Goal: Information Seeking & Learning: Compare options

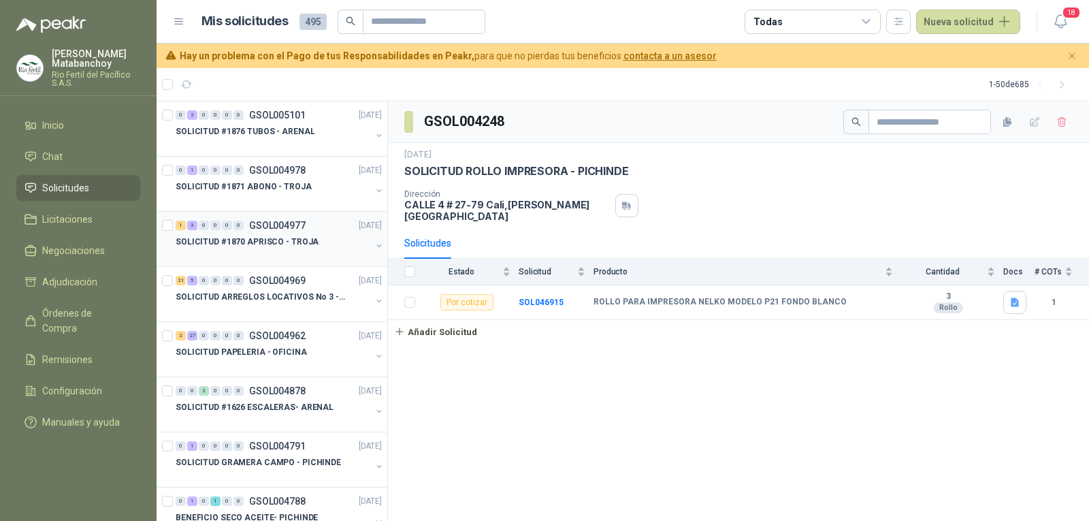
click at [280, 221] on p "GSOL004977" at bounding box center [277, 226] width 57 height 10
click at [280, 294] on p "SOLICITUD ARREGLOS LOCATIVOS No 3 - PICHINDE" at bounding box center [261, 297] width 170 height 13
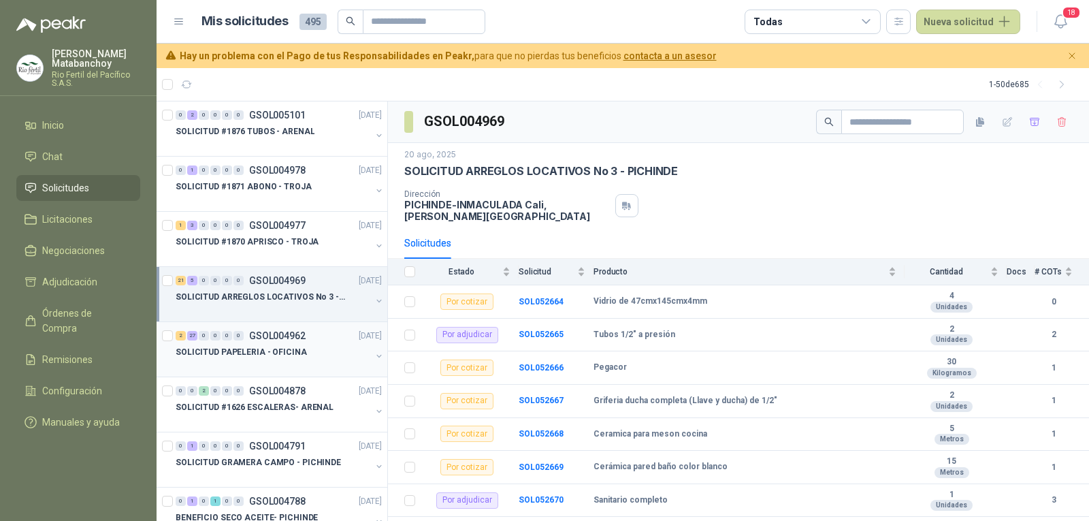
click at [276, 361] on div at bounding box center [273, 365] width 195 height 11
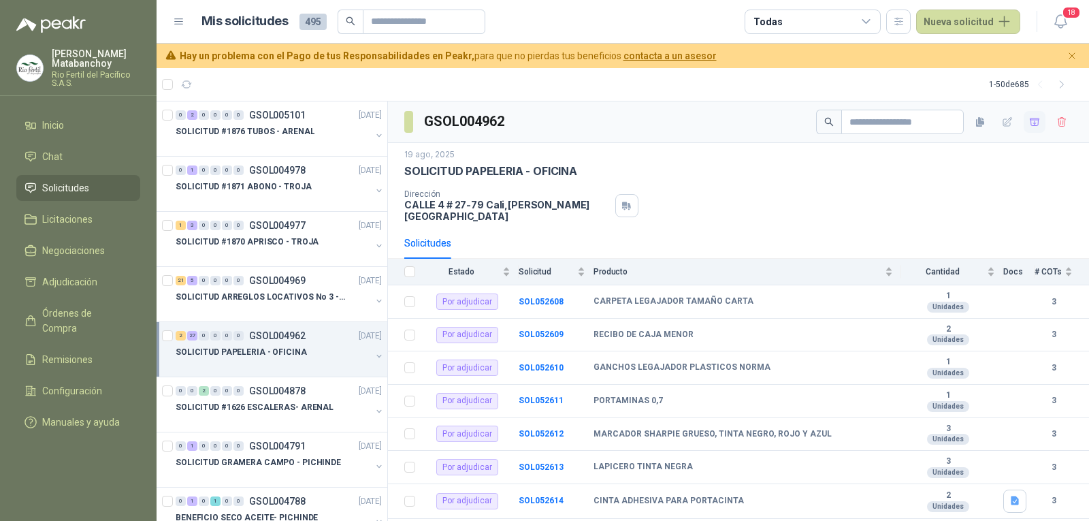
click at [1030, 125] on icon "button" at bounding box center [1035, 121] width 10 height 7
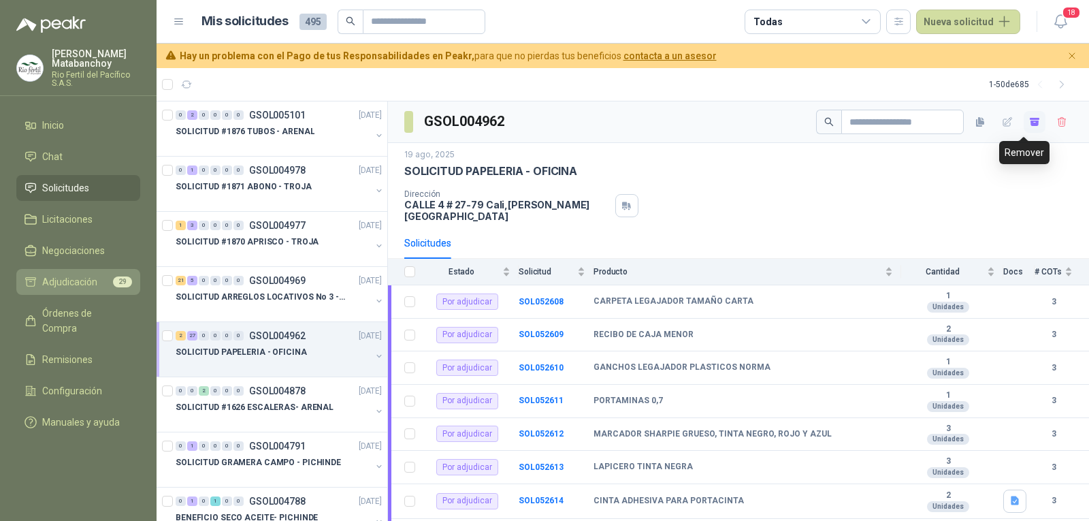
click at [84, 285] on span "Adjudicación" at bounding box center [69, 281] width 55 height 15
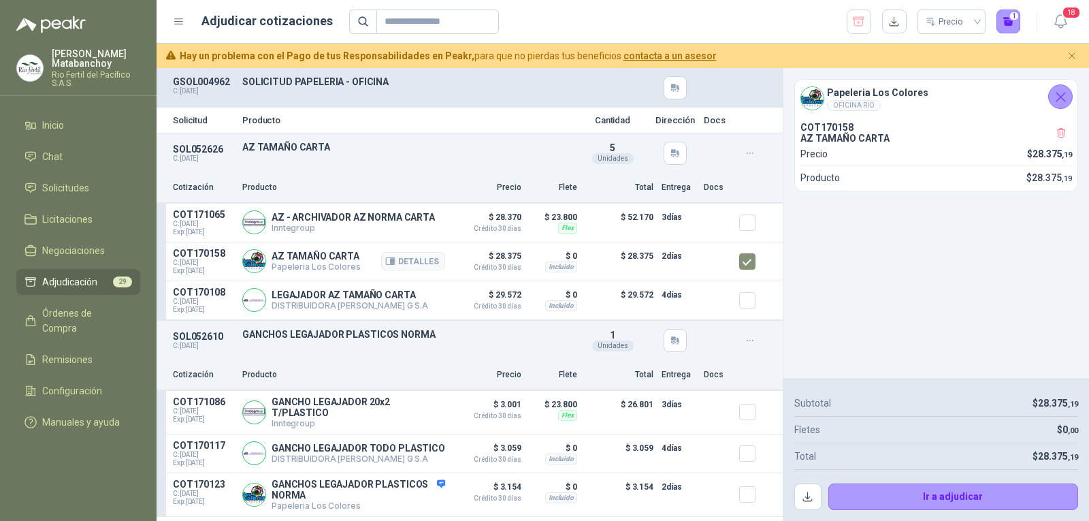
click at [293, 255] on p "AZ TAMAÑO CARTA" at bounding box center [316, 256] width 88 height 11
copy p "AZ TAMAÑO CARTA"
click at [477, 154] on div "SOL052626 C: 19/08/2025 AZ TAMAÑO CARTA Detalles 5 Unidades" at bounding box center [470, 152] width 626 height 39
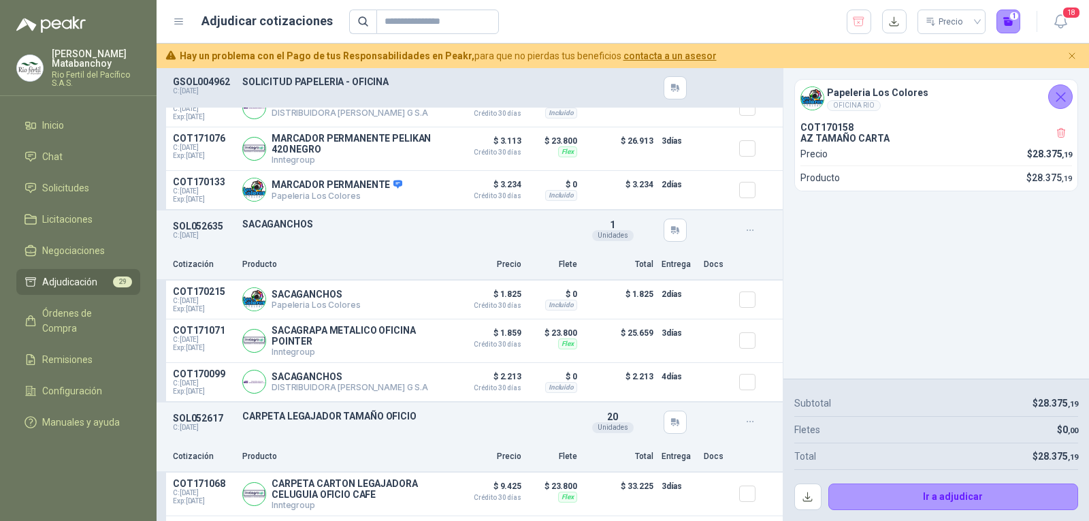
scroll to position [4016, 0]
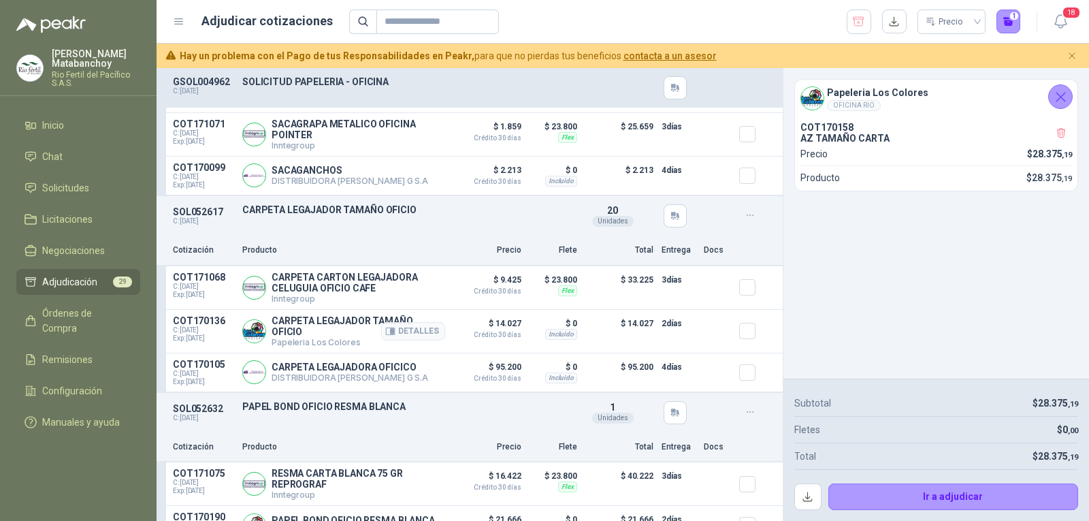
click at [311, 328] on p "CARPETA LEGAJADOR TAMAÑO OFICIO" at bounding box center [359, 326] width 174 height 22
copy p "CARPETA LEGAJADOR TAMAÑO OFICIO"
click at [346, 347] on p "Papeleria Los Colores" at bounding box center [359, 342] width 174 height 10
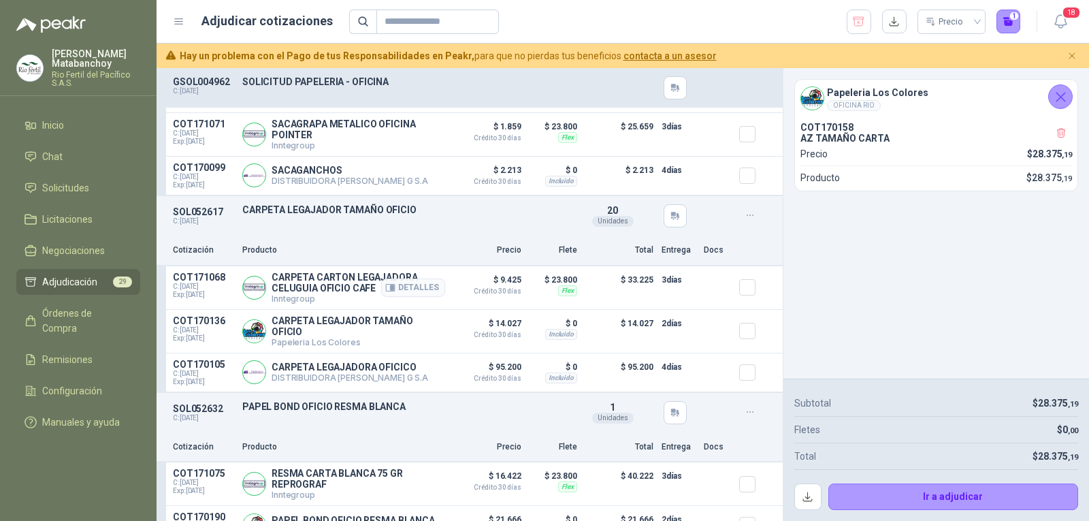
click at [321, 289] on p "CARPETA CARTON LEGAJADORA CELUGUIA OFICIO CAFE" at bounding box center [359, 283] width 174 height 22
copy p "CARPETA CARTON LEGAJADORA CELUGUIA OFICIO CAFE"
click at [457, 210] on p "CARPETA LEGAJADOR TAMAÑO OFICIO" at bounding box center [406, 209] width 328 height 11
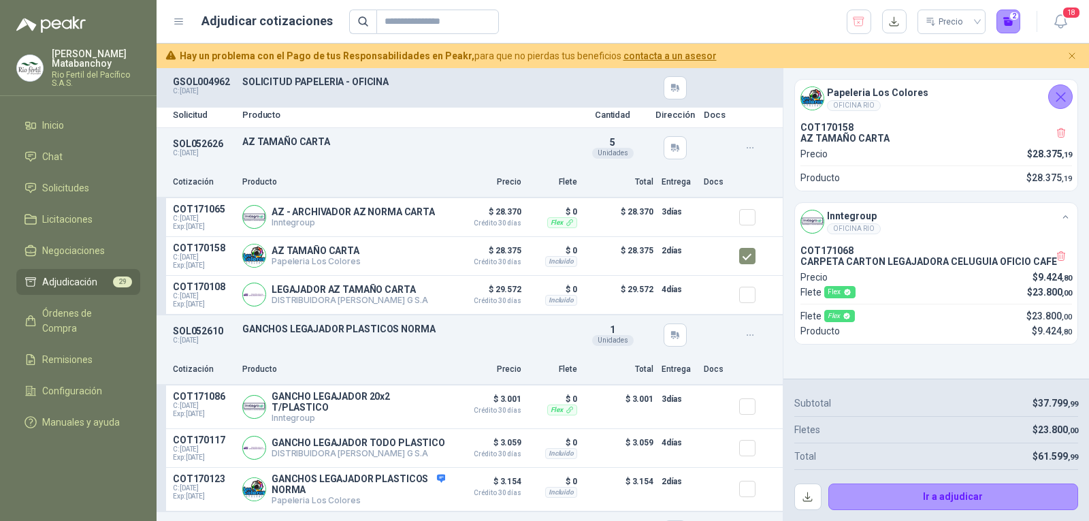
scroll to position [0, 0]
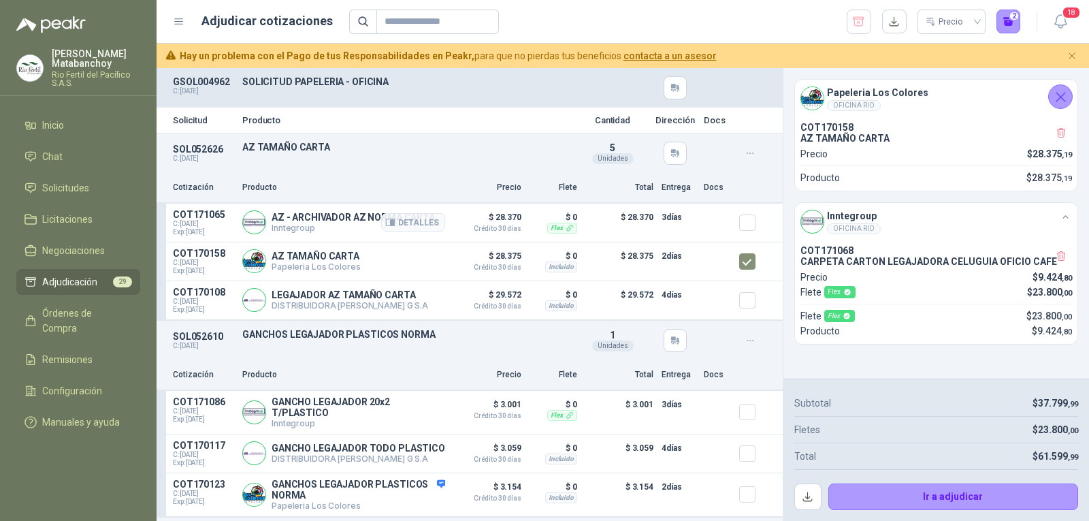
click at [727, 216] on article "COT171065 C: 22/08/2025 Exp: 21/09/2025 AZ - ARCHIVADOR AZ NORMA CARTA Inntegro…" at bounding box center [470, 223] width 626 height 39
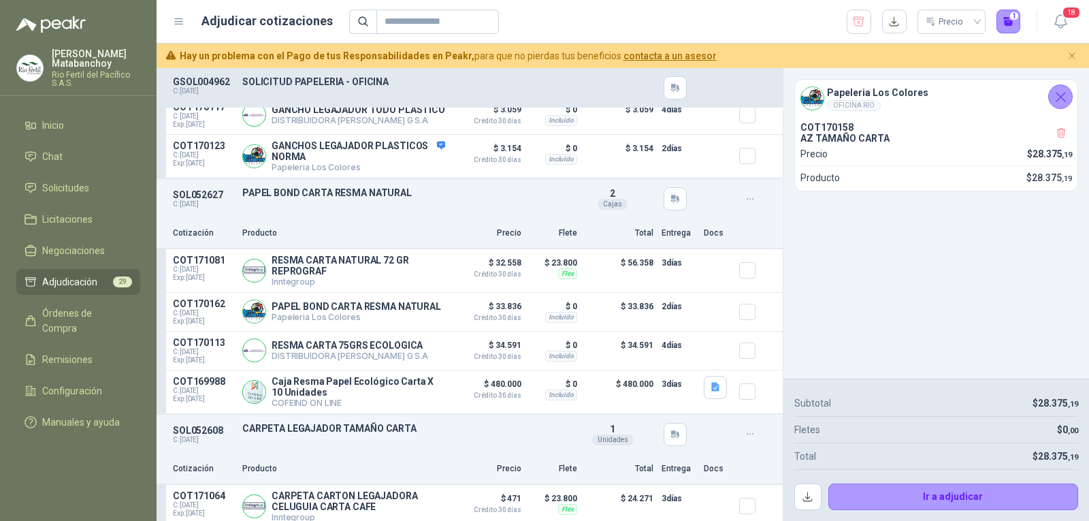
scroll to position [613, 0]
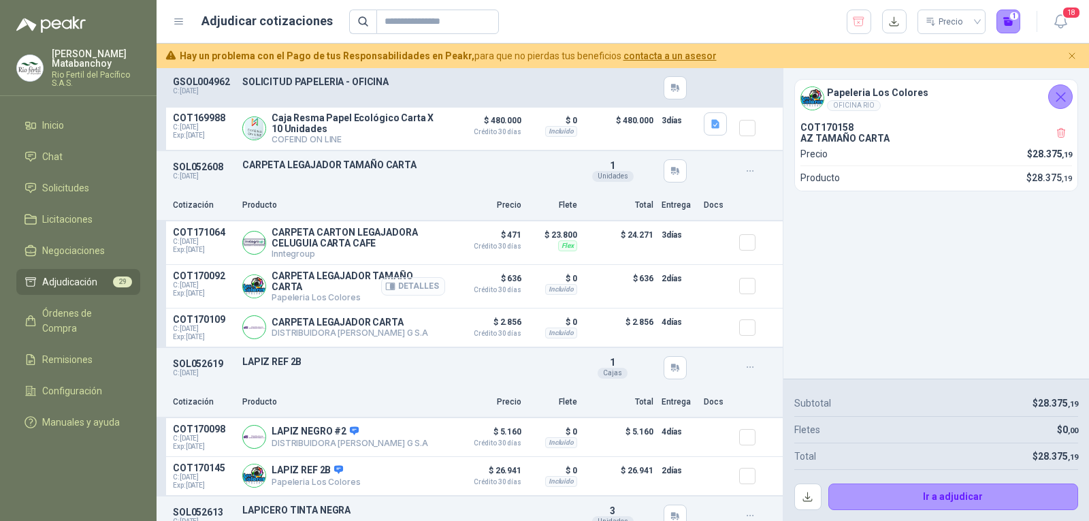
click at [400, 295] on button "Detalles" at bounding box center [413, 286] width 64 height 18
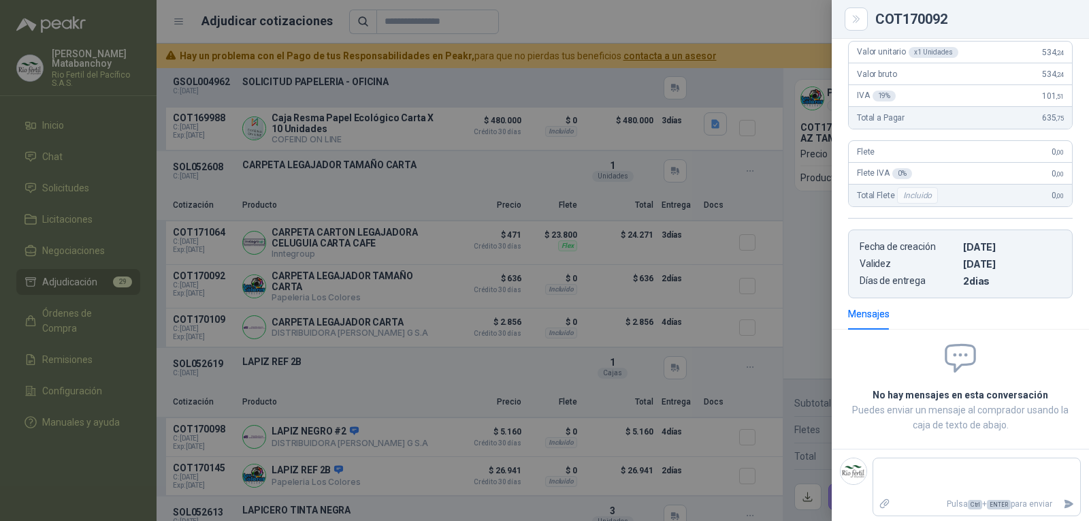
scroll to position [159, 0]
type textarea "*"
type textarea "**"
type textarea "***"
type textarea "****"
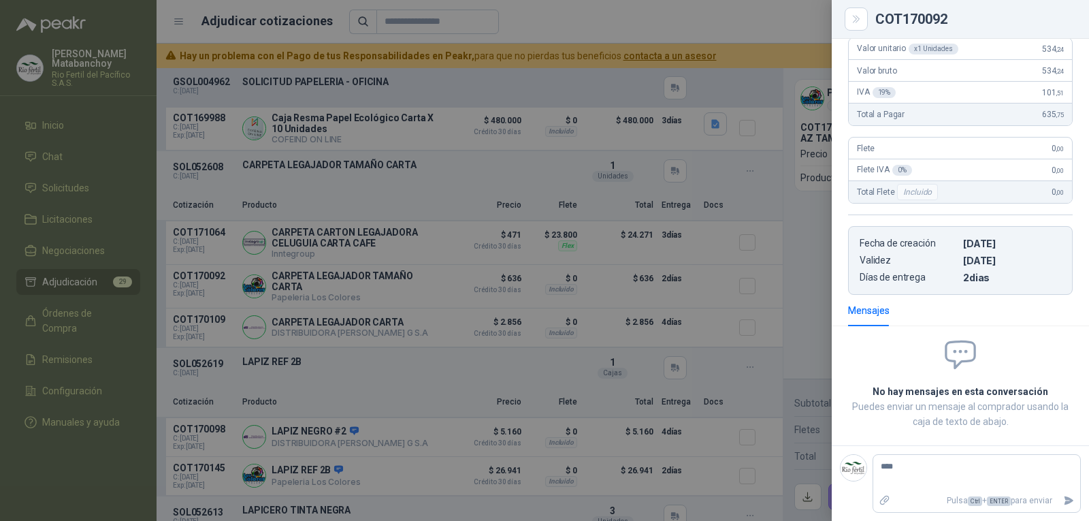
type textarea "****"
type textarea "******"
type textarea "*******"
type textarea "********"
type textarea "*********"
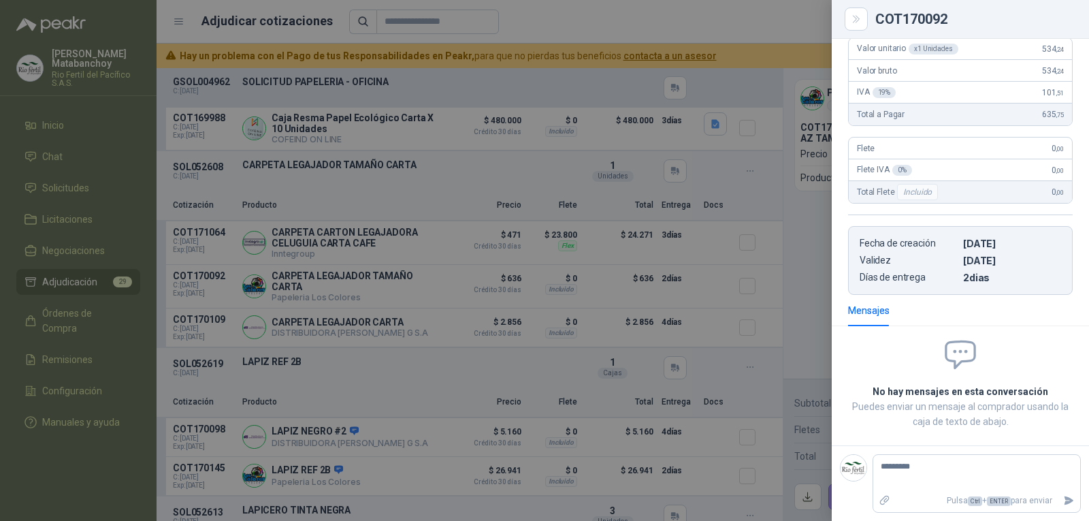
type textarea "*********"
type textarea "**********"
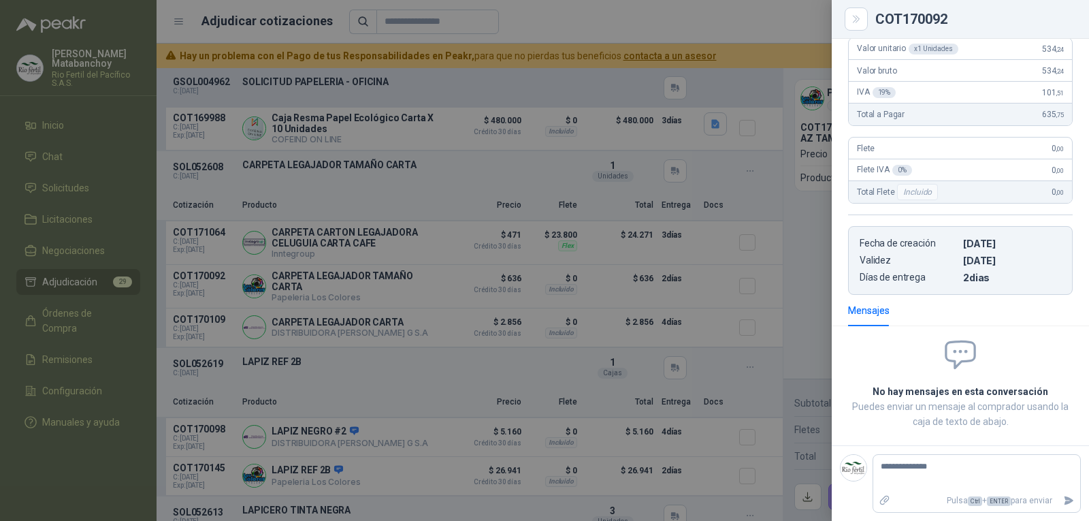
type textarea "**********"
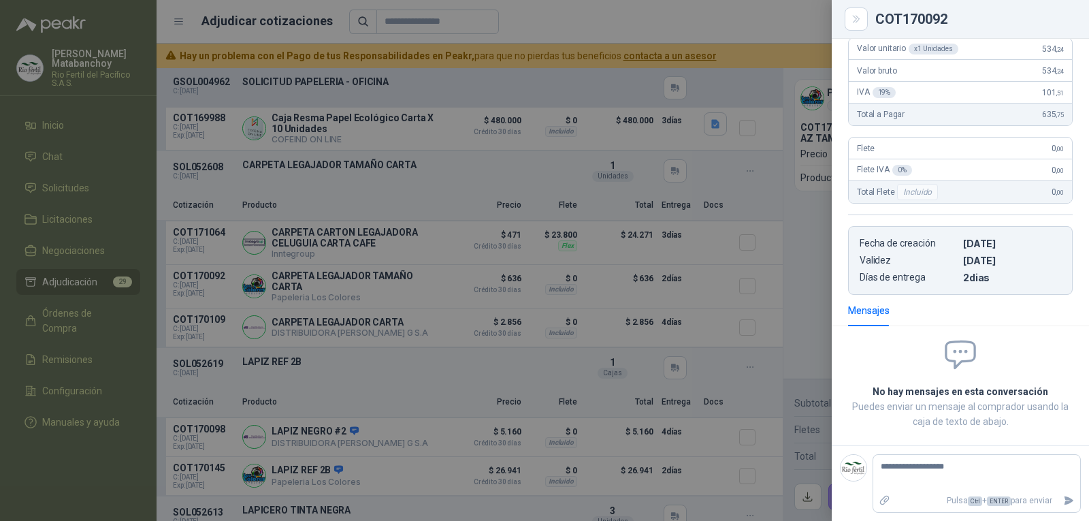
type textarea "**********"
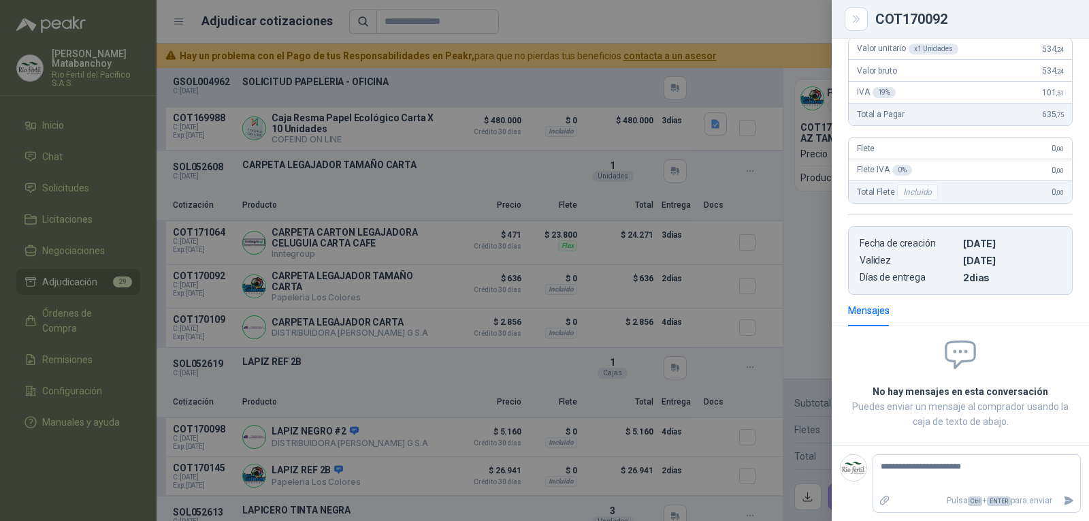
type textarea "**********"
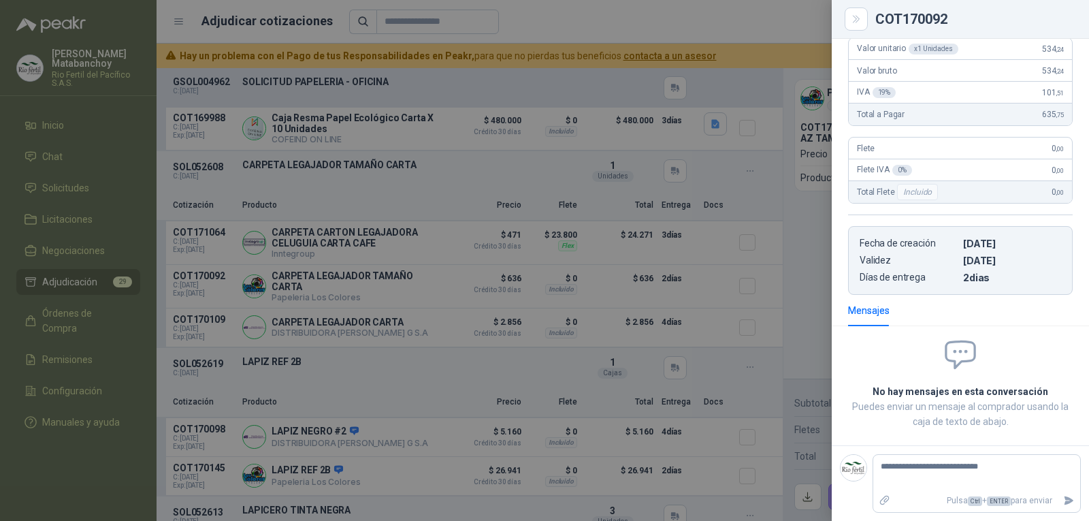
type textarea "**********"
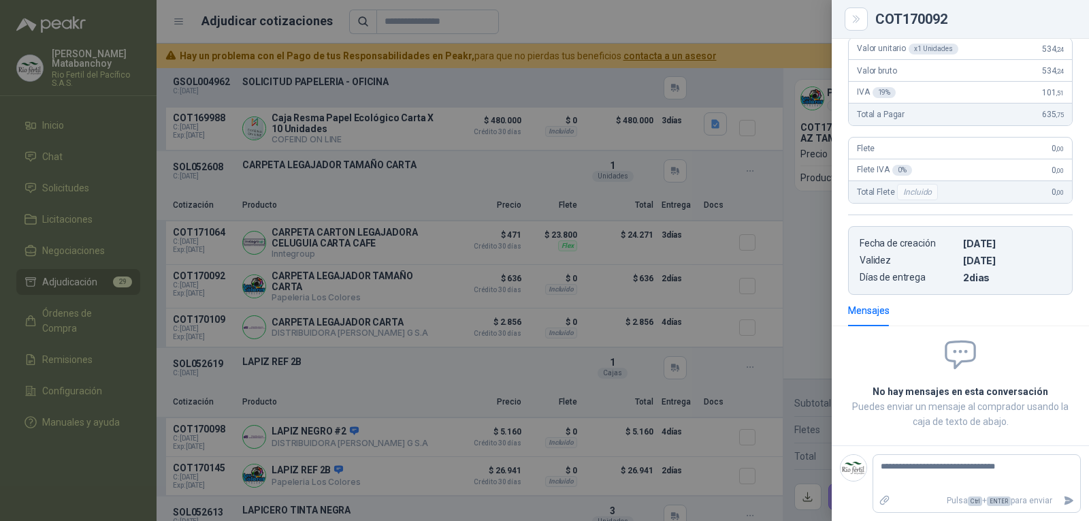
type textarea "**********"
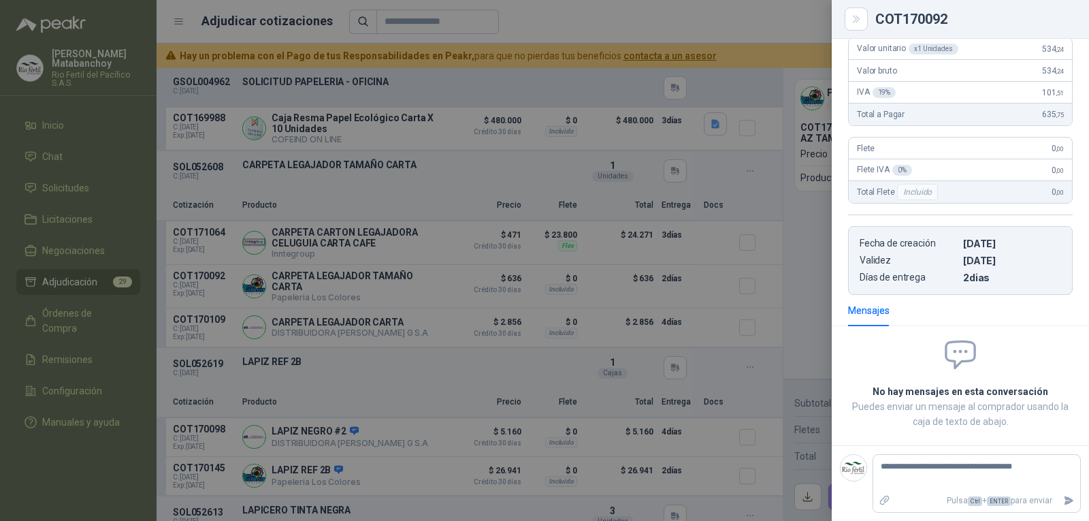
type textarea "**********"
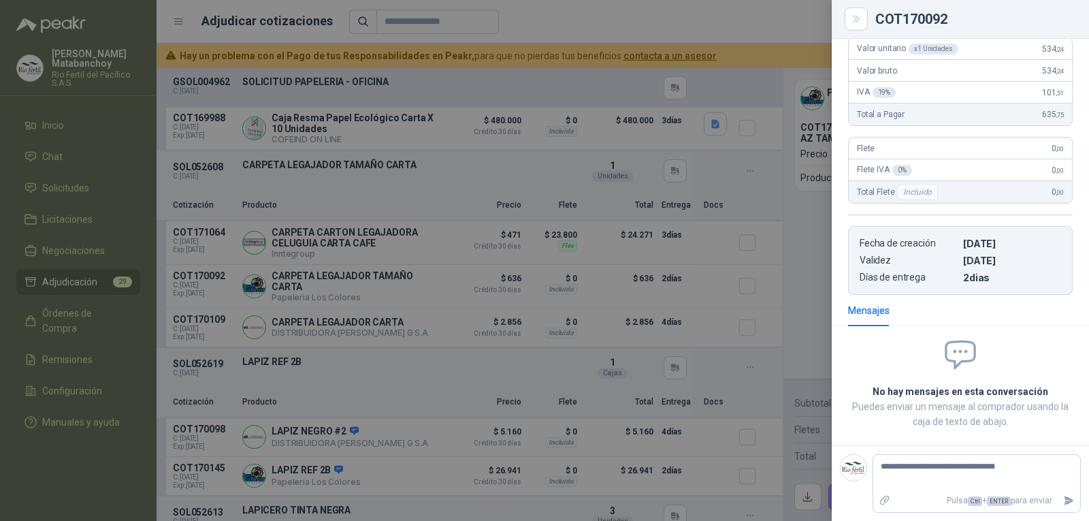
type textarea "**********"
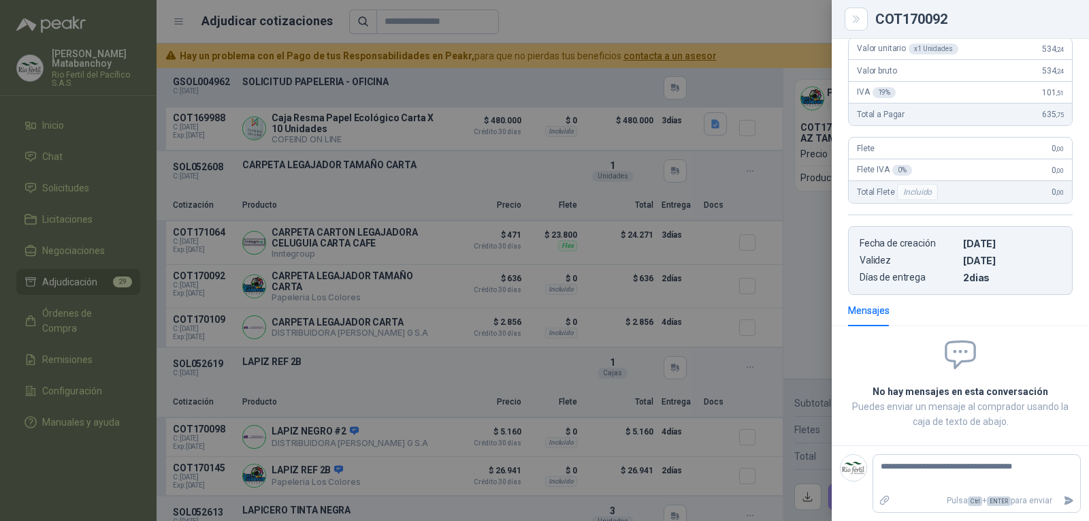
type textarea "**********"
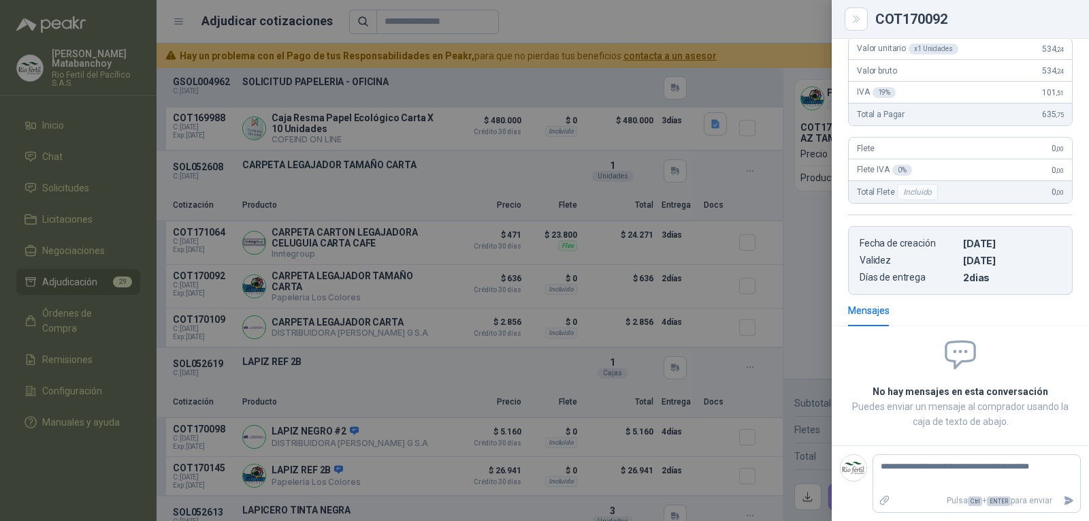
type textarea "**********"
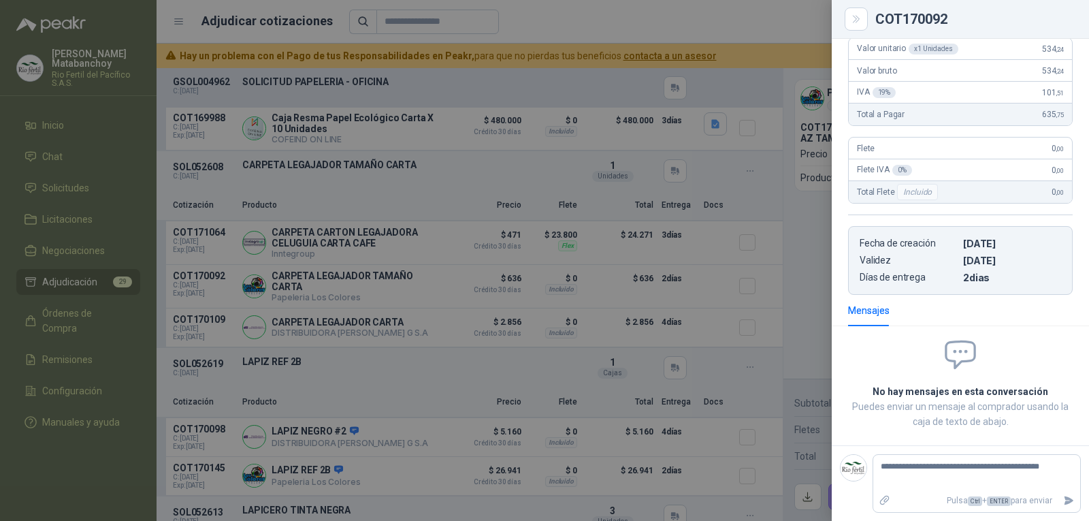
type textarea "**********"
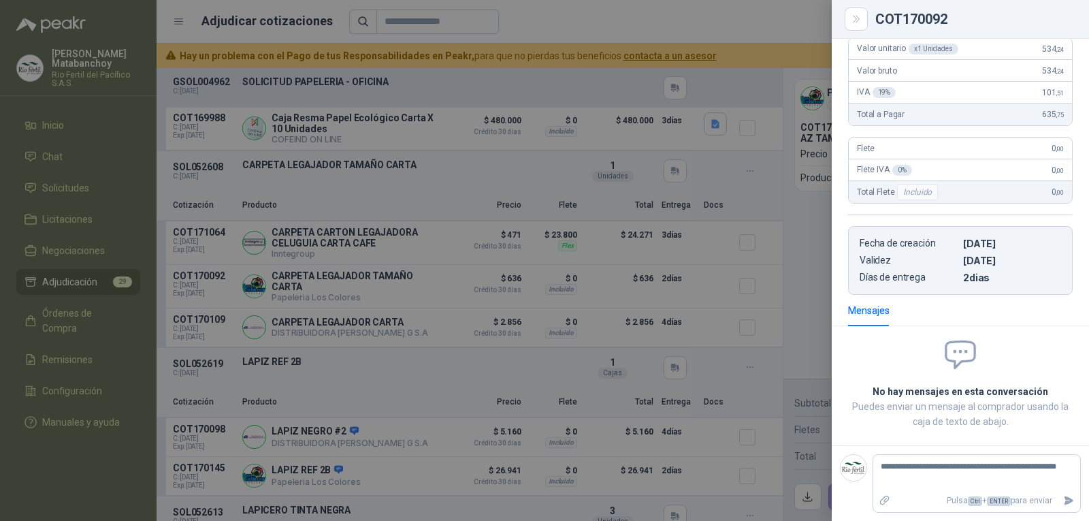
type textarea "**********"
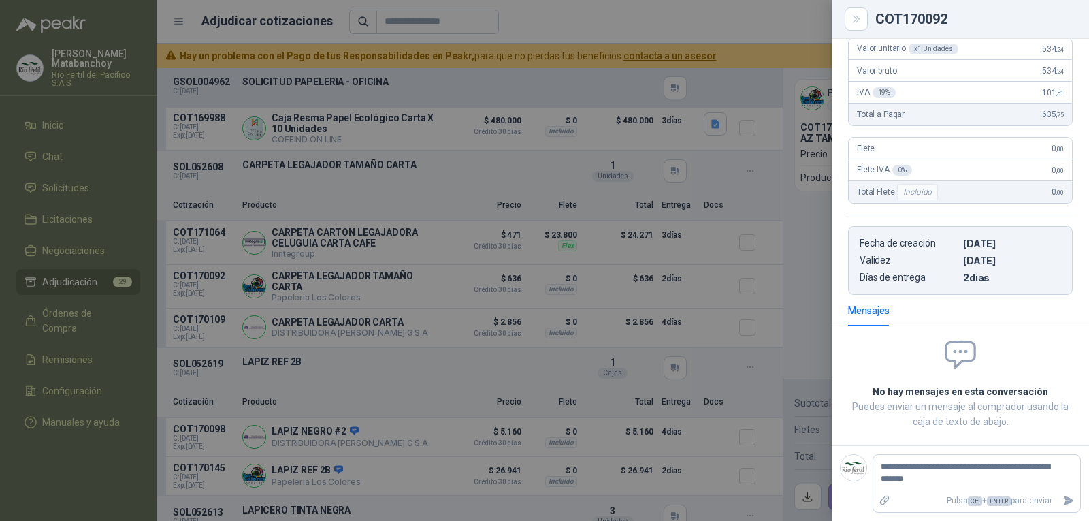
type textarea "**********"
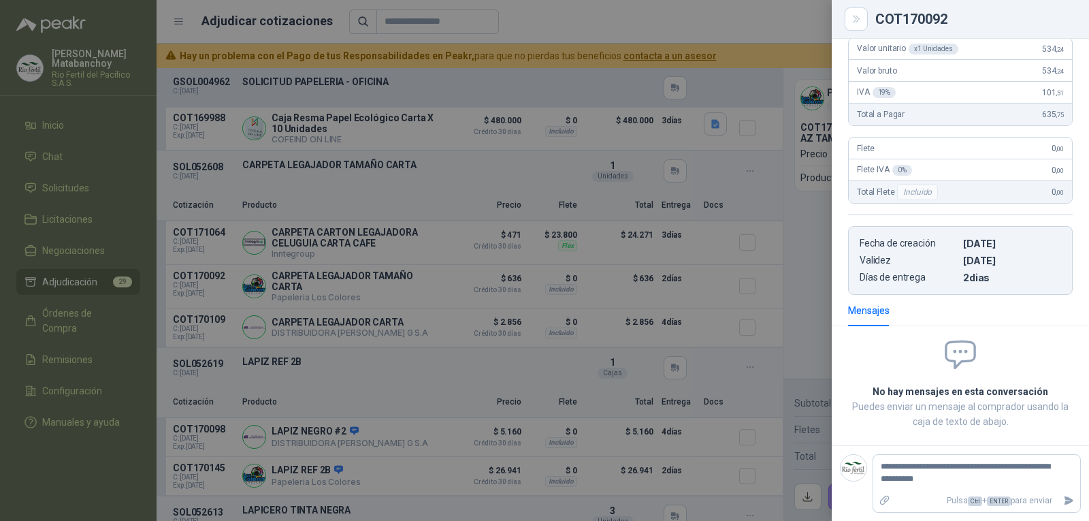
type textarea "**********"
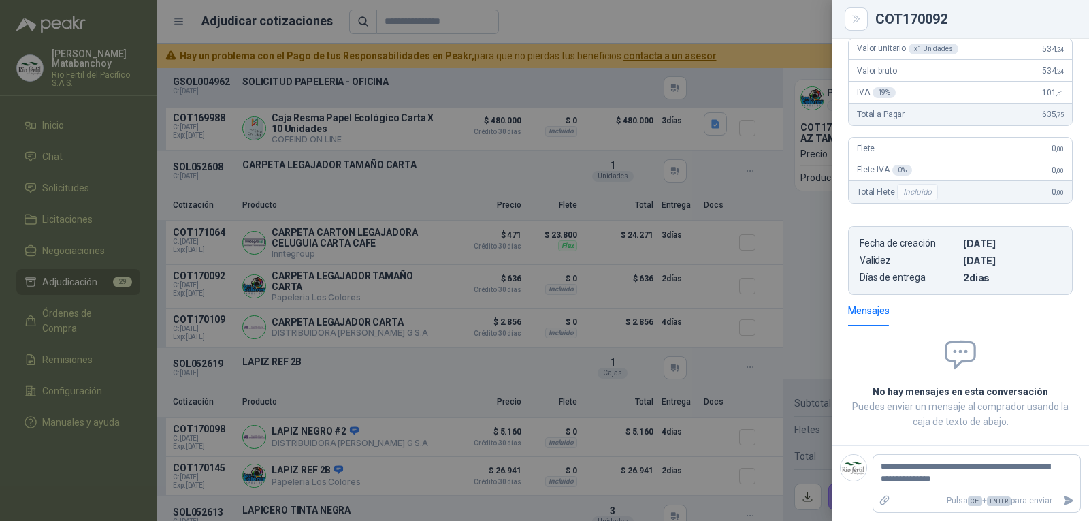
type textarea "**********"
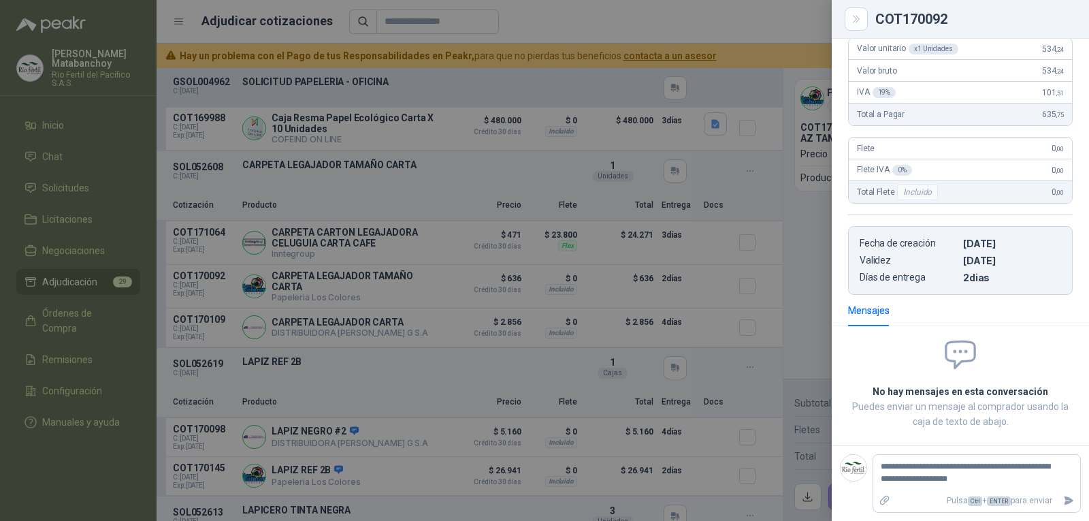
type textarea "**********"
click at [942, 482] on textarea "**********" at bounding box center [971, 472] width 196 height 31
type textarea "**********"
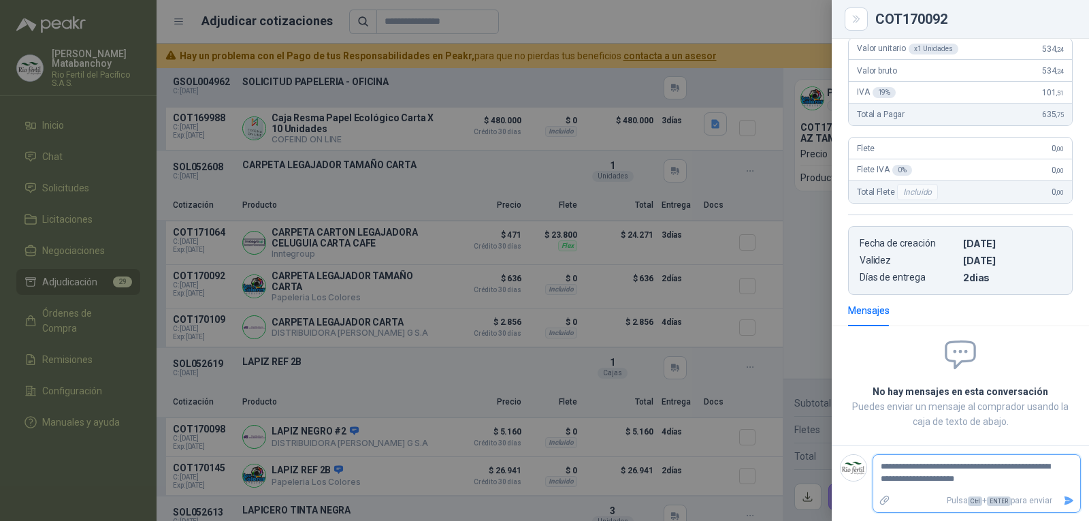
click at [1065, 501] on icon "Enviar" at bounding box center [1070, 500] width 10 height 9
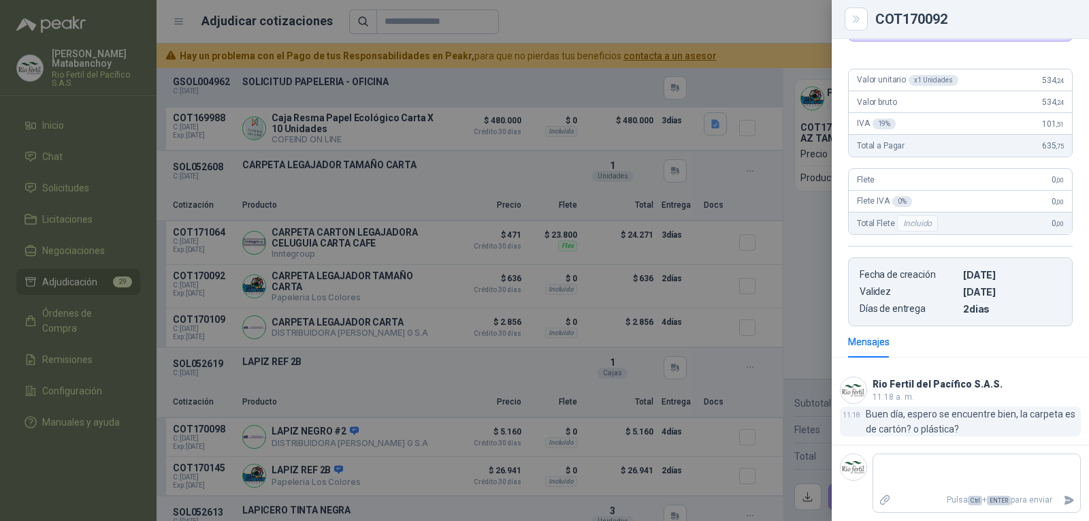
click at [897, 427] on p "Buen día, espero se encuentre bien, la carpeta es de cartón? o plástica?" at bounding box center [973, 421] width 215 height 30
click at [898, 427] on p "Buen día, espero se encuentre bien, la carpeta es de cartón? o plástica?" at bounding box center [973, 421] width 215 height 30
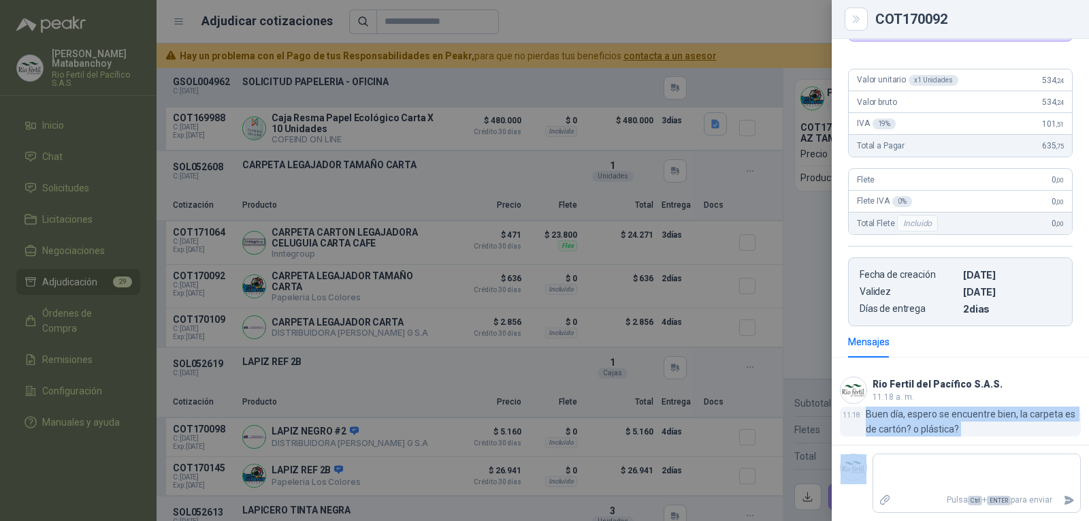
click at [899, 427] on p "Buen día, espero se encuentre bien, la carpeta es de cartón? o plástica?" at bounding box center [973, 421] width 215 height 30
copy p "Buen día, espero se encuentre bien, la carpeta es de cartón? o plástica?"
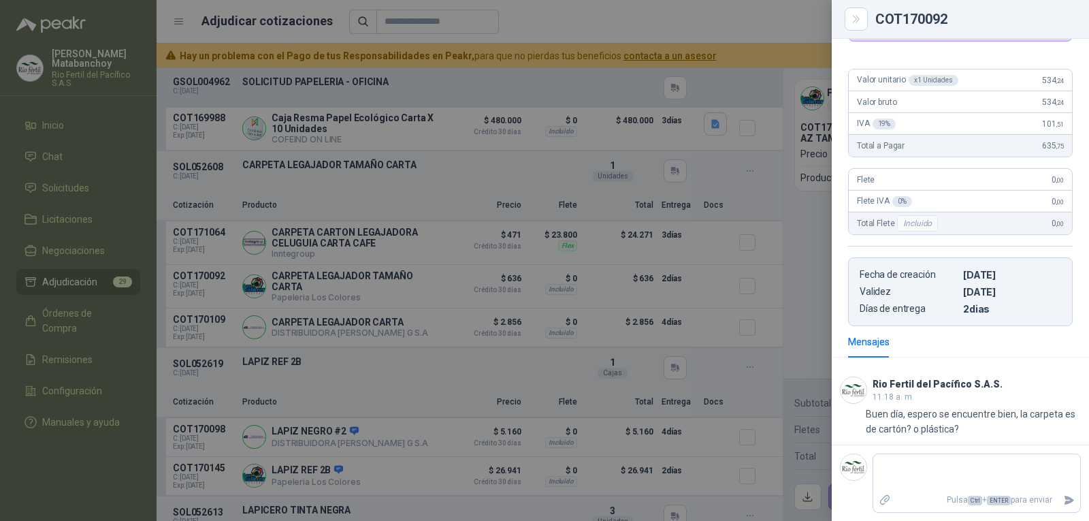
click at [506, 353] on div at bounding box center [544, 260] width 1089 height 521
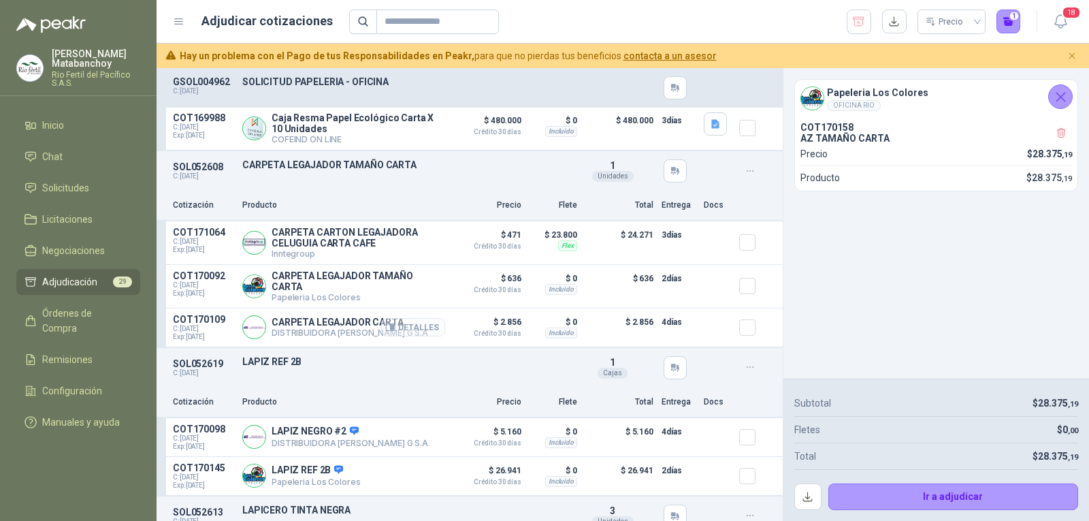
click at [415, 336] on button "Detalles" at bounding box center [413, 327] width 64 height 18
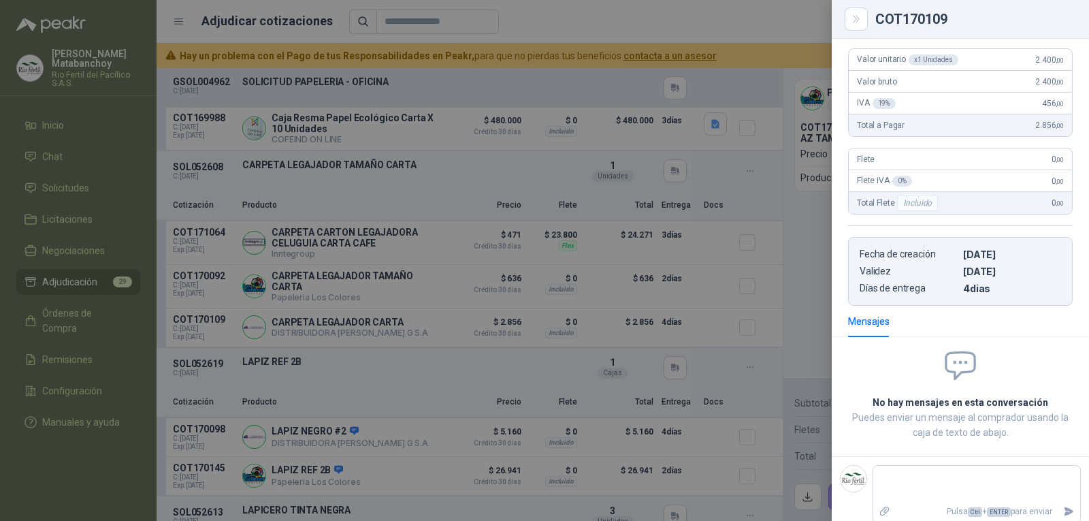
scroll to position [142, 0]
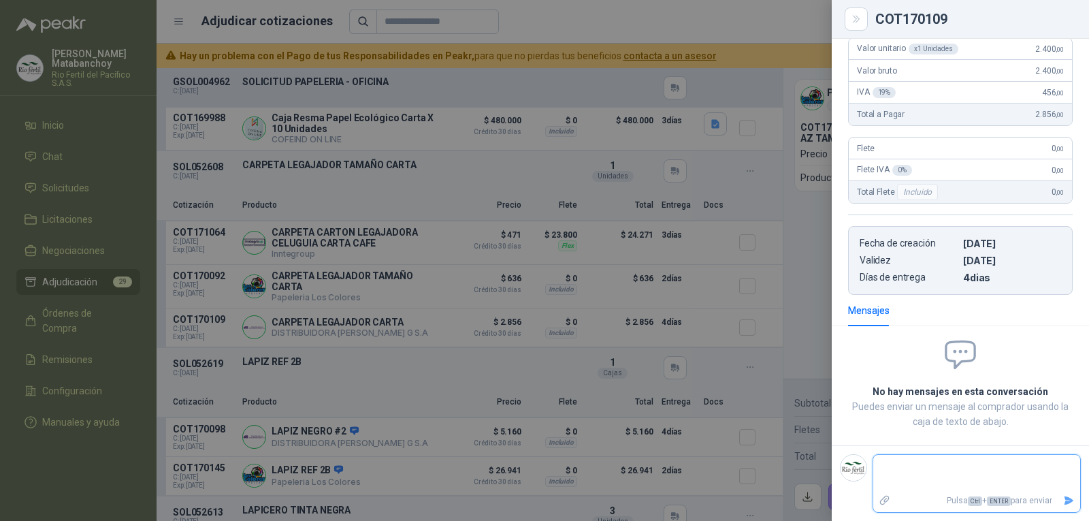
click at [920, 463] on textarea at bounding box center [971, 472] width 196 height 31
click at [924, 474] on textarea at bounding box center [971, 472] width 196 height 31
paste textarea "**********"
type textarea "**********"
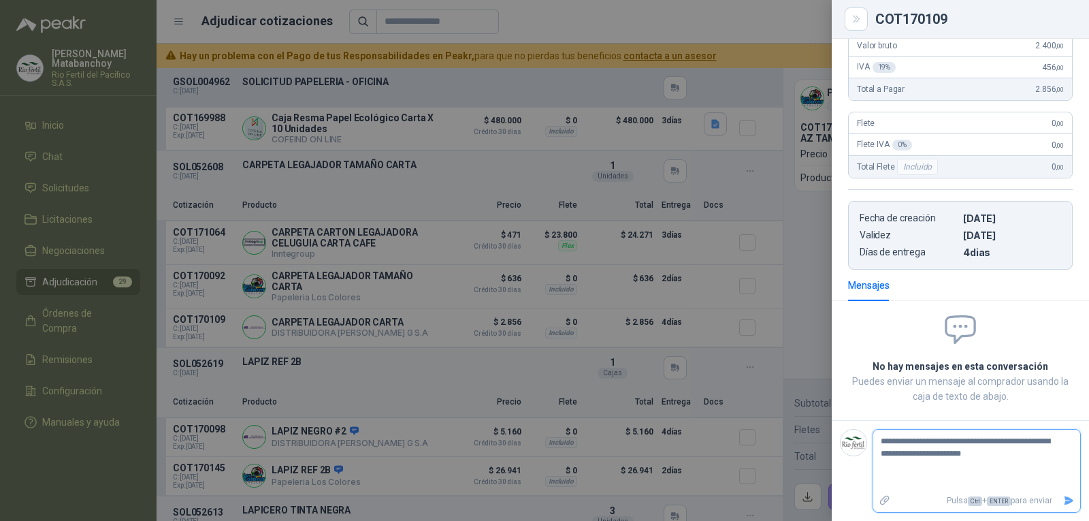
type textarea "**********"
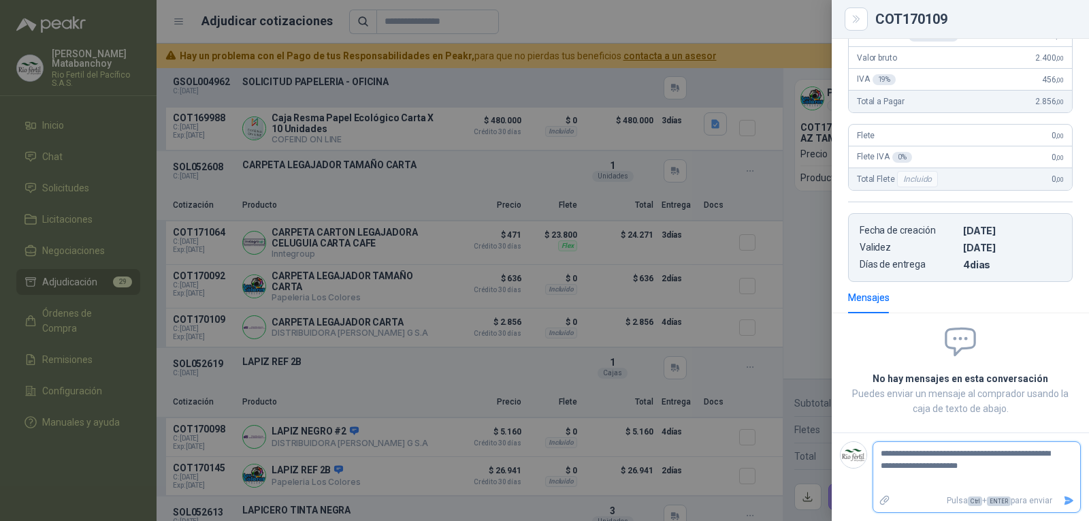
type textarea "**********"
click at [1065, 502] on icon "Enviar" at bounding box center [1070, 500] width 10 height 9
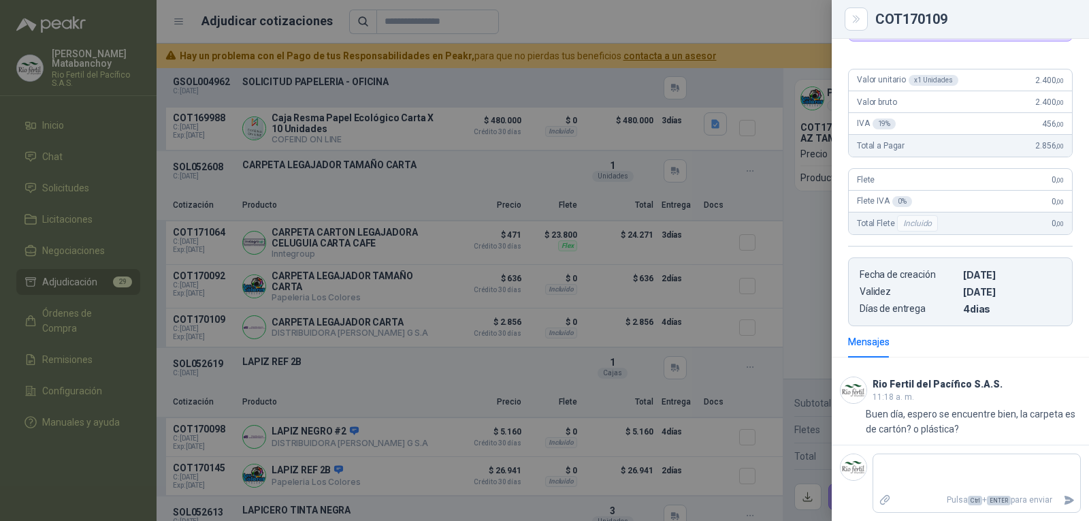
click at [404, 339] on div at bounding box center [544, 260] width 1089 height 521
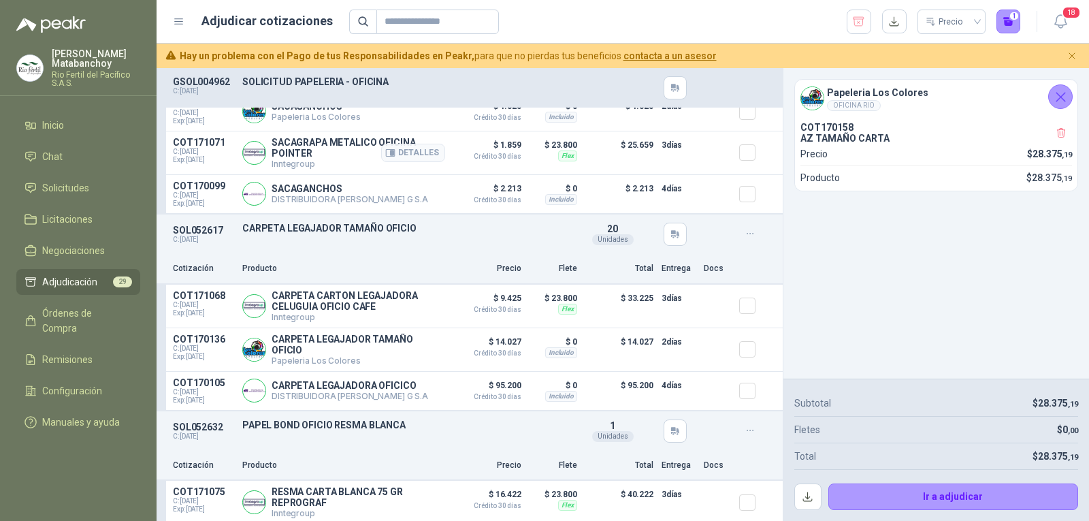
scroll to position [4016, 0]
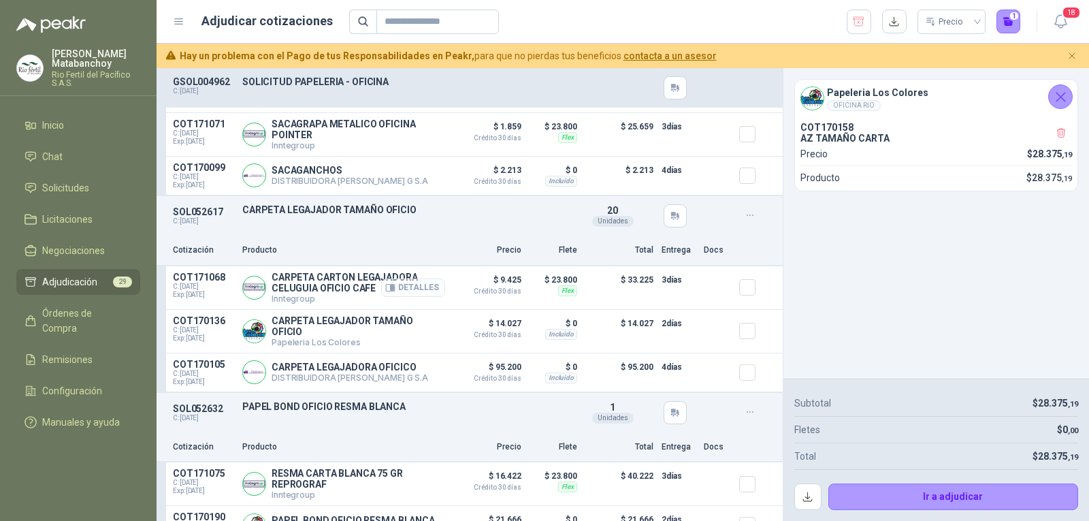
click at [419, 289] on button "Detalles" at bounding box center [413, 287] width 64 height 18
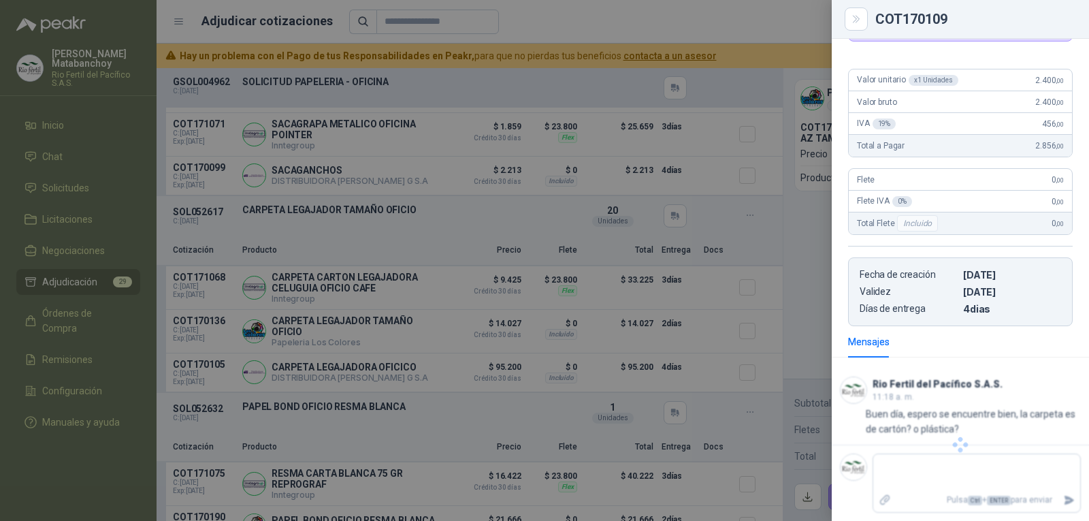
scroll to position [144, 0]
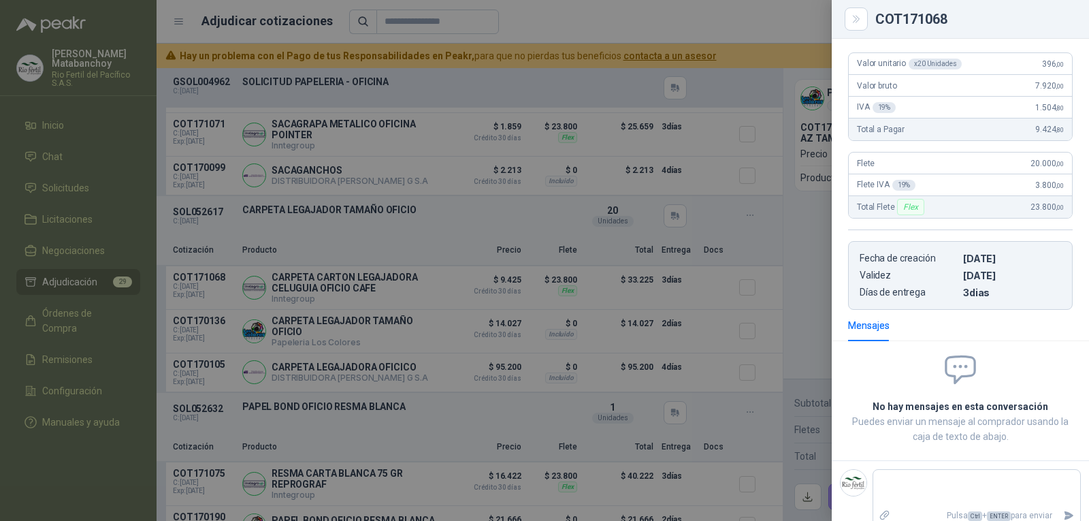
click at [462, 370] on div at bounding box center [544, 260] width 1089 height 521
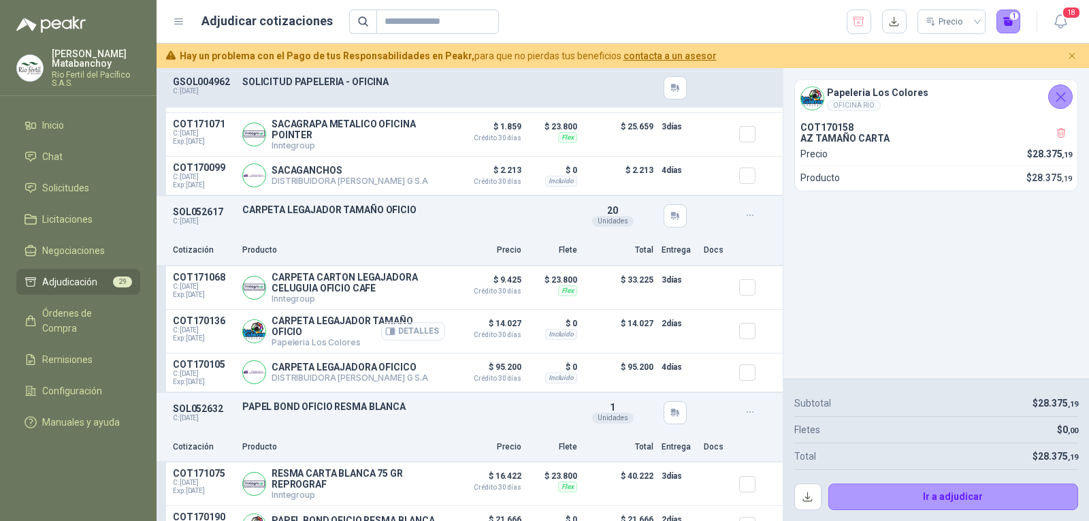
click at [428, 334] on button "Detalles" at bounding box center [413, 331] width 64 height 18
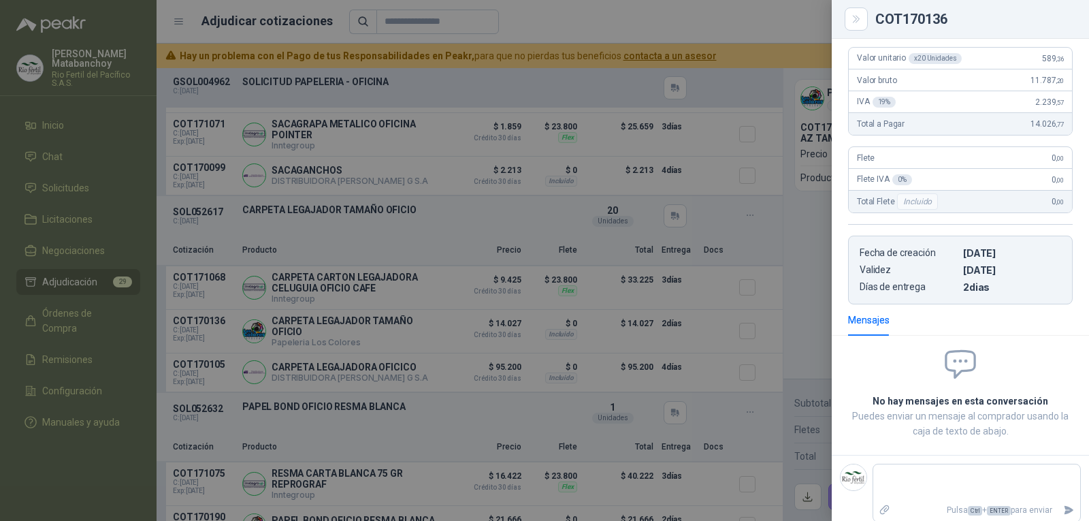
scroll to position [159, 0]
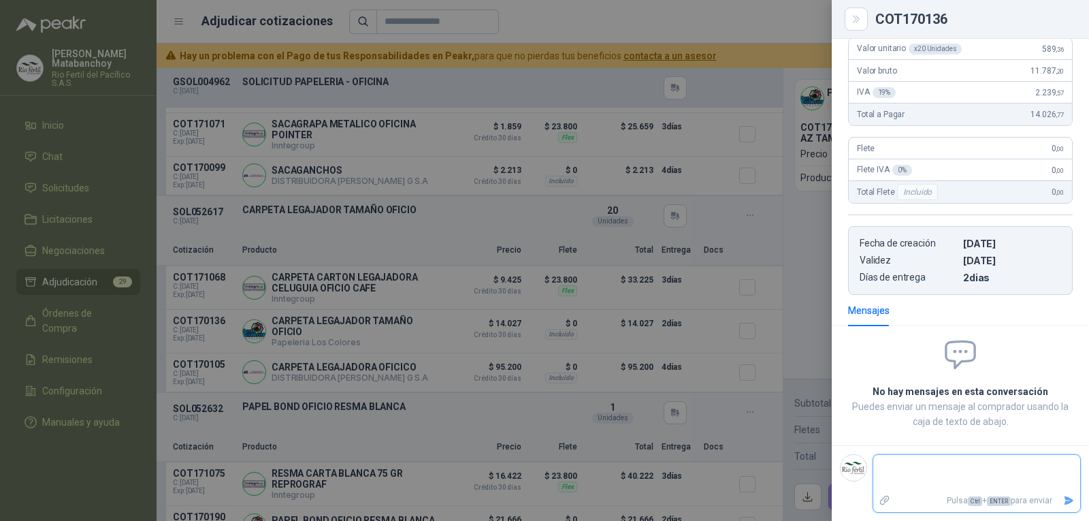
click at [930, 465] on textarea at bounding box center [971, 472] width 196 height 31
paste textarea "**********"
type textarea "**********"
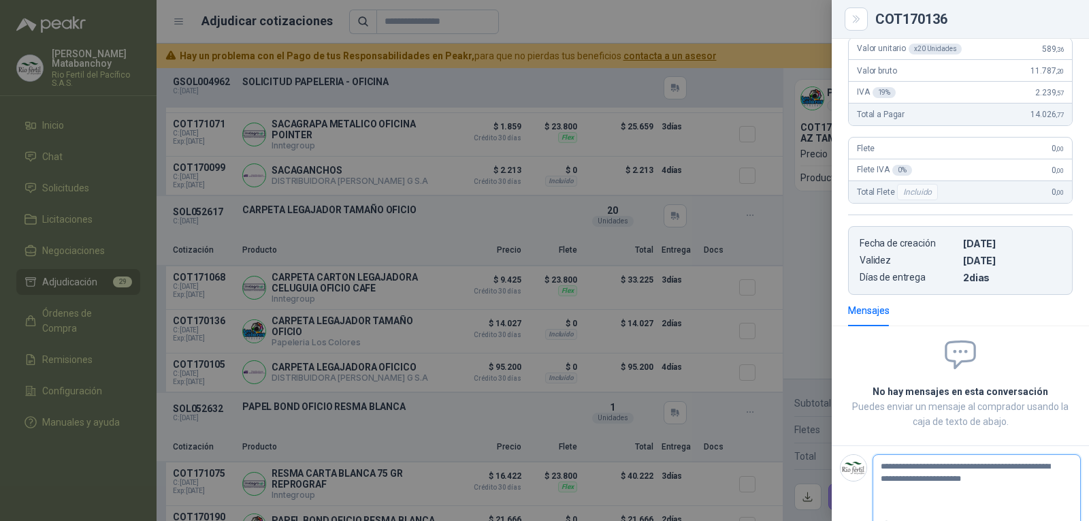
type textarea "**********"
click at [1065, 502] on icon "Enviar" at bounding box center [1070, 500] width 10 height 9
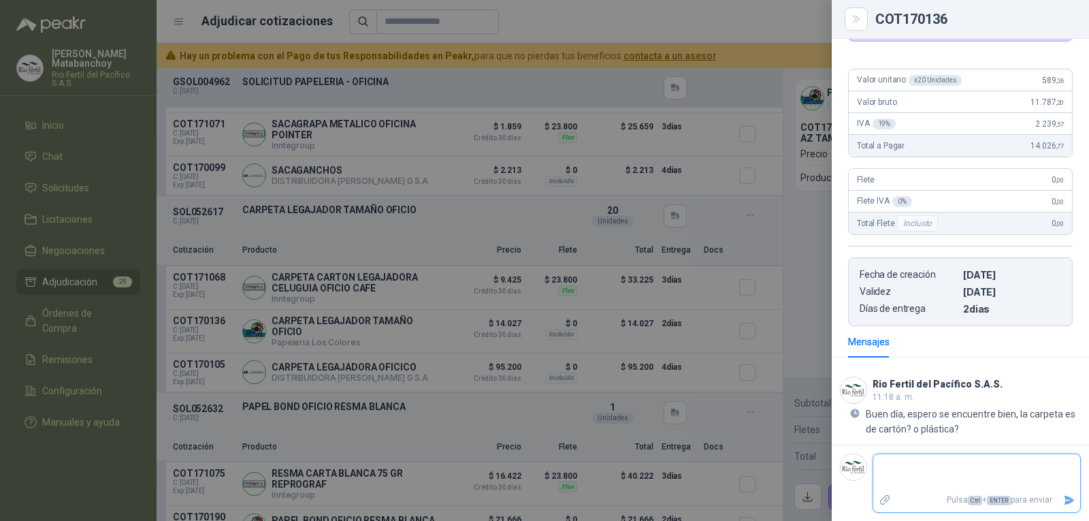
scroll to position [127, 0]
click at [437, 361] on div at bounding box center [544, 260] width 1089 height 521
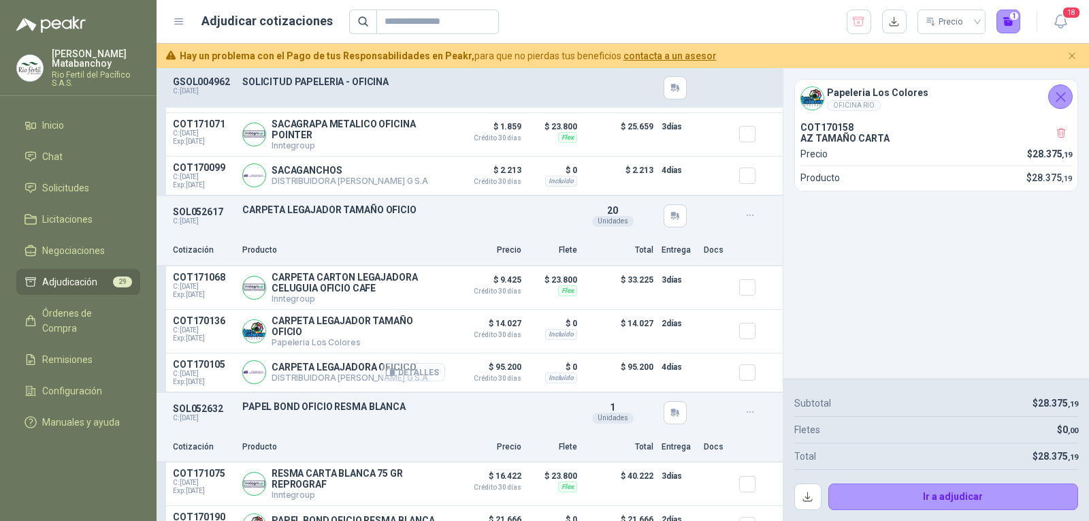
click at [422, 376] on button "Detalles" at bounding box center [413, 372] width 64 height 18
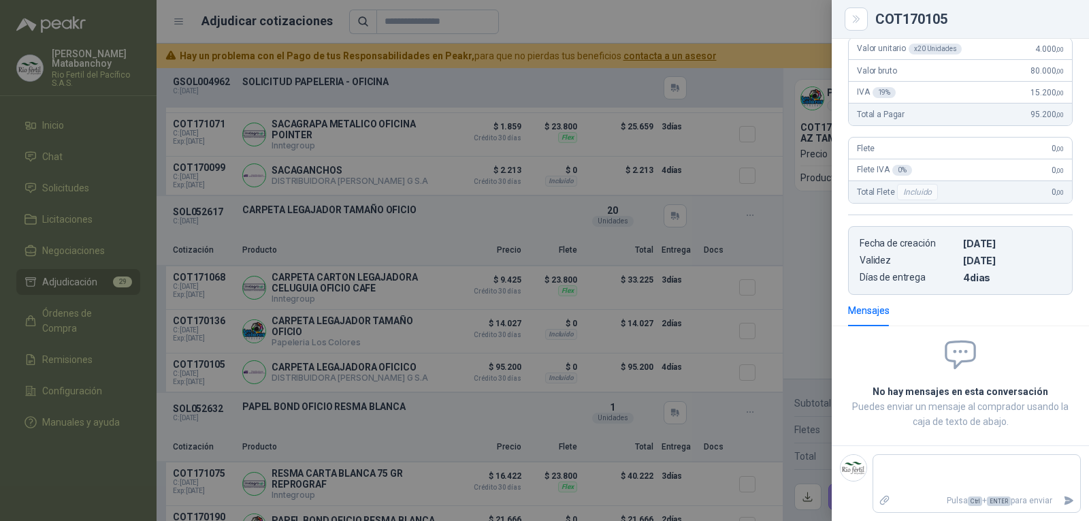
scroll to position [159, 0]
click at [916, 467] on textarea at bounding box center [971, 472] width 196 height 31
paste textarea "**********"
type textarea "**********"
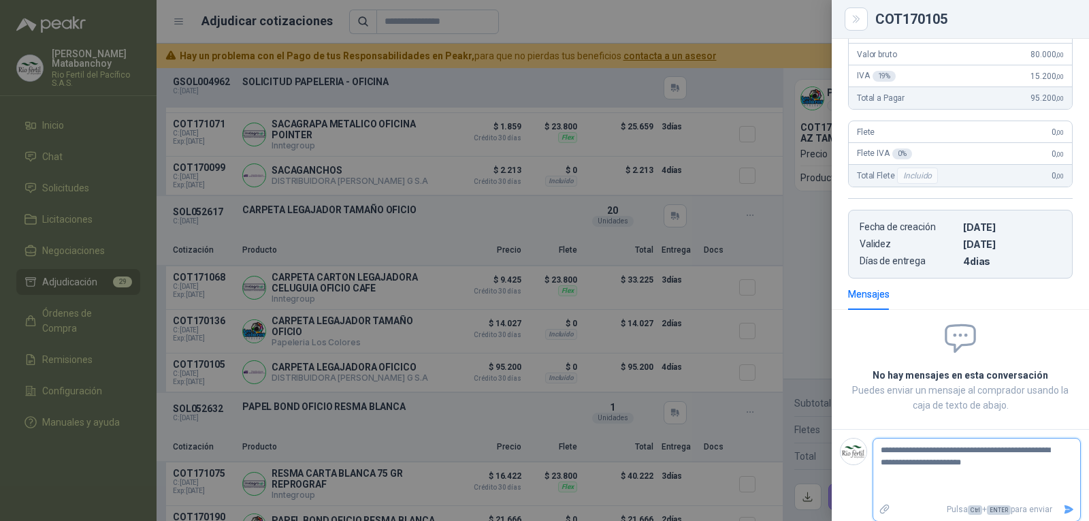
type textarea "**********"
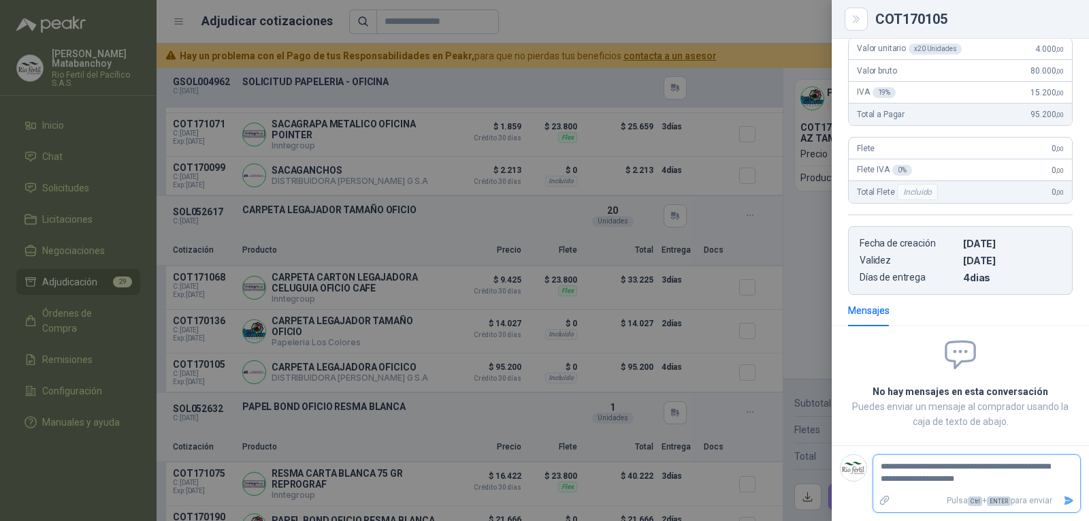
click at [1065, 502] on icon "Enviar" at bounding box center [1070, 500] width 10 height 9
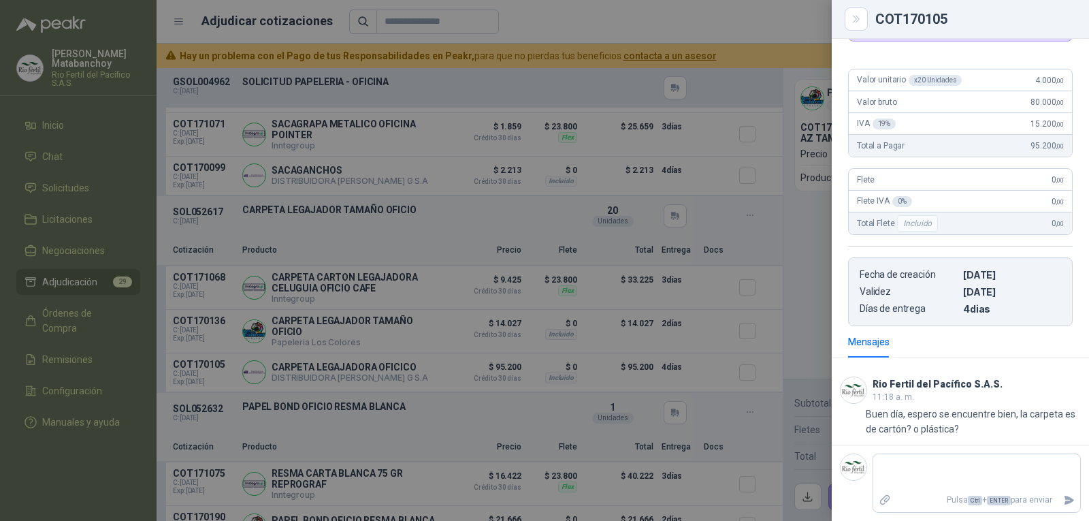
click at [423, 338] on div at bounding box center [544, 260] width 1089 height 521
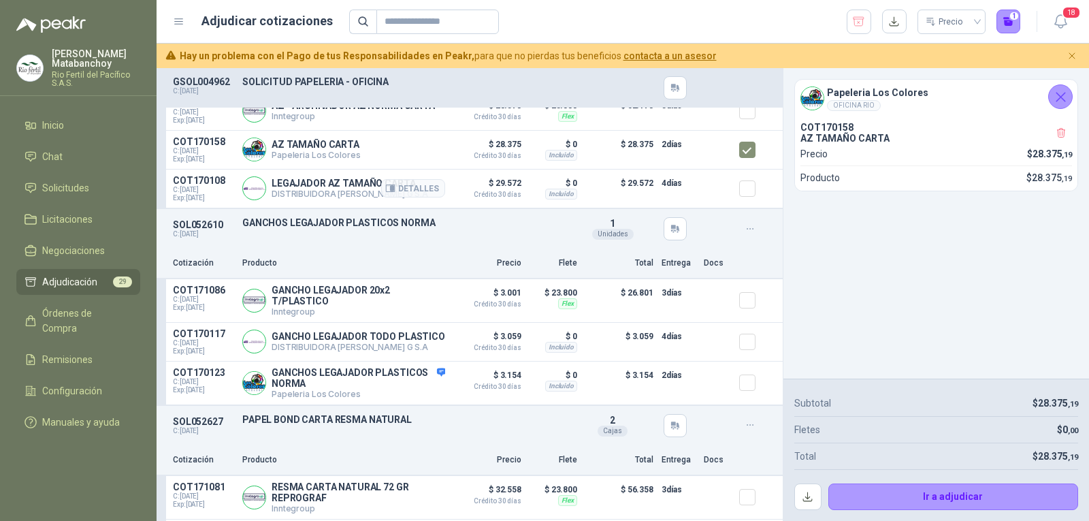
scroll to position [136, 0]
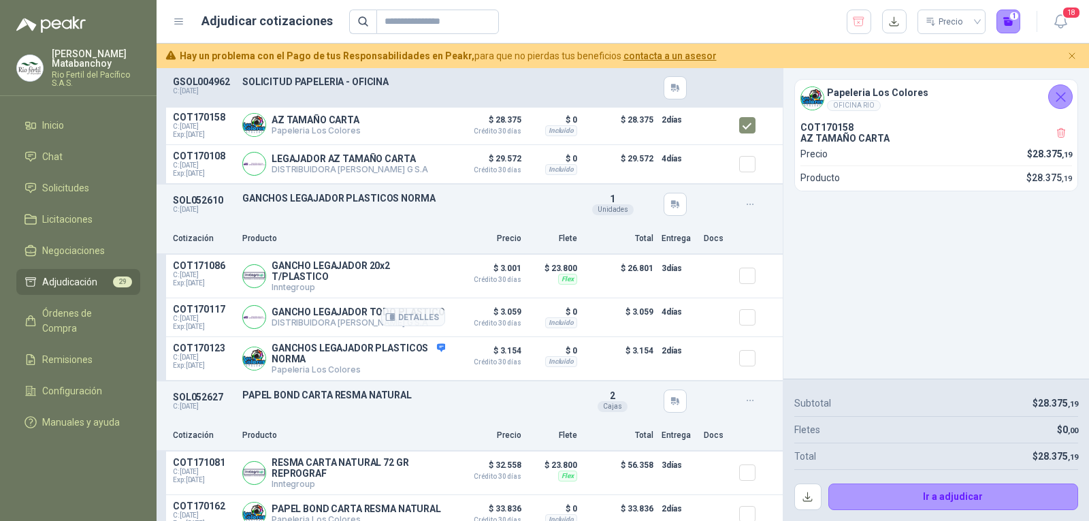
click at [305, 315] on p "GANCHO LEGAJADOR TODO PLASTICO" at bounding box center [359, 311] width 174 height 11
click at [305, 314] on p "GANCHO LEGAJADOR TODO PLASTICO" at bounding box center [359, 311] width 174 height 11
copy p "GANCHO LEGAJADOR TODO PLASTICO"
click at [290, 357] on p "GANCHOS LEGAJADOR PLASTICOS NORMA" at bounding box center [359, 353] width 174 height 22
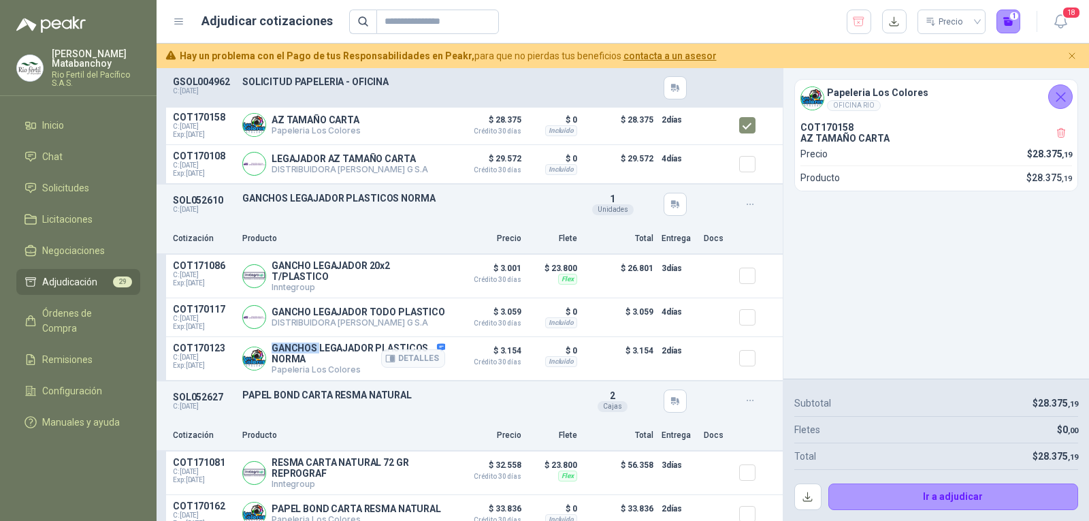
click at [290, 357] on p "GANCHOS LEGAJADOR PLASTICOS NORMA" at bounding box center [359, 353] width 174 height 22
copy p "GANCHOS LEGAJADOR PLASTICOS NORMA"
click at [440, 204] on p "GANCHOS LEGAJADOR PLASTICOS NORMA" at bounding box center [406, 198] width 328 height 11
click at [295, 317] on p "GANCHO LEGAJADOR TODO PLASTICO" at bounding box center [359, 311] width 174 height 11
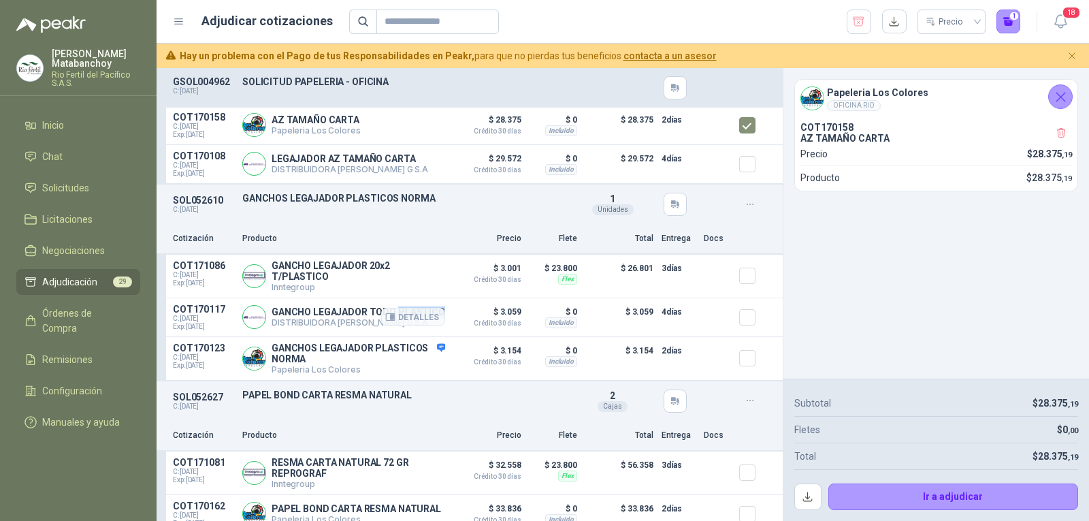
click at [295, 317] on p "GANCHO LEGAJADOR TODO PLASTICO" at bounding box center [359, 311] width 174 height 11
copy p "GANCHO LEGAJADOR TODO PLASTICO"
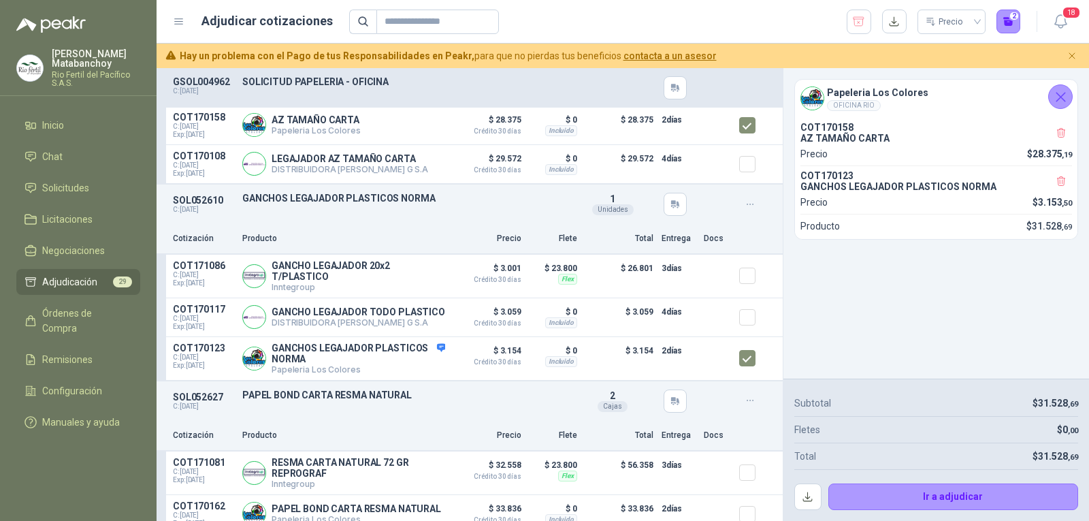
click at [465, 221] on div "SOL052610 C: 19/08/2025 GANCHOS LEGAJADOR PLASTICOS NORMA Detalles 1 Unidades" at bounding box center [470, 203] width 626 height 39
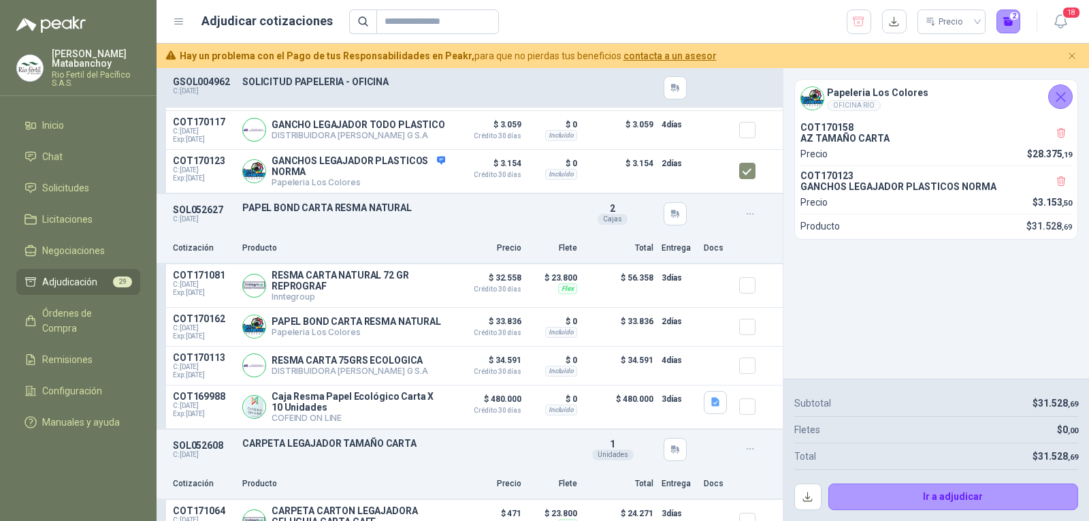
scroll to position [340, 0]
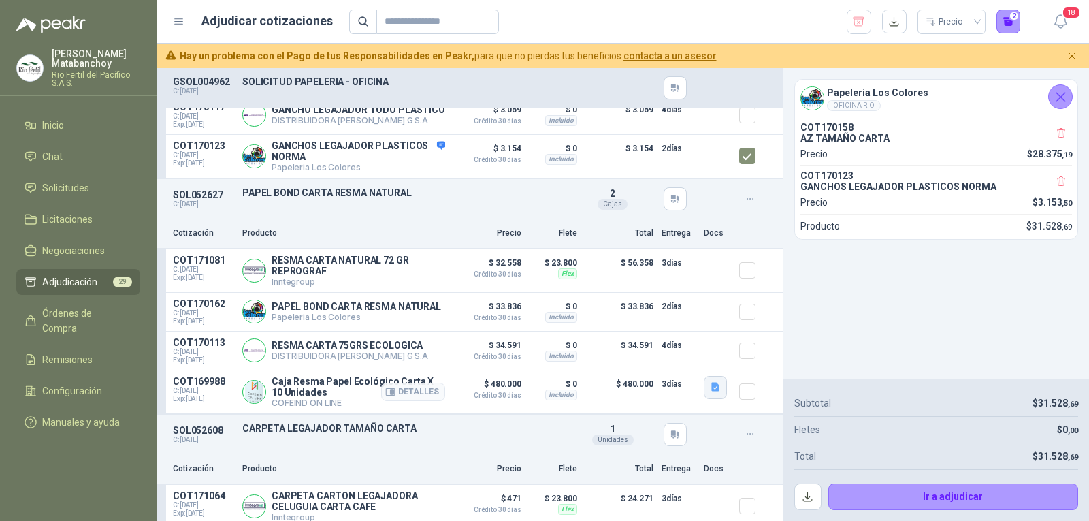
click at [710, 393] on icon "button" at bounding box center [716, 387] width 12 height 12
click at [646, 346] on button "detall_natural_resma.JPG" at bounding box center [627, 346] width 118 height 14
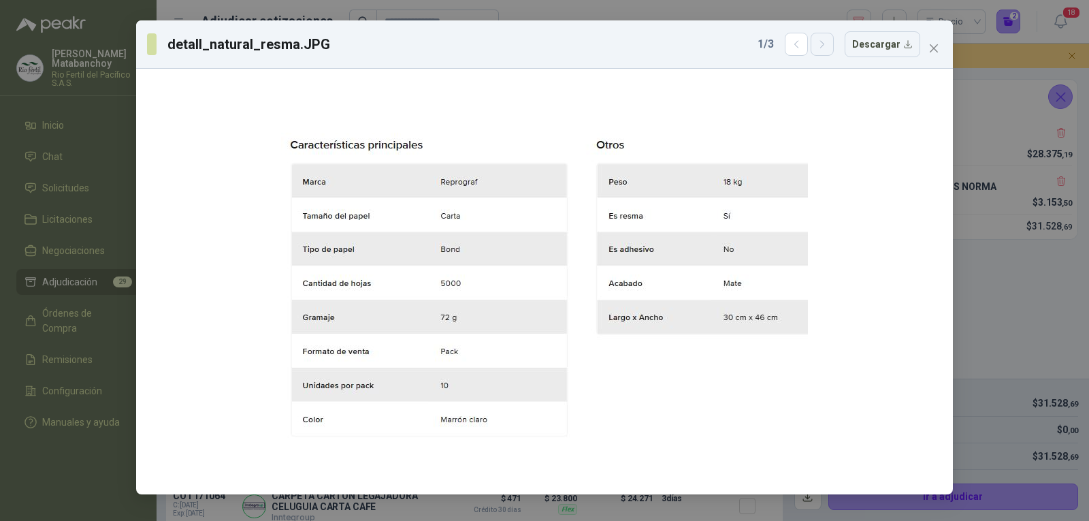
click at [825, 46] on icon "button" at bounding box center [823, 45] width 12 height 12
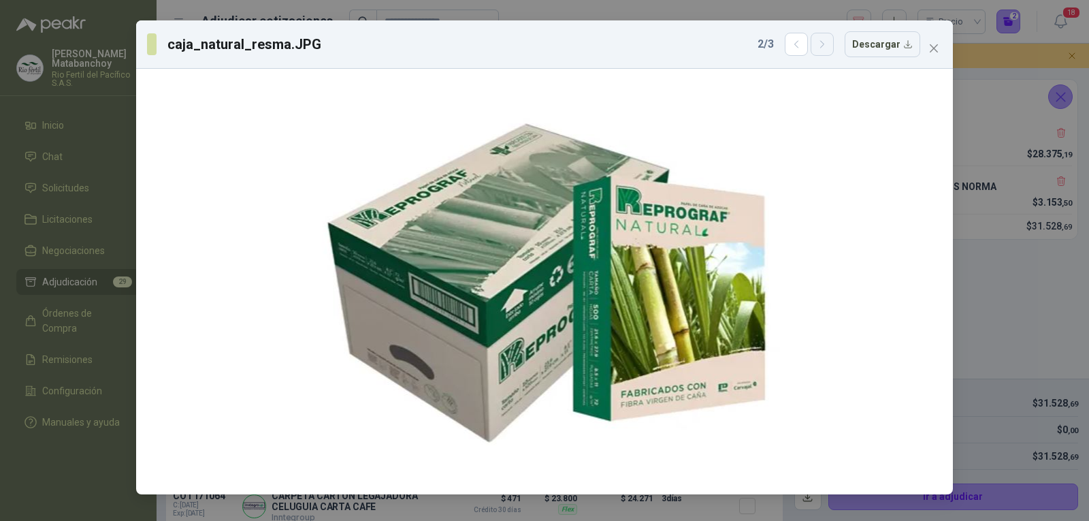
click at [825, 46] on icon "button" at bounding box center [823, 45] width 12 height 12
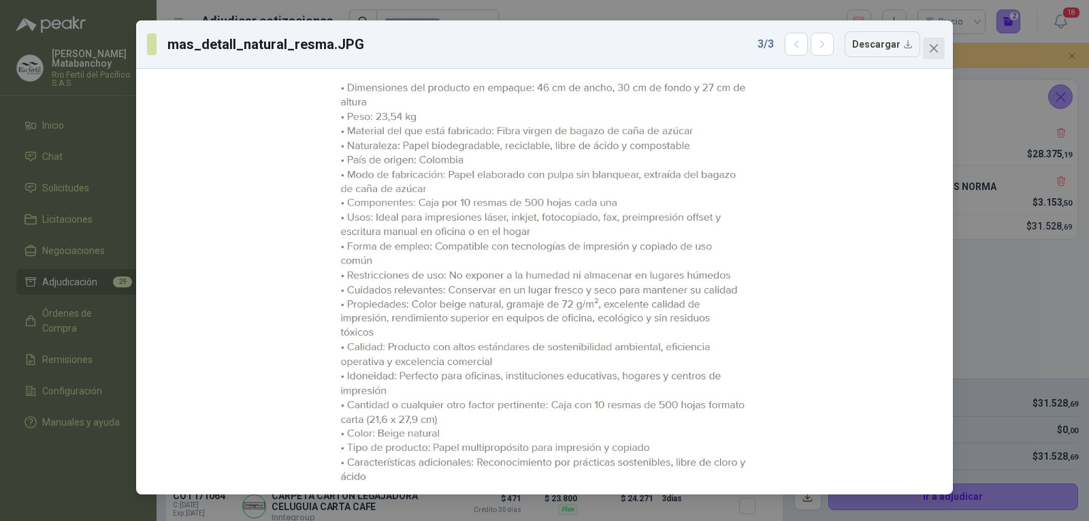
click at [926, 48] on span "Close" at bounding box center [934, 48] width 22 height 11
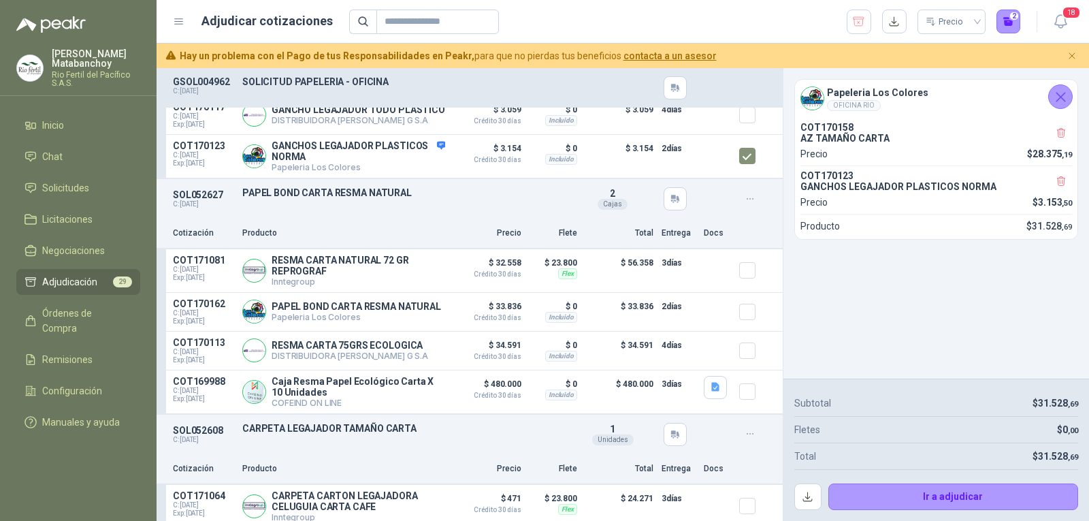
click at [610, 199] on span "2" at bounding box center [612, 193] width 5 height 11
click at [298, 312] on p "PAPEL BOND CARTA RESMA NATURAL" at bounding box center [357, 306] width 170 height 11
copy p "PAPEL BOND CARTA RESMA NATURAL"
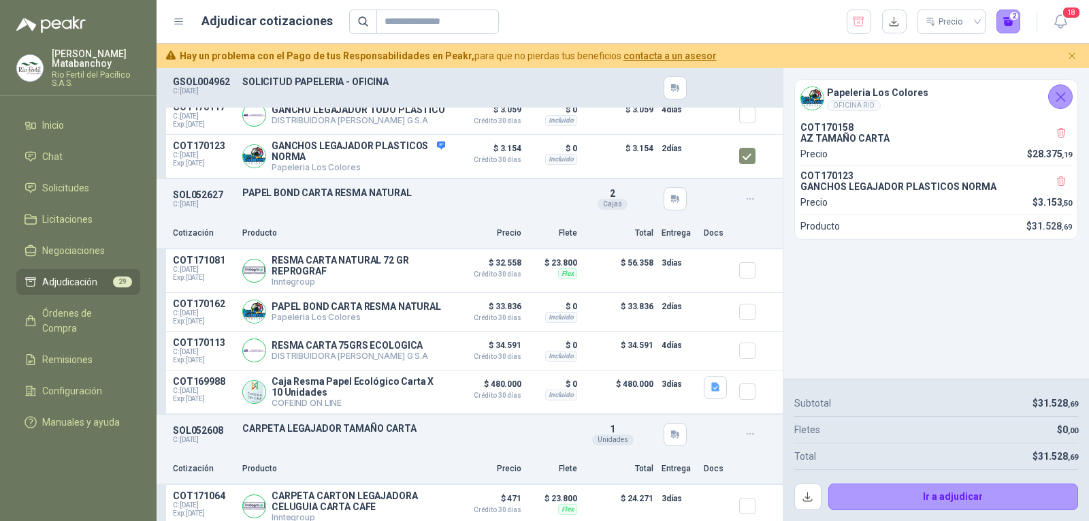
click at [460, 240] on p "Precio" at bounding box center [487, 233] width 68 height 13
click at [289, 351] on p "RESMA CARTA 75GRS ECOLOGICA" at bounding box center [350, 345] width 157 height 11
copy p "RESMA CARTA 75GRS ECOLOGICA"
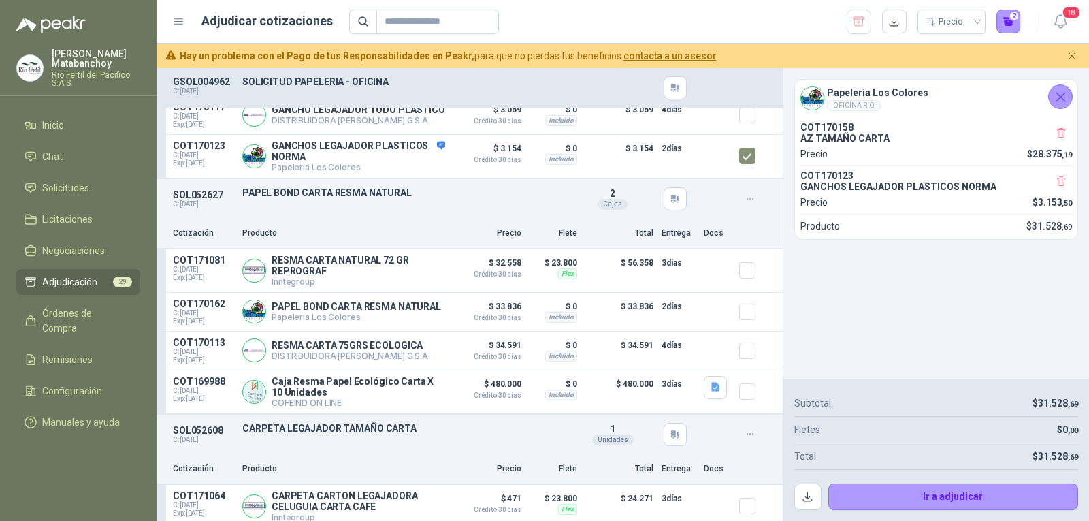
click at [550, 87] on p "SOLICITUD PAPELERIA - OFICINA" at bounding box center [406, 81] width 328 height 11
click at [425, 321] on button "Detalles" at bounding box center [413, 311] width 64 height 18
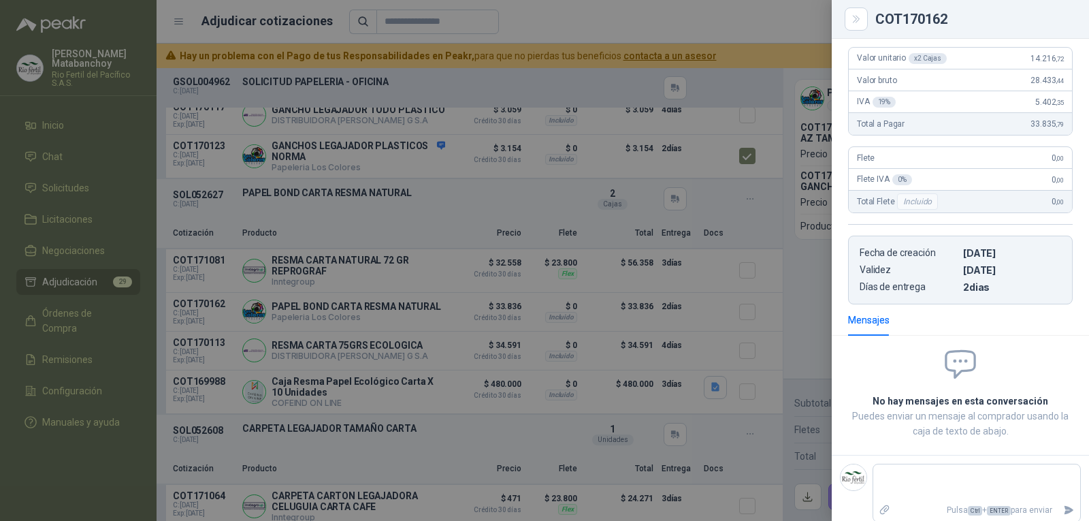
scroll to position [159, 0]
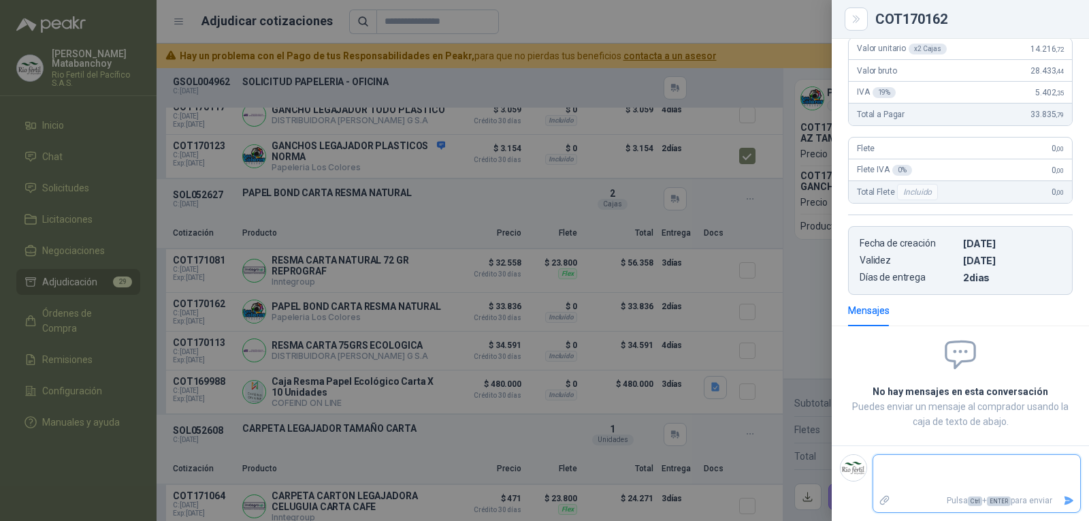
click at [920, 481] on textarea at bounding box center [971, 472] width 196 height 31
click at [1042, 472] on textarea "**********" at bounding box center [971, 472] width 196 height 31
click at [1063, 503] on icon "Enviar" at bounding box center [1069, 501] width 12 height 12
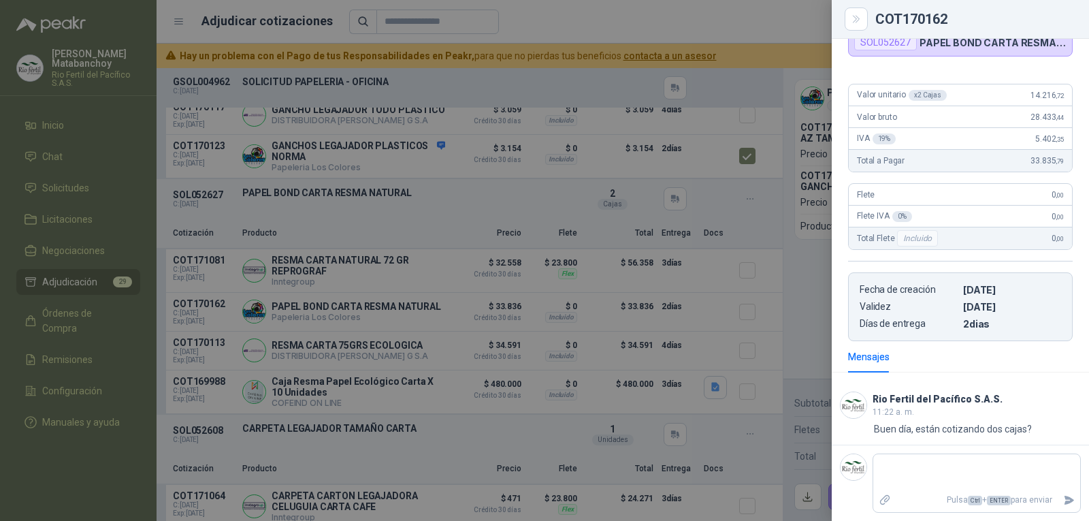
click at [647, 317] on div at bounding box center [544, 260] width 1089 height 521
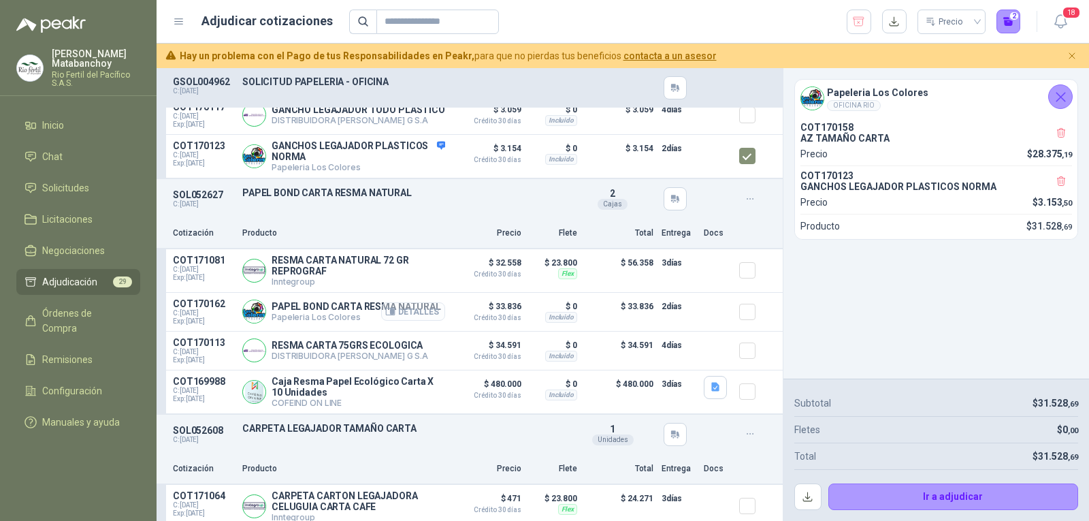
click at [412, 321] on button "Detalles" at bounding box center [413, 311] width 64 height 18
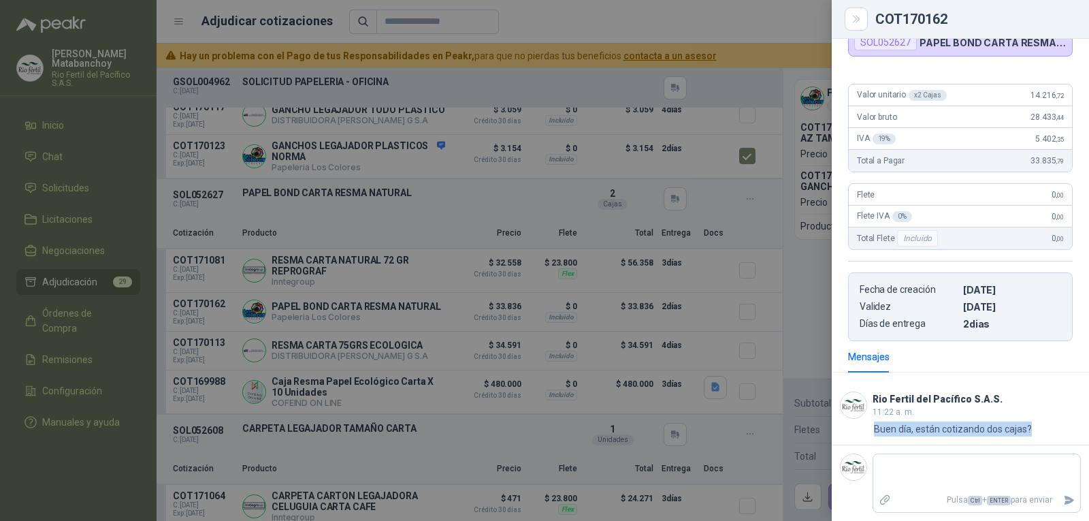
drag, startPoint x: 1032, startPoint y: 428, endPoint x: 874, endPoint y: 420, distance: 158.1
click at [874, 420] on div "Rio Fertil del Pacífico S.A.S. 11:22 a. m. 11:22 Buen día, están cotizando dos …" at bounding box center [960, 413] width 241 height 45
copy p "Buen día, están cotizando dos cajas?"
click at [535, 359] on div at bounding box center [544, 260] width 1089 height 521
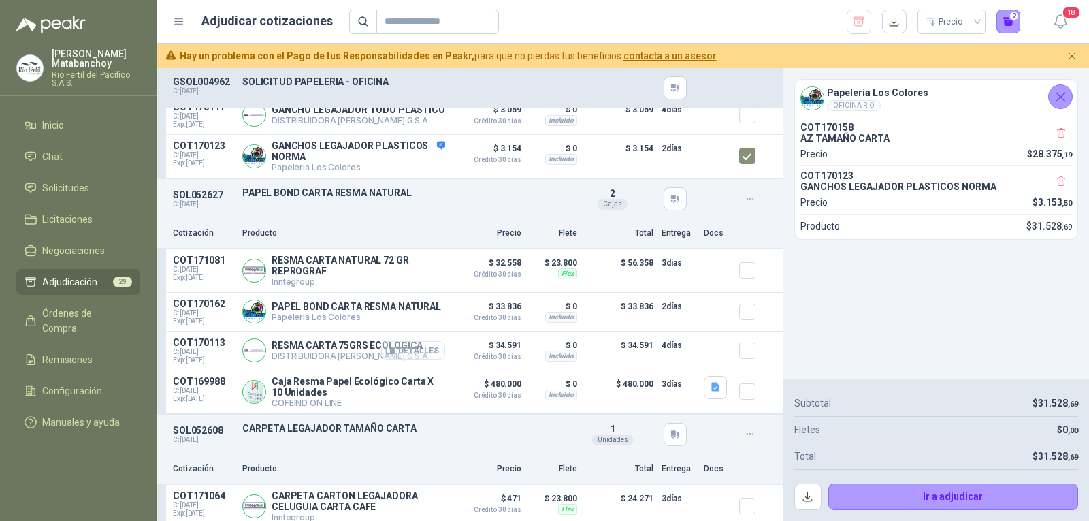
click at [422, 359] on button "Detalles" at bounding box center [413, 350] width 64 height 18
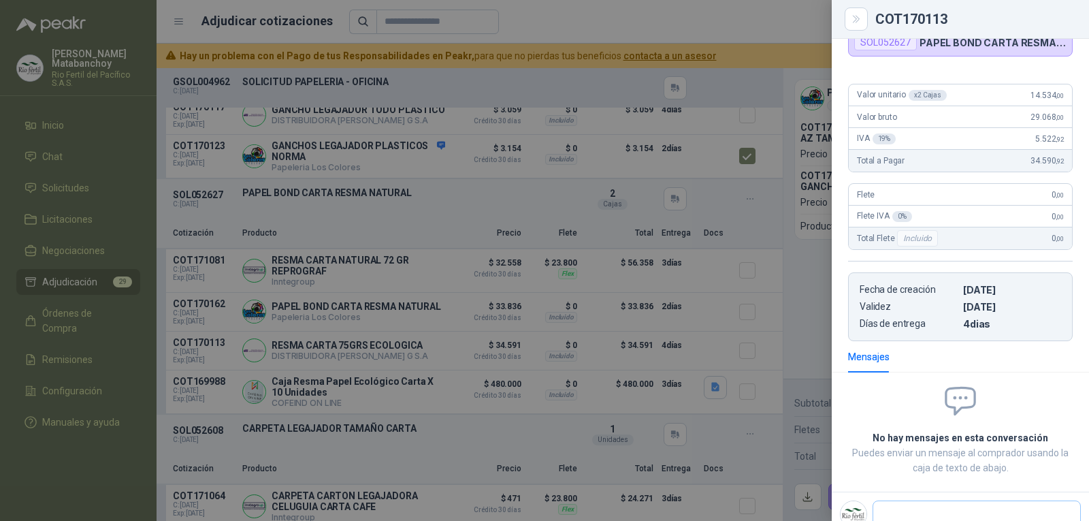
drag, startPoint x: 967, startPoint y: 489, endPoint x: 962, endPoint y: 500, distance: 11.9
click at [963, 494] on div "No hay mensajes en esta conversación Puedes enviar un mensaje al comprador usan…" at bounding box center [960, 475] width 257 height 184
click at [961, 500] on div "Pulsa Ctrl + ENTER para enviar" at bounding box center [977, 529] width 208 height 59
click at [967, 506] on textarea at bounding box center [971, 519] width 196 height 31
paste textarea "**********"
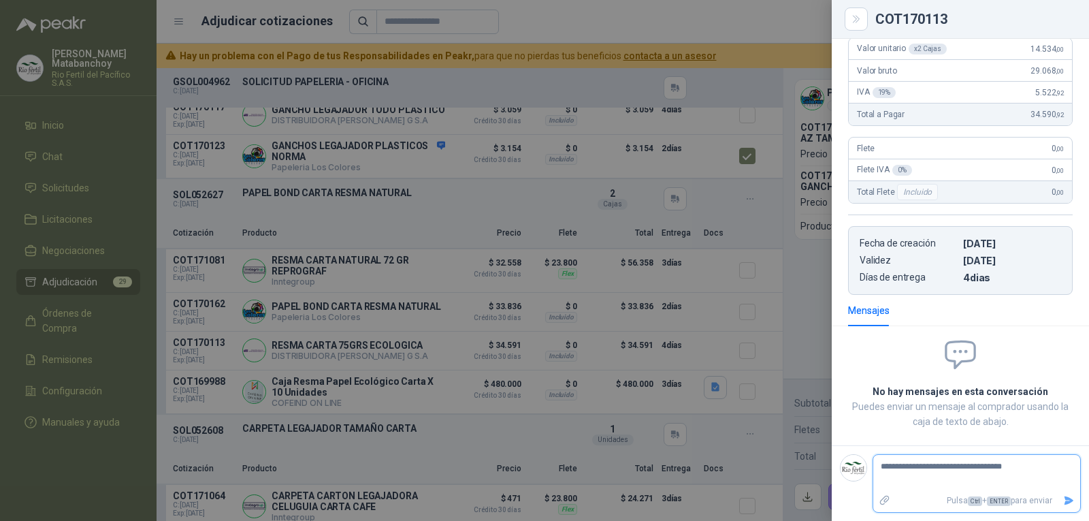
click at [1063, 500] on icon "Enviar" at bounding box center [1069, 501] width 12 height 12
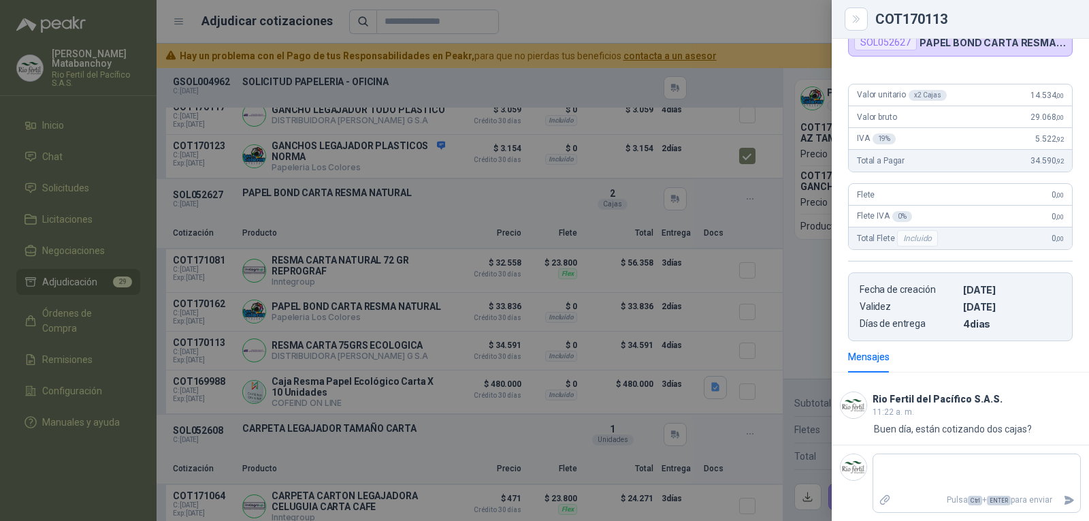
click at [533, 370] on div at bounding box center [544, 260] width 1089 height 521
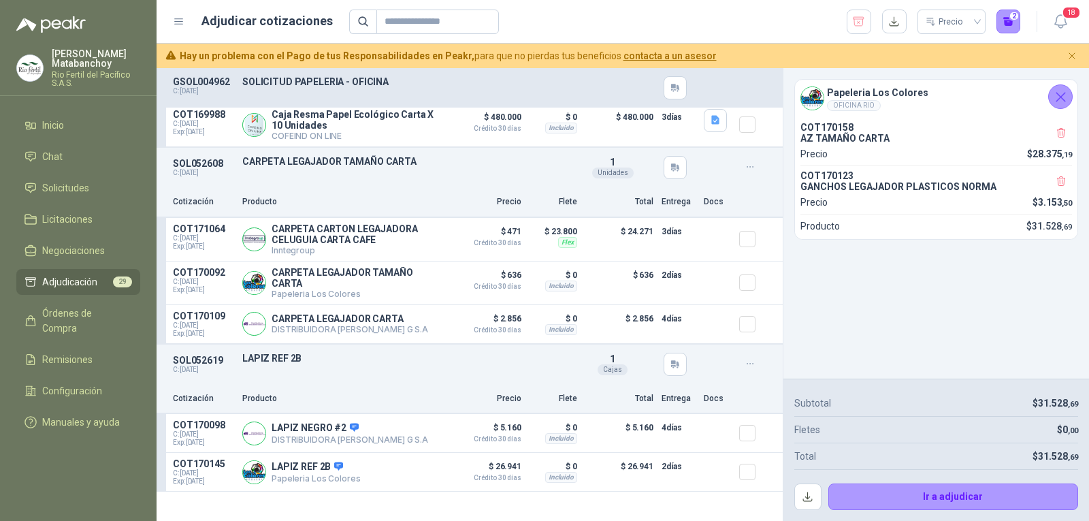
scroll to position [613, 0]
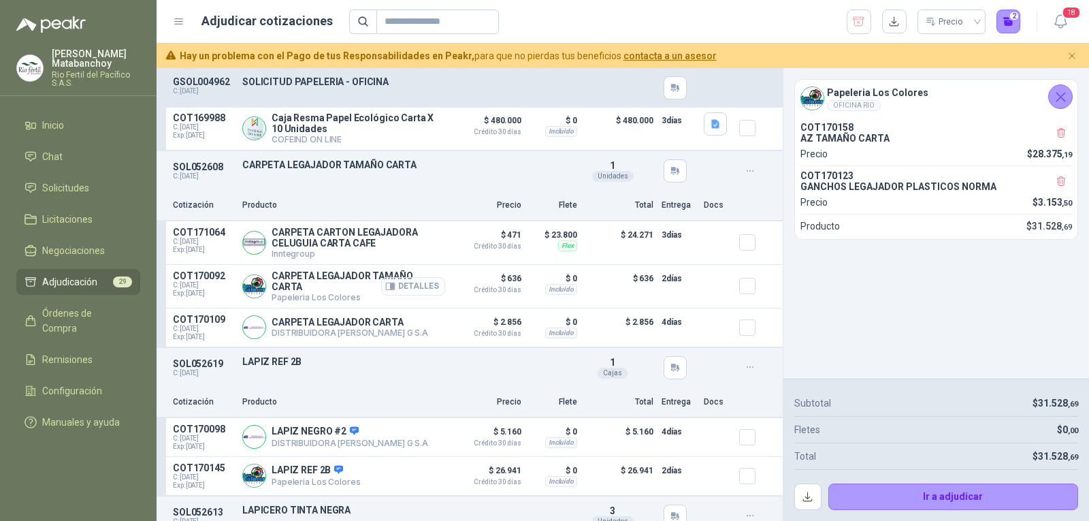
click at [419, 295] on button "Detalles" at bounding box center [413, 286] width 64 height 18
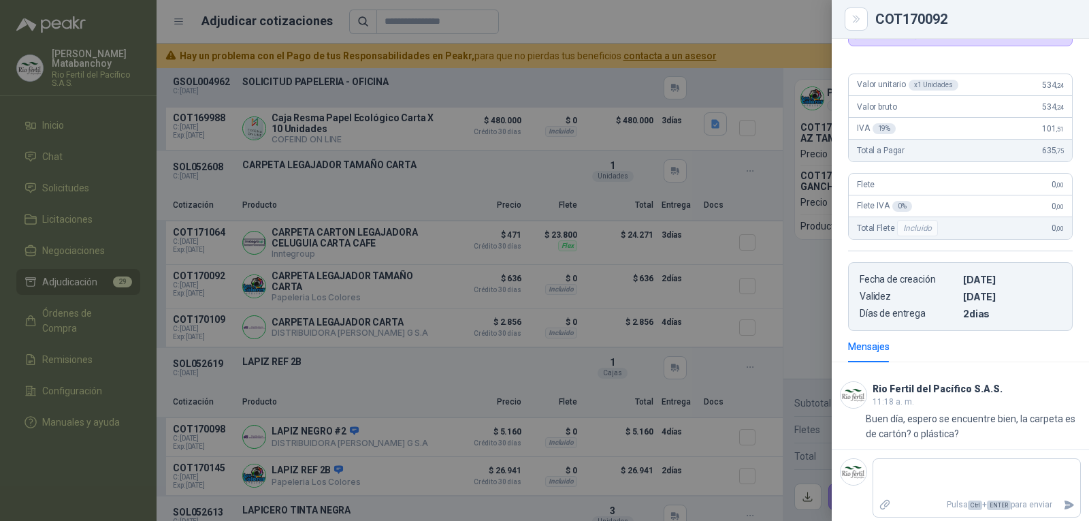
scroll to position [127, 0]
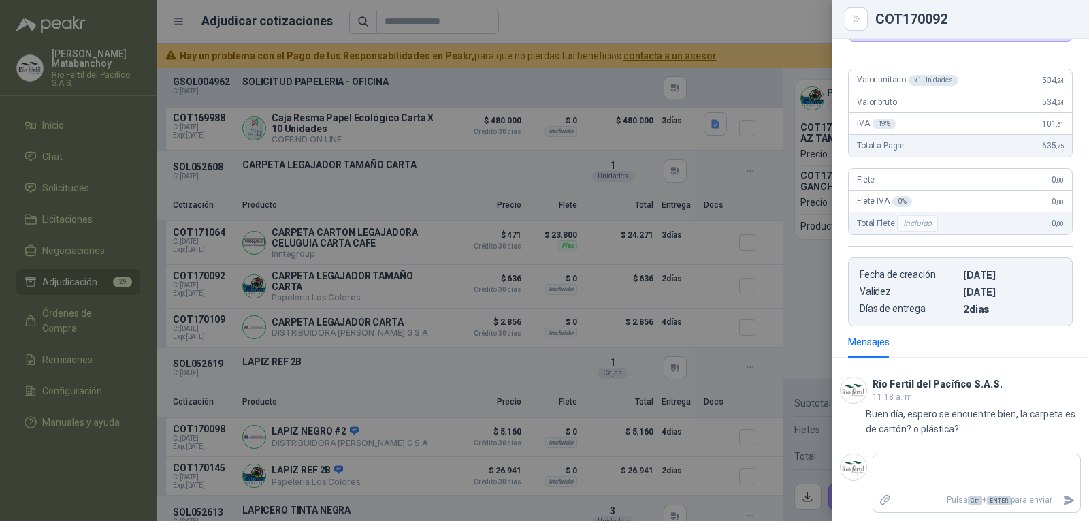
click at [545, 341] on div at bounding box center [544, 260] width 1089 height 521
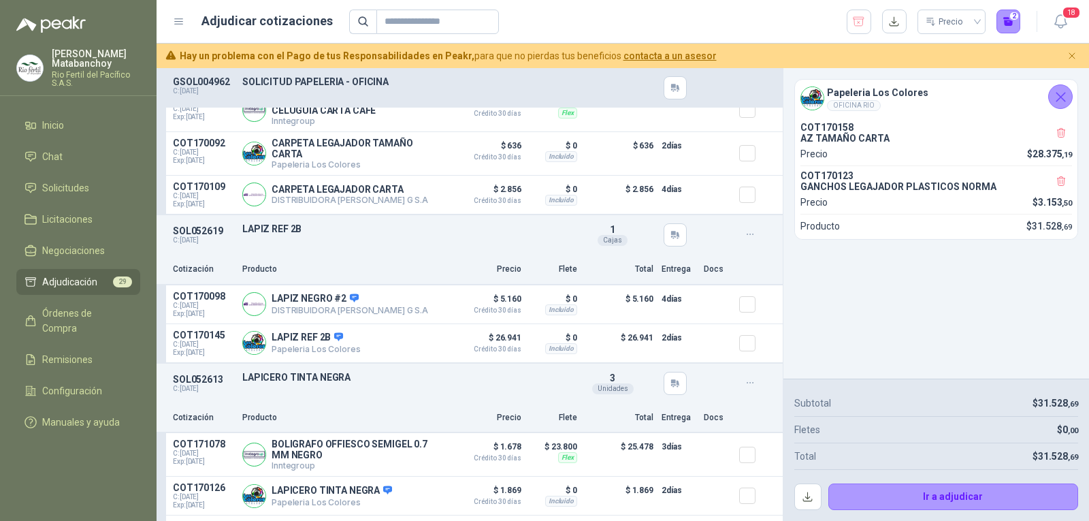
scroll to position [749, 0]
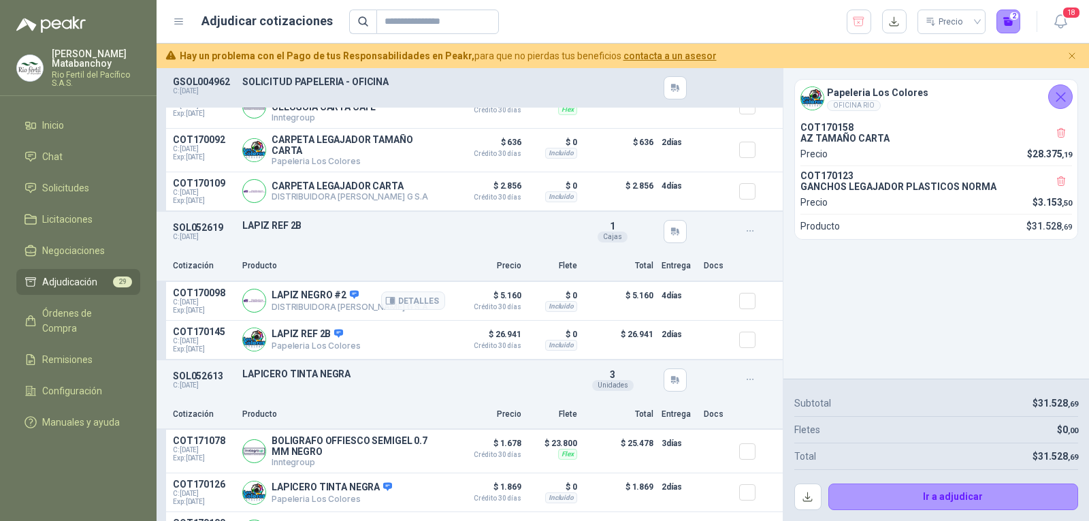
click at [310, 302] on p "LAPIZ NEGRO #2" at bounding box center [350, 295] width 157 height 12
click at [408, 251] on div "SOL052619 C: 19/08/2025 LAPIZ REF 2B Detalles 1 Cajas" at bounding box center [470, 231] width 626 height 39
click at [394, 310] on button "Detalles" at bounding box center [413, 300] width 64 height 18
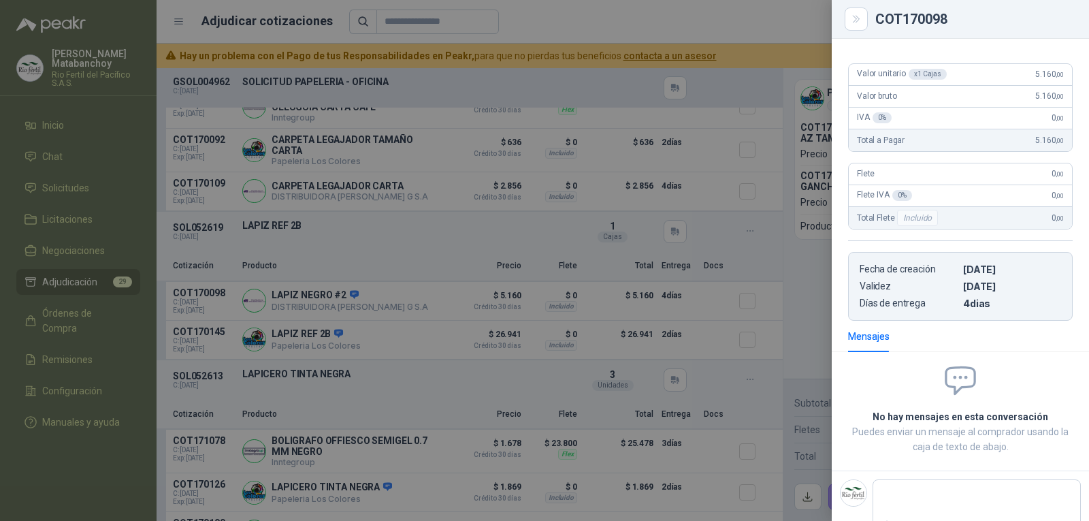
scroll to position [185, 0]
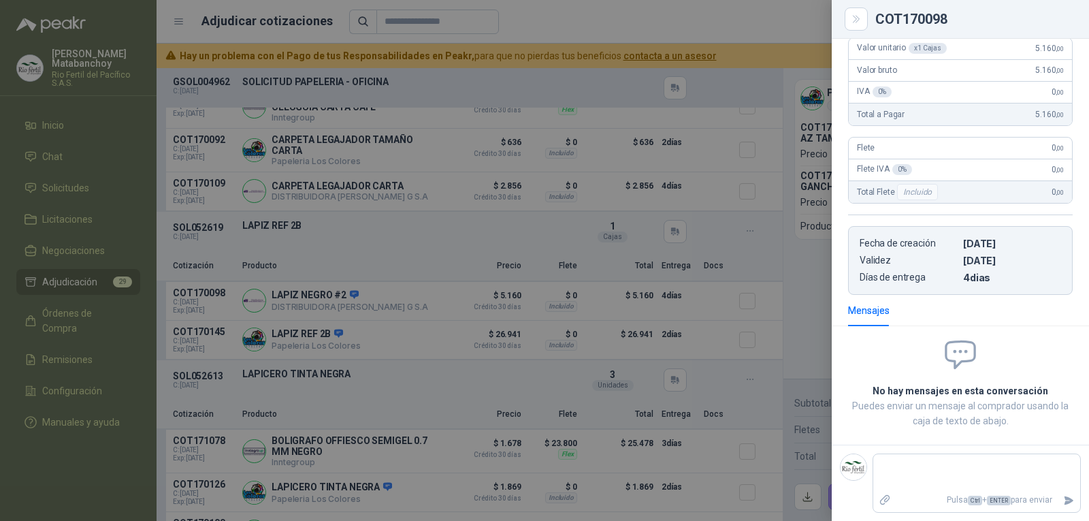
click at [404, 342] on div at bounding box center [544, 260] width 1089 height 521
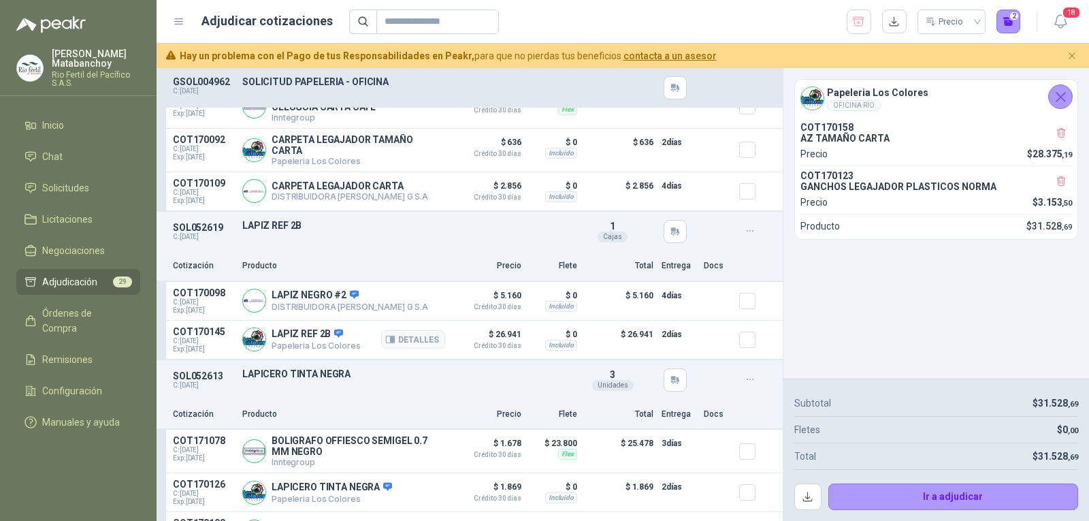
click at [300, 340] on p "LAPIZ REF 2B" at bounding box center [316, 334] width 88 height 12
click at [385, 267] on div "Cotización Producto Precio Flete Total Entrega Docs" at bounding box center [470, 266] width 626 height 31
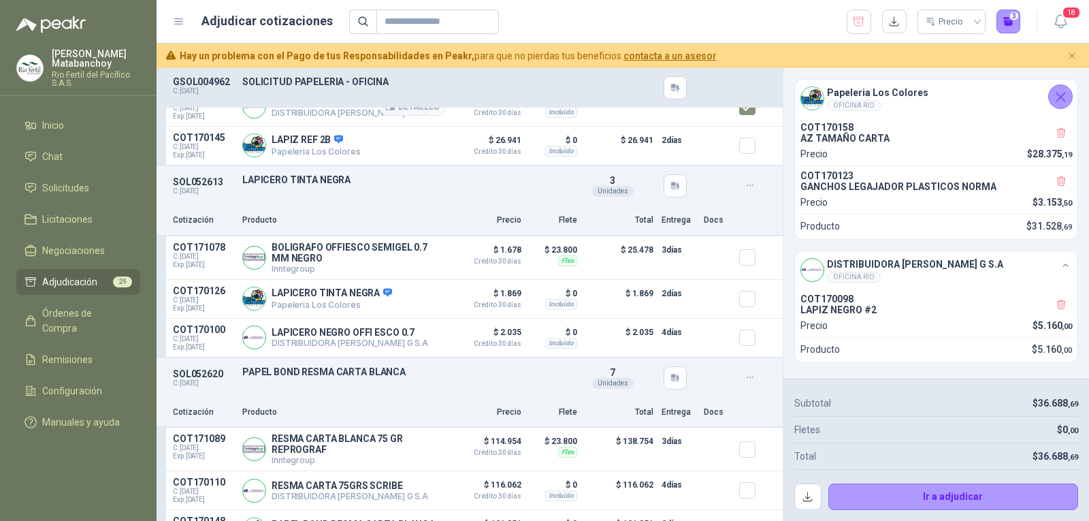
scroll to position [953, 0]
click at [300, 294] on p "LAPICERO TINTA NEGRA" at bounding box center [332, 293] width 120 height 12
click at [391, 297] on button "Detalles" at bounding box center [413, 298] width 64 height 18
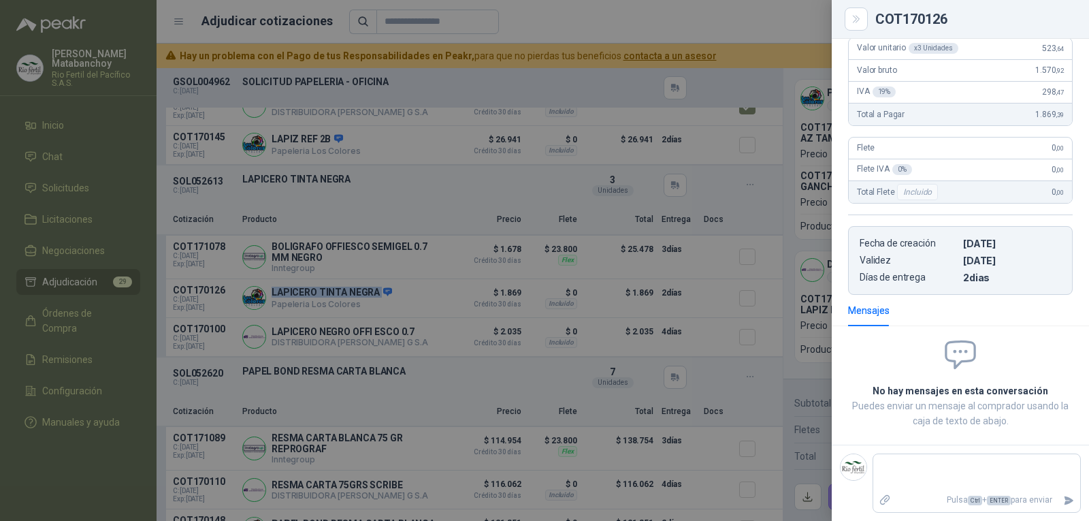
scroll to position [0, 0]
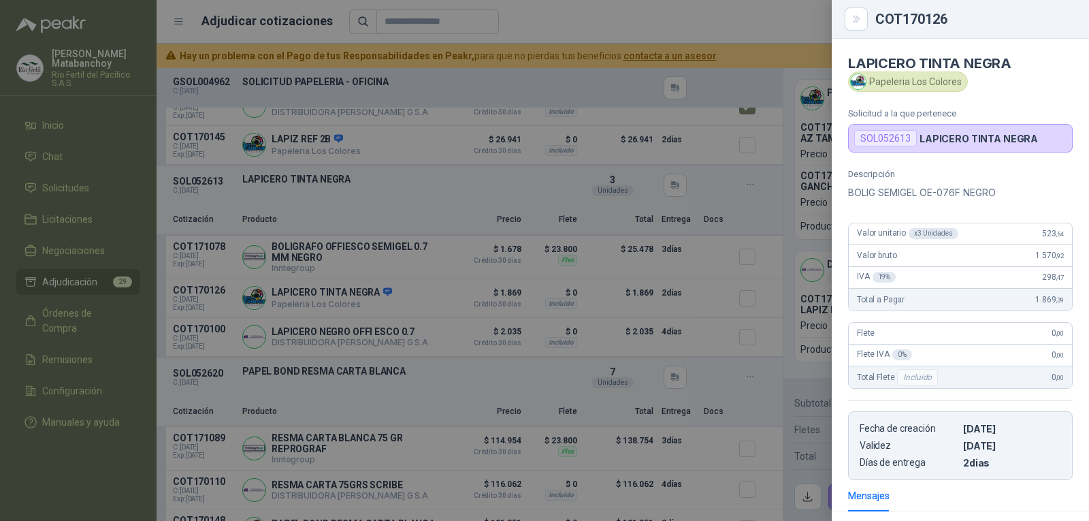
click at [897, 196] on p "BOLIG SEMIGEL OE-076F NEGRO" at bounding box center [960, 192] width 225 height 16
click at [537, 304] on div at bounding box center [544, 260] width 1089 height 521
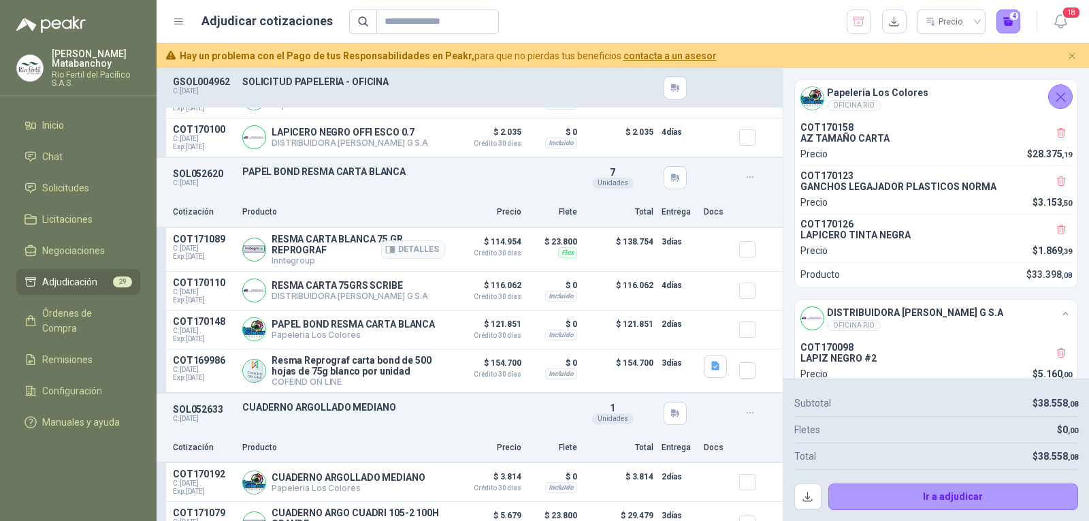
scroll to position [1157, 0]
click at [338, 289] on p "RESMA CARTA 75GRS SCRIBE" at bounding box center [350, 283] width 157 height 11
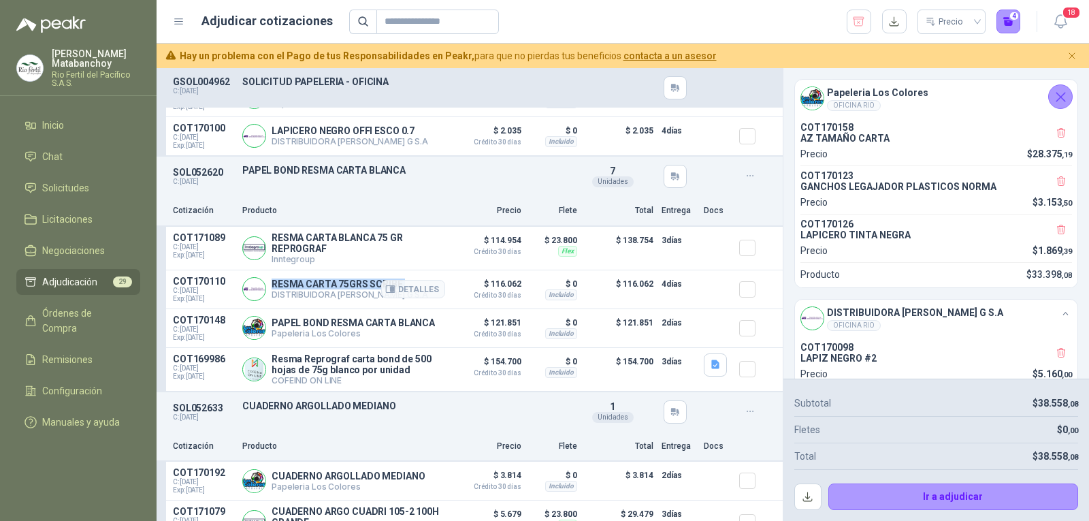
click at [338, 289] on p "RESMA CARTA 75GRS SCRIBE" at bounding box center [350, 283] width 157 height 11
click at [323, 327] on p "PAPEL BOND RESMA CARTA BLANCA" at bounding box center [353, 322] width 163 height 11
click at [402, 183] on div "SOL052620 C: 19/08/2025 PAPEL BOND RESMA CARTA BLANCA Detalles 7 Unidades" at bounding box center [470, 176] width 626 height 39
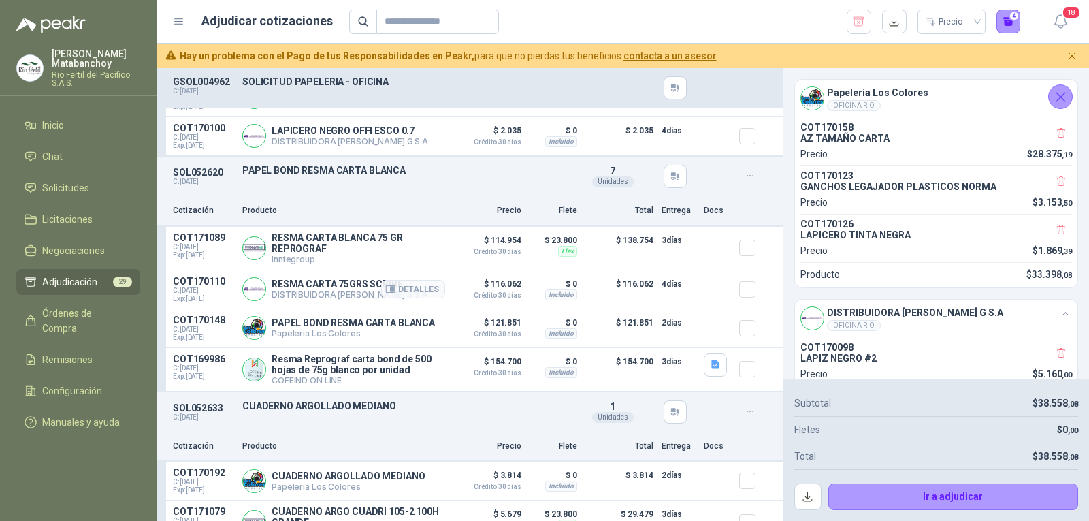
click at [328, 289] on p "RESMA CARTA 75GRS SCRIBE" at bounding box center [350, 283] width 157 height 11
click at [725, 338] on article "COT170148 C: 20/08/2025 Exp: 04/09/2025 PAPEL BOND RESMA CARTA BLANCA Papeleria…" at bounding box center [470, 328] width 626 height 39
click at [327, 289] on p "RESMA CARTA 75GRS SCRIBE" at bounding box center [350, 283] width 157 height 11
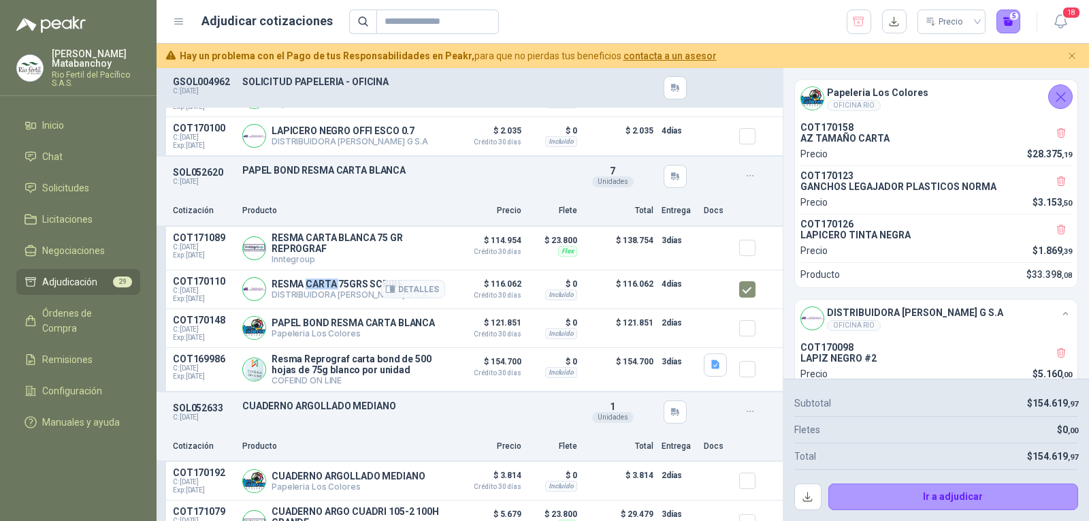
click at [327, 289] on p "RESMA CARTA 75GRS SCRIBE" at bounding box center [350, 283] width 157 height 11
click at [448, 207] on div "Cotización Producto Precio Flete Total Entrega Docs" at bounding box center [470, 211] width 626 height 31
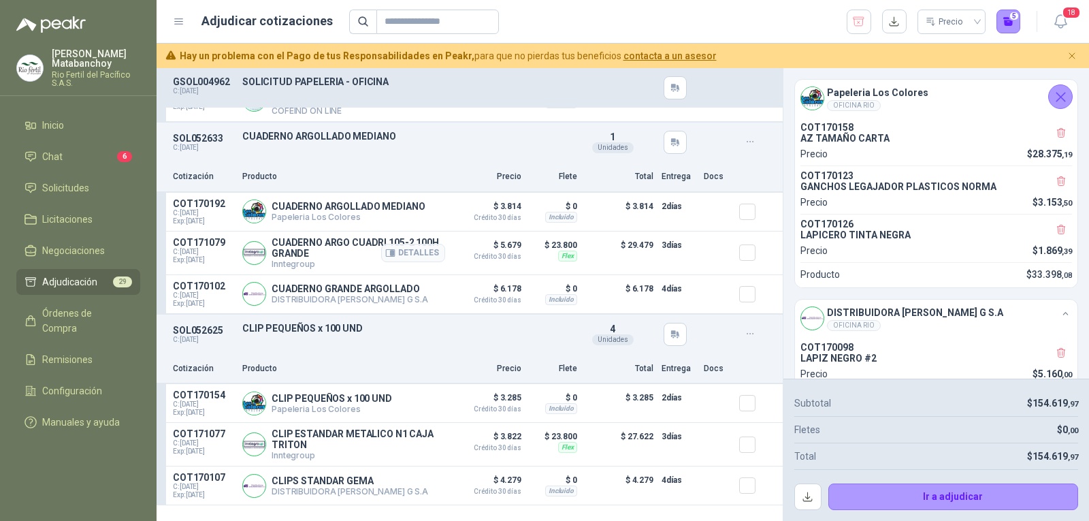
scroll to position [1430, 0]
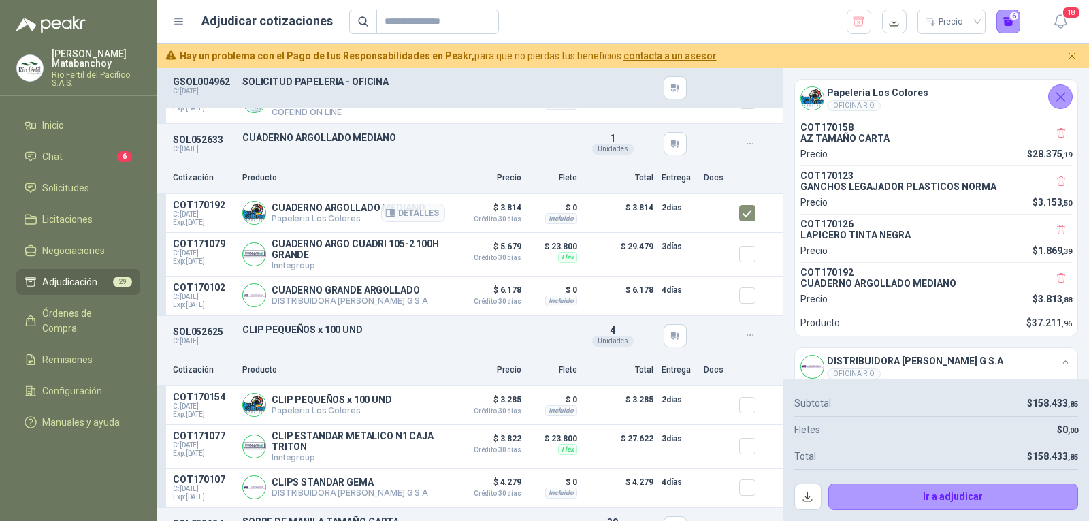
click at [317, 213] on p "CUADERNO ARGOLLADO MEDIANO" at bounding box center [348, 207] width 153 height 11
click at [520, 157] on div "SOL052633 C: 19/08/2025 CUADERNO ARGOLLADO MEDIANO Detalles 1 Unidades" at bounding box center [470, 143] width 626 height 39
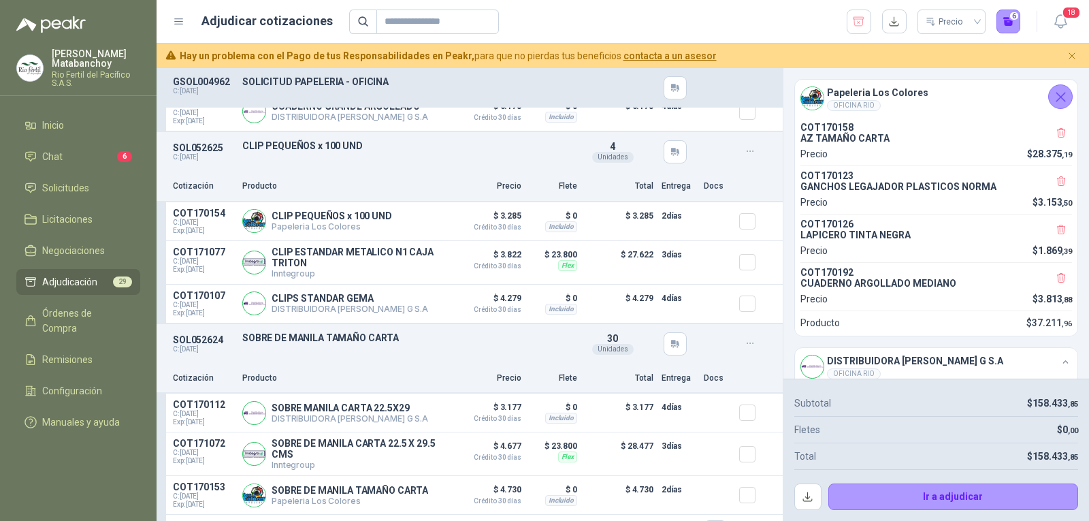
scroll to position [1634, 0]
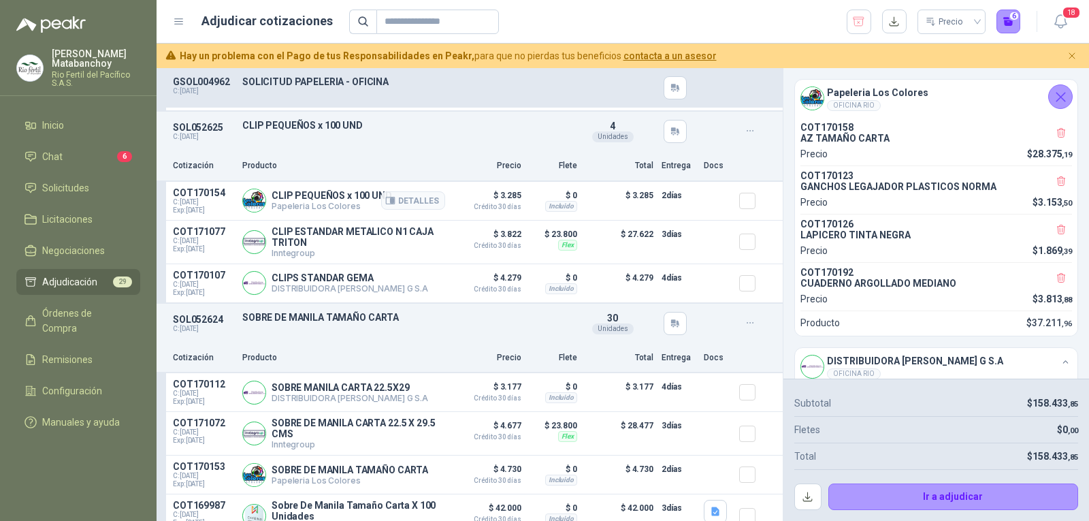
click at [349, 201] on p "CLIP PEQUEÑOS x 100 UND" at bounding box center [332, 195] width 120 height 11
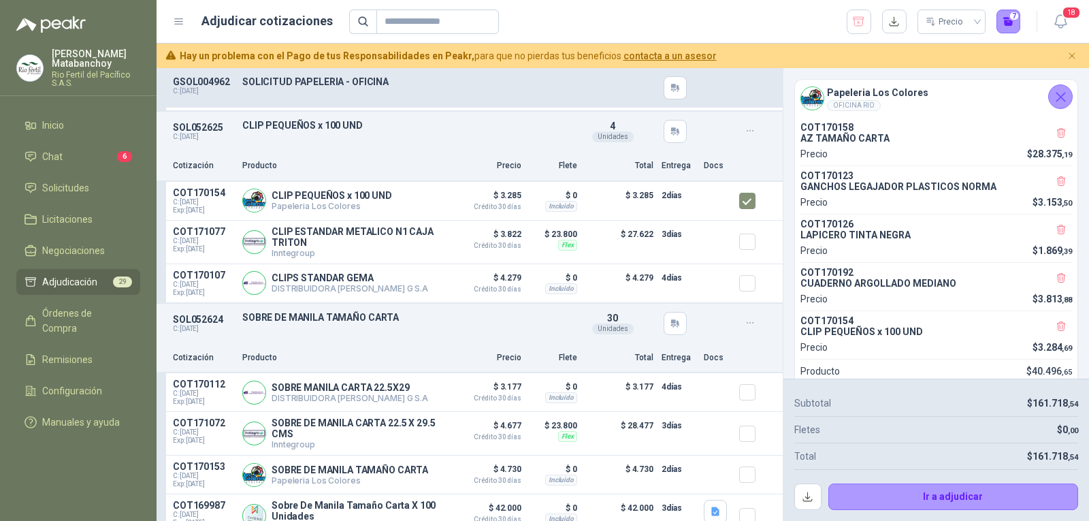
click at [477, 151] on div "SOL052625 C: 19/08/2025 CLIP PEQUEÑOS x 100 UND Detalles 4 Unidades" at bounding box center [470, 131] width 626 height 39
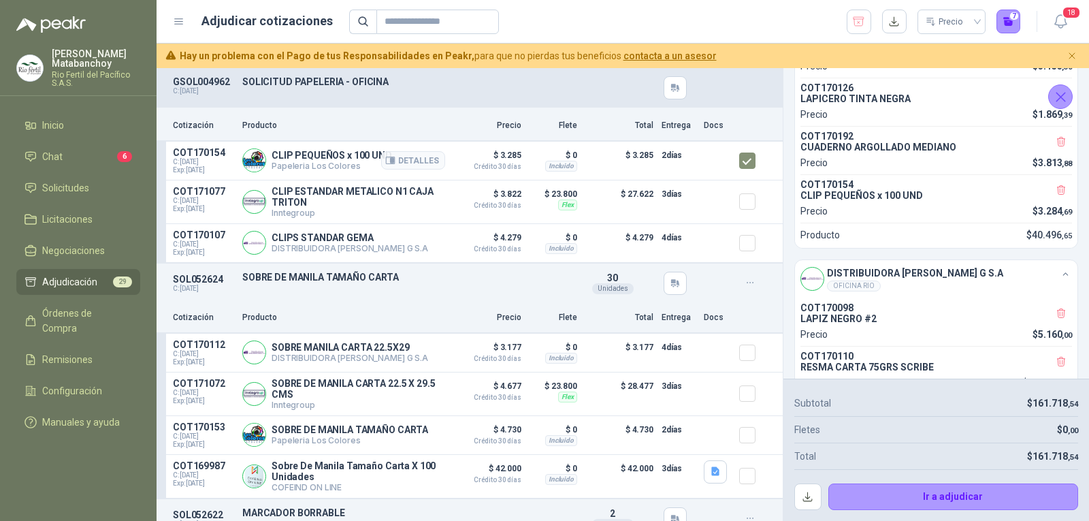
scroll to position [1702, 0]
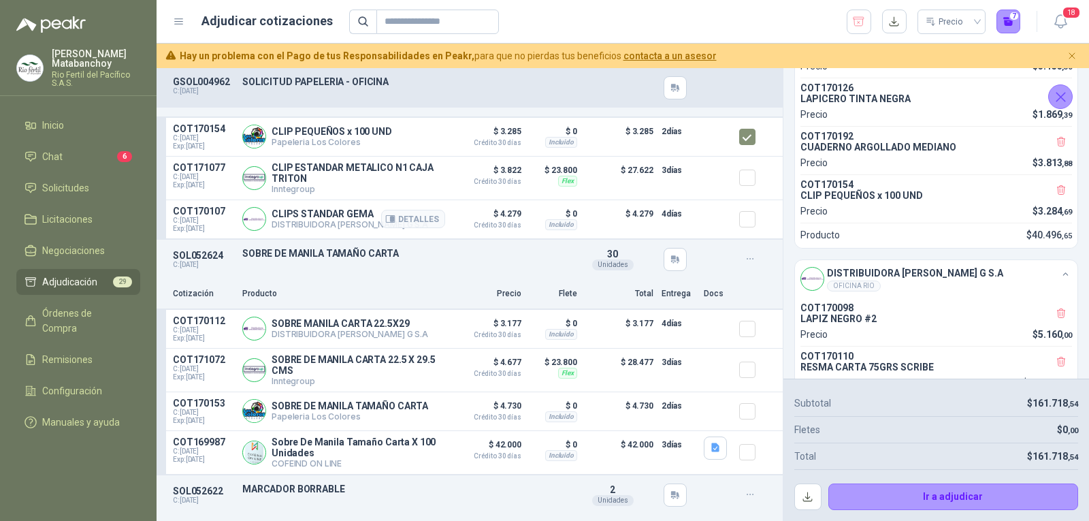
click at [354, 216] on p "CLIPS STANDAR GEMA" at bounding box center [350, 213] width 157 height 11
click at [523, 86] on p "SOLICITUD PAPELERIA - OFICINA" at bounding box center [406, 81] width 328 height 11
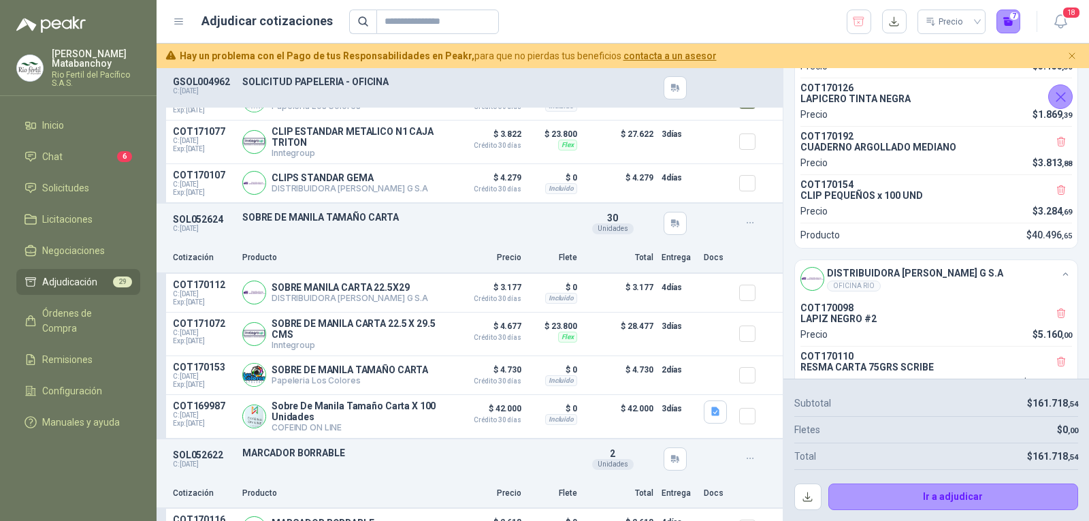
scroll to position [1770, 0]
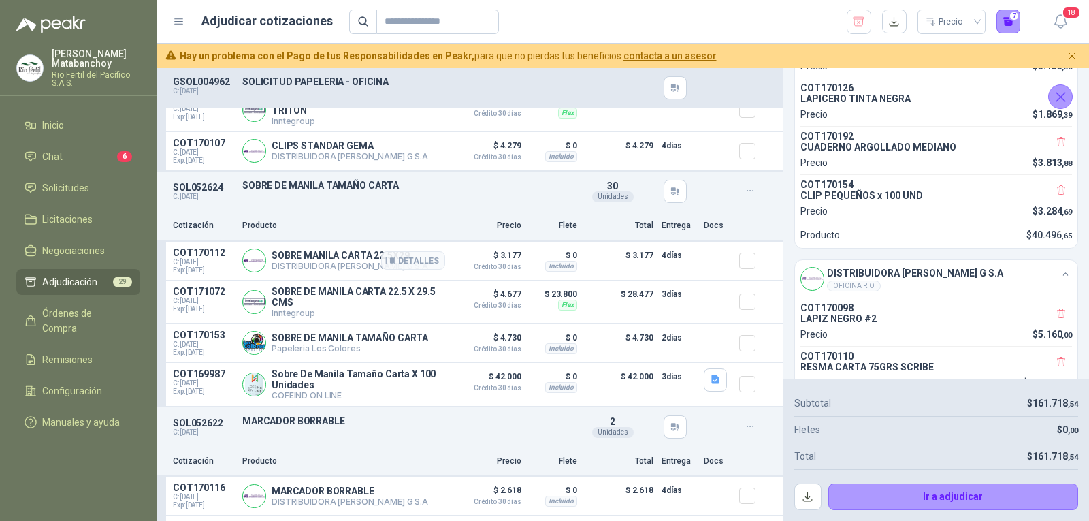
click at [327, 260] on p "SOBRE MANILA CARTA 22.5X29" at bounding box center [350, 255] width 157 height 11
click at [447, 191] on p "SOBRE DE MANILA TAMAÑO CARTA" at bounding box center [406, 185] width 328 height 11
click at [711, 384] on icon "button" at bounding box center [715, 379] width 8 height 9
click at [670, 336] on div "manila_ca.JPG detall_manila_ca.JPG" at bounding box center [656, 350] width 120 height 46
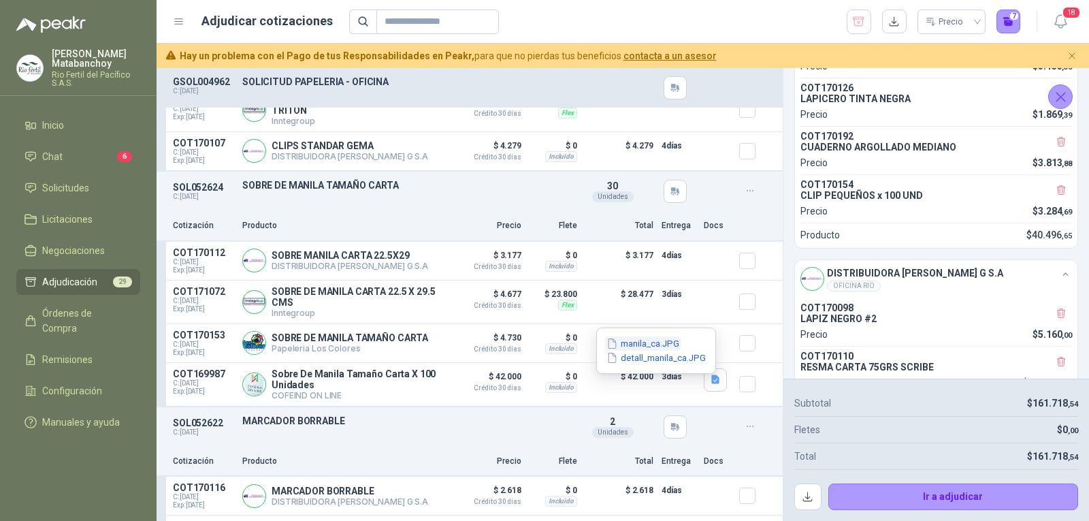
click at [664, 339] on button "manila_ca.JPG" at bounding box center [643, 343] width 76 height 14
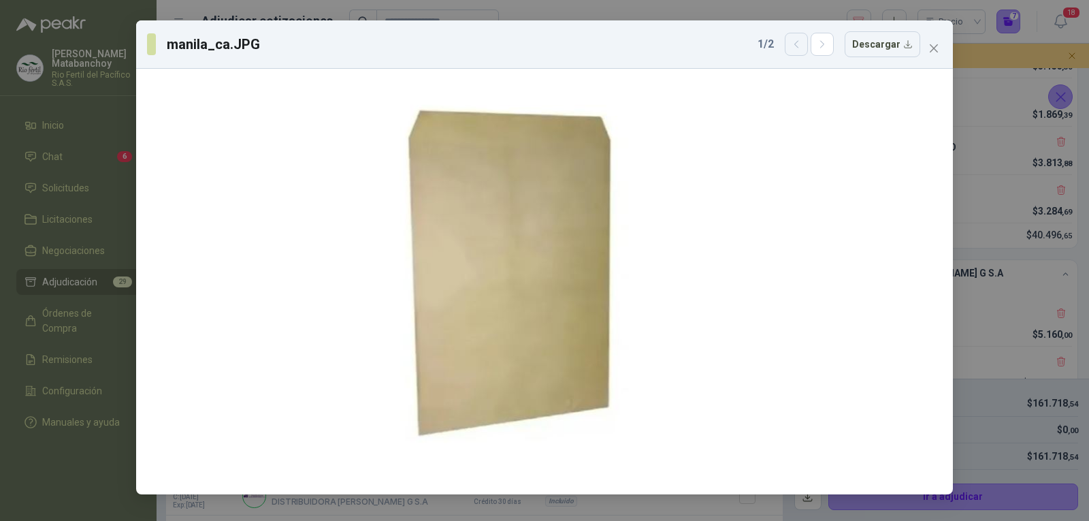
click at [808, 51] on button "button" at bounding box center [796, 44] width 23 height 23
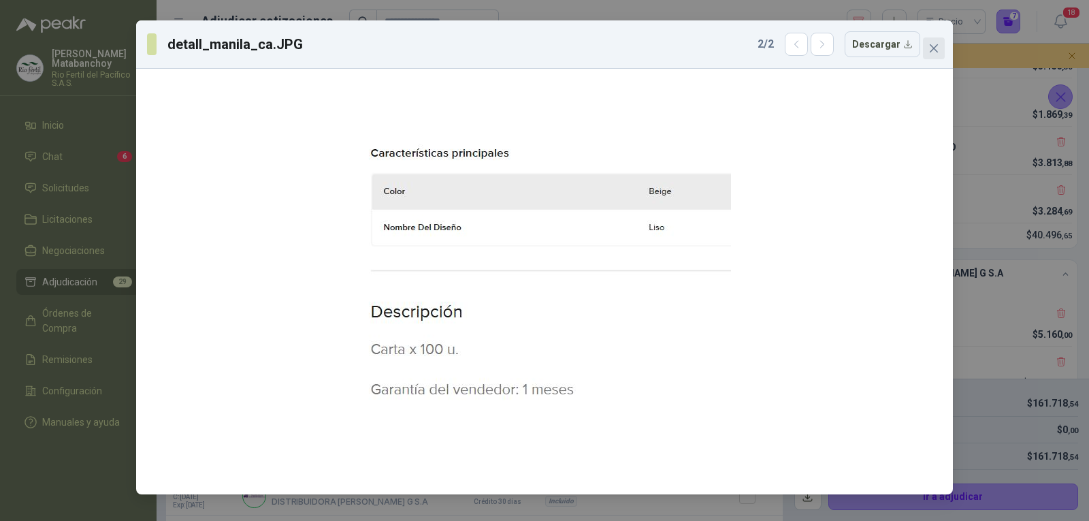
click at [928, 46] on span "Close" at bounding box center [934, 48] width 22 height 11
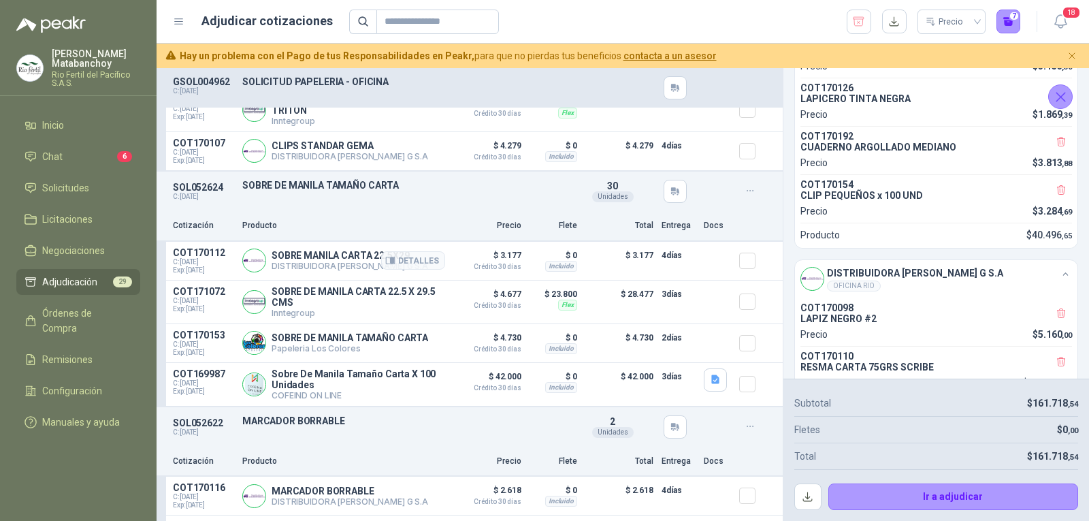
click at [302, 259] on p "SOBRE MANILA CARTA 22.5X29" at bounding box center [350, 255] width 157 height 11
click at [442, 191] on p "SOBRE DE MANILA TAMAÑO CARTA" at bounding box center [406, 185] width 328 height 11
click at [607, 191] on span "30" at bounding box center [612, 185] width 11 height 11
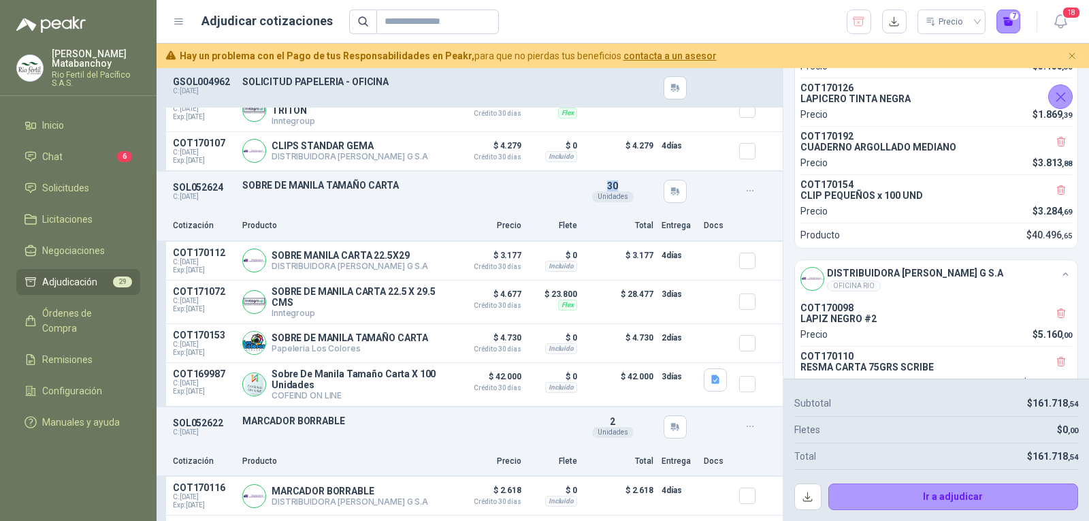
click at [607, 191] on span "30" at bounding box center [612, 185] width 11 height 11
click at [536, 218] on div "Cotización Producto Precio Flete Total Entrega Docs" at bounding box center [470, 226] width 626 height 31
click at [357, 343] on p "SOBRE DE MANILA TAMAÑO CARTA" at bounding box center [350, 337] width 157 height 11
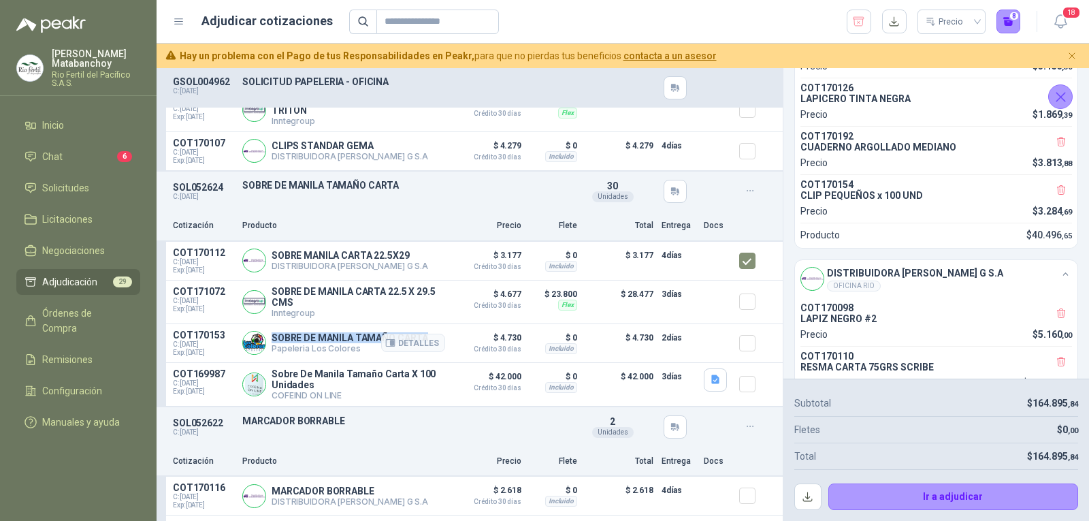
click at [357, 343] on p "SOBRE DE MANILA TAMAÑO CARTA" at bounding box center [350, 337] width 157 height 11
click at [417, 179] on div "SOL052624 C: 19/08/2025 SOBRE DE MANILA TAMAÑO CARTA Detalles 30 Unidades" at bounding box center [470, 191] width 626 height 39
click at [453, 229] on p "Precio" at bounding box center [487, 225] width 68 height 13
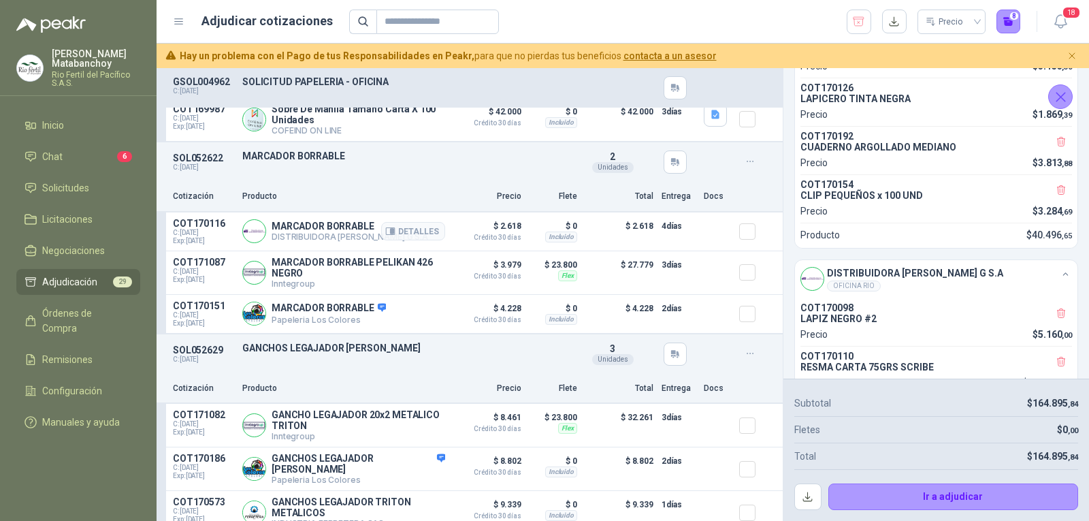
scroll to position [2042, 0]
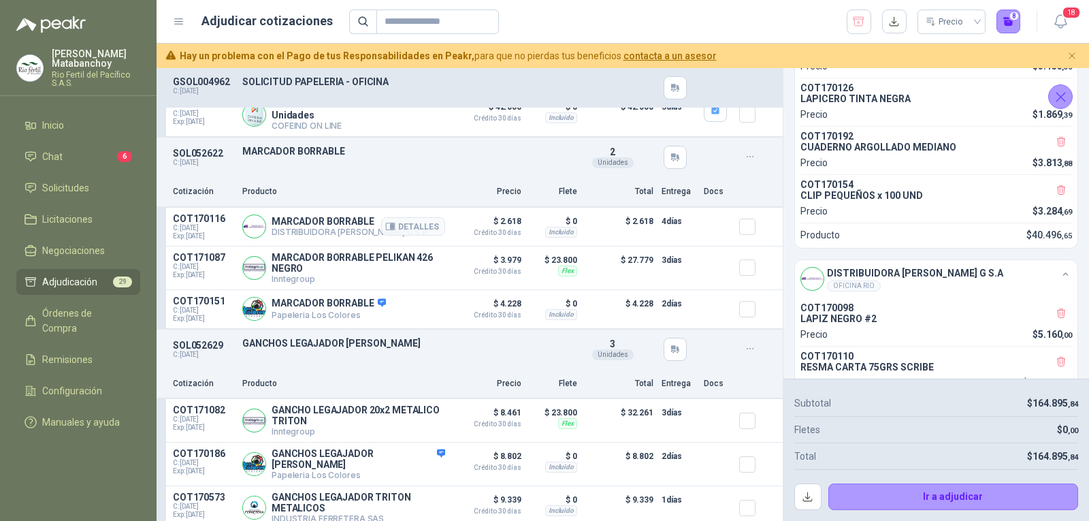
click at [317, 225] on p "MARCADOR BORRABLE" at bounding box center [350, 221] width 157 height 11
click at [490, 184] on div "Cotización Producto Precio Flete Total Entrega Docs" at bounding box center [470, 192] width 626 height 31
click at [745, 233] on div at bounding box center [752, 226] width 27 height 27
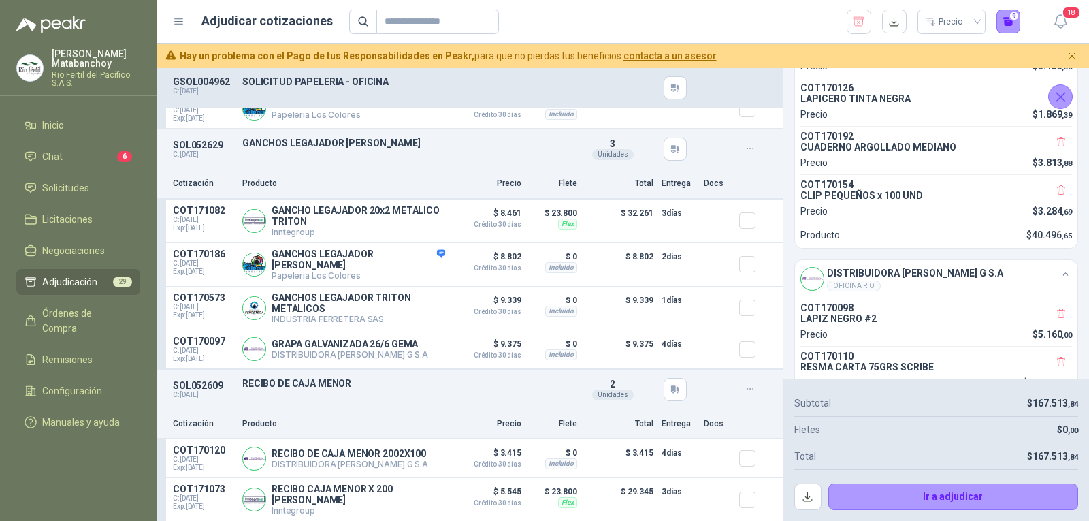
scroll to position [2246, 0]
click at [304, 220] on p "GANCHO LEGAJADOR 20x2 METALICO TRITON" at bounding box center [359, 215] width 174 height 22
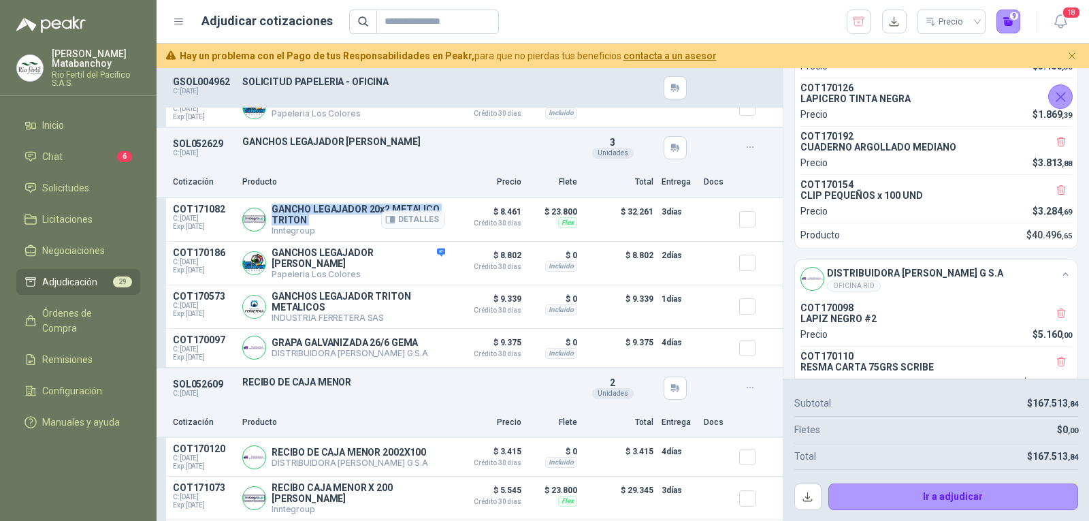
click at [304, 220] on p "GANCHO LEGAJADOR 20x2 METALICO TRITON" at bounding box center [359, 215] width 174 height 22
click at [466, 158] on div "SOL052629 C: 19/08/2025 GANCHOS LEGAJADOR NORMA METALICOS Detalles 3 Unidades" at bounding box center [470, 147] width 626 height 39
click at [278, 269] on p "GANCHOS LEGAJADOR NORMA METALICOS" at bounding box center [359, 258] width 174 height 22
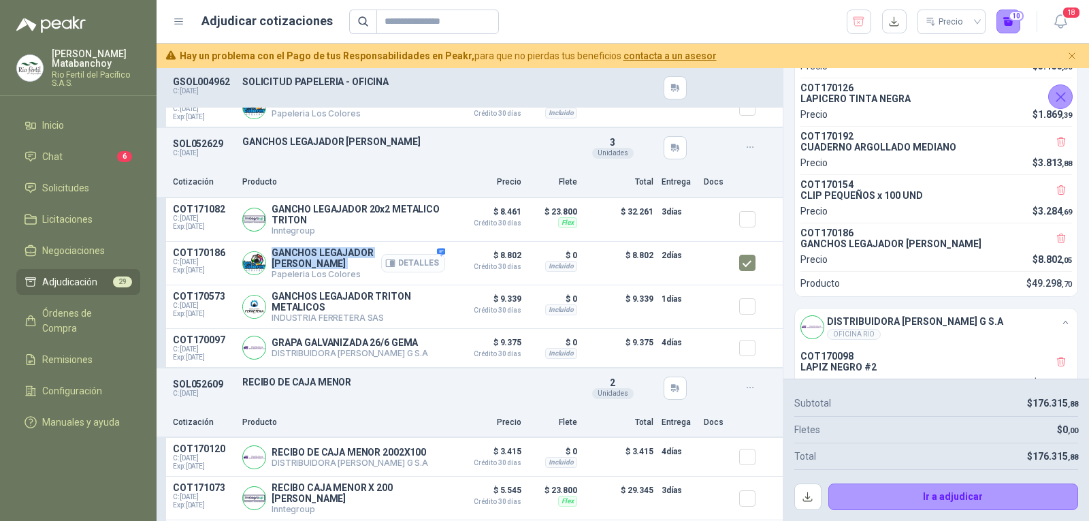
click at [422, 268] on button "Detalles" at bounding box center [413, 263] width 64 height 18
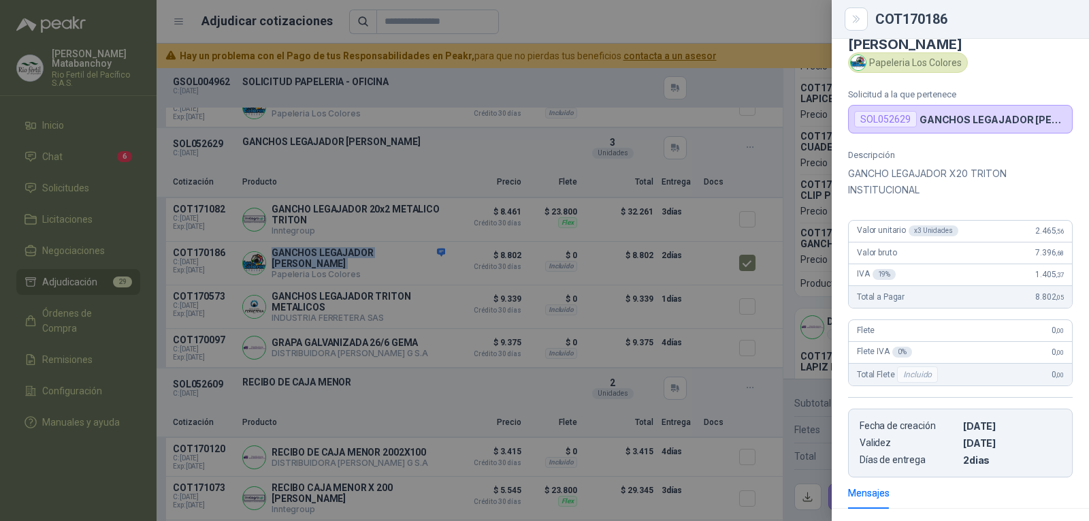
scroll to position [0, 0]
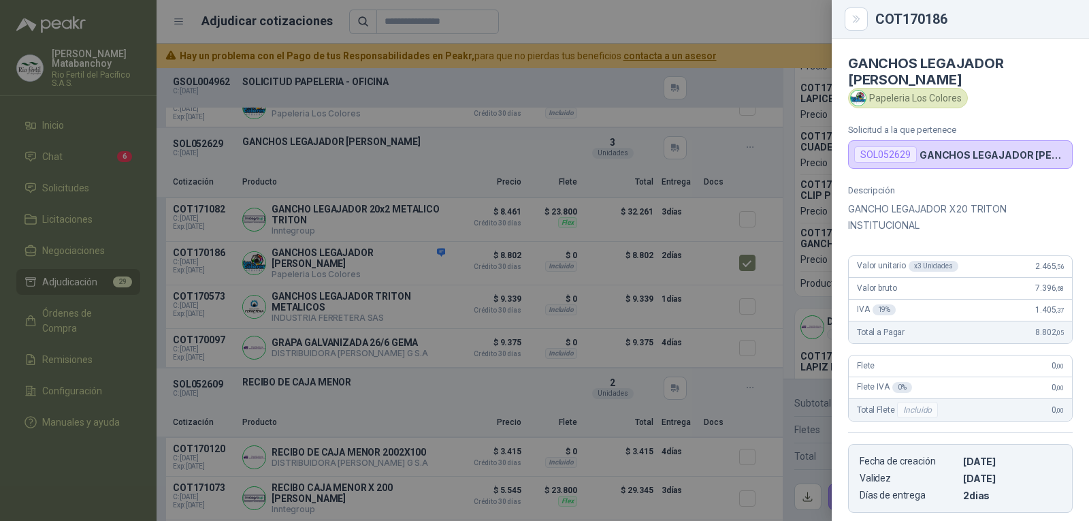
click at [884, 206] on p "GANCHO LEGAJADOR X20 TRITON INSTITUCIONAL" at bounding box center [960, 217] width 225 height 33
click at [547, 261] on div at bounding box center [544, 260] width 1089 height 521
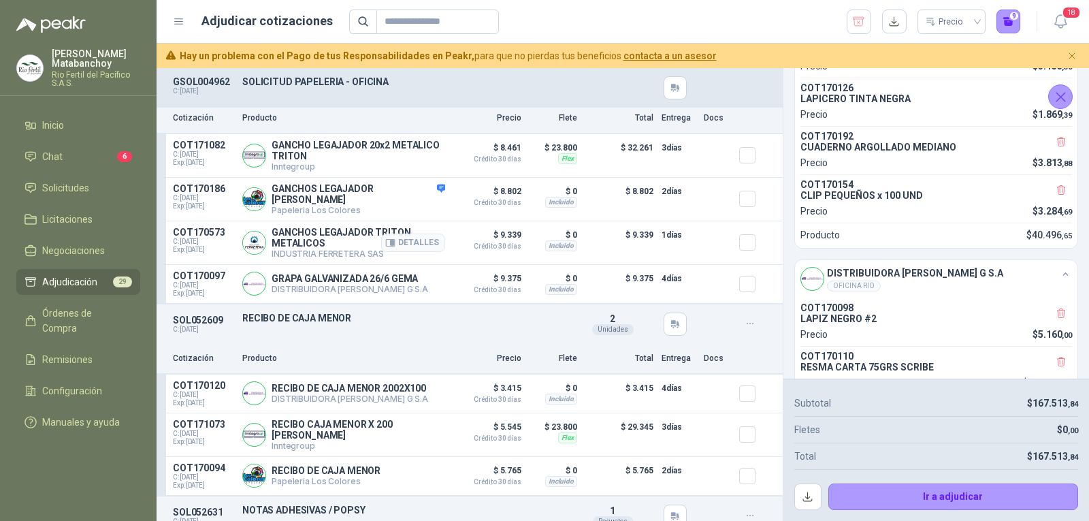
scroll to position [2246, 0]
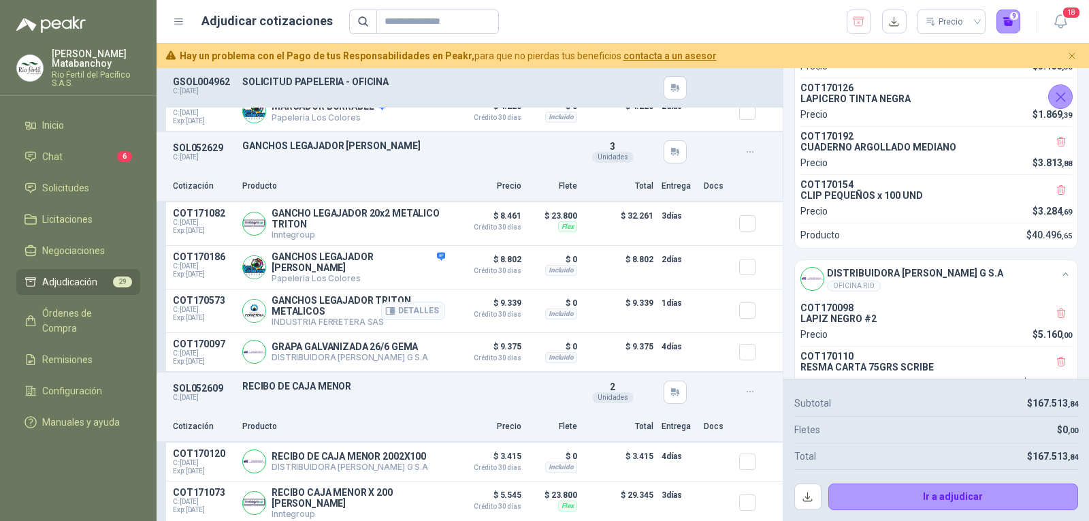
click at [334, 308] on p "GANCHOS LEGAJADOR TRITON METALICOS" at bounding box center [359, 306] width 174 height 22
click at [350, 200] on div "Cotización Producto Precio Flete Total Entrega Docs" at bounding box center [470, 187] width 626 height 31
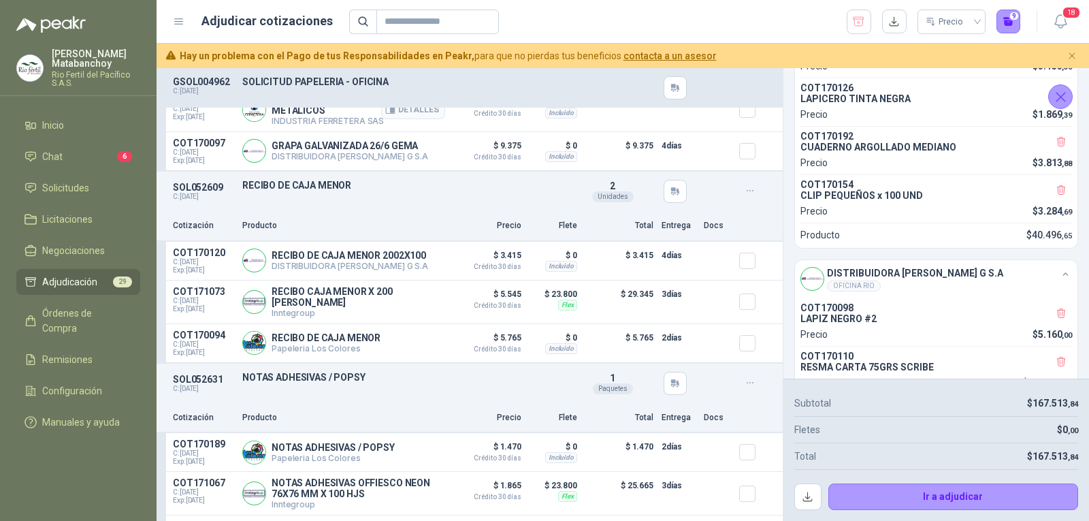
scroll to position [2451, 0]
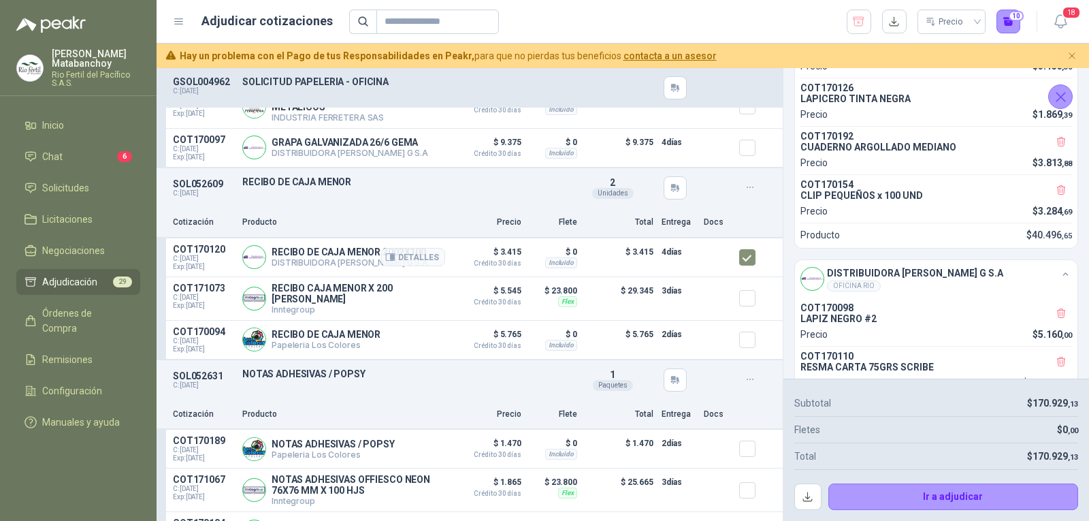
click at [293, 257] on p "RECIBO DE CAJA MENOR 2002X100" at bounding box center [350, 251] width 157 height 11
click at [385, 218] on div "Cotización Producto Precio Flete Total Entrega Docs" at bounding box center [470, 223] width 626 height 31
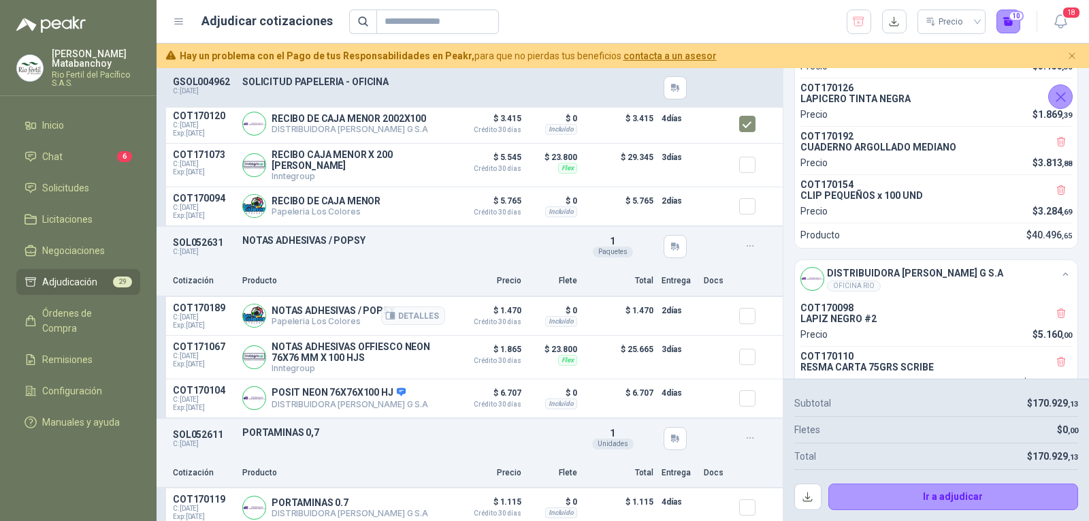
scroll to position [2655, 0]
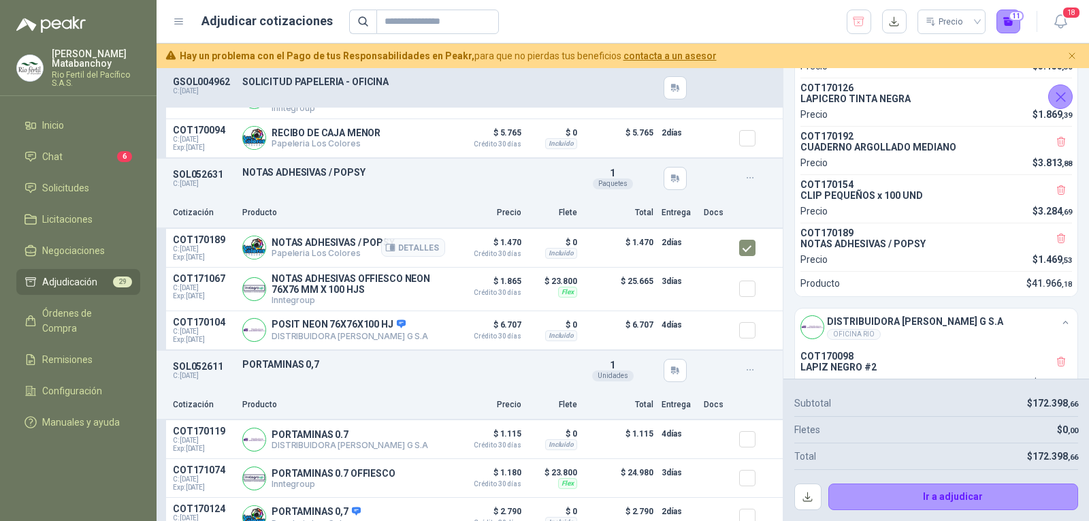
click at [302, 248] on p "NOTAS ADHESIVAS / POPSY" at bounding box center [333, 242] width 123 height 11
click at [429, 178] on p "NOTAS ADHESIVAS / POPSY" at bounding box center [406, 172] width 328 height 11
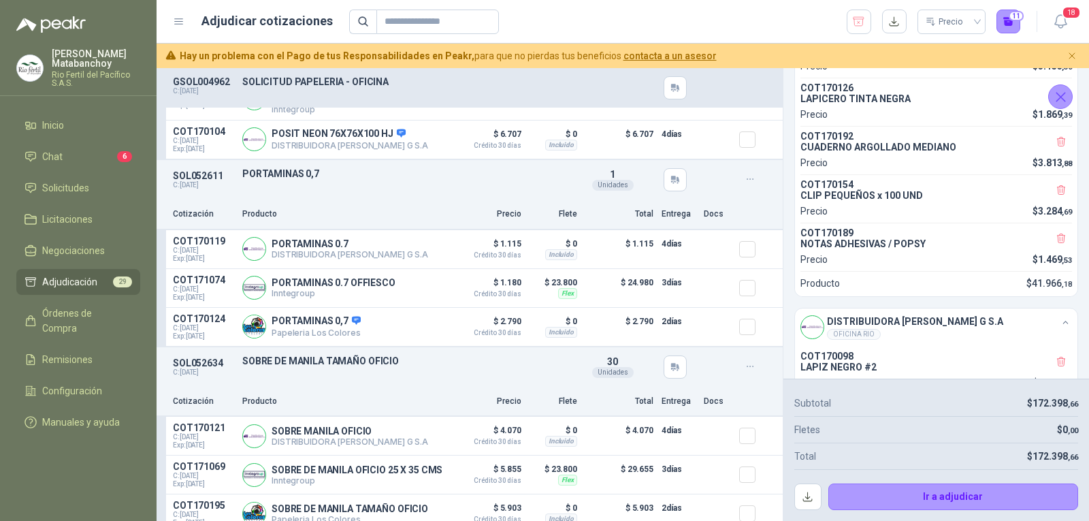
scroll to position [2859, 0]
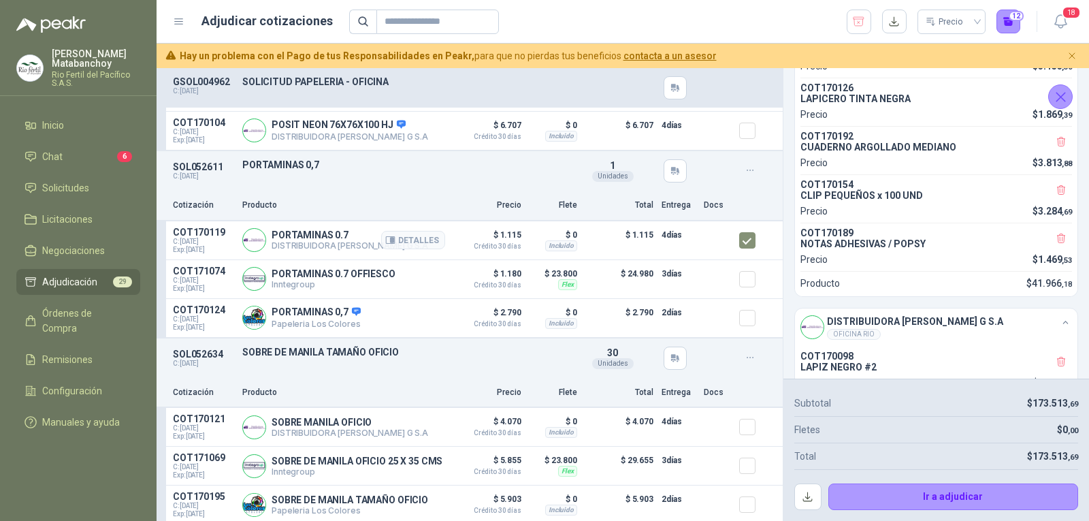
click at [297, 238] on p "PORTAMINAS 0.7" at bounding box center [350, 234] width 157 height 11
click at [318, 378] on div "SOL052634 C: 19/08/2025 SOBRE DE MANILA TAMAÑO OFICIO Detalles 30 Unidades" at bounding box center [470, 357] width 626 height 39
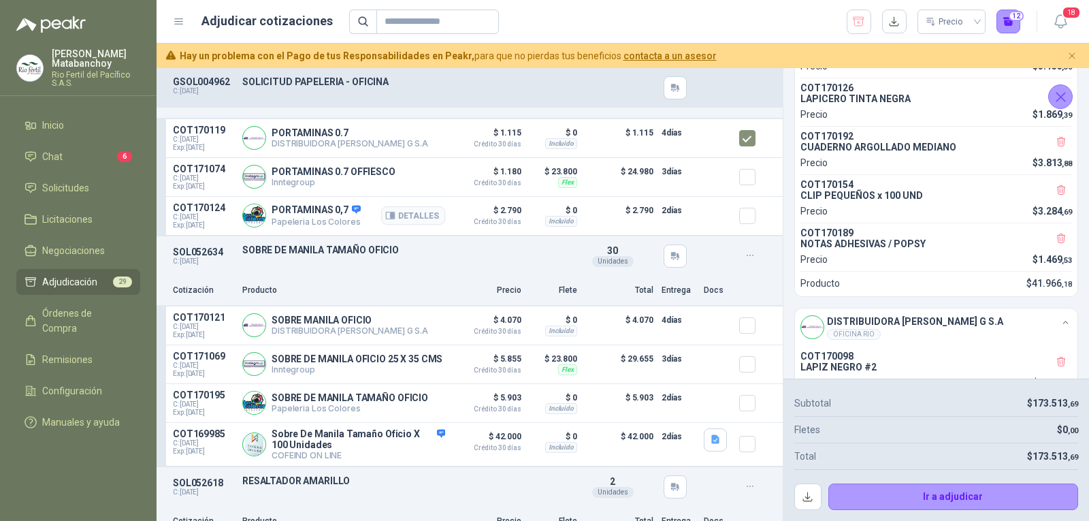
scroll to position [2995, 0]
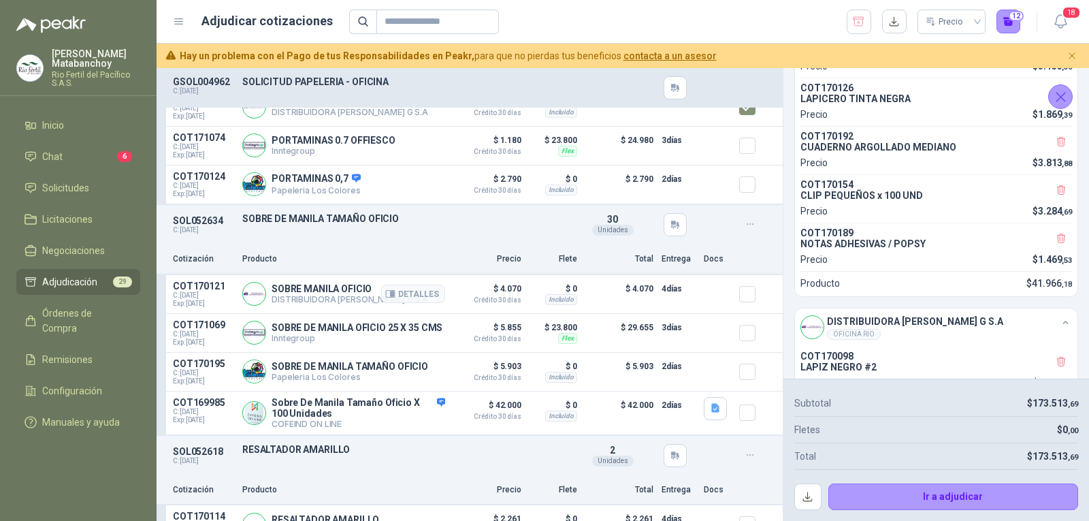
click at [333, 294] on p "SOBRE MANILA OFICIO" at bounding box center [350, 288] width 157 height 11
click at [468, 220] on p "SOBRE DE MANILA TAMAÑO OFICIO" at bounding box center [406, 218] width 328 height 11
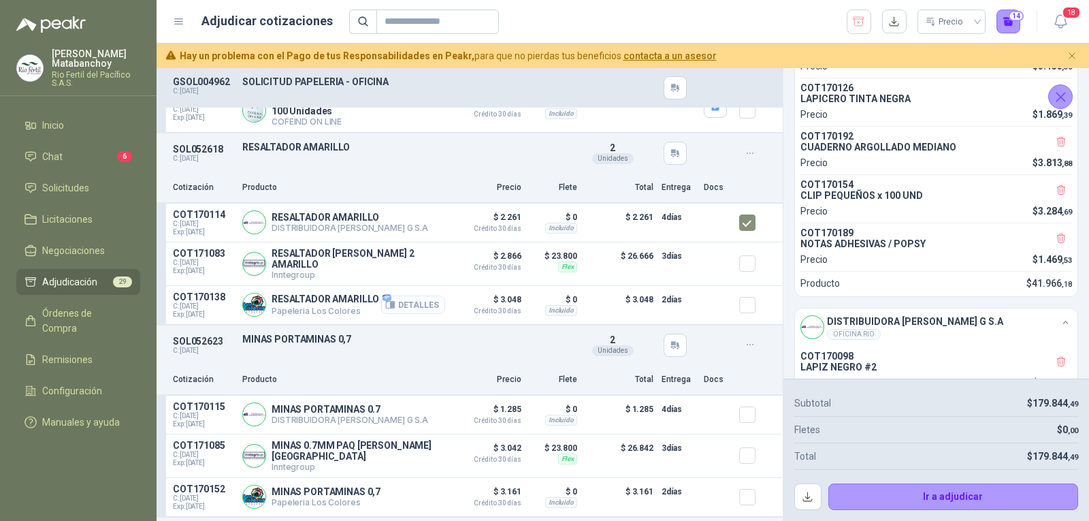
scroll to position [3404, 0]
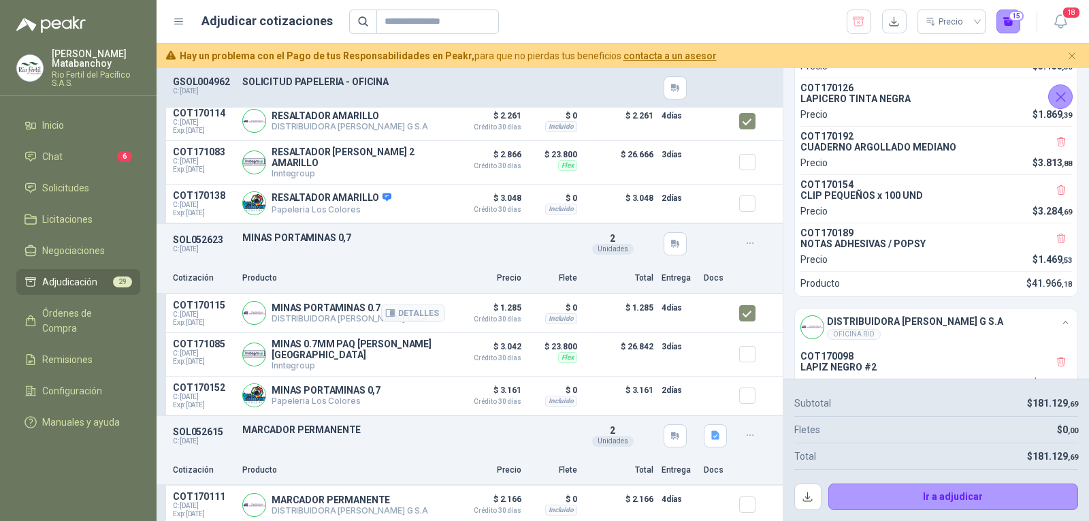
click at [310, 313] on p "MINAS PORTAMINAS 0.7" at bounding box center [350, 307] width 157 height 11
click at [398, 263] on div "SOL052623 C: 19/08/2025 MINAS PORTAMINAS 0,7 Detalles 2 Unidades" at bounding box center [470, 243] width 626 height 39
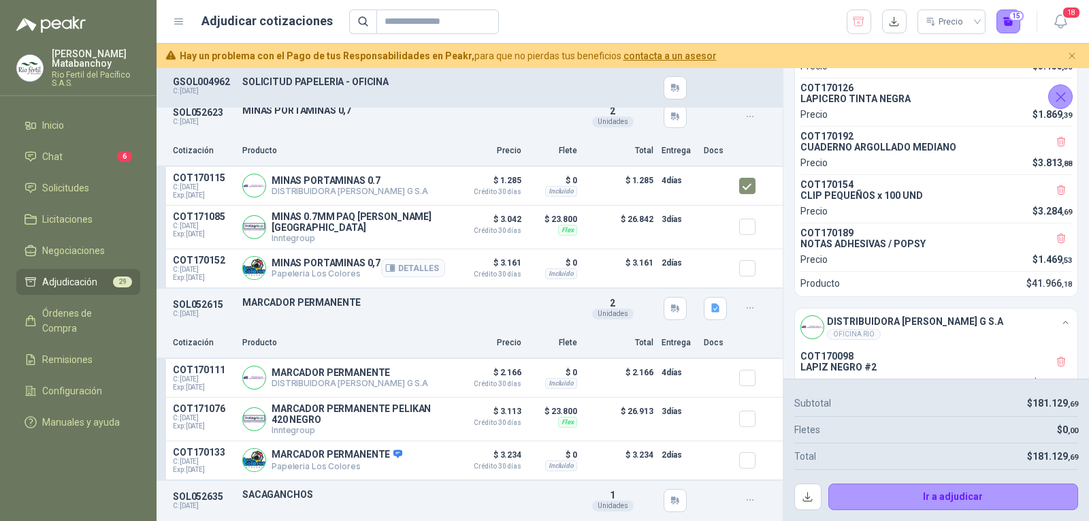
scroll to position [3608, 0]
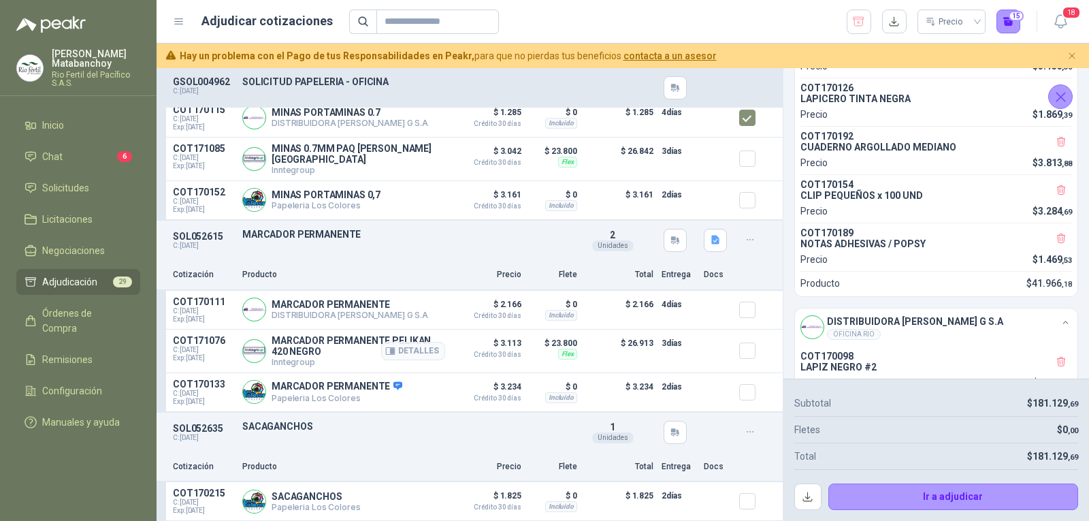
click at [340, 344] on p "MARCADOR PERMANENTE PELIKAN 420 NEGRO" at bounding box center [359, 346] width 174 height 22
click at [416, 264] on div "Cotización Producto Precio Flete Total Entrega Docs" at bounding box center [470, 275] width 626 height 31
click at [390, 386] on button "Detalles" at bounding box center [413, 392] width 64 height 18
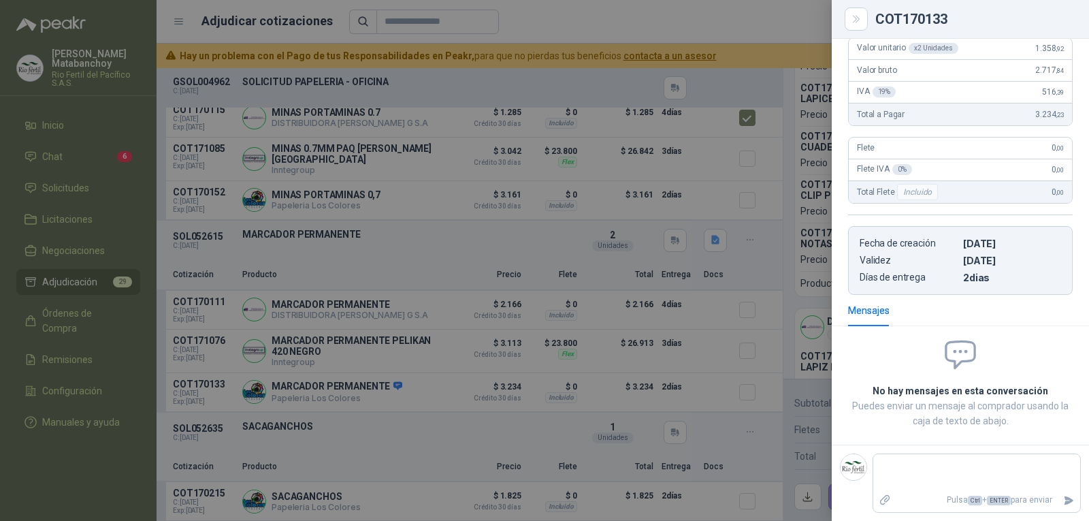
scroll to position [0, 0]
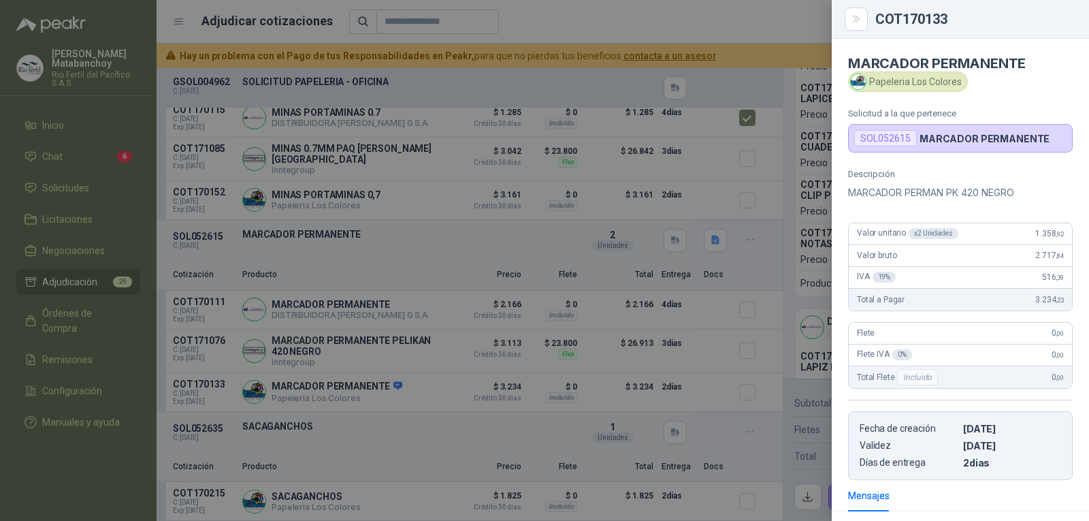
click at [920, 196] on p "MARCADOR PERMAN PK 420 NEGRO" at bounding box center [960, 192] width 225 height 16
click at [490, 346] on div at bounding box center [544, 260] width 1089 height 521
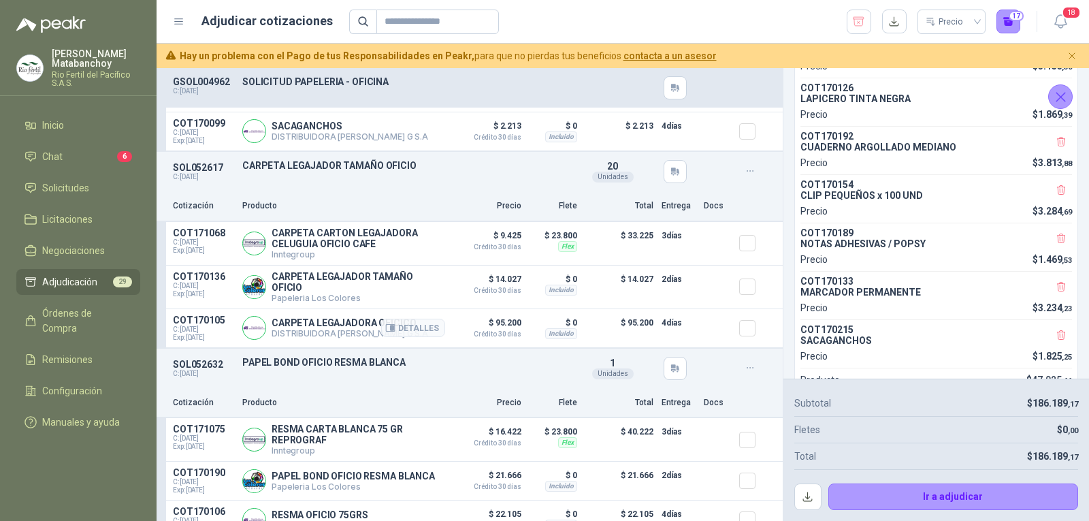
scroll to position [4085, 0]
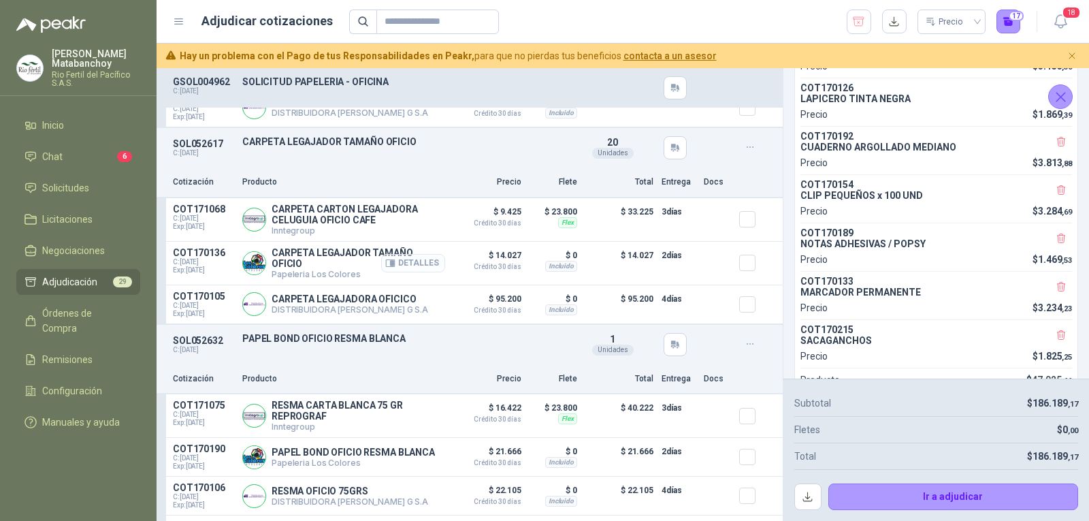
click at [405, 268] on button "Detalles" at bounding box center [413, 263] width 64 height 18
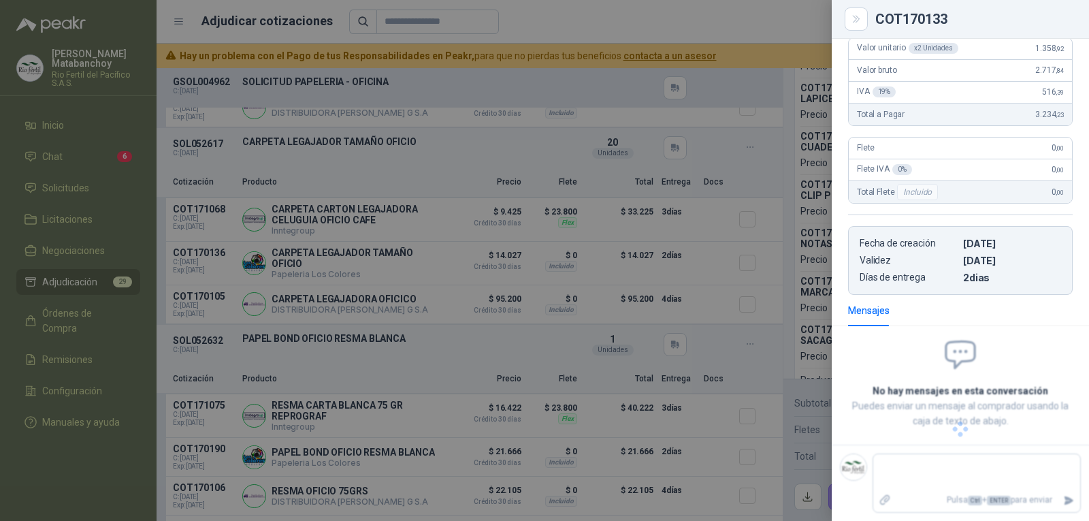
scroll to position [127, 0]
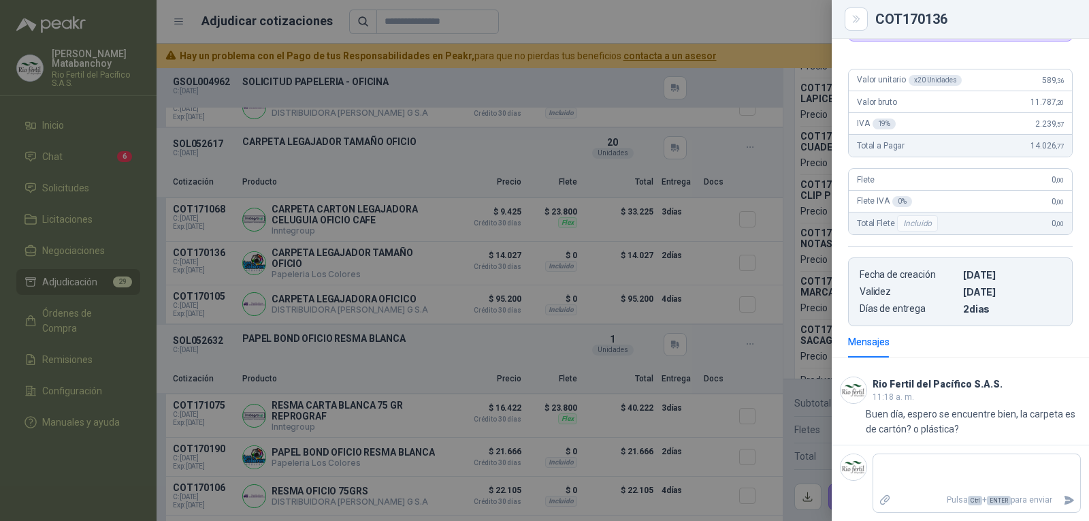
click at [425, 368] on div at bounding box center [544, 260] width 1089 height 521
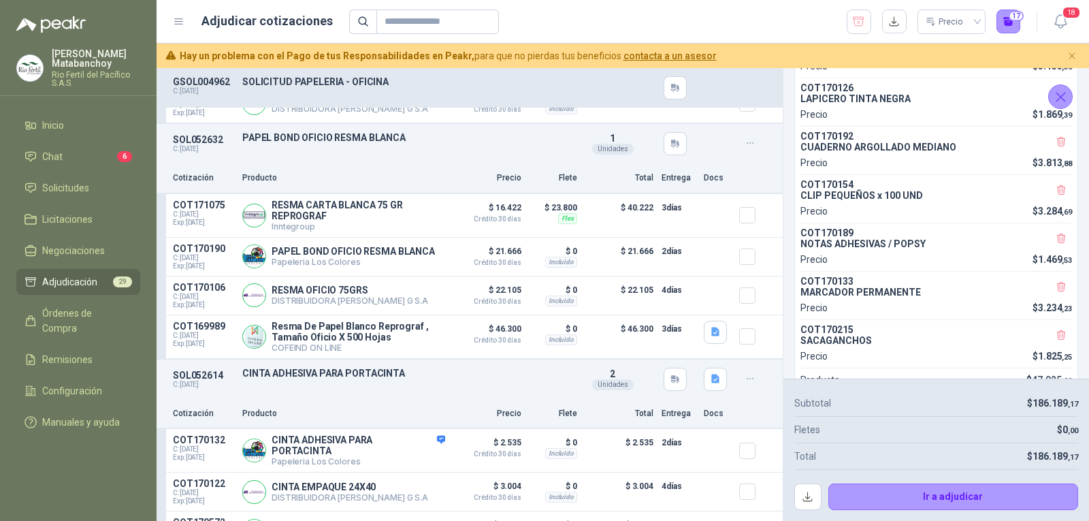
scroll to position [4289, 0]
click at [332, 215] on p "RESMA CARTA BLANCA 75 GR REPROGRAF" at bounding box center [359, 210] width 174 height 22
click at [350, 172] on div "Cotización Producto Precio Flete Total Entrega Docs" at bounding box center [470, 178] width 626 height 31
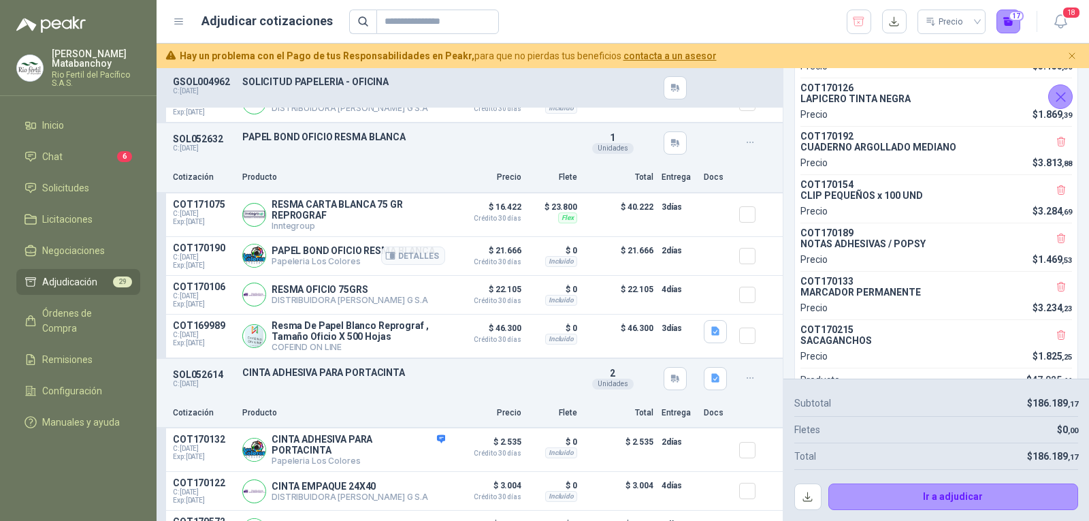
click at [341, 256] on p "PAPEL BOND OFICIO RESMA BLANCA" at bounding box center [353, 250] width 163 height 11
click at [342, 256] on p "PAPEL BOND OFICIO RESMA BLANCA" at bounding box center [353, 250] width 163 height 11
click at [453, 184] on p "Precio" at bounding box center [487, 177] width 68 height 13
click at [711, 336] on icon "button" at bounding box center [715, 331] width 8 height 9
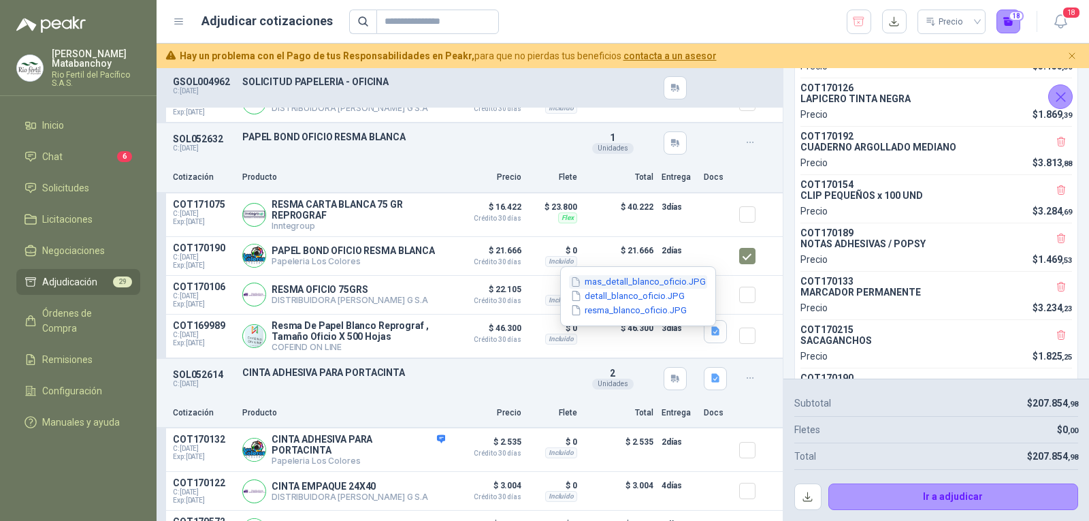
click at [645, 287] on button "mas_detall_blanco_oficio.JPG" at bounding box center [638, 282] width 138 height 14
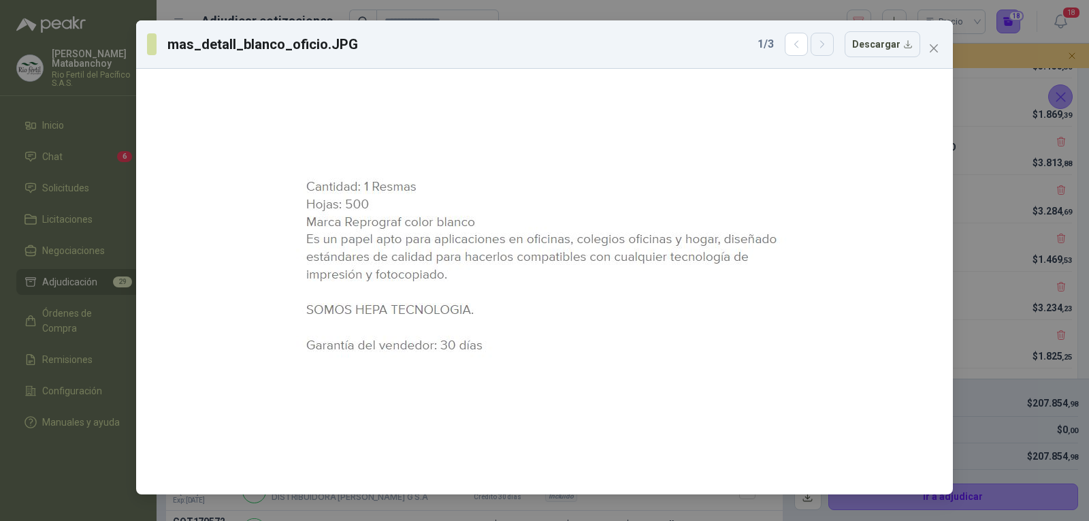
click at [828, 50] on icon "button" at bounding box center [823, 45] width 12 height 12
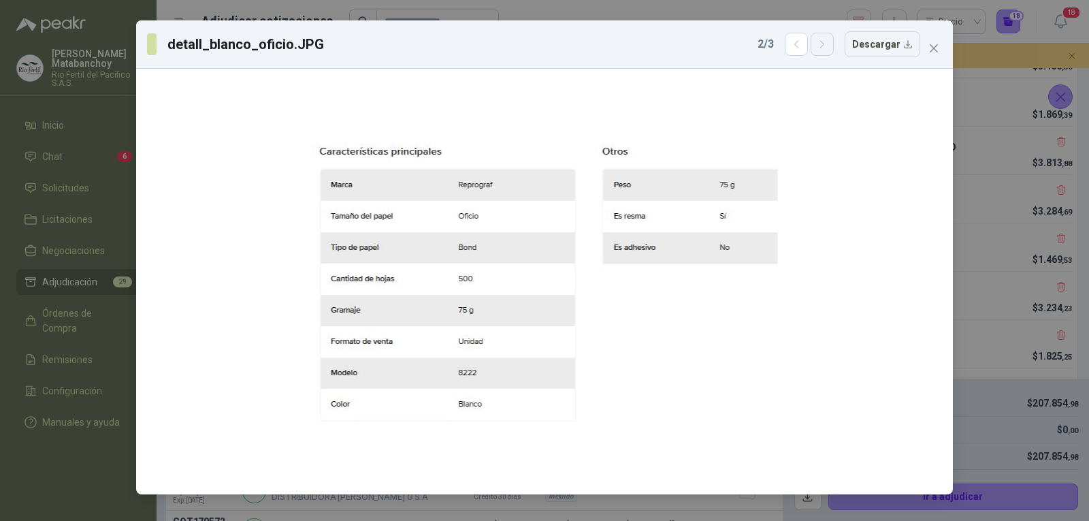
click at [828, 50] on icon "button" at bounding box center [823, 45] width 12 height 12
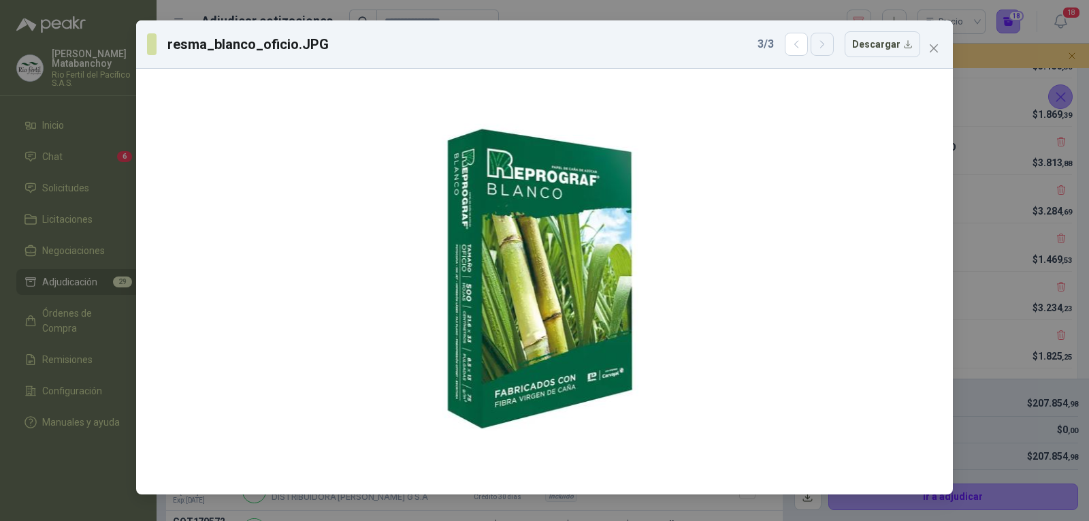
click at [828, 50] on icon "button" at bounding box center [823, 45] width 12 height 12
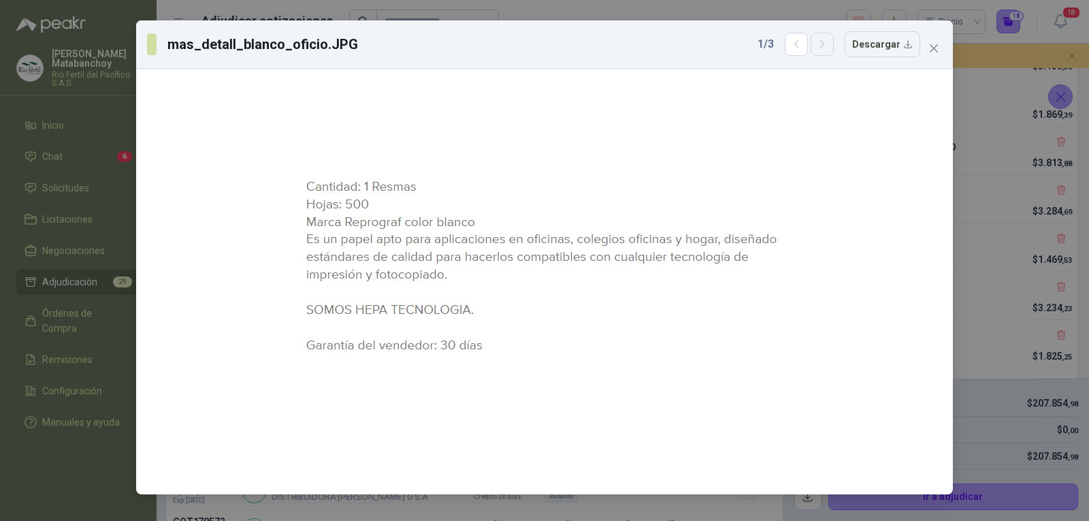
click at [828, 50] on icon "button" at bounding box center [823, 45] width 12 height 12
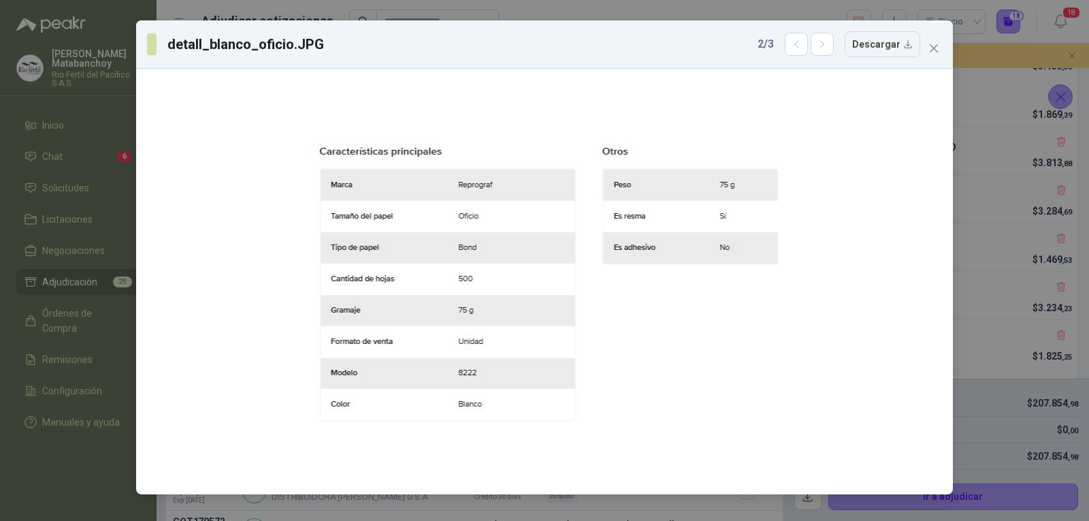
drag, startPoint x: 934, startPoint y: 47, endPoint x: 886, endPoint y: 70, distance: 53.0
click at [934, 46] on icon "close" at bounding box center [934, 48] width 11 height 11
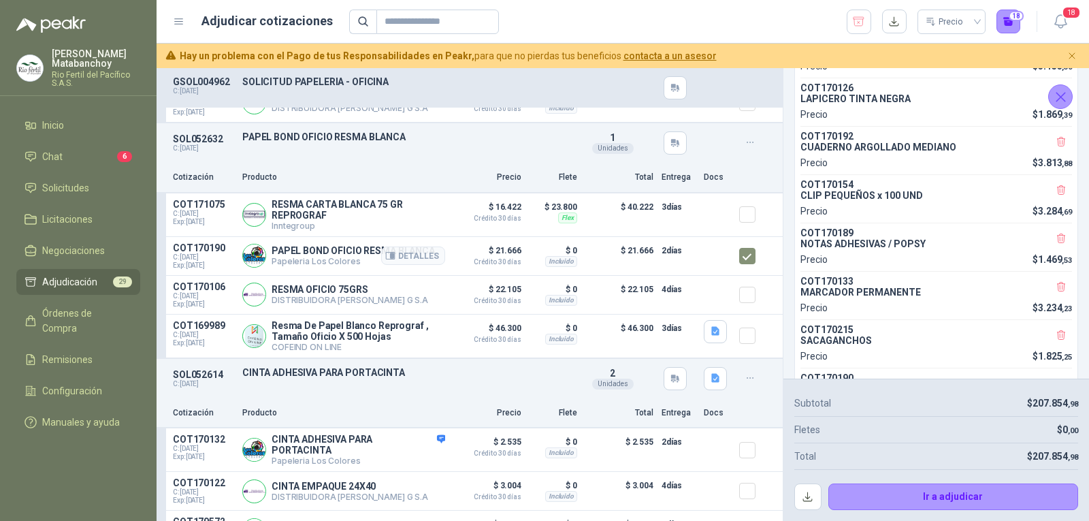
click at [305, 256] on p "PAPEL BOND OFICIO RESMA BLANCA" at bounding box center [353, 250] width 163 height 11
click at [410, 171] on div "Cotización Producto Precio Flete Total Entrega Docs" at bounding box center [470, 178] width 626 height 31
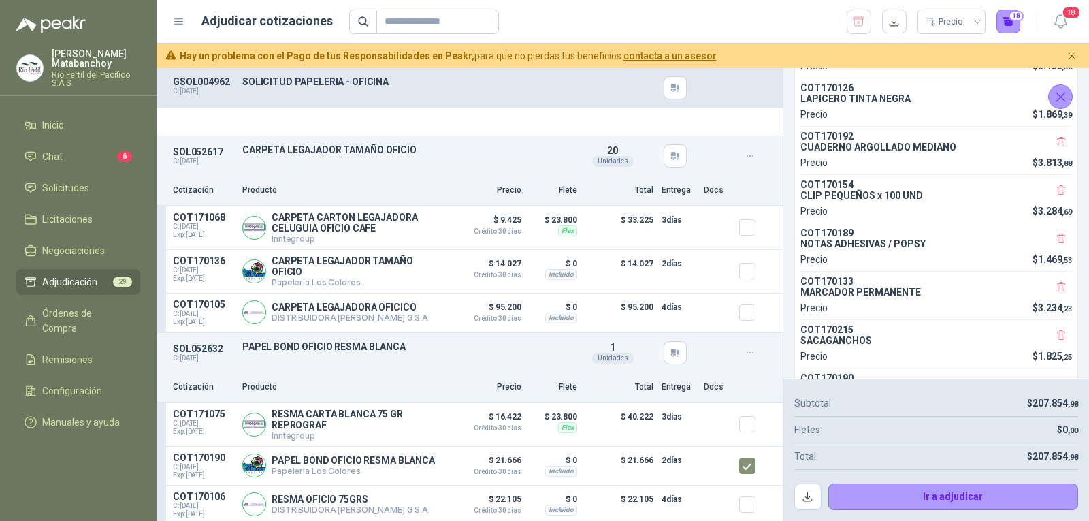
scroll to position [4016, 0]
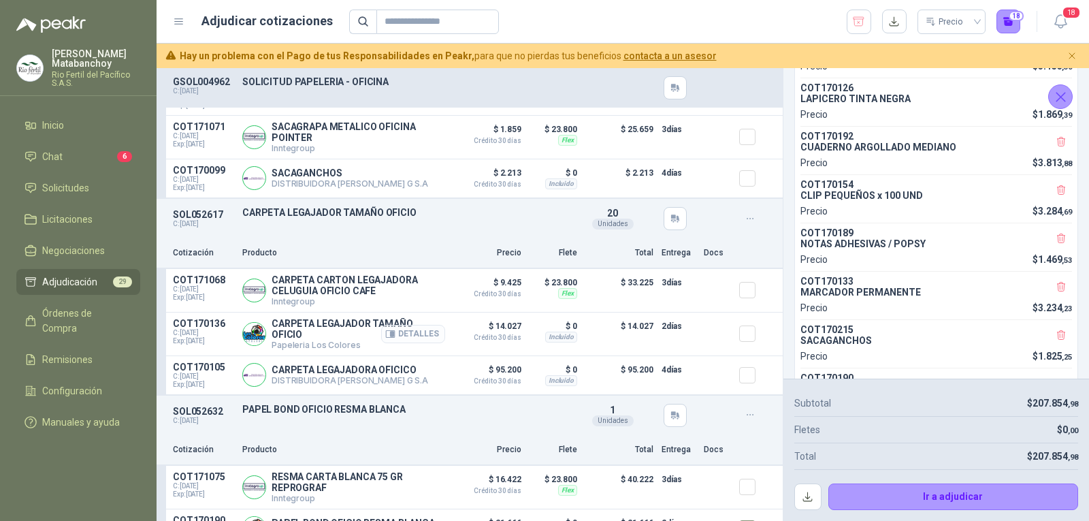
click at [400, 332] on button "Detalles" at bounding box center [413, 334] width 64 height 18
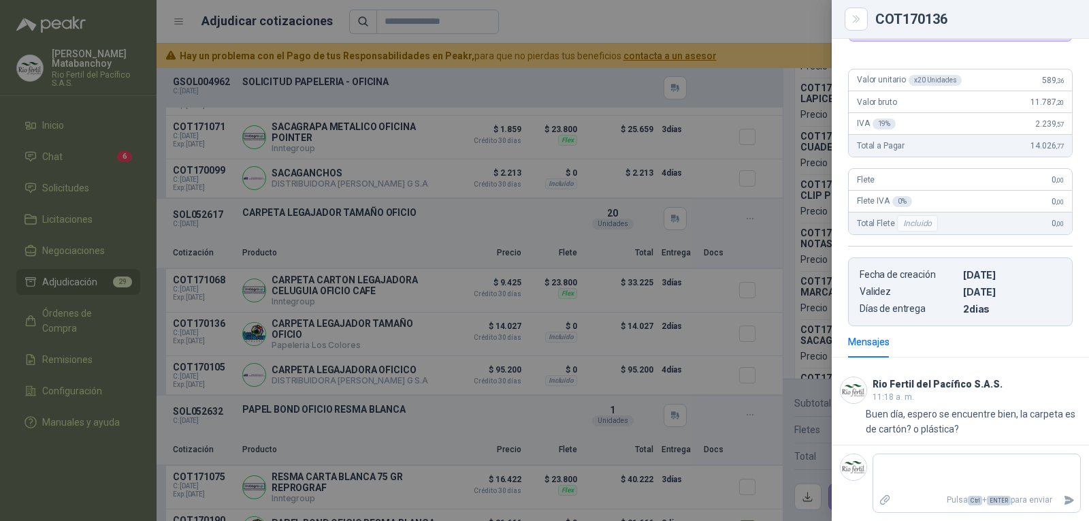
click at [598, 381] on div at bounding box center [544, 260] width 1089 height 521
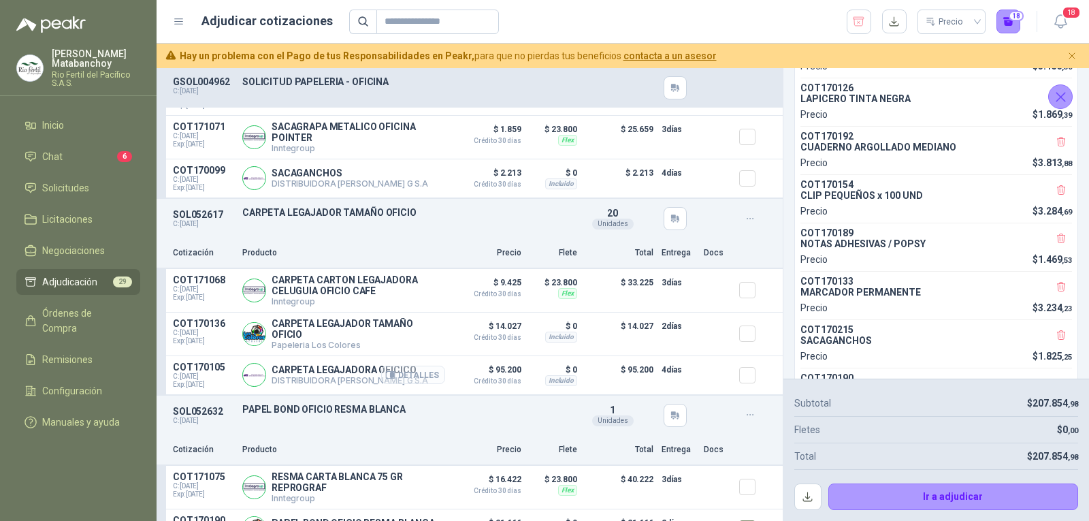
click at [426, 383] on button "Detalles" at bounding box center [413, 375] width 64 height 18
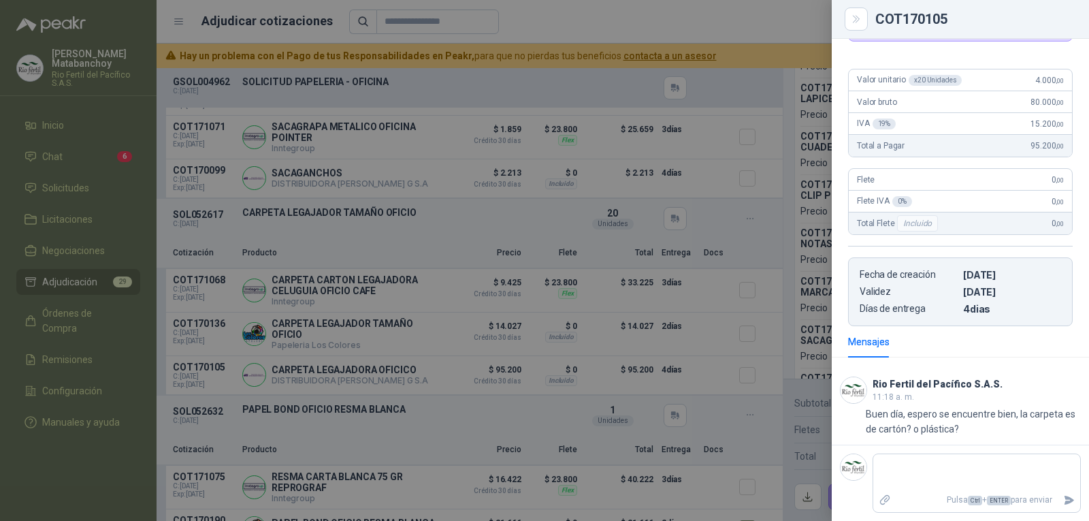
click at [562, 403] on div at bounding box center [544, 260] width 1089 height 521
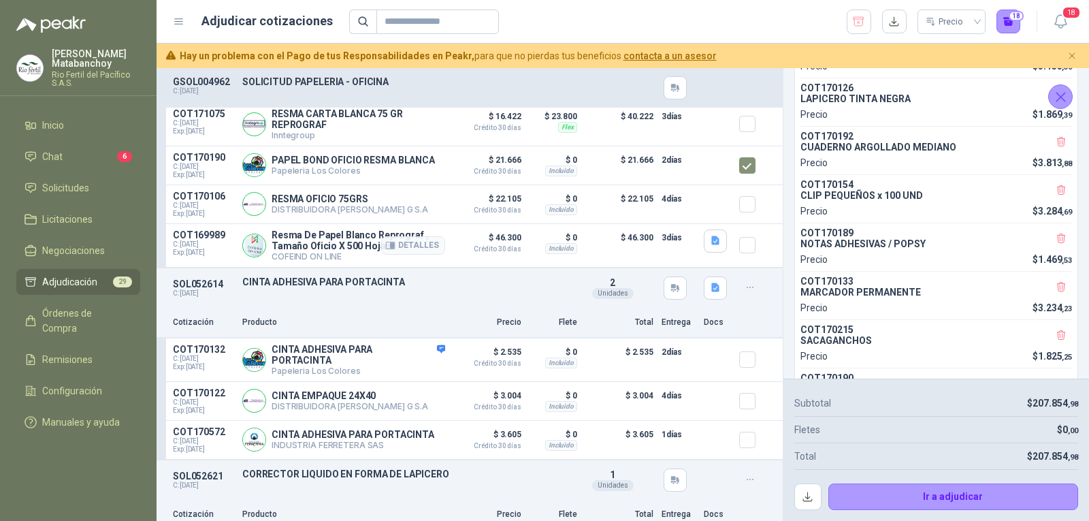
scroll to position [4425, 0]
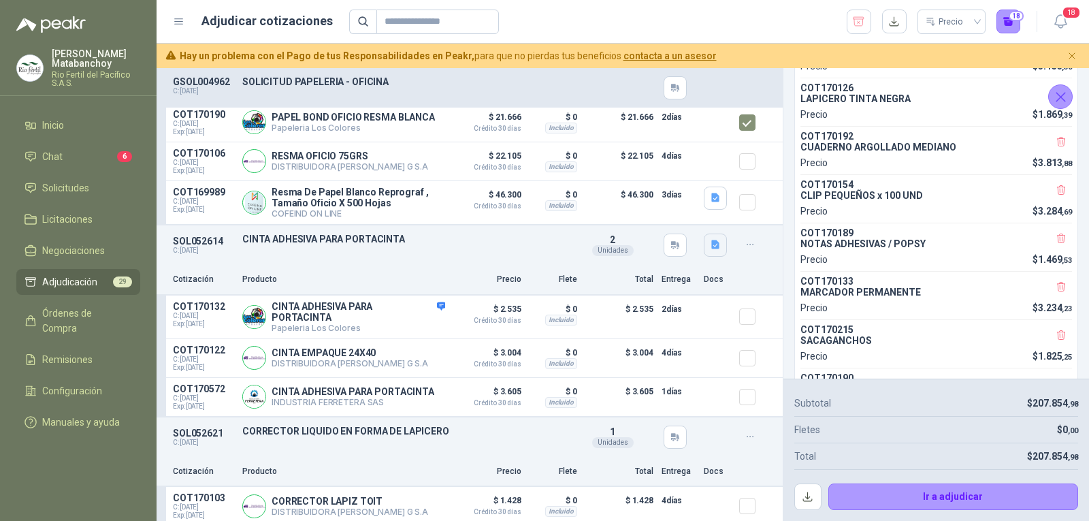
click at [710, 251] on icon "button" at bounding box center [716, 245] width 12 height 12
click at [660, 227] on button "Captura de pantalla 2025-08-19 161903.png" at bounding box center [622, 222] width 172 height 14
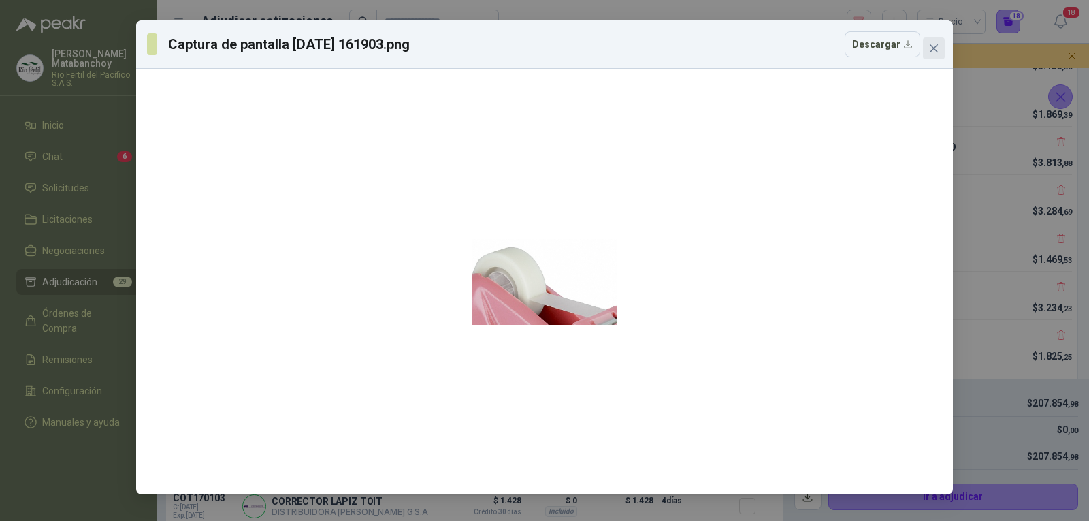
click at [935, 59] on button "Close" at bounding box center [934, 48] width 22 height 22
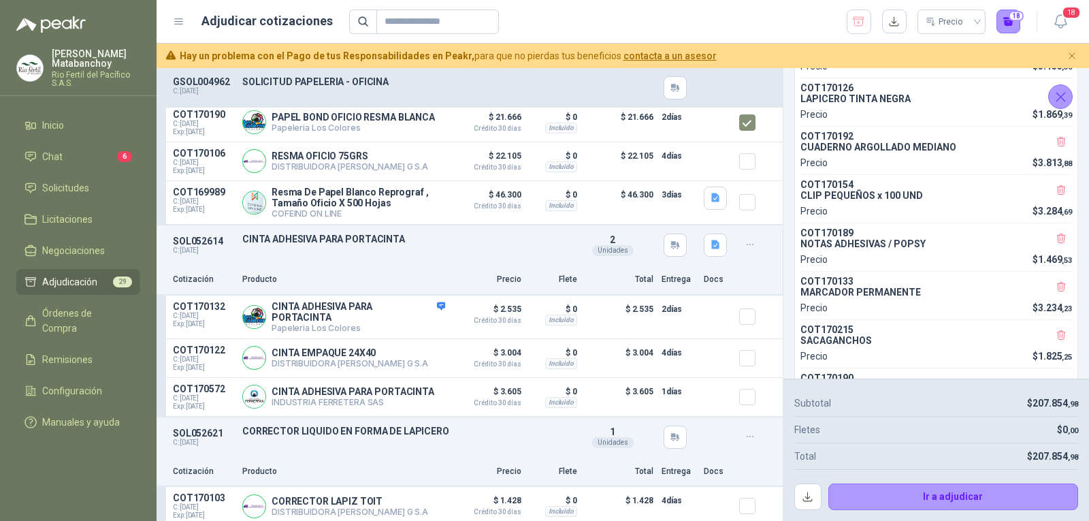
click at [937, 57] on div "Captura de pantalla 2025-08-19 161903.png Descargar" at bounding box center [544, 260] width 1089 height 521
click at [324, 312] on p "CINTA ADHESIVA PARA PORTACINTA" at bounding box center [359, 312] width 174 height 22
click at [415, 325] on button "Detalles" at bounding box center [413, 317] width 64 height 18
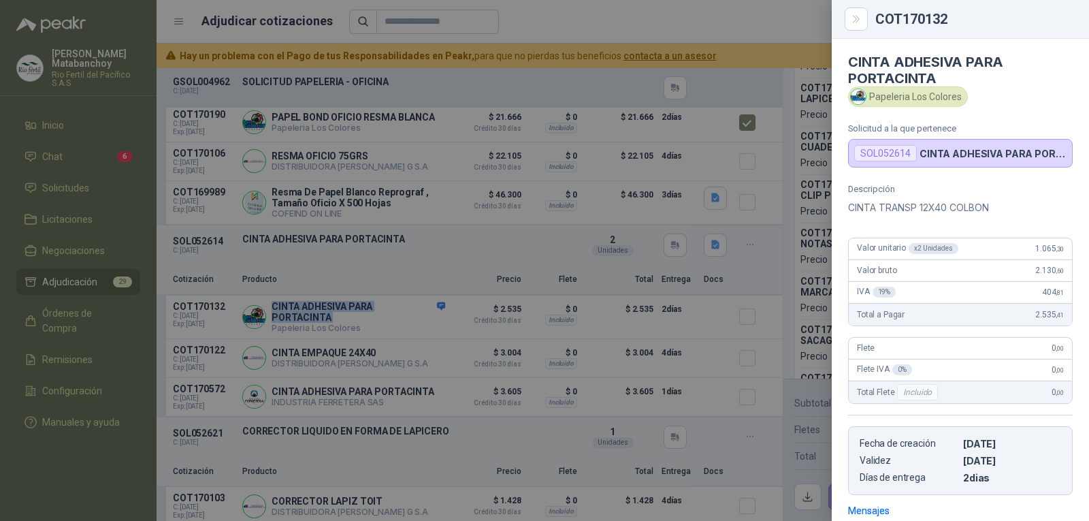
scroll to position [0, 0]
click at [907, 214] on p "CINTA TRANSP 12X40 COLBON" at bounding box center [960, 209] width 225 height 16
click at [904, 210] on p "CINTA TRANSP 12X40 COLBON" at bounding box center [960, 209] width 225 height 16
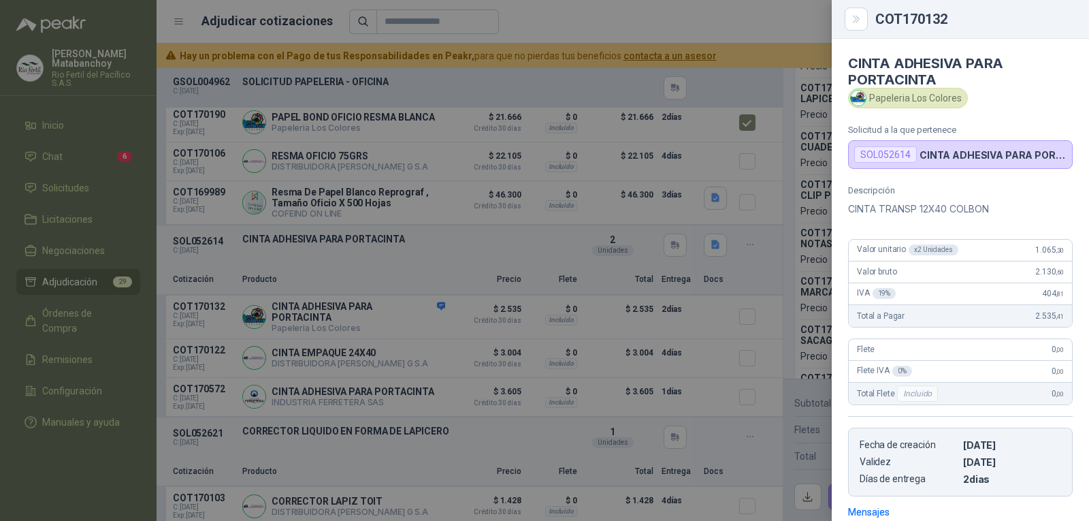
click at [548, 211] on div at bounding box center [544, 260] width 1089 height 521
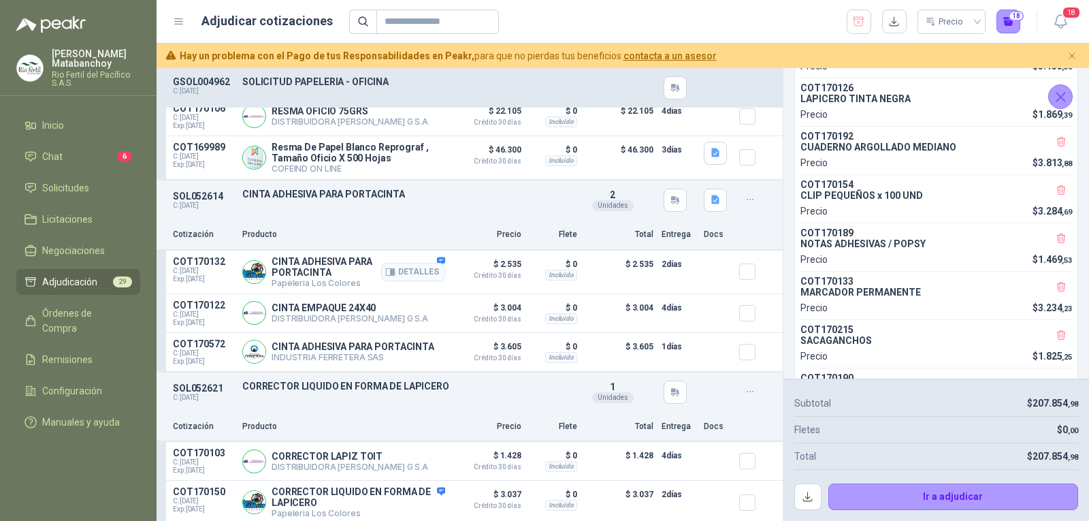
scroll to position [4493, 0]
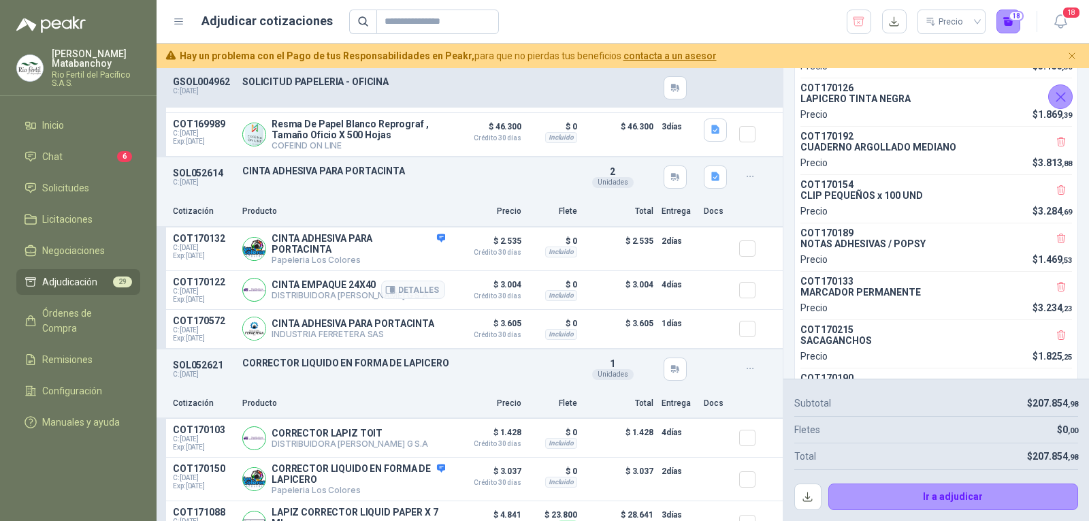
click at [359, 290] on p "CINTA EMPAQUE 24X40" at bounding box center [350, 284] width 157 height 11
click at [342, 329] on p "CINTA ADHESIVA PARA PORTACINTA" at bounding box center [353, 323] width 163 height 11
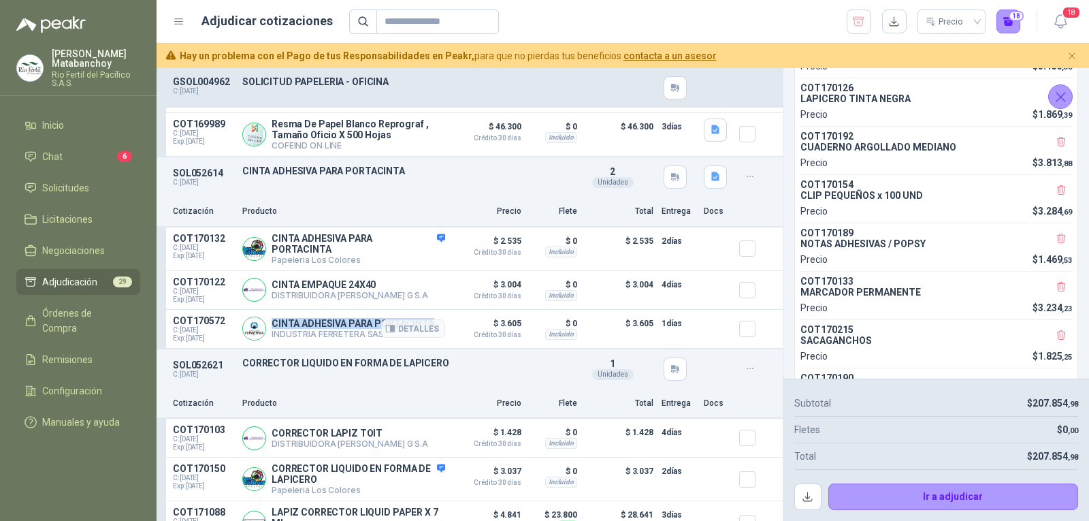
click at [342, 329] on p "CINTA ADHESIVA PARA PORTACINTA" at bounding box center [353, 323] width 163 height 11
click at [359, 290] on p "CINTA EMPAQUE 24X40" at bounding box center [350, 284] width 157 height 11
click at [418, 258] on button "Detalles" at bounding box center [413, 249] width 64 height 18
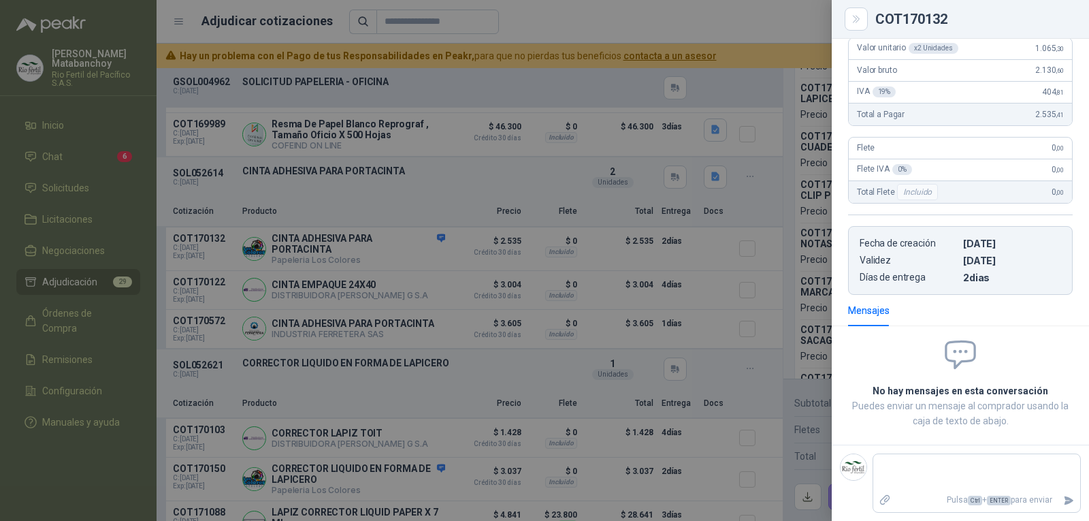
scroll to position [0, 0]
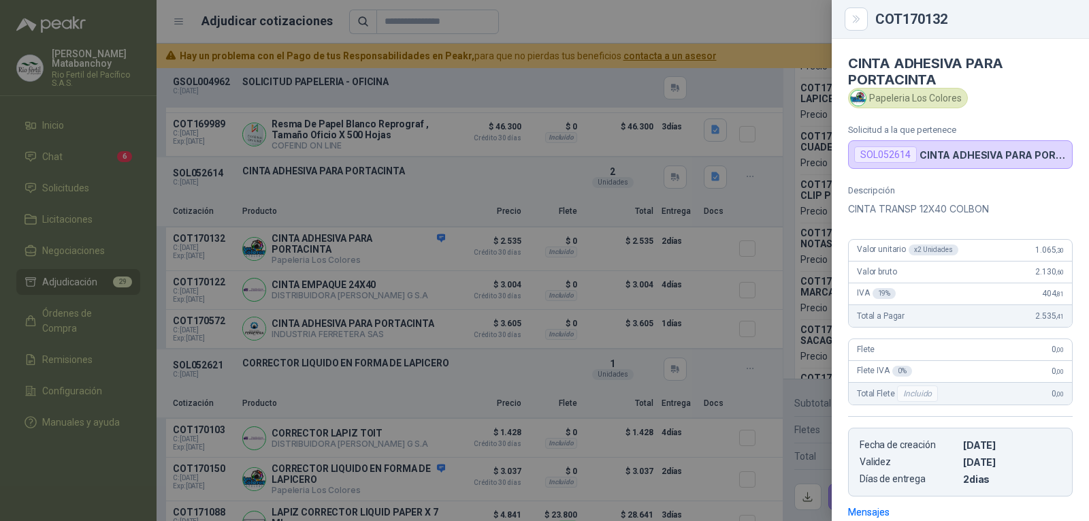
click at [283, 338] on div at bounding box center [544, 260] width 1089 height 521
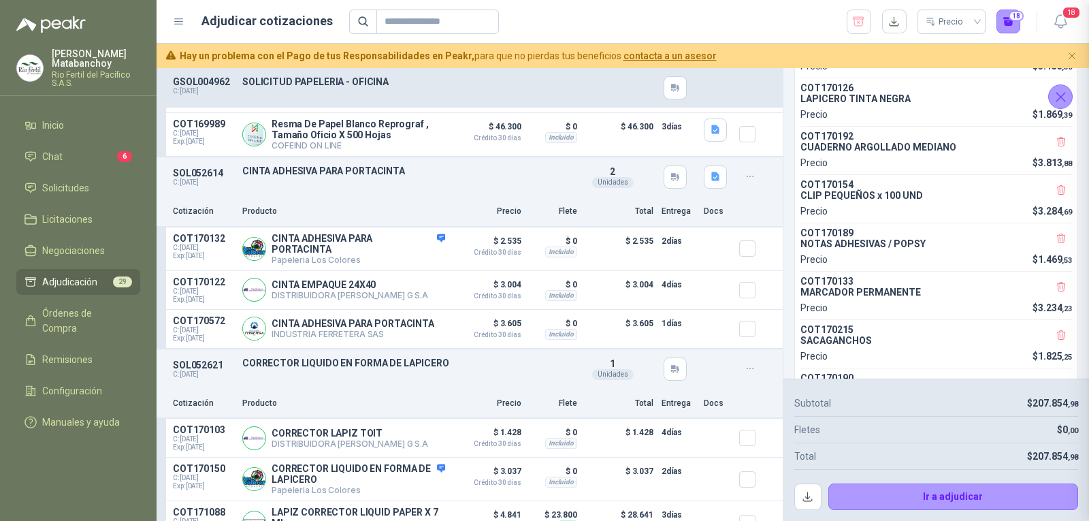
scroll to position [202, 0]
click at [421, 338] on button "Detalles" at bounding box center [413, 328] width 64 height 18
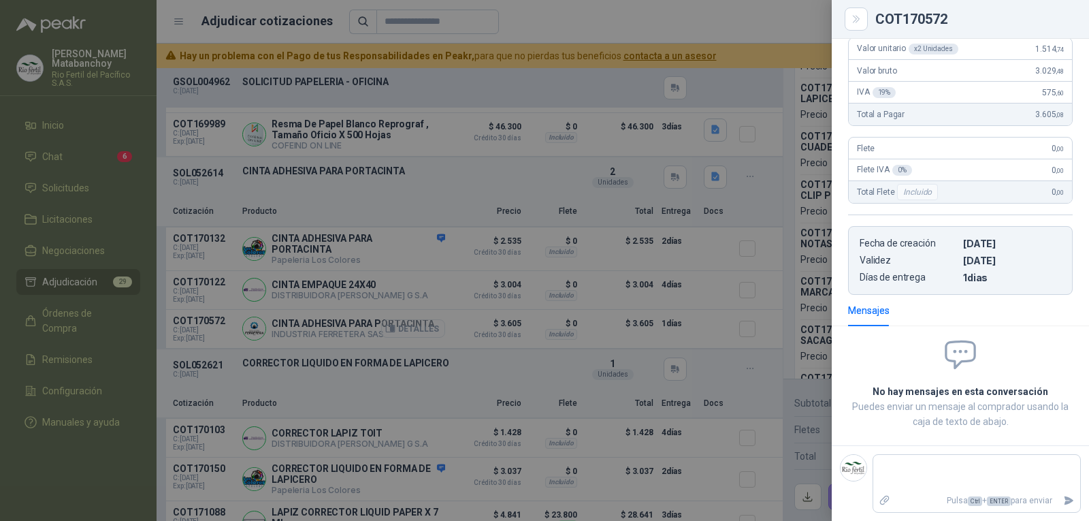
scroll to position [159, 0]
click at [925, 474] on textarea at bounding box center [971, 472] width 196 height 31
drag, startPoint x: 1027, startPoint y: 466, endPoint x: 1067, endPoint y: 463, distance: 39.6
click at [1067, 463] on textarea "**********" at bounding box center [971, 472] width 196 height 31
click at [933, 476] on textarea "**********" at bounding box center [971, 472] width 196 height 31
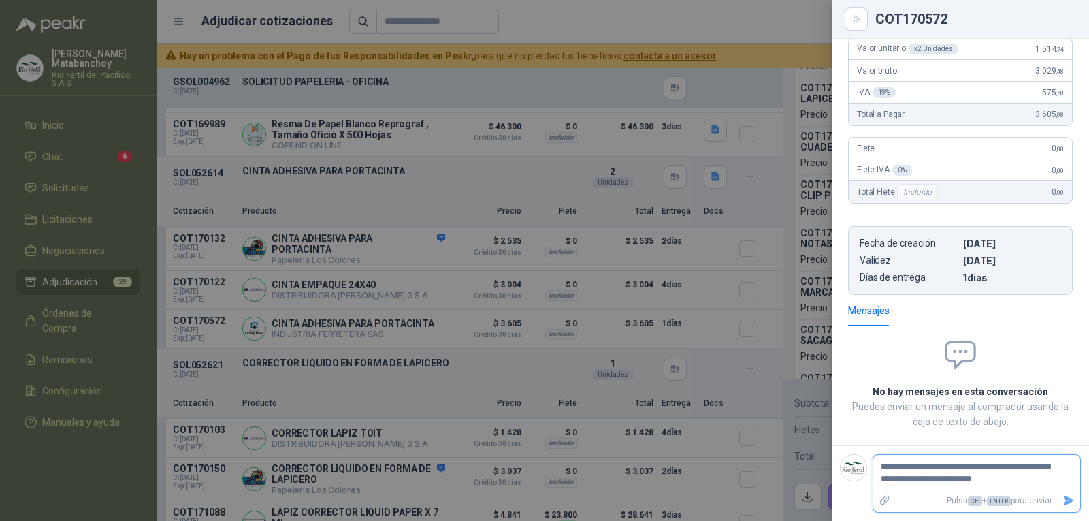
click at [933, 476] on textarea "**********" at bounding box center [971, 472] width 196 height 31
click at [936, 477] on textarea "**********" at bounding box center [971, 472] width 196 height 31
click at [933, 477] on textarea "**********" at bounding box center [971, 472] width 196 height 31
click at [1008, 478] on textarea "**********" at bounding box center [971, 472] width 196 height 31
click at [1063, 497] on icon "Enviar" at bounding box center [1069, 501] width 12 height 12
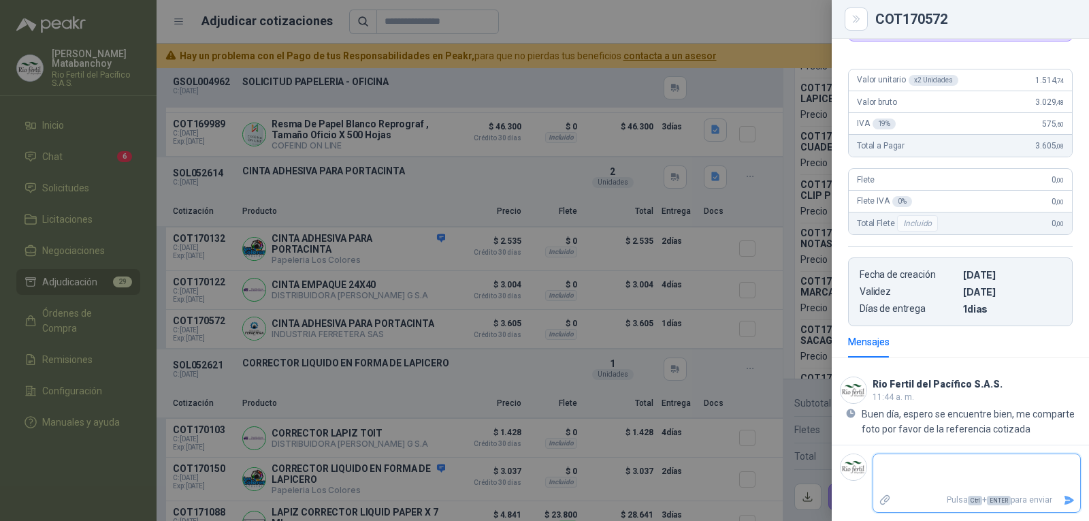
scroll to position [127, 0]
click at [416, 355] on div at bounding box center [544, 260] width 1089 height 521
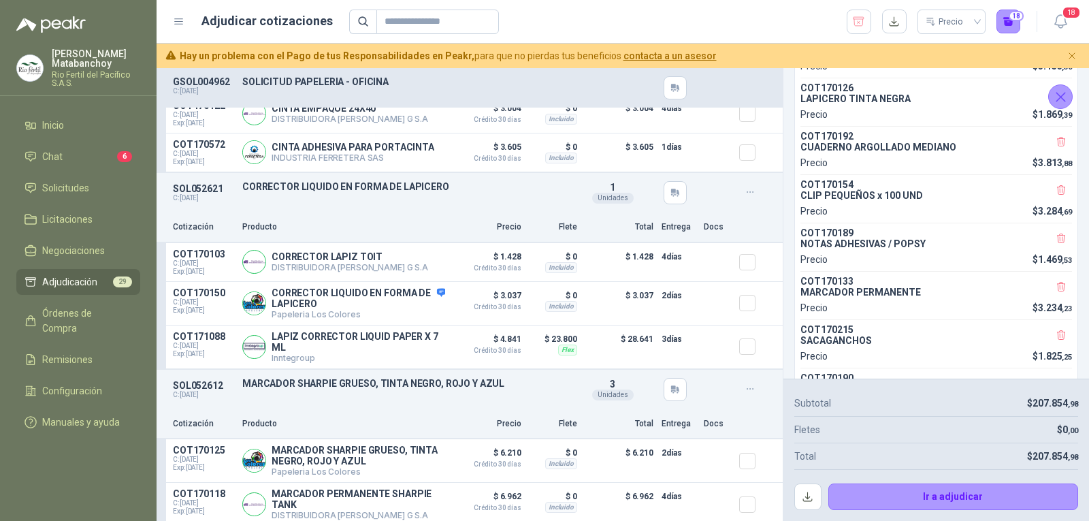
scroll to position [4697, 0]
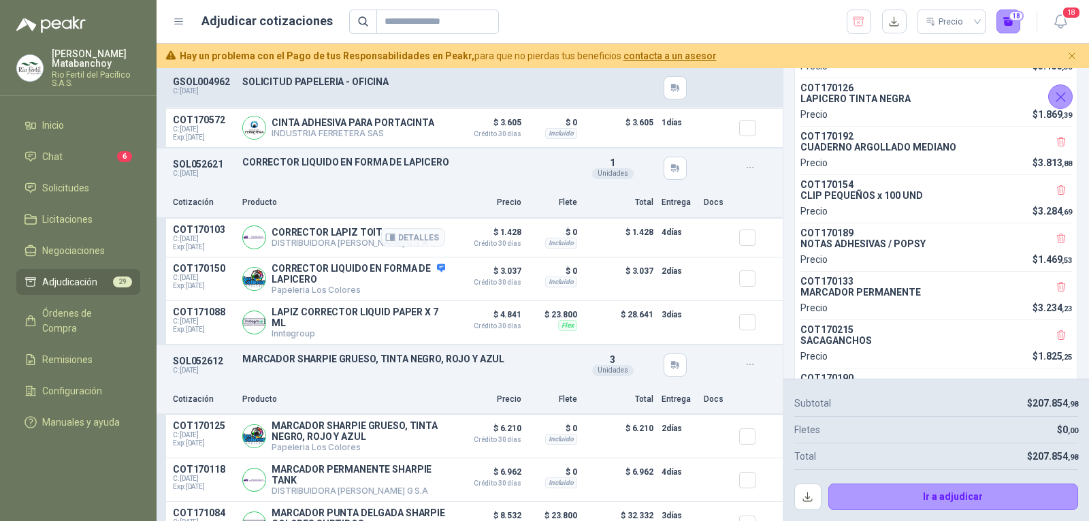
click at [321, 238] on p "CORRECTOR LAPIZ TOIT" at bounding box center [350, 232] width 157 height 11
click at [474, 188] on div "SOL052621 C: 19/08/2025 CORRECTOR LIQUIDO EN FORMA DE LAPICERO Detalles 1 Unida…" at bounding box center [470, 167] width 626 height 39
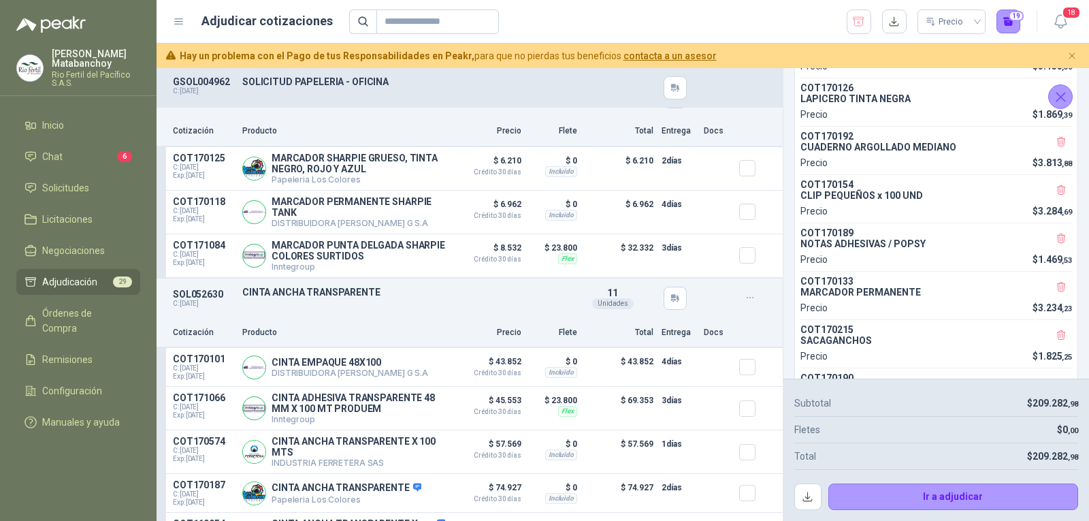
scroll to position [4901, 0]
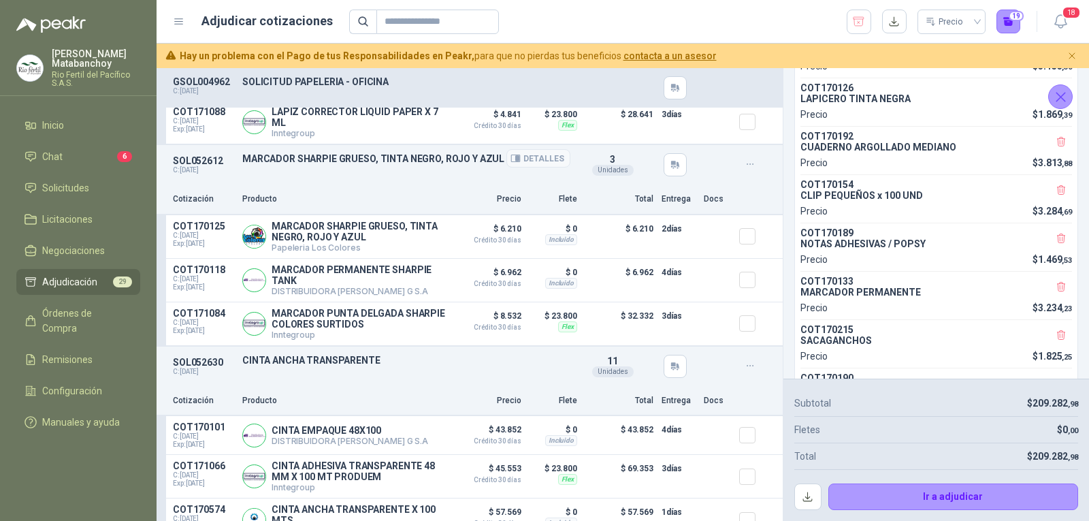
click at [418, 164] on p "MARCADOR SHARPIE GRUESO, TINTA NEGRO, ROJO Y AZUL" at bounding box center [406, 158] width 328 height 11
click at [315, 240] on p "MARCADOR SHARPIE GRUESO, TINTA NEGRO, ROJO Y AZUL" at bounding box center [359, 232] width 174 height 22
click at [430, 193] on div "Cotización Producto Precio Flete Total Entrega Docs" at bounding box center [470, 199] width 626 height 31
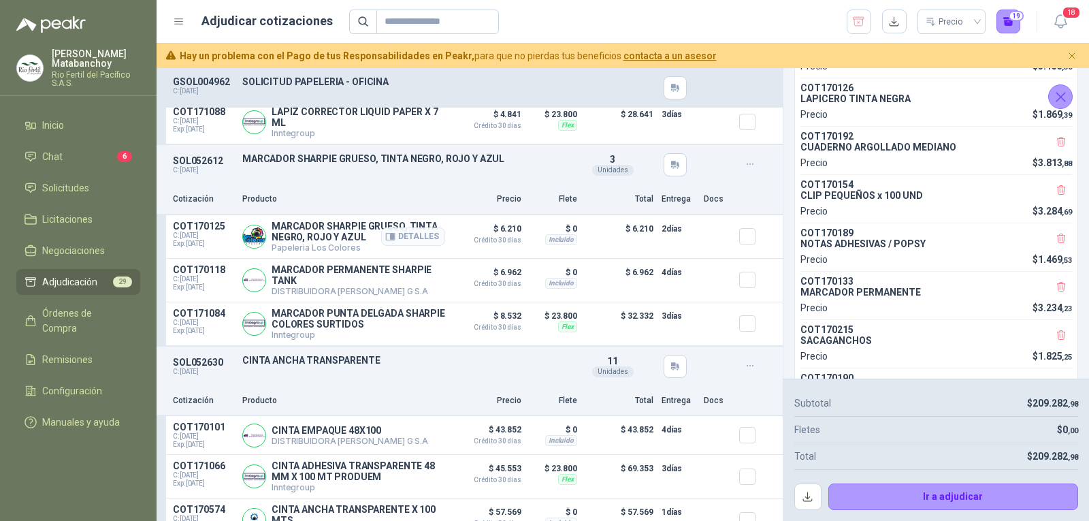
click at [747, 243] on div at bounding box center [752, 237] width 27 height 32
click at [385, 238] on icon "button" at bounding box center [390, 236] width 10 height 10
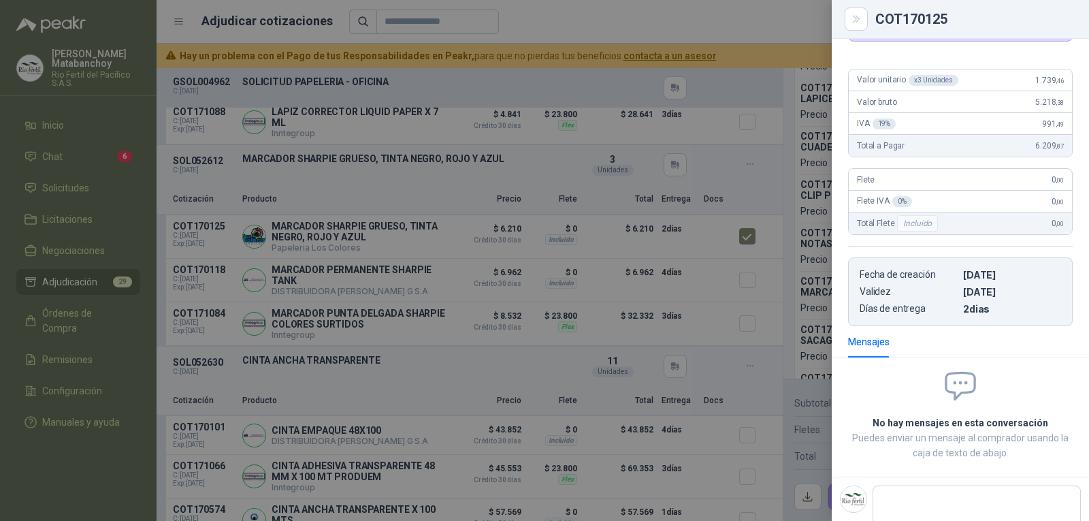
scroll to position [0, 0]
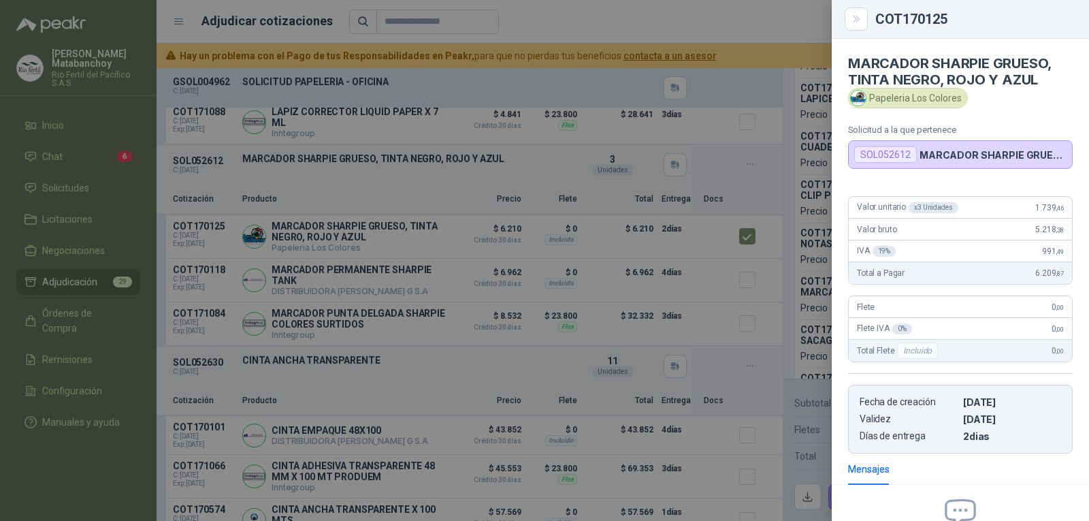
click at [577, 263] on div at bounding box center [544, 260] width 1089 height 521
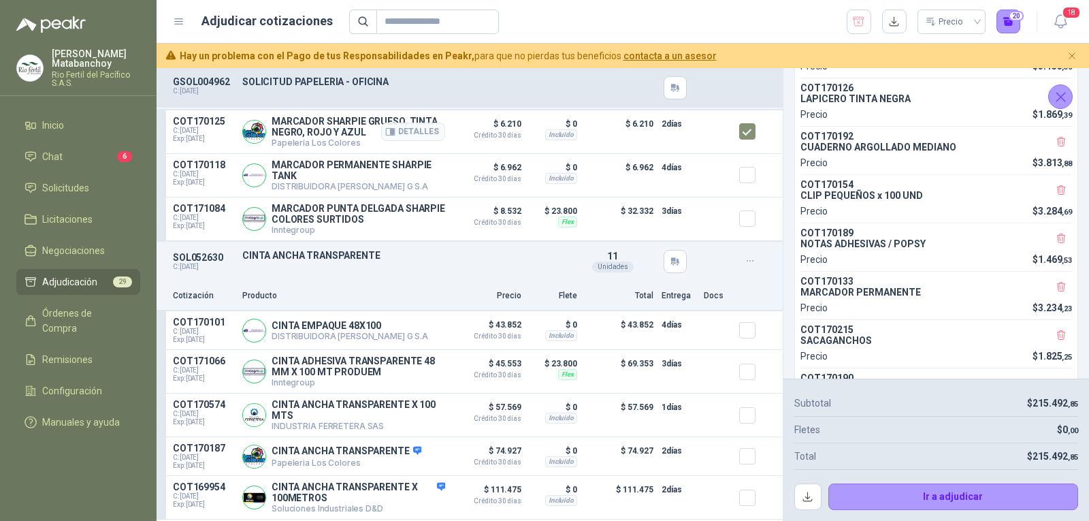
scroll to position [5106, 0]
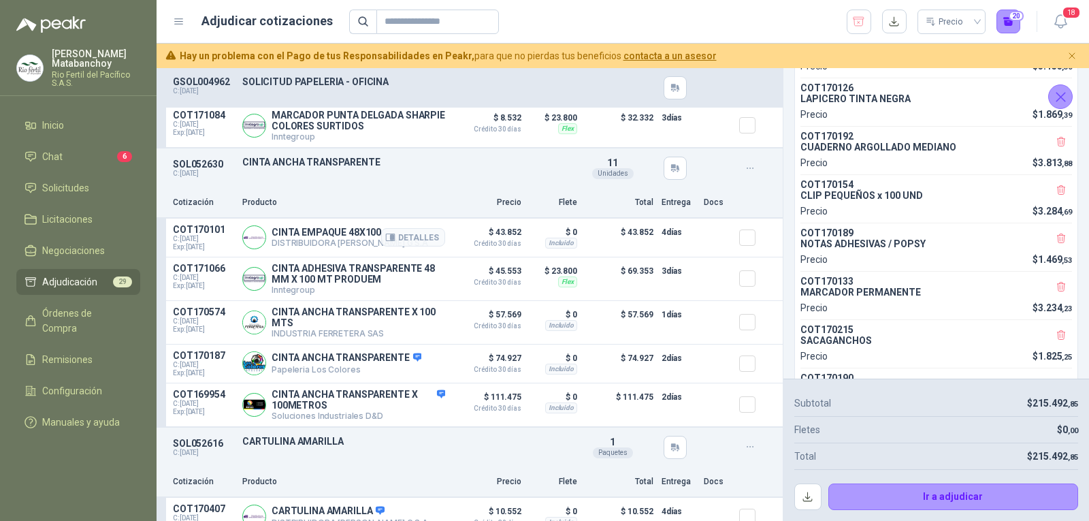
click at [322, 238] on p "CINTA EMPAQUE 48X100" at bounding box center [350, 232] width 157 height 11
click at [300, 276] on p "CINTA ADHESIVA TRANSPARENTE 48 MM X 100 MT PRODUEM" at bounding box center [359, 274] width 174 height 22
click at [315, 316] on p "CINTA ANCHA TRANSPARENTE X 100 MTS" at bounding box center [359, 317] width 174 height 22
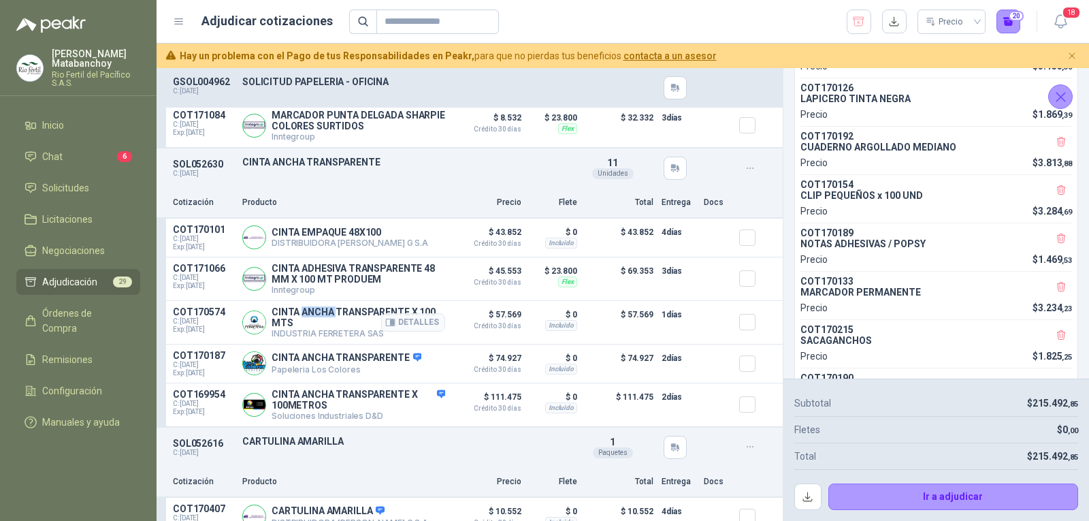
click at [315, 316] on p "CINTA ANCHA TRANSPARENTE X 100 MTS" at bounding box center [359, 317] width 174 height 22
click at [398, 191] on div "Cotización Producto Precio Flete Total Entrega Docs" at bounding box center [470, 203] width 626 height 31
click at [410, 361] on button "Detalles" at bounding box center [413, 363] width 64 height 18
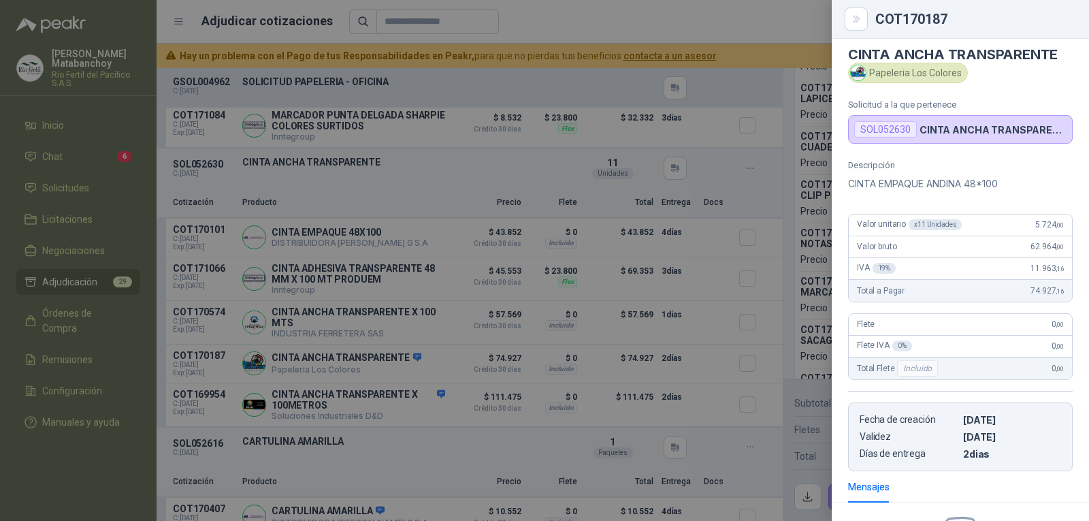
scroll to position [0, 0]
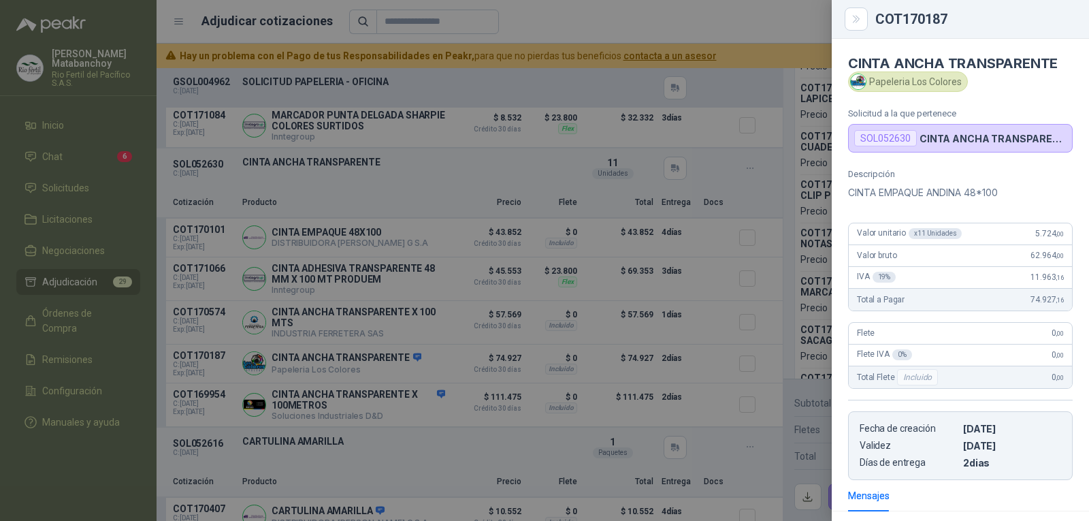
click at [888, 198] on p "CINTA EMPAQUE ANDINA 48*100" at bounding box center [960, 192] width 225 height 16
click at [918, 209] on div "Descripción CINTA EMPAQUE ANDINA 48*100 Valor unitario x 11 Unidades 5.724 ,00 …" at bounding box center [960, 324] width 257 height 311
click at [508, 199] on div at bounding box center [544, 260] width 1089 height 521
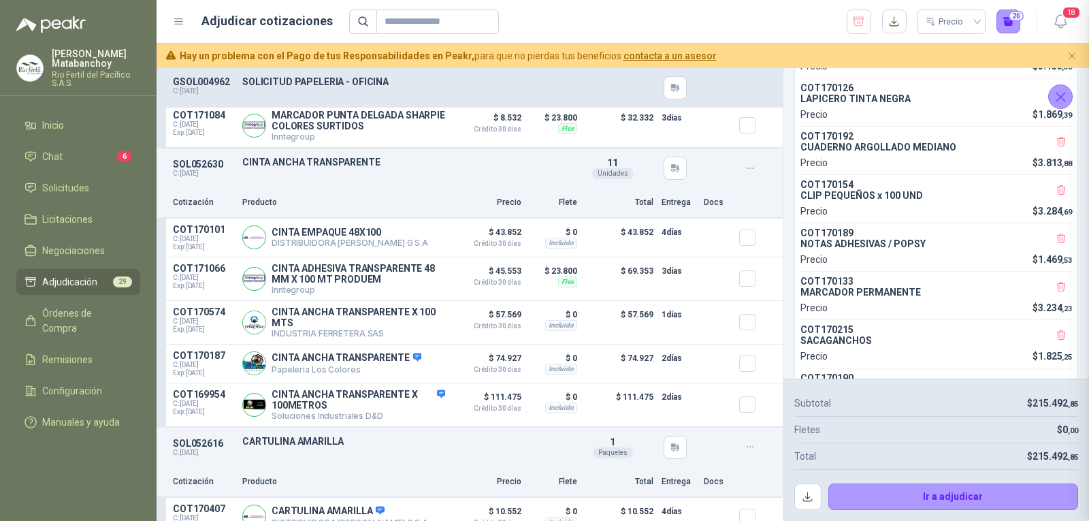
scroll to position [185, 0]
click at [312, 237] on p "CINTA EMPAQUE 48X100" at bounding box center [350, 232] width 157 height 11
click at [428, 205] on p "Producto" at bounding box center [343, 202] width 203 height 13
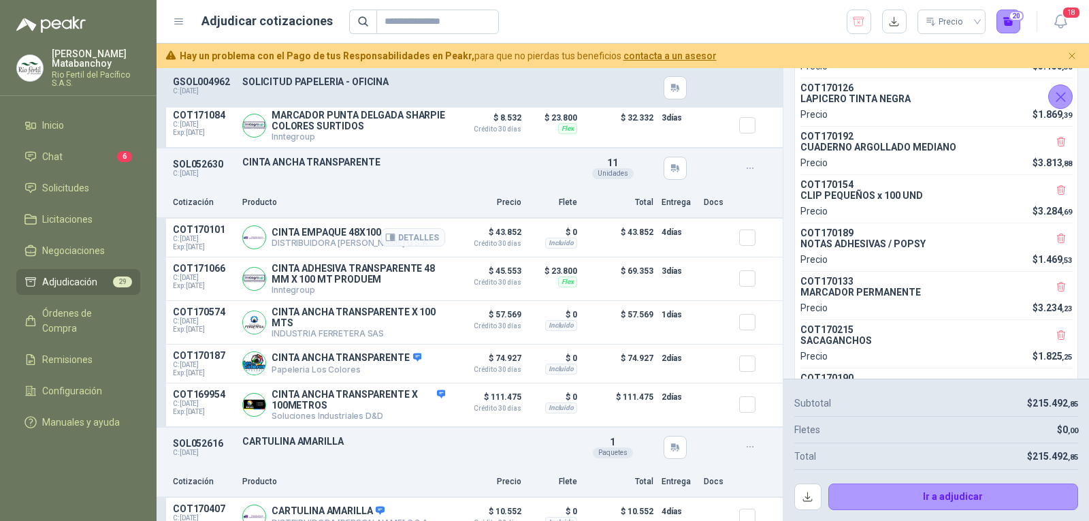
click at [364, 231] on p "CINTA EMPAQUE 48X100" at bounding box center [350, 232] width 157 height 11
click at [479, 183] on div "SOL052630 C: 19/08/2025 CINTA ANCHA TRANSPARENTE Detalles 11 Unidades" at bounding box center [470, 167] width 626 height 39
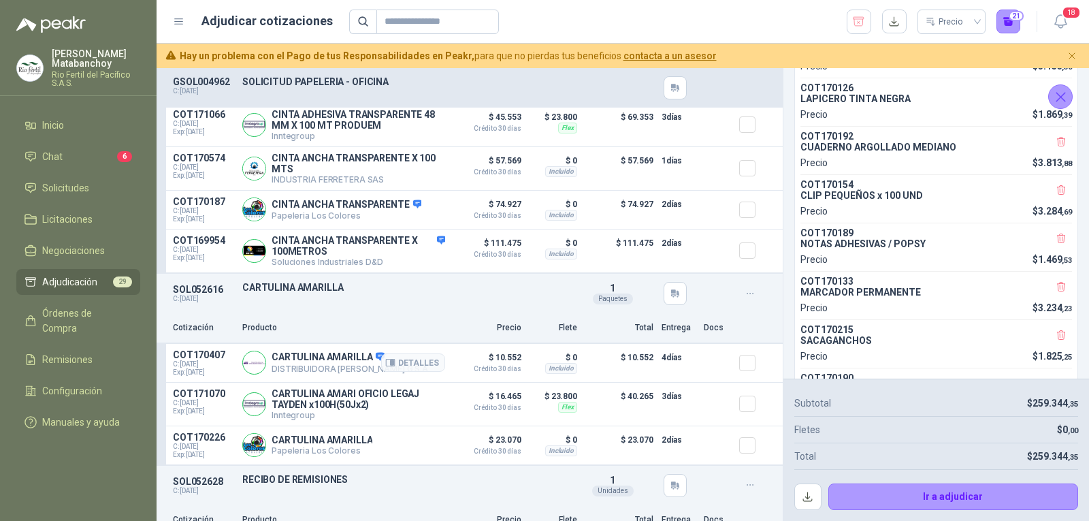
scroll to position [5310, 0]
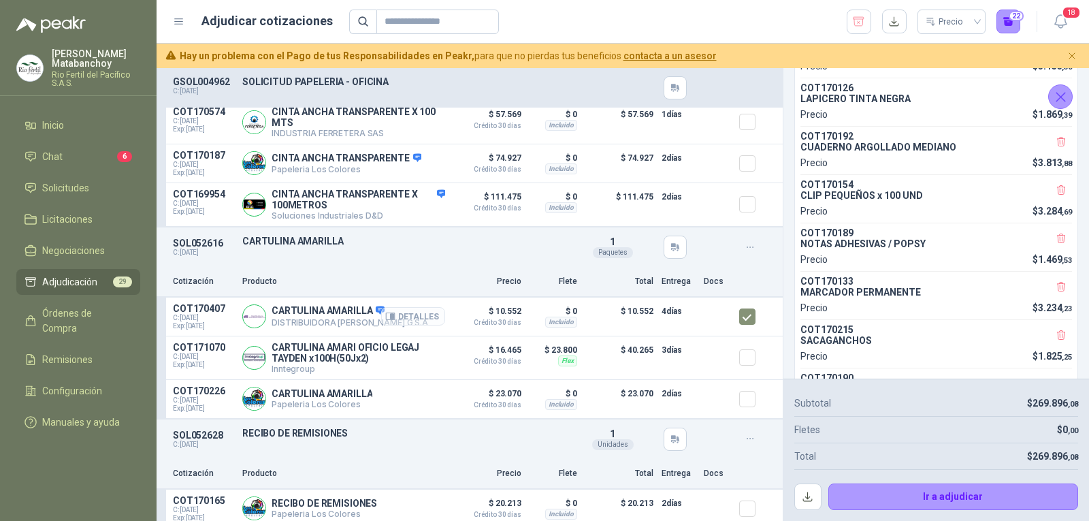
click at [385, 317] on icon "button" at bounding box center [390, 316] width 10 height 10
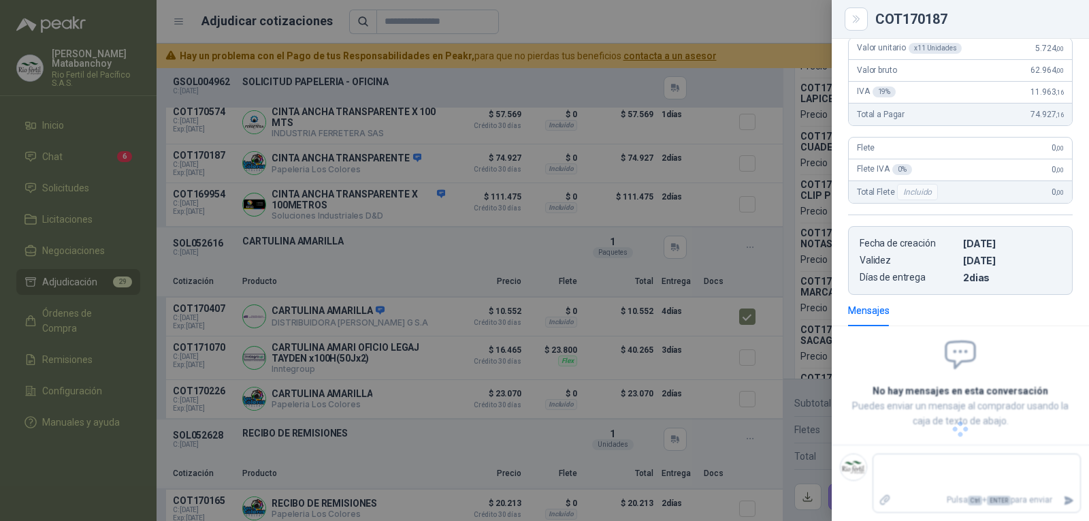
scroll to position [0, 0]
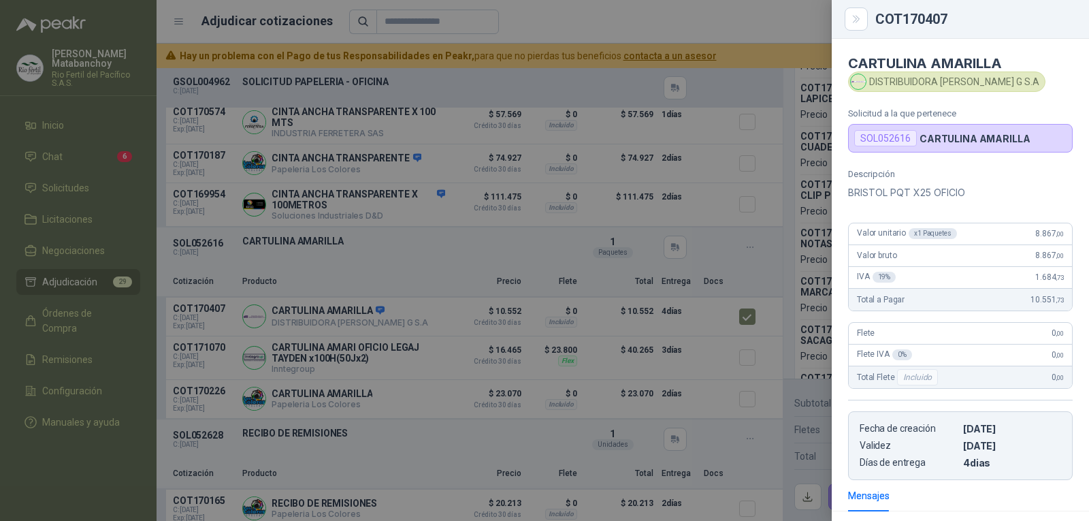
click at [889, 199] on p "BRISTOL PQT X25 OFICIO" at bounding box center [960, 192] width 225 height 16
click at [886, 197] on p "BRISTOL PQT X25 OFICIO" at bounding box center [960, 192] width 225 height 16
click at [624, 273] on div at bounding box center [544, 260] width 1089 height 521
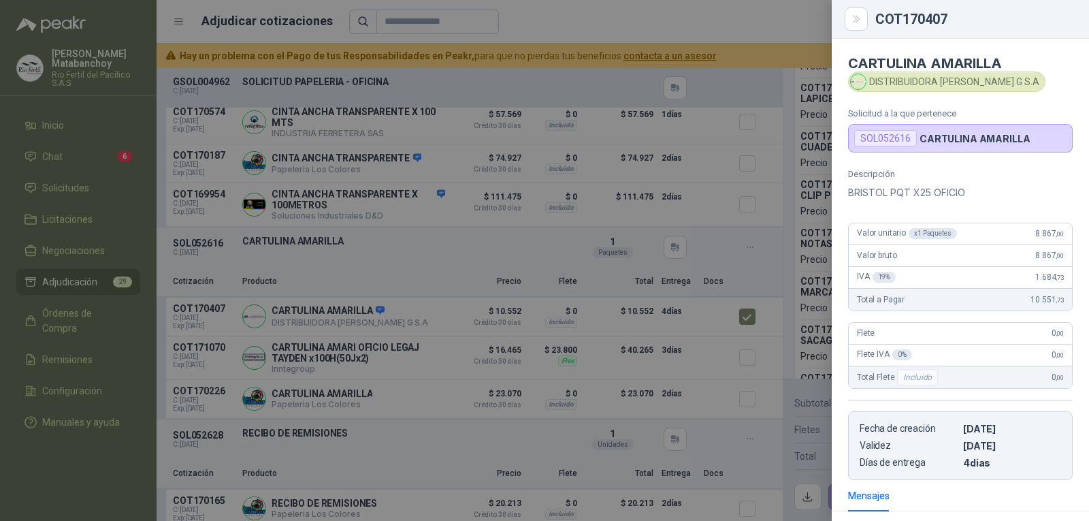
scroll to position [185, 0]
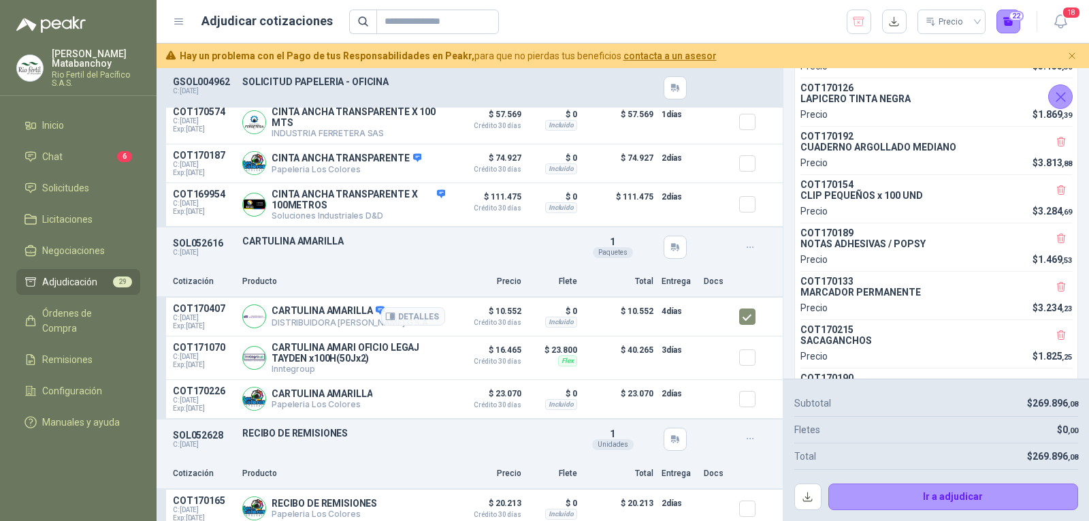
click at [728, 312] on article "COT170407 C: 20/08/2025 Exp: 04/09/2025 CARTULINA AMARILLA DISTRIBUIDORA JORGE …" at bounding box center [470, 316] width 626 height 39
click at [321, 361] on p "CARTULINA AMARI OFICIO LEGAJ TAYDEN x100H(50Jx2)" at bounding box center [359, 353] width 174 height 22
click at [311, 398] on p "CARTULINA AMARILLA" at bounding box center [322, 393] width 101 height 11
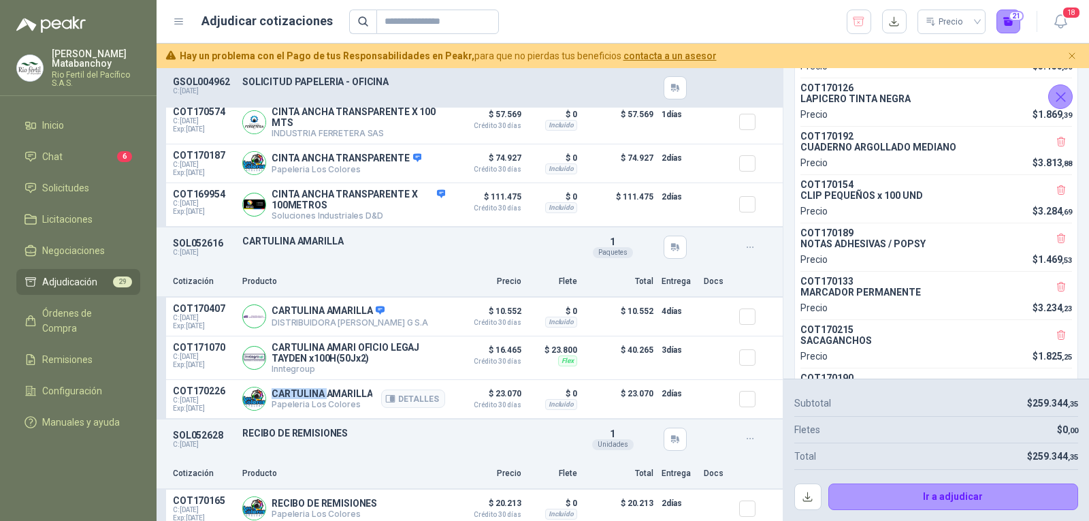
click at [311, 398] on p "CARTULINA AMARILLA" at bounding box center [322, 393] width 101 height 11
click at [391, 279] on div "Cotización Producto Precio Flete Total Entrega Docs" at bounding box center [470, 282] width 626 height 31
click at [390, 321] on button "Detalles" at bounding box center [413, 316] width 64 height 18
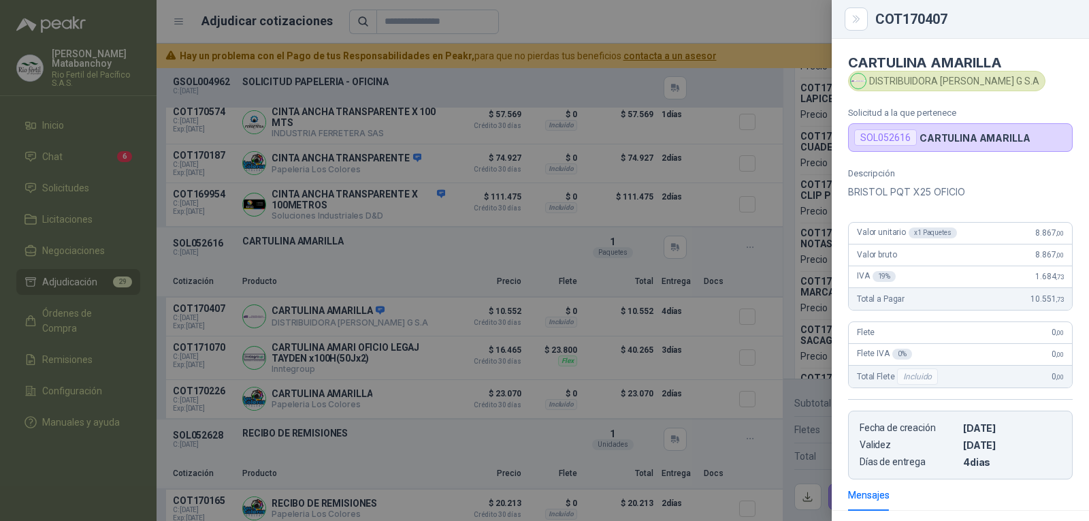
scroll to position [0, 0]
click at [927, 190] on p "BRISTOL PQT X25 OFICIO" at bounding box center [960, 192] width 225 height 16
click at [533, 392] on div at bounding box center [544, 260] width 1089 height 521
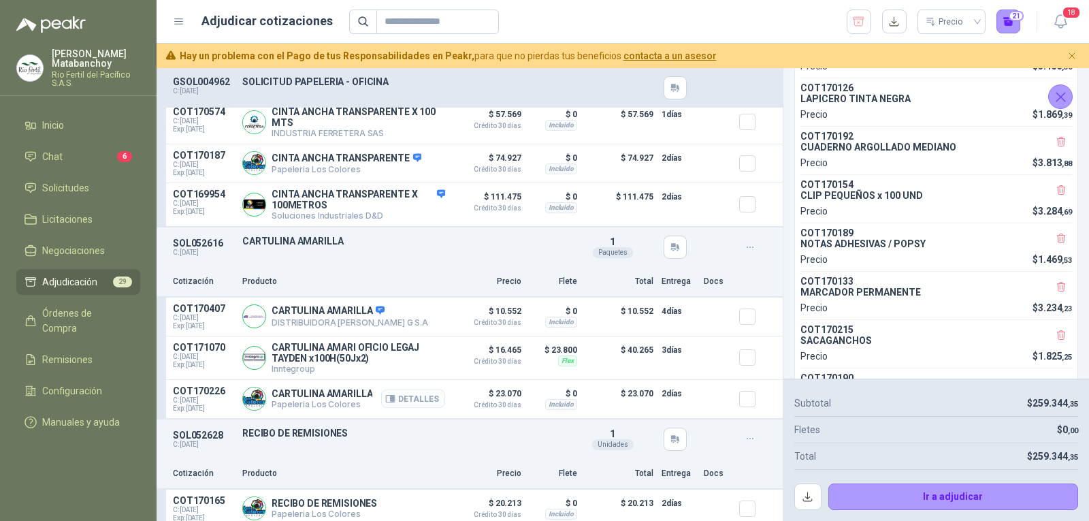
click at [415, 398] on button "Detalles" at bounding box center [413, 398] width 64 height 18
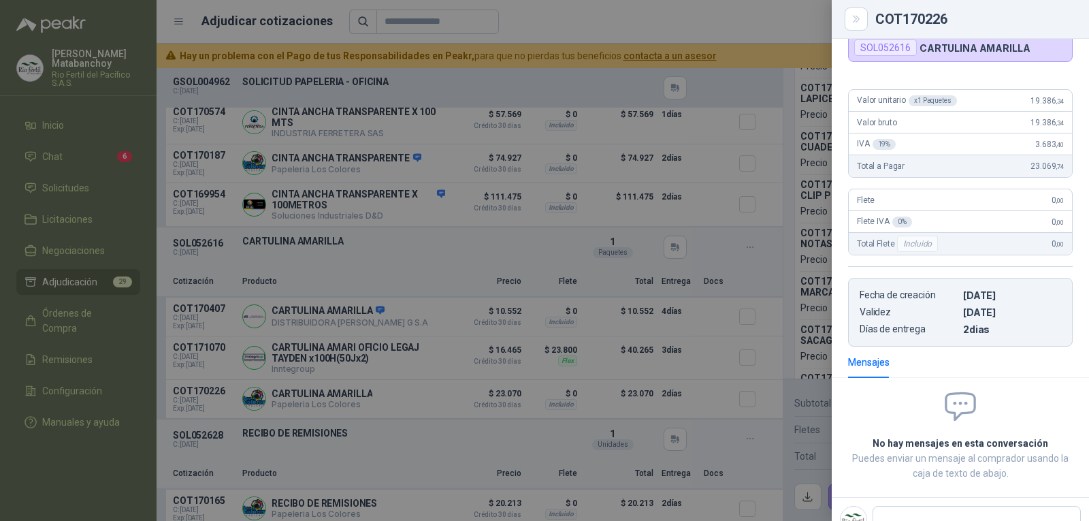
scroll to position [142, 0]
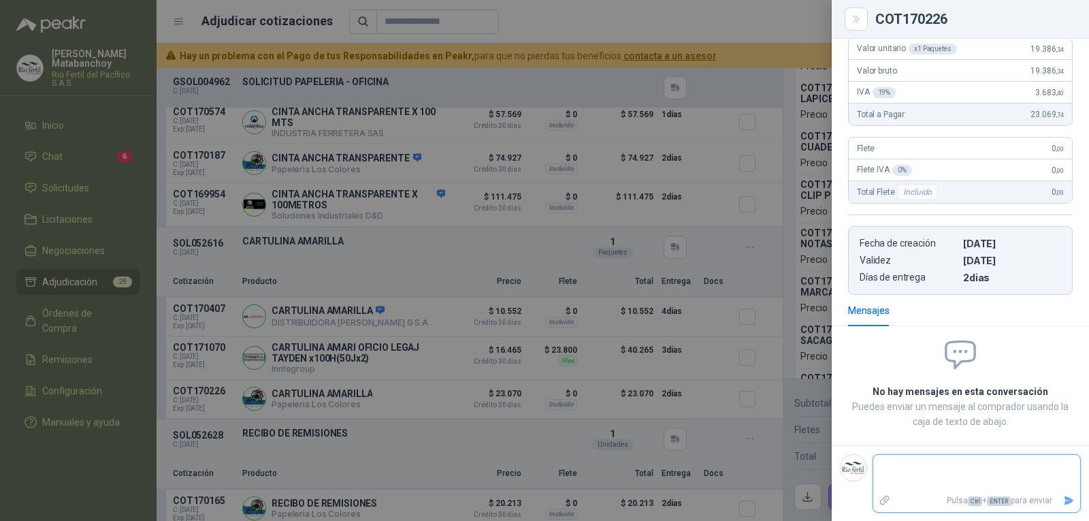
click at [922, 474] on textarea at bounding box center [971, 472] width 196 height 31
drag, startPoint x: 1053, startPoint y: 498, endPoint x: 1065, endPoint y: 498, distance: 11.6
click at [1063, 498] on icon "Enviar" at bounding box center [1069, 501] width 12 height 12
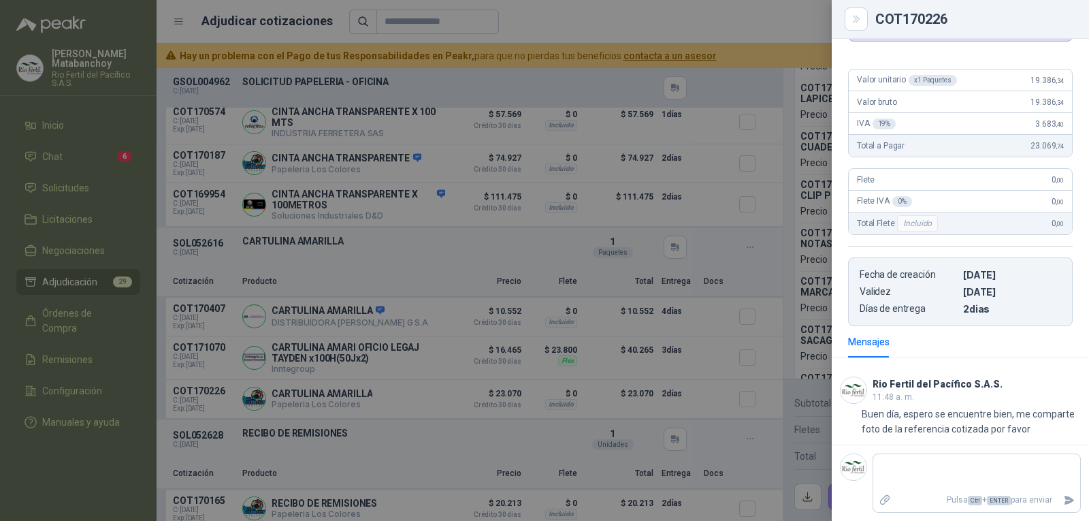
click at [742, 323] on div at bounding box center [544, 260] width 1089 height 521
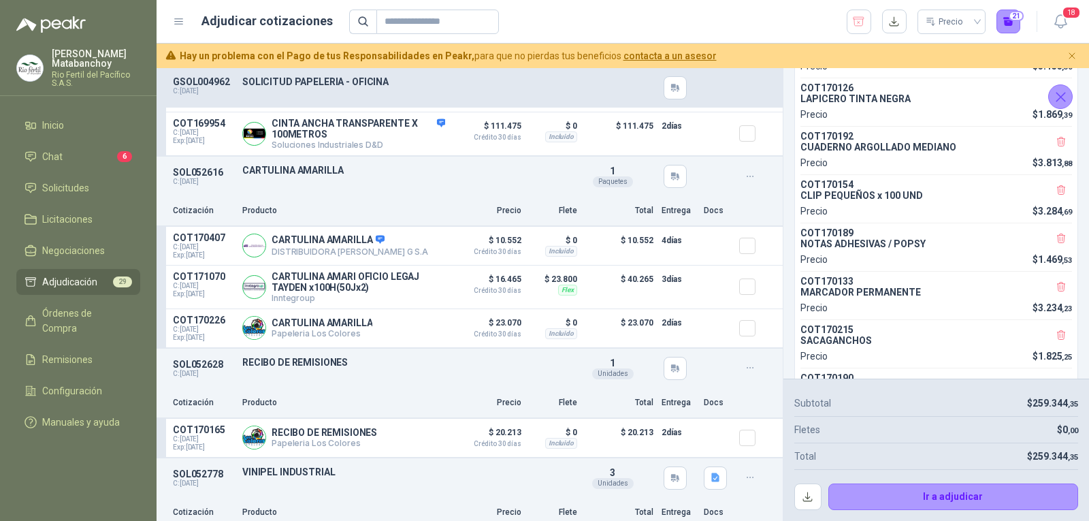
scroll to position [5441, 0]
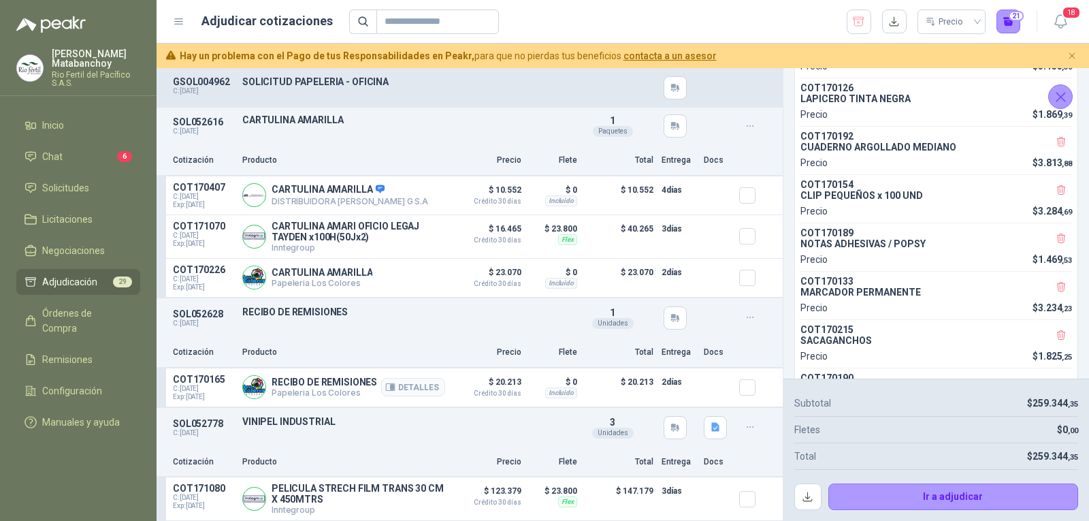
click at [308, 376] on p "RECIBO DE REMISIONES" at bounding box center [325, 381] width 106 height 11
click at [409, 440] on div "SOL052778 C: 21/08/2025 VINIPEL INDUSTRIAL Detalles 3 Unidades" at bounding box center [470, 427] width 626 height 39
click at [329, 490] on p "PELICULA STRECH FILM TRANS 30 CM X 450MTRS" at bounding box center [359, 494] width 174 height 22
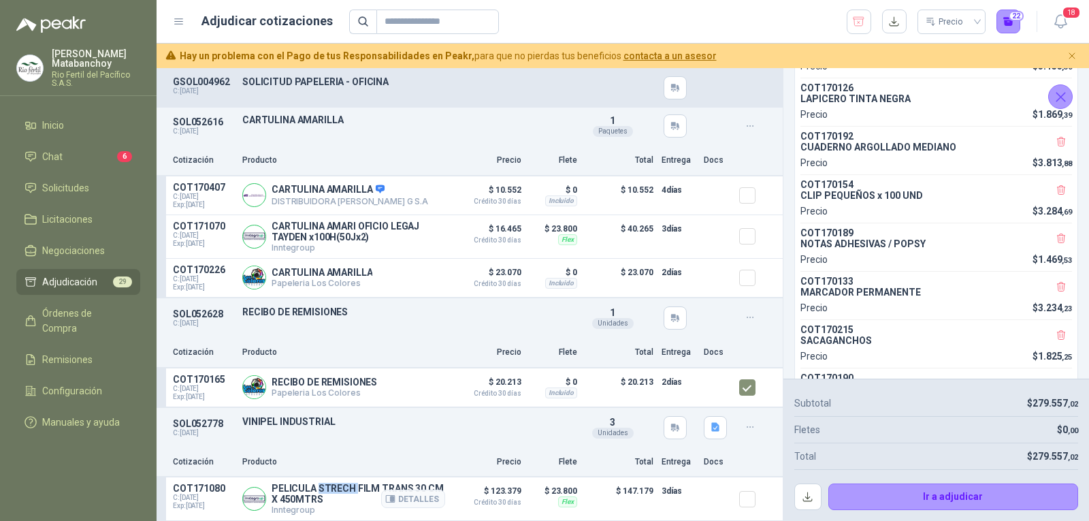
click at [329, 490] on p "PELICULA STRECH FILM TRANS 30 CM X 450MTRS" at bounding box center [359, 494] width 174 height 22
click at [406, 447] on div "Cotización Producto Precio Flete Total Entrega Docs" at bounding box center [470, 462] width 626 height 31
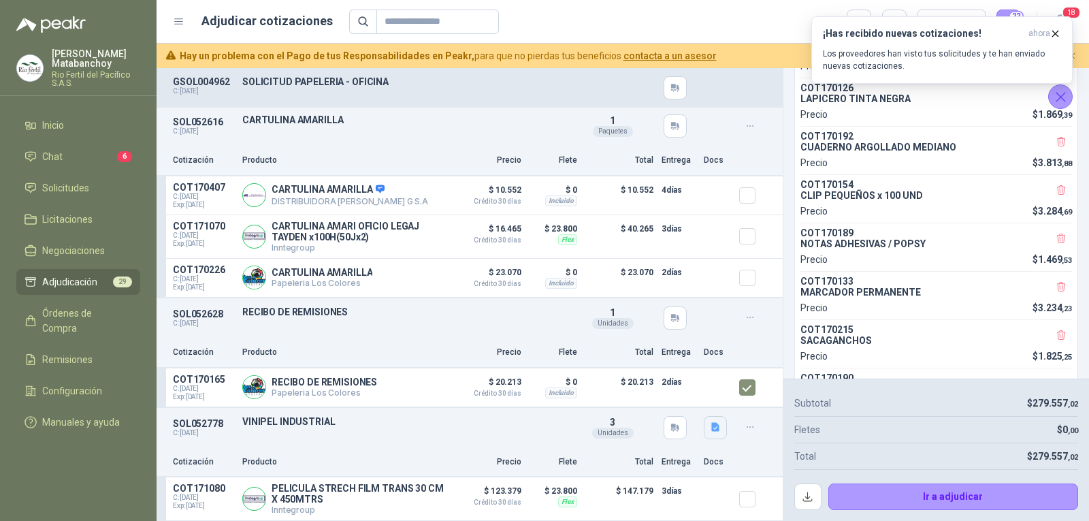
click at [704, 417] on button "button" at bounding box center [715, 427] width 23 height 23
click at [641, 398] on button "Captura de pantalla 2025-08-21 122715.png" at bounding box center [622, 396] width 172 height 14
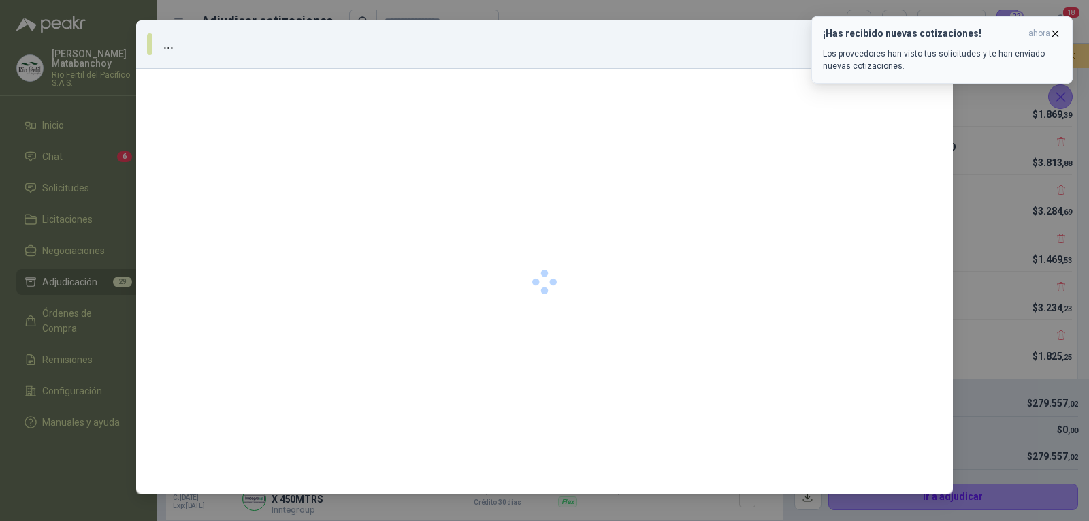
click at [1055, 31] on icon "button" at bounding box center [1056, 34] width 12 height 12
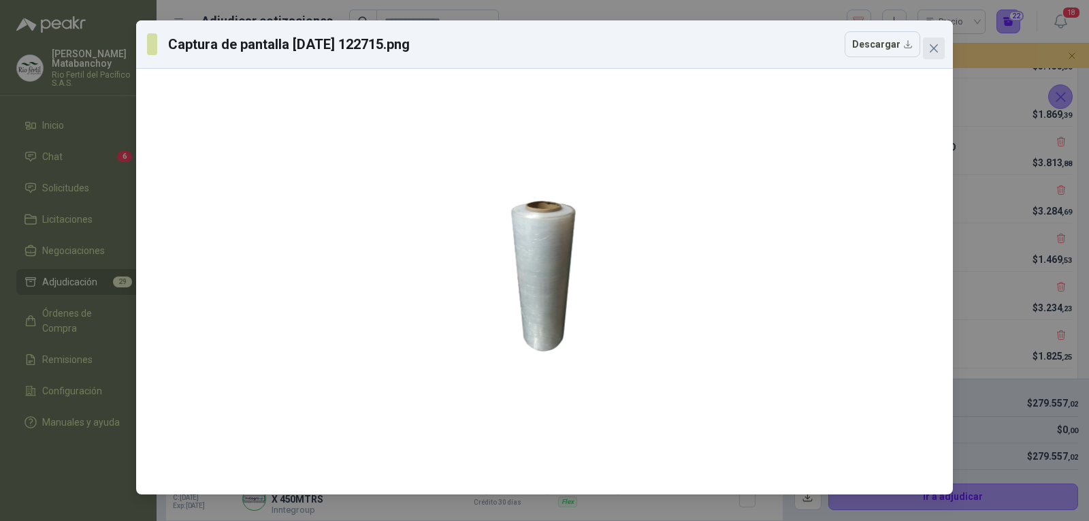
click at [935, 47] on icon "close" at bounding box center [934, 48] width 8 height 8
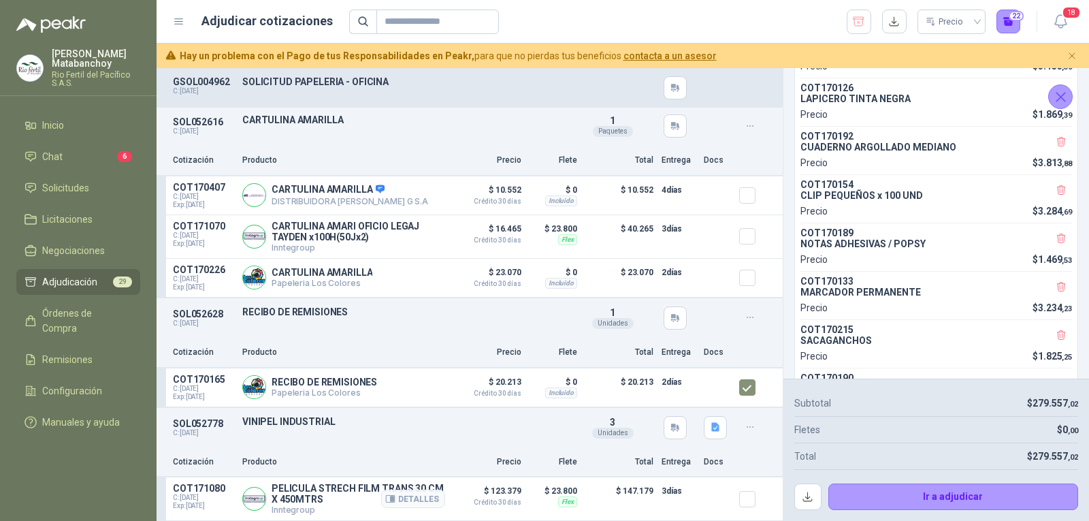
click at [291, 490] on p "PELICULA STRECH FILM TRANS 30 CM X 450MTRS" at bounding box center [359, 494] width 174 height 22
click at [330, 451] on div "Cotización Producto Precio Flete Total Entrega Docs" at bounding box center [470, 462] width 626 height 31
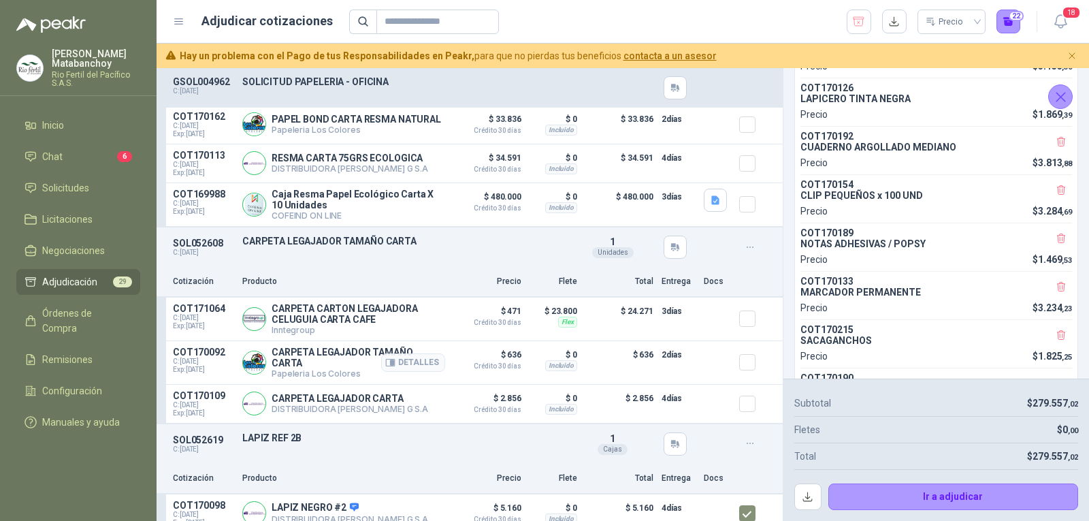
scroll to position [681, 0]
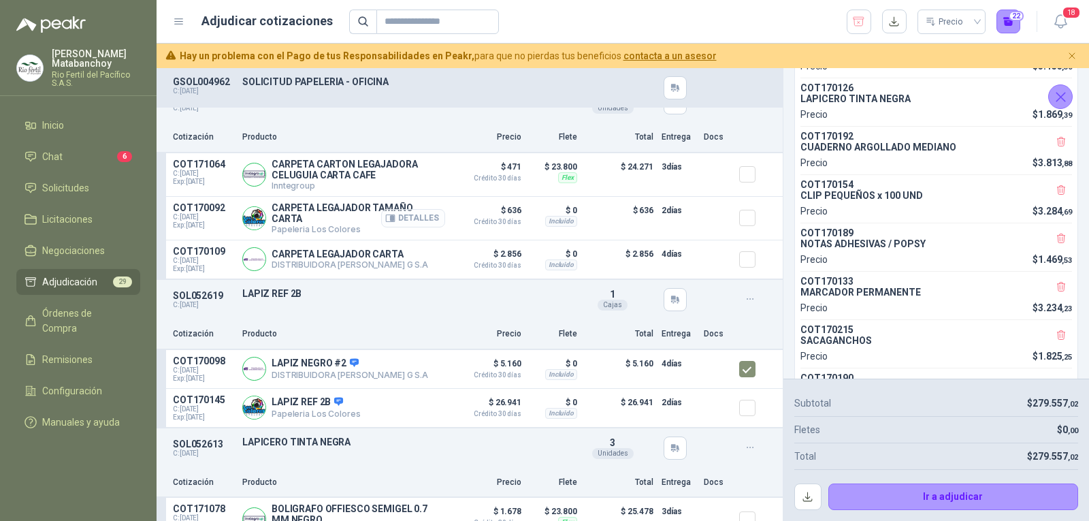
click at [407, 227] on button "Detalles" at bounding box center [413, 218] width 64 height 18
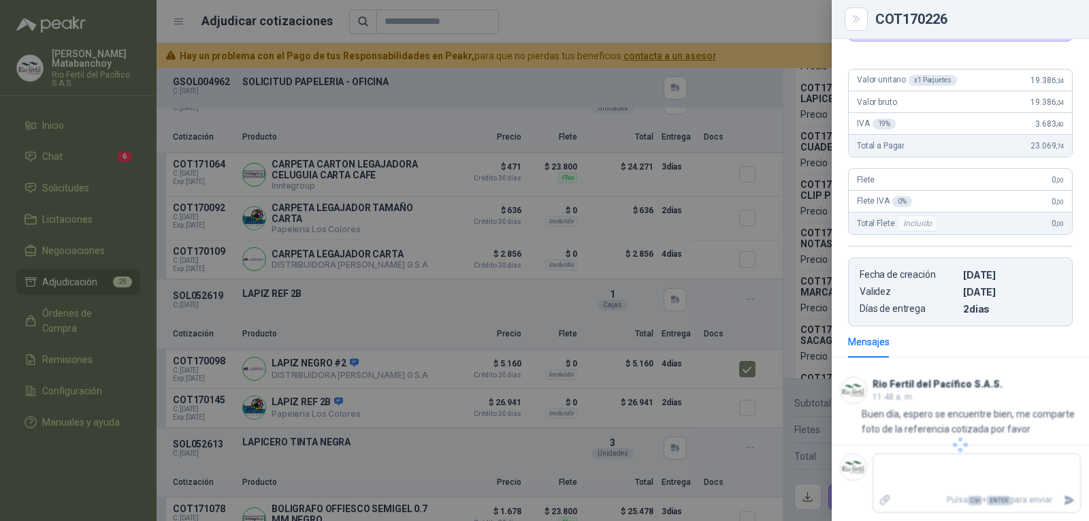
scroll to position [127, 0]
click at [626, 311] on div at bounding box center [544, 260] width 1089 height 521
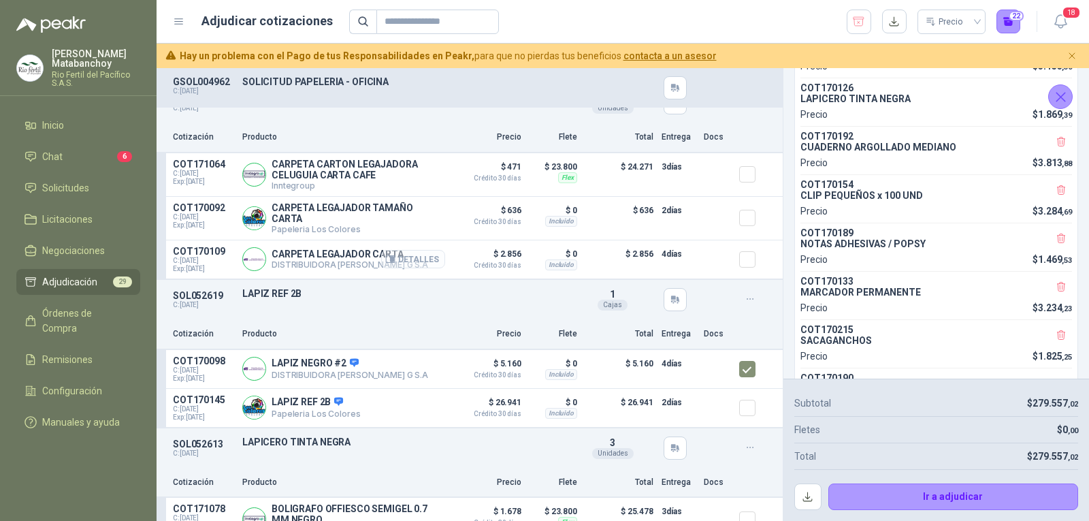
click at [418, 268] on button "Detalles" at bounding box center [413, 259] width 64 height 18
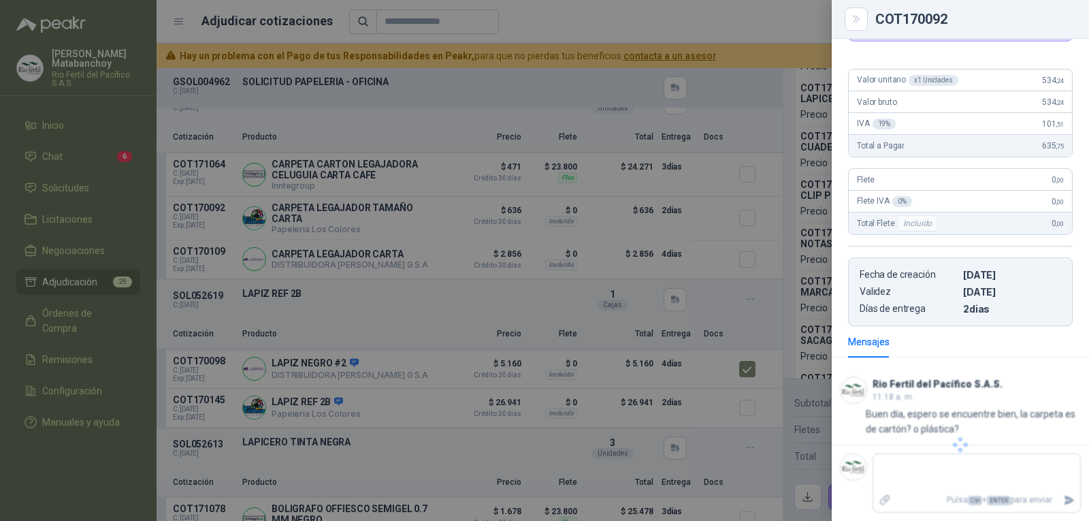
scroll to position [111, 0]
click at [623, 355] on div at bounding box center [544, 260] width 1089 height 521
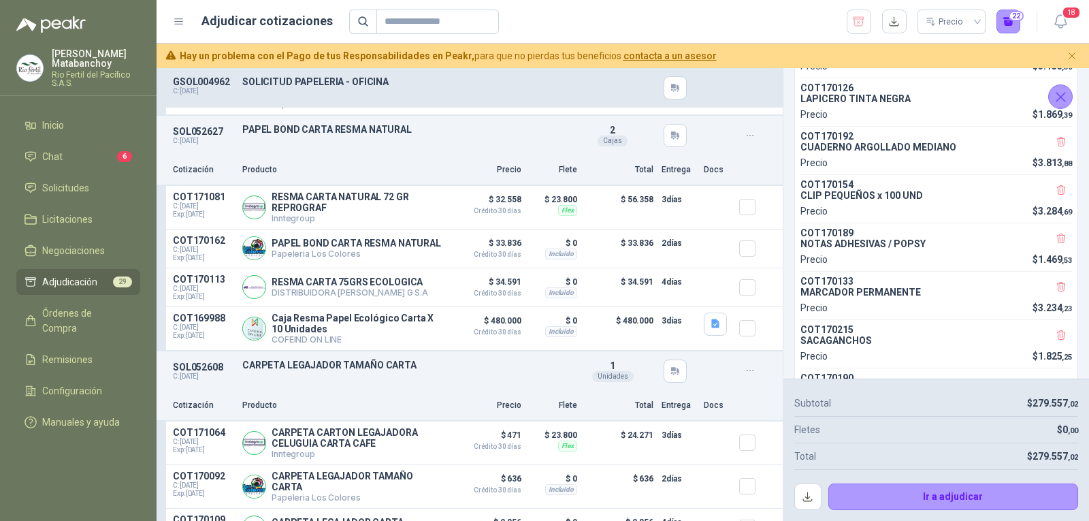
scroll to position [204, 0]
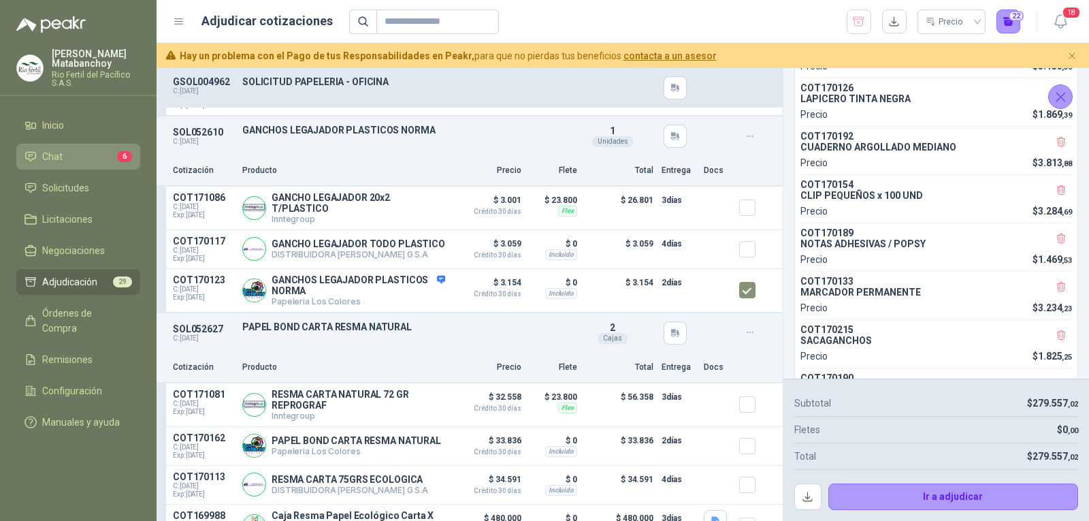
click at [78, 152] on li "Chat 6" at bounding box center [79, 156] width 108 height 15
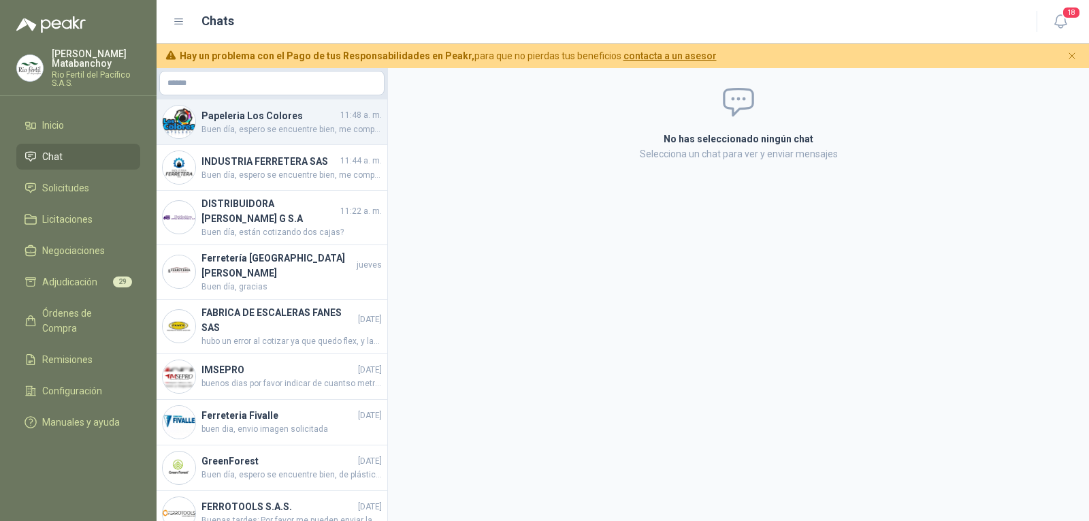
click at [270, 133] on span "Buen día, espero se encuentre bien, me comparte foto de la referencia cotizada …" at bounding box center [292, 129] width 180 height 13
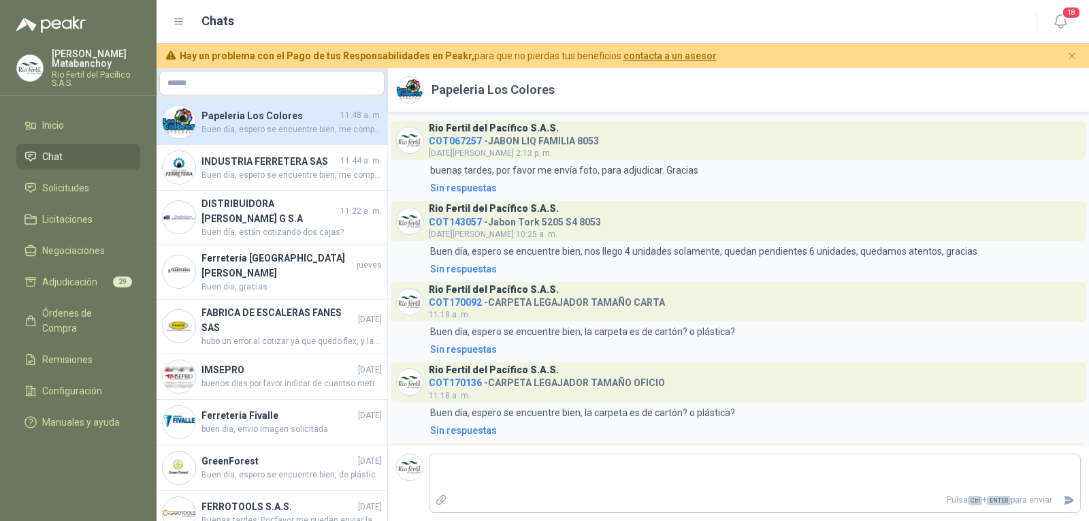
scroll to position [162, 0]
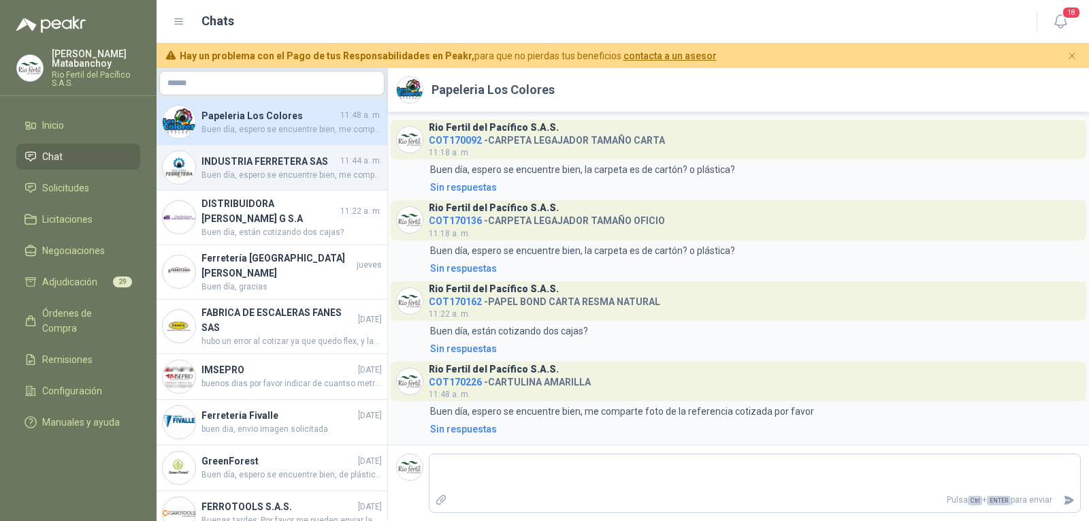
click at [274, 172] on span "Buen día, espero se encuentre bien, me comparte foto por favor de la referencia…" at bounding box center [292, 175] width 180 height 13
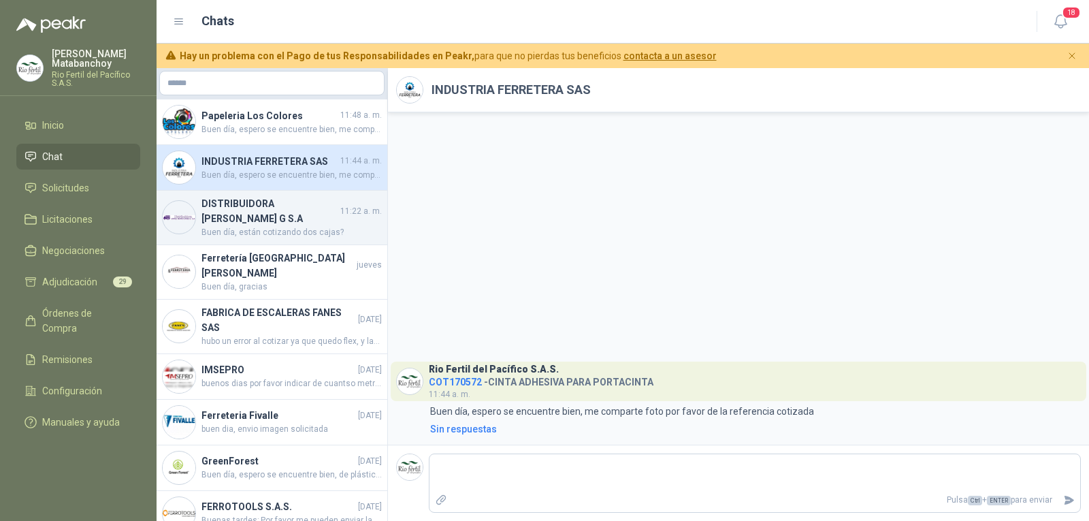
click at [295, 230] on span "Buen día, están cotizando dos cajas?" at bounding box center [292, 232] width 180 height 13
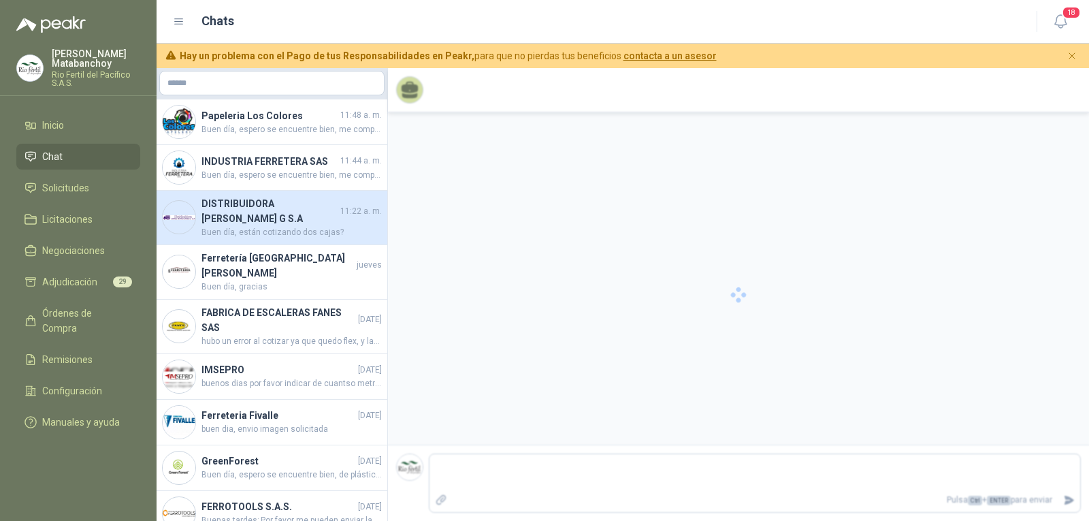
scroll to position [464, 0]
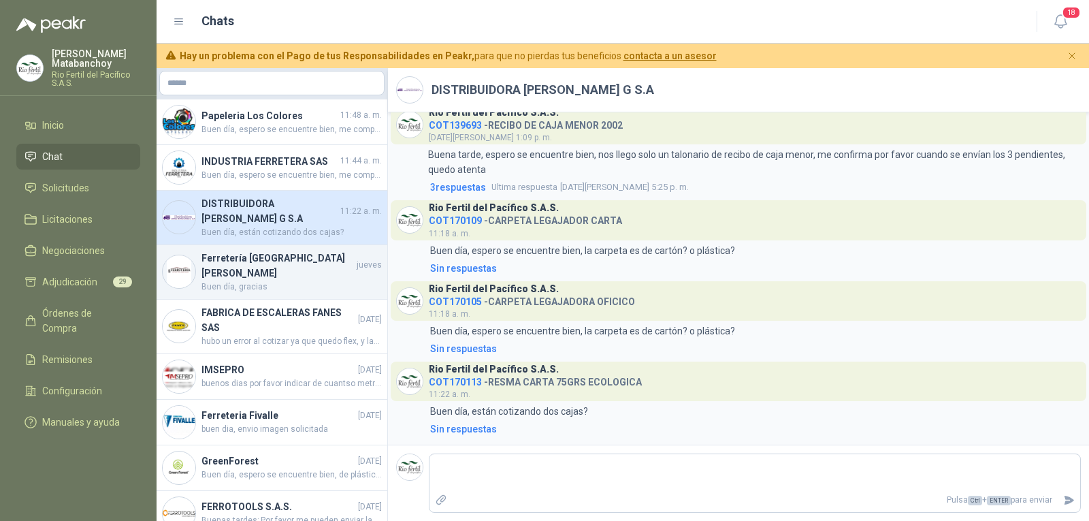
click at [304, 280] on span "Buen día, gracias" at bounding box center [292, 286] width 180 height 13
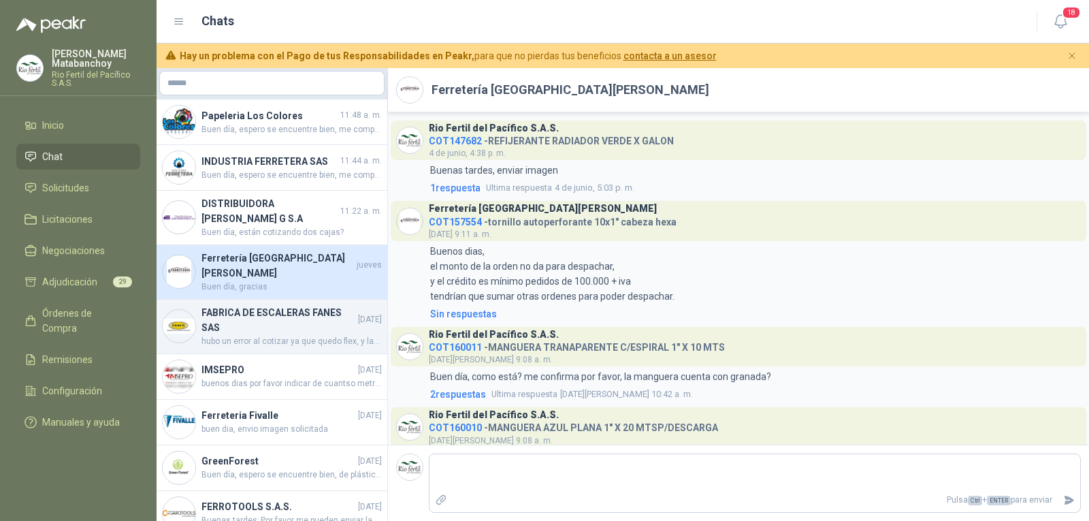
scroll to position [469, 0]
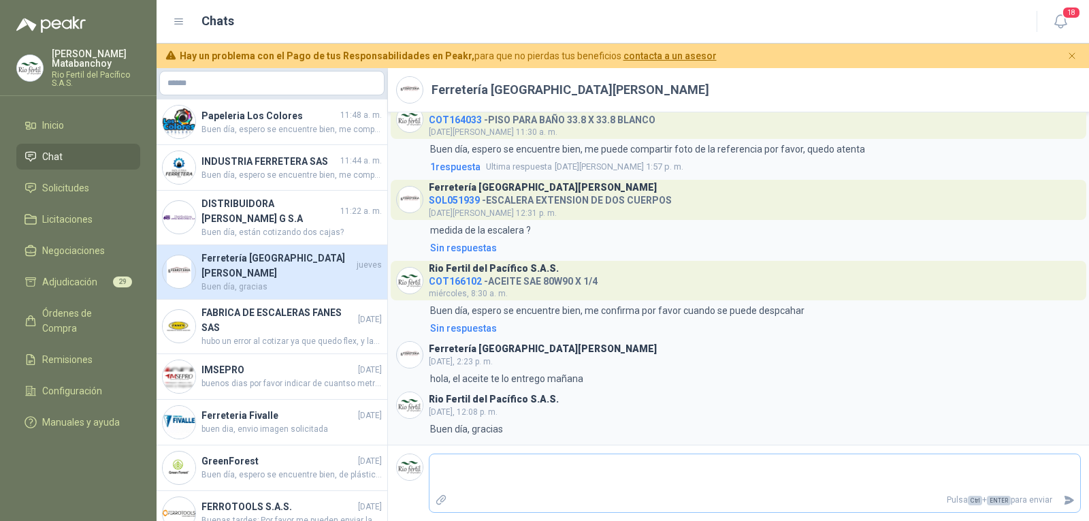
click at [511, 493] on p "Pulsa Ctrl + ENTER para enviar" at bounding box center [756, 500] width 606 height 24
click at [509, 485] on textarea at bounding box center [755, 472] width 651 height 31
click at [1073, 502] on icon "Enviar" at bounding box center [1069, 500] width 12 height 12
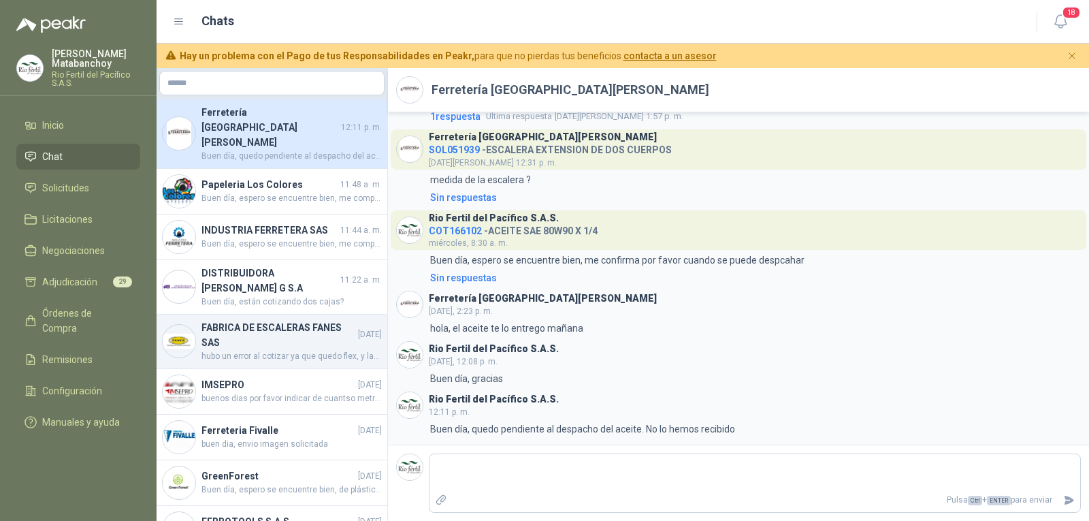
drag, startPoint x: 254, startPoint y: 320, endPoint x: 252, endPoint y: 312, distance: 8.4
click at [254, 320] on h4 "FABRICA DE ESCALERAS FANES SAS" at bounding box center [279, 335] width 154 height 30
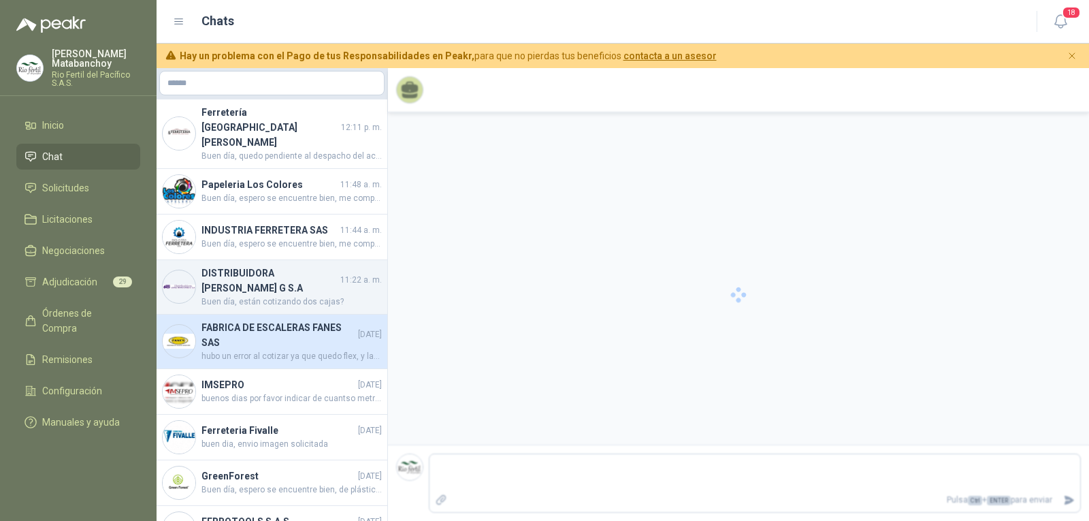
click at [248, 265] on h4 "DISTRIBUIDORA JORGE MARIO URIBE G S.A" at bounding box center [270, 280] width 136 height 30
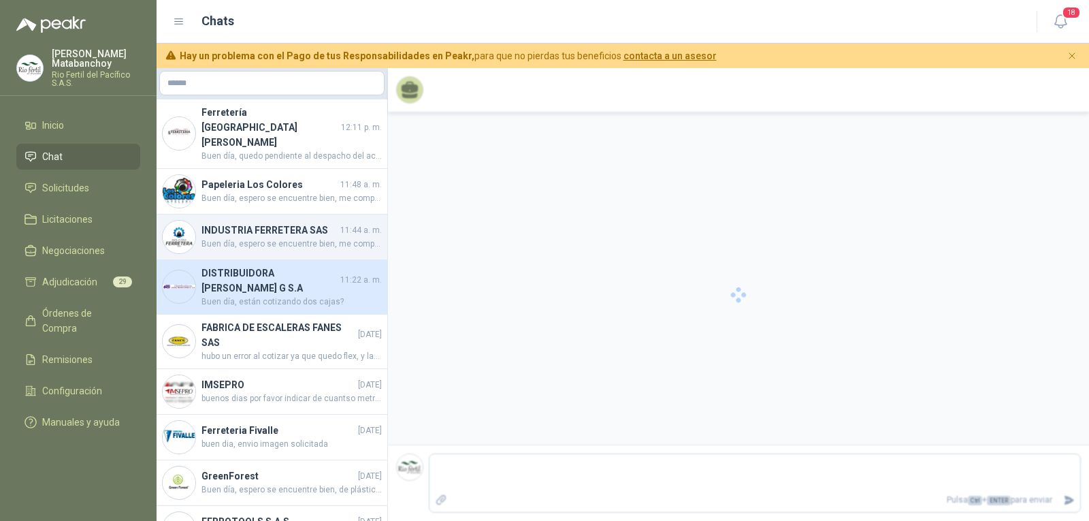
scroll to position [464, 0]
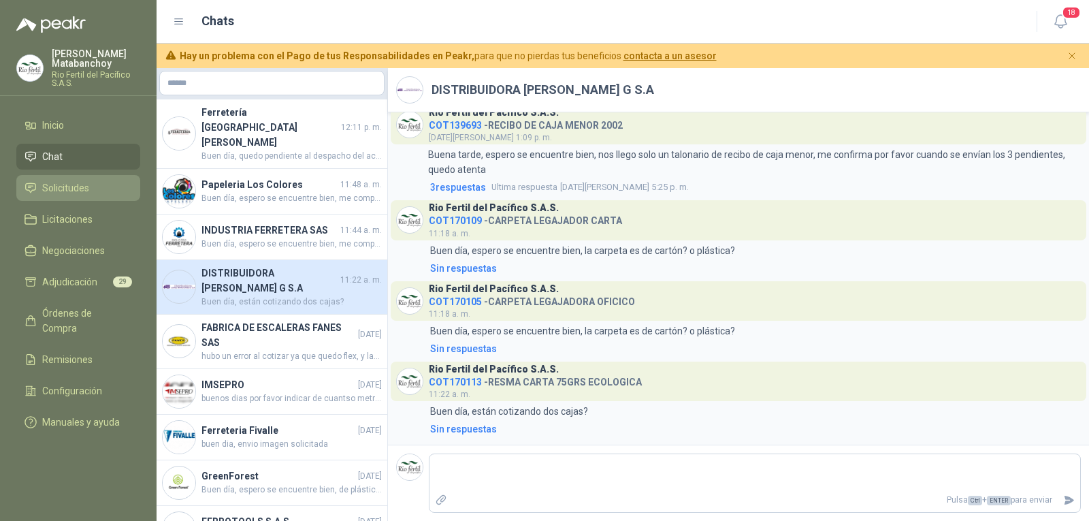
click at [60, 186] on span "Solicitudes" at bounding box center [65, 187] width 47 height 15
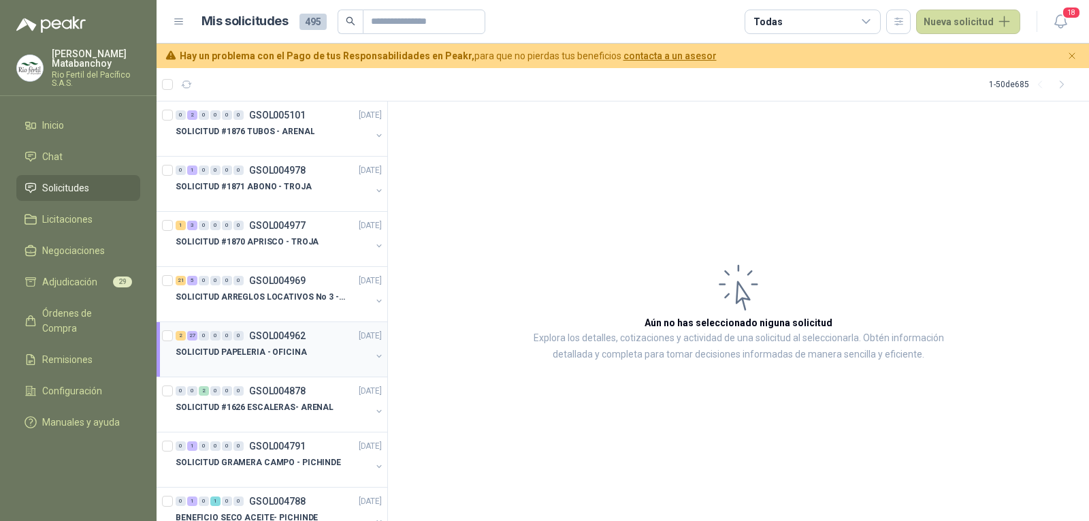
click at [273, 364] on div at bounding box center [273, 365] width 195 height 11
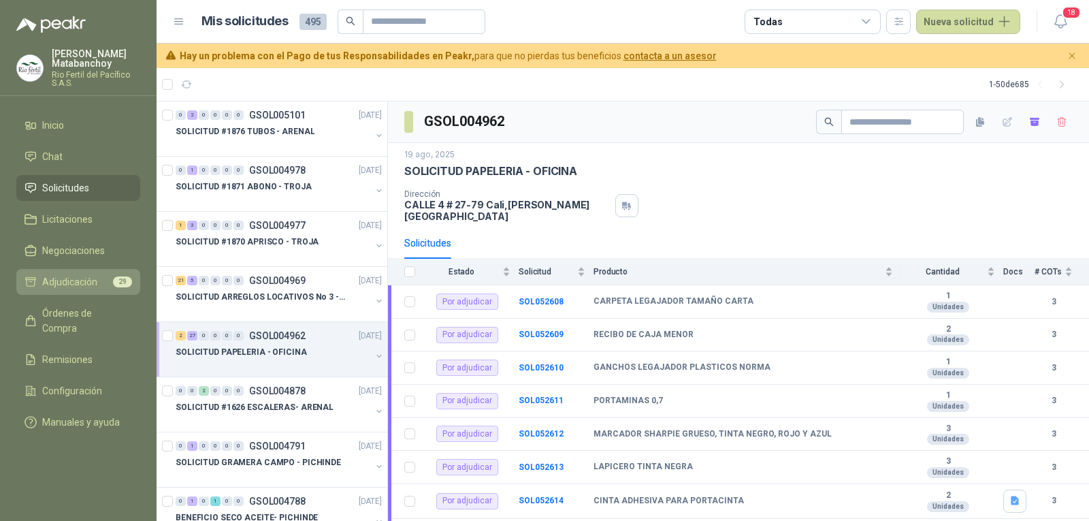
click at [76, 287] on span "Adjudicación" at bounding box center [69, 281] width 55 height 15
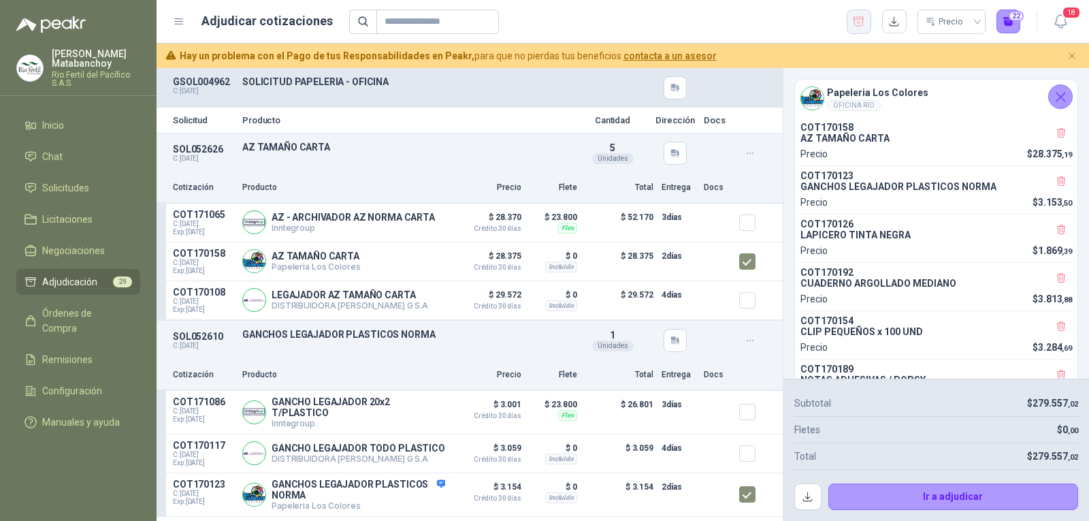
click at [864, 21] on icon "button" at bounding box center [858, 22] width 13 height 14
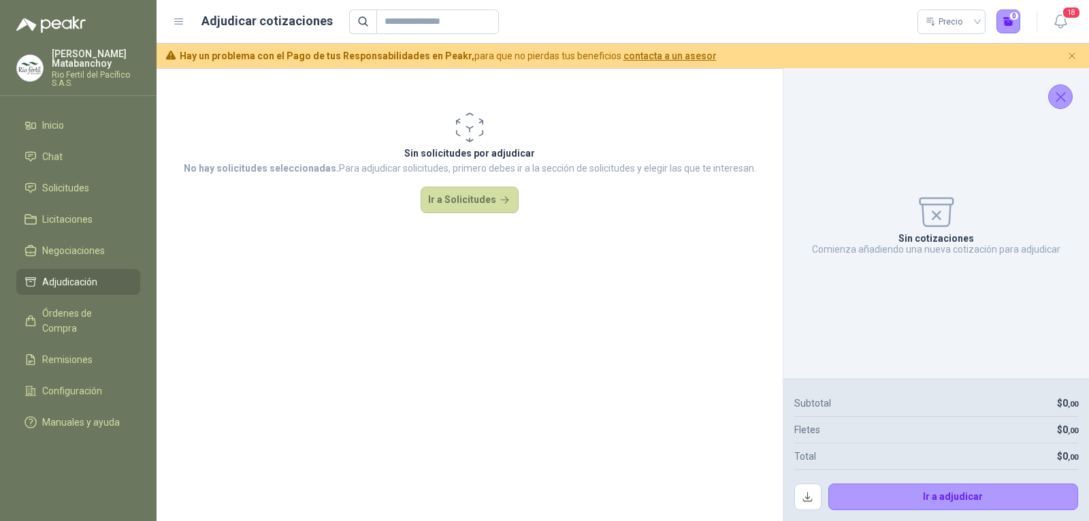
click at [1054, 97] on icon "Cerrar" at bounding box center [1060, 96] width 17 height 17
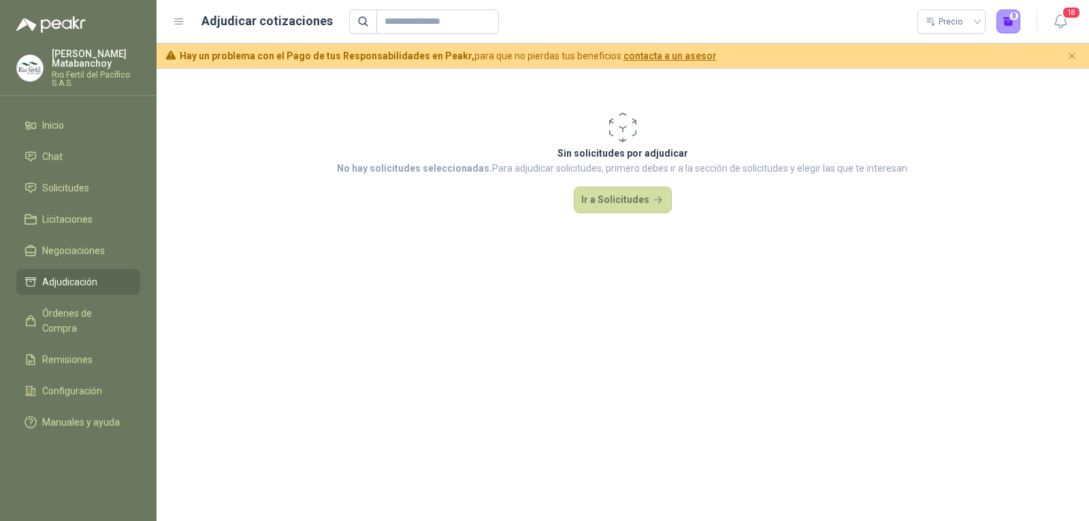
click at [80, 174] on ul "Inicio Chat Solicitudes Licitaciones Negociaciones Adjudicación Órdenes de Comp…" at bounding box center [78, 276] width 157 height 328
click at [76, 185] on span "Solicitudes" at bounding box center [65, 187] width 47 height 15
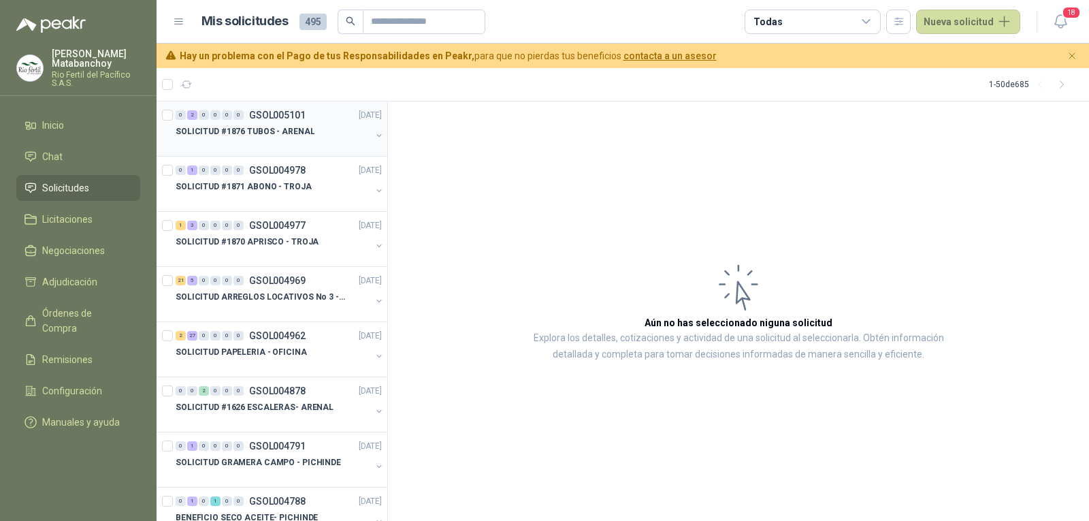
click at [262, 127] on p "SOLICITUD #1876 TUBOS - ARENAL" at bounding box center [245, 131] width 139 height 13
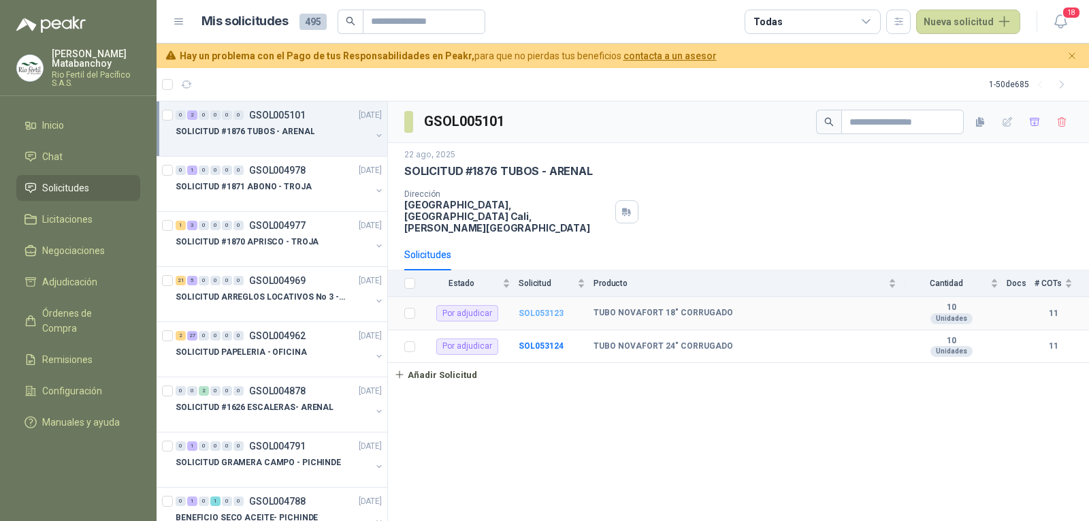
click at [541, 308] on b "SOL053123" at bounding box center [541, 313] width 45 height 10
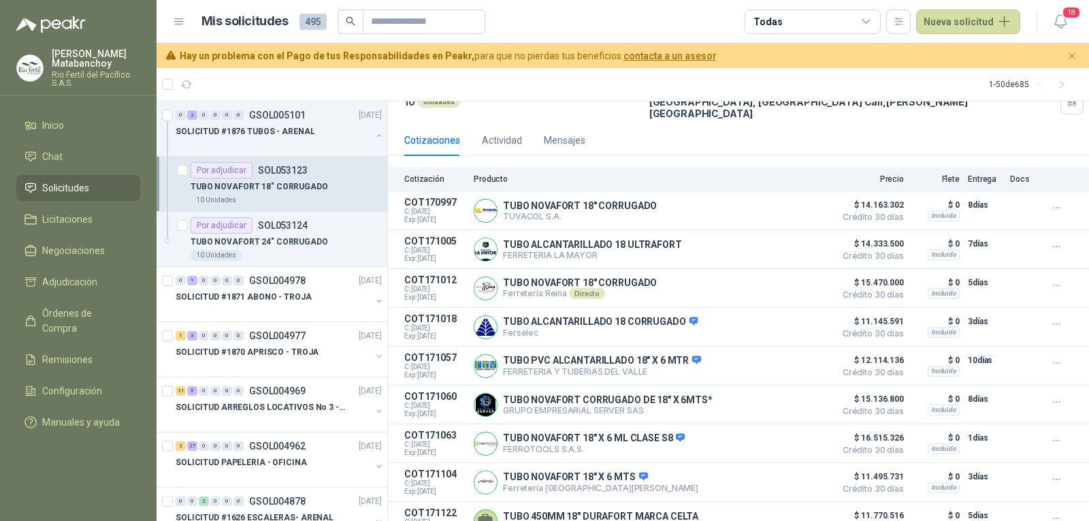
scroll to position [195, 0]
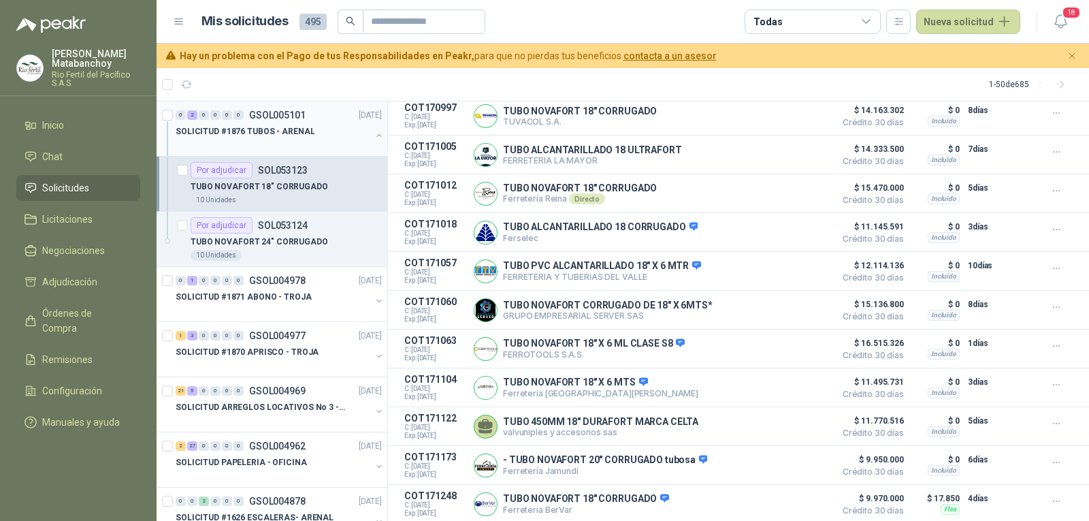
click at [374, 143] on div at bounding box center [379, 137] width 11 height 14
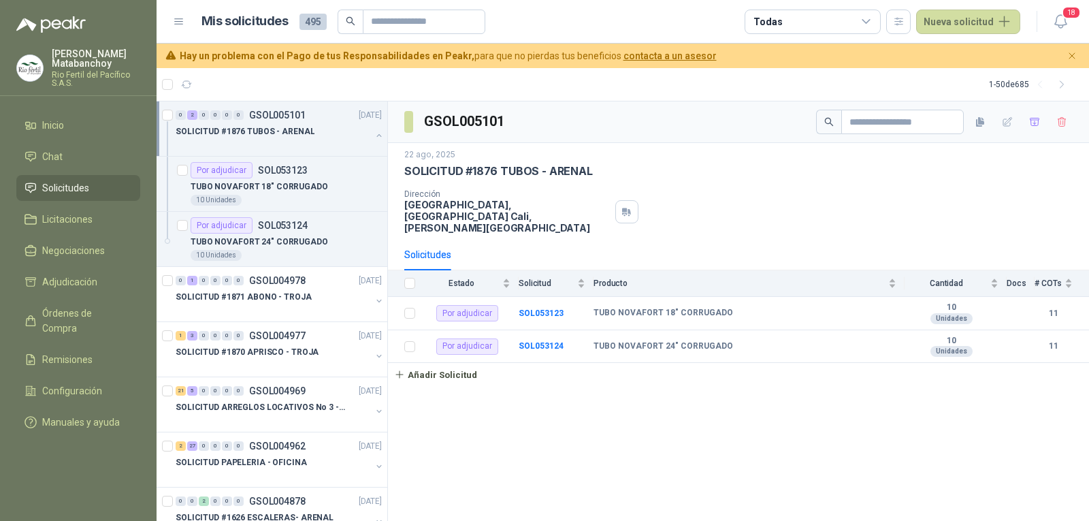
click at [374, 138] on button "button" at bounding box center [379, 135] width 11 height 11
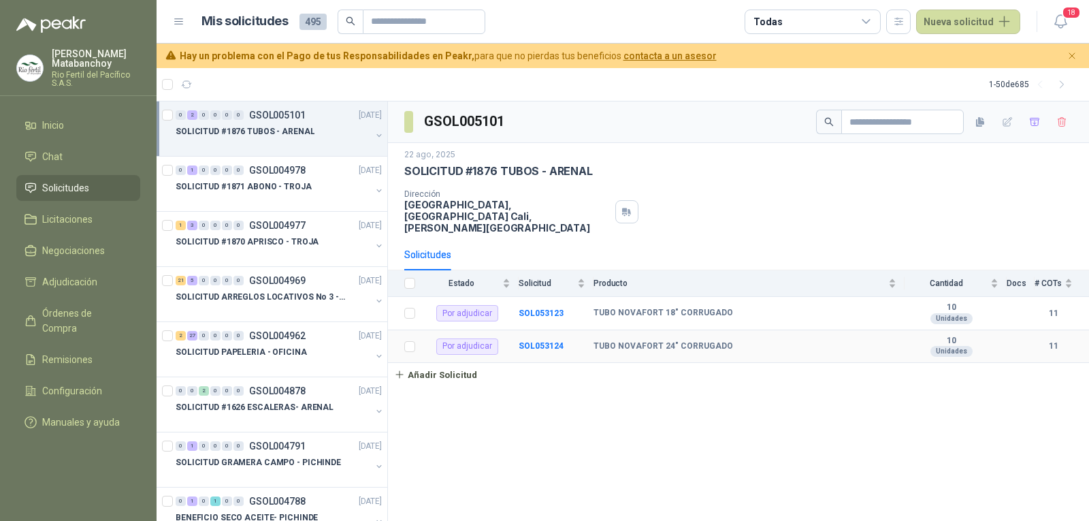
click at [532, 341] on td "SOL053124" at bounding box center [556, 346] width 75 height 33
click at [536, 341] on b "SOL053124" at bounding box center [541, 346] width 45 height 10
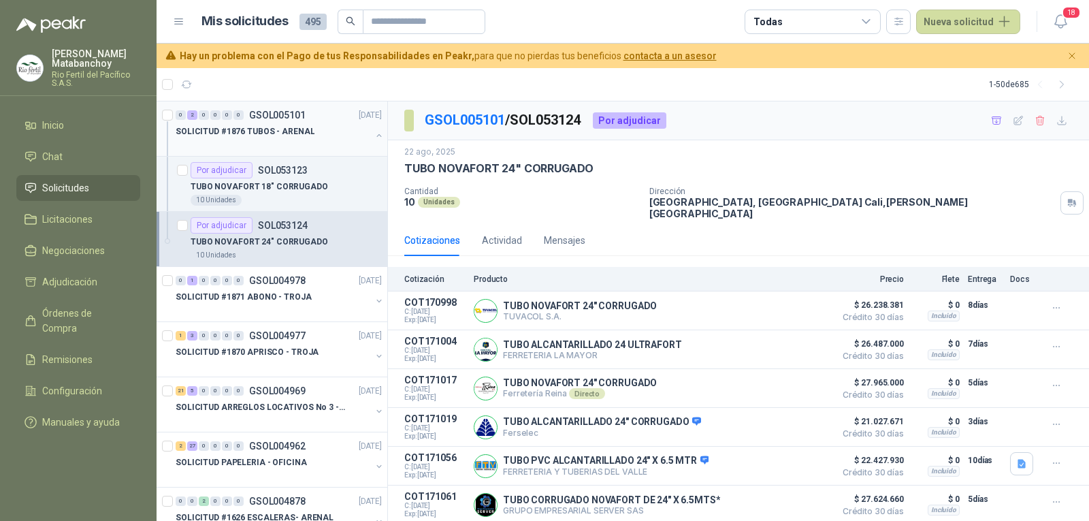
click at [368, 129] on div "SOLICITUD #1876 TUBOS - ARENAL" at bounding box center [280, 136] width 209 height 27
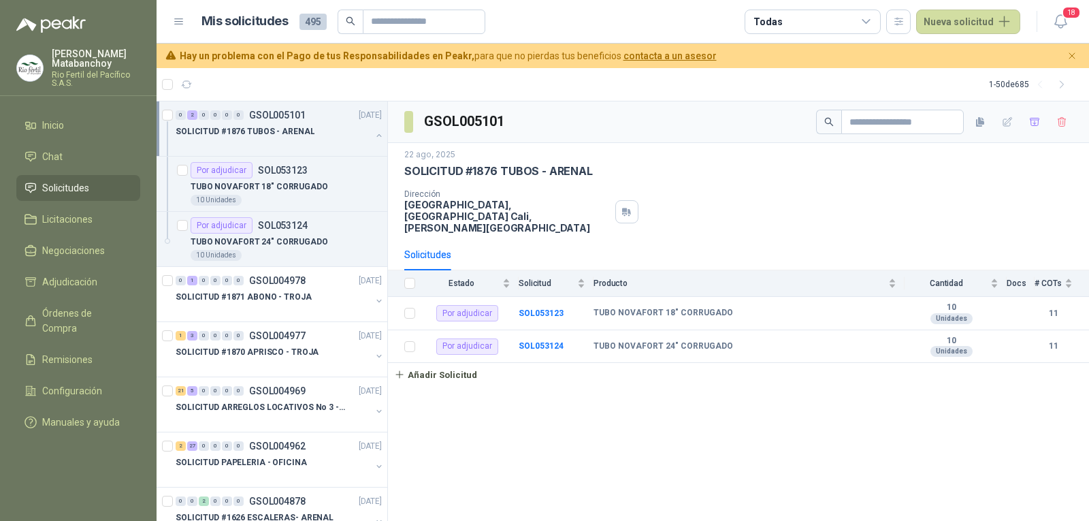
click at [374, 135] on button "button" at bounding box center [379, 135] width 11 height 11
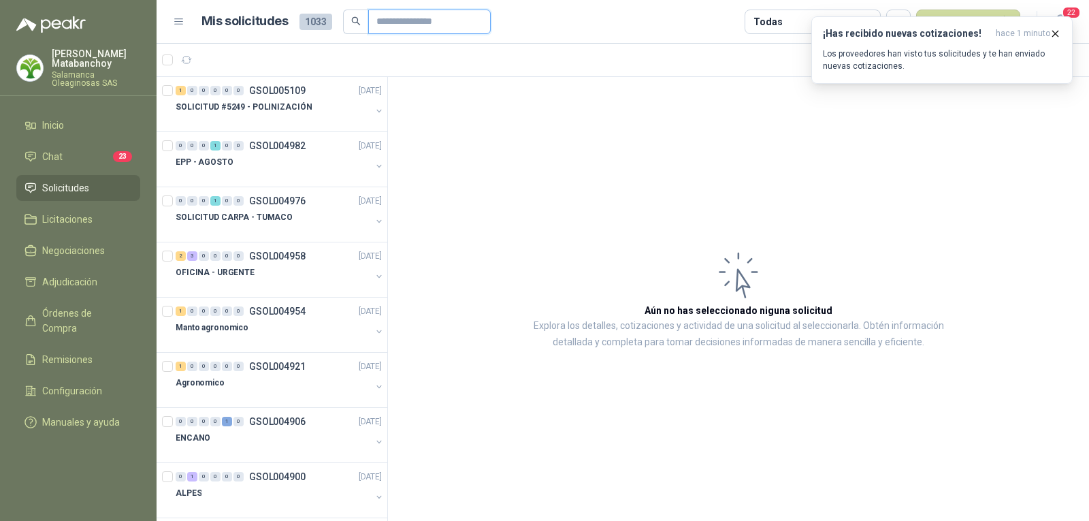
click at [428, 21] on input "text" at bounding box center [423, 21] width 95 height 23
type input "*******"
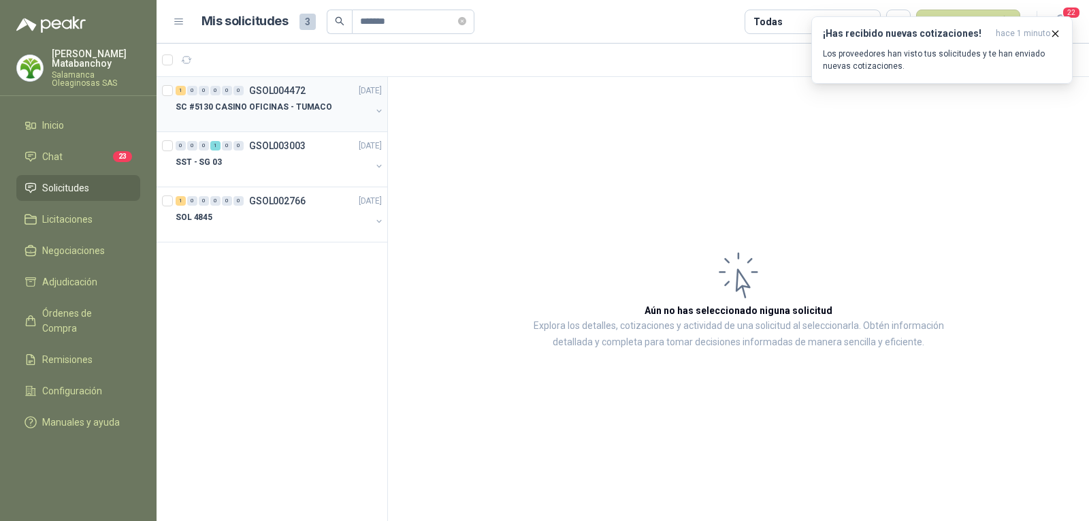
click at [246, 106] on p "SC #5130 CASINO OFICINAS - TUMACO" at bounding box center [254, 107] width 157 height 13
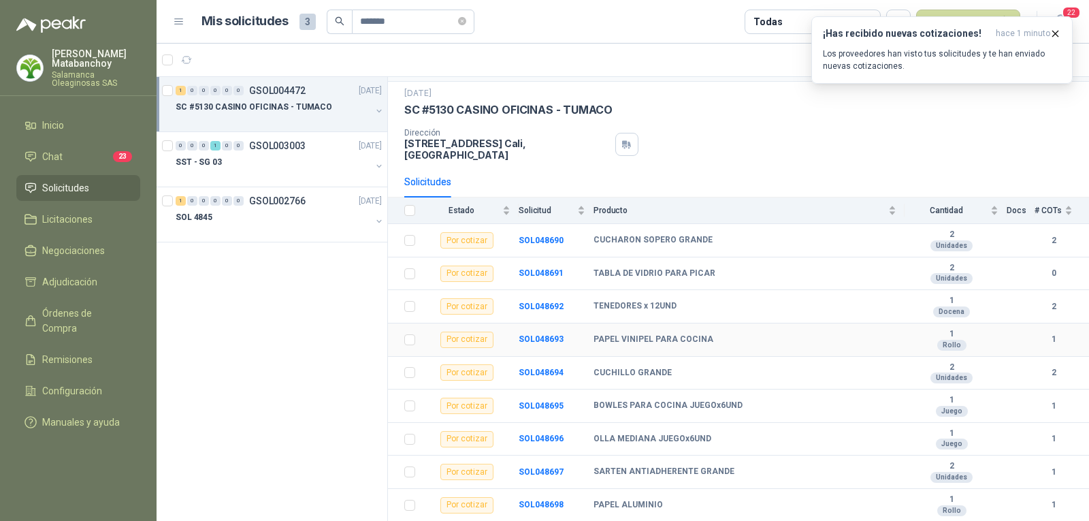
scroll to position [68, 0]
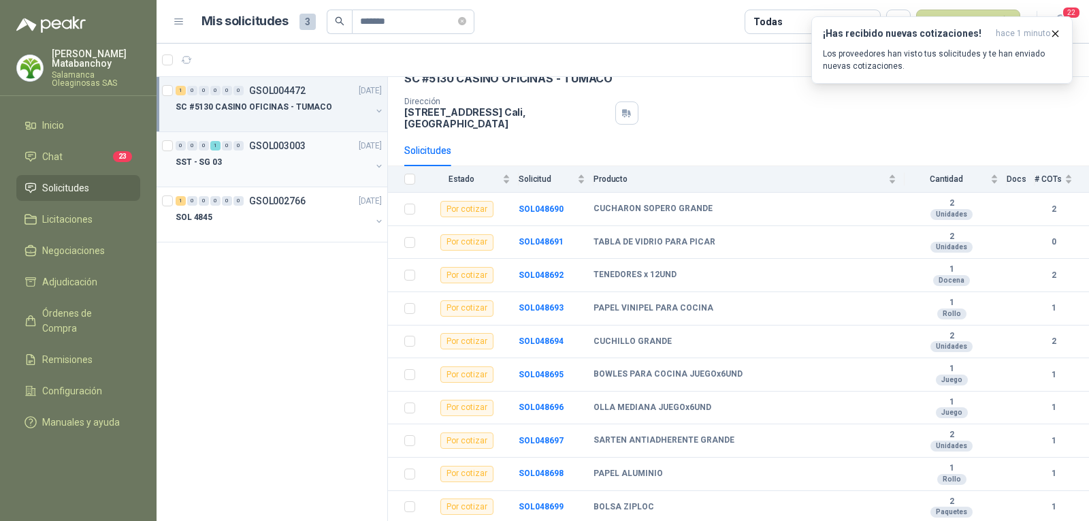
click at [291, 170] on div "SST - SG 03" at bounding box center [273, 162] width 195 height 16
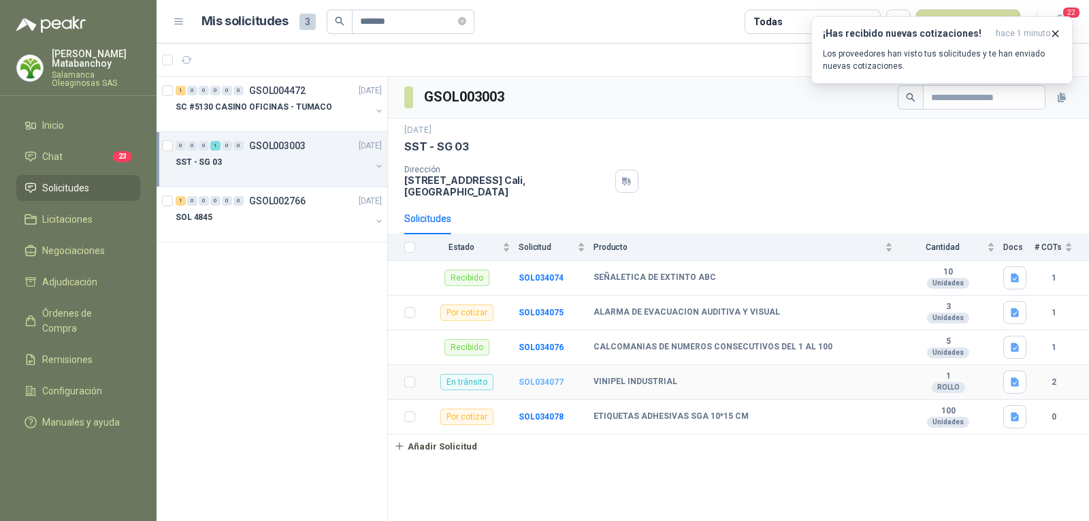
click at [541, 377] on b "SOL034077" at bounding box center [541, 382] width 45 height 10
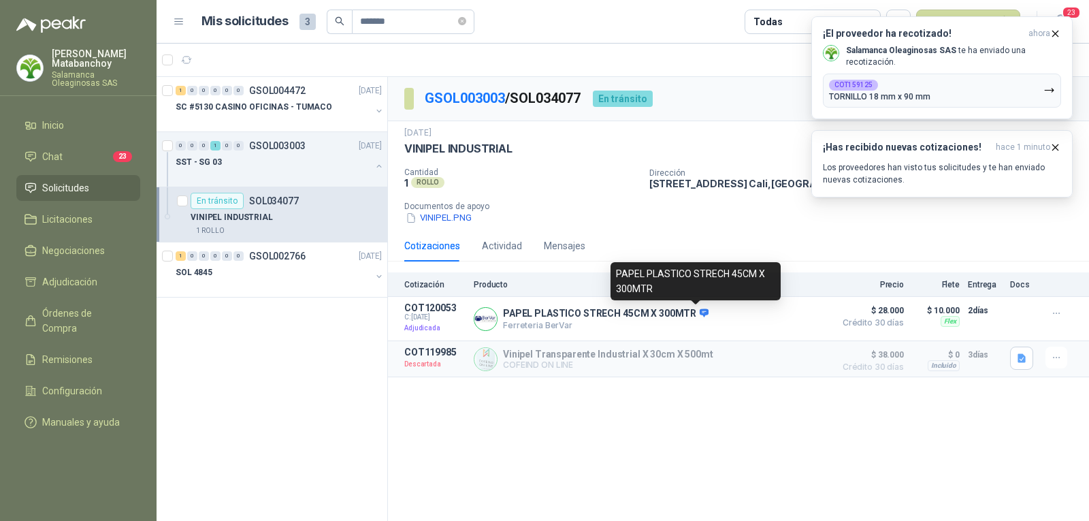
click at [679, 270] on div "PAPEL PLASTICO STRECH 45CM X 300MTR" at bounding box center [696, 281] width 170 height 38
copy div "PAPEL PLASTICO STRECH 45CM X 300MTR"
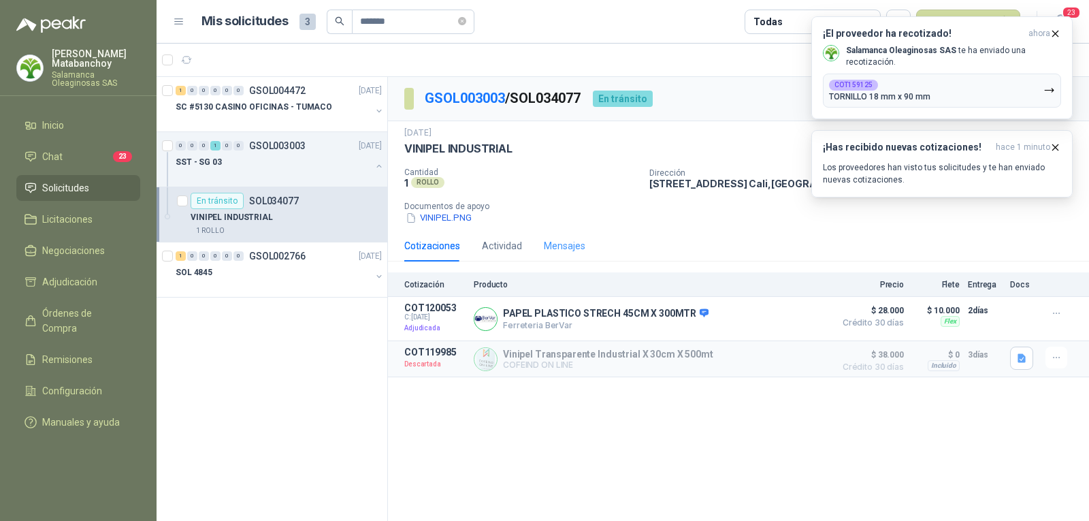
click at [573, 231] on div "Mensajes" at bounding box center [565, 245] width 42 height 31
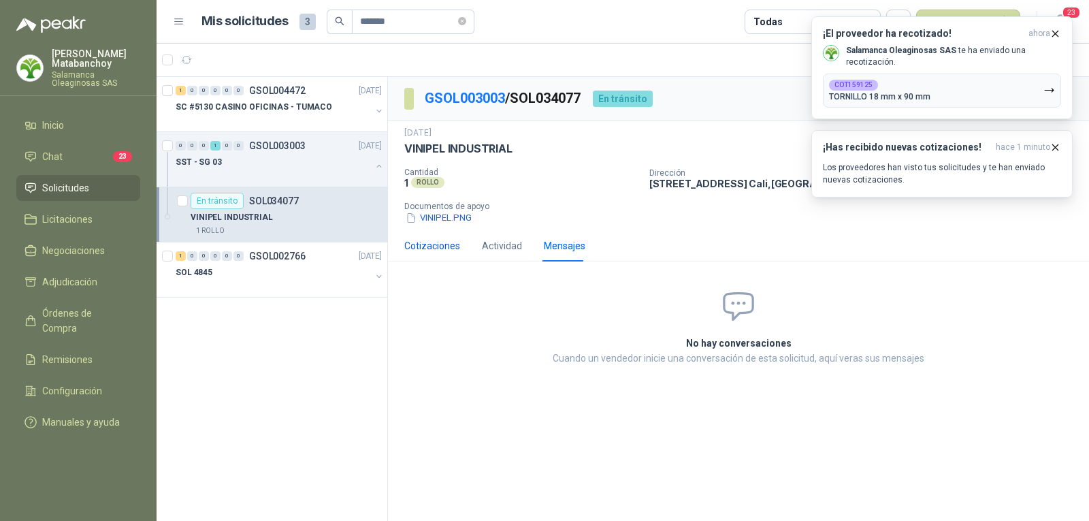
click at [423, 240] on div "Cotizaciones" at bounding box center [432, 245] width 56 height 15
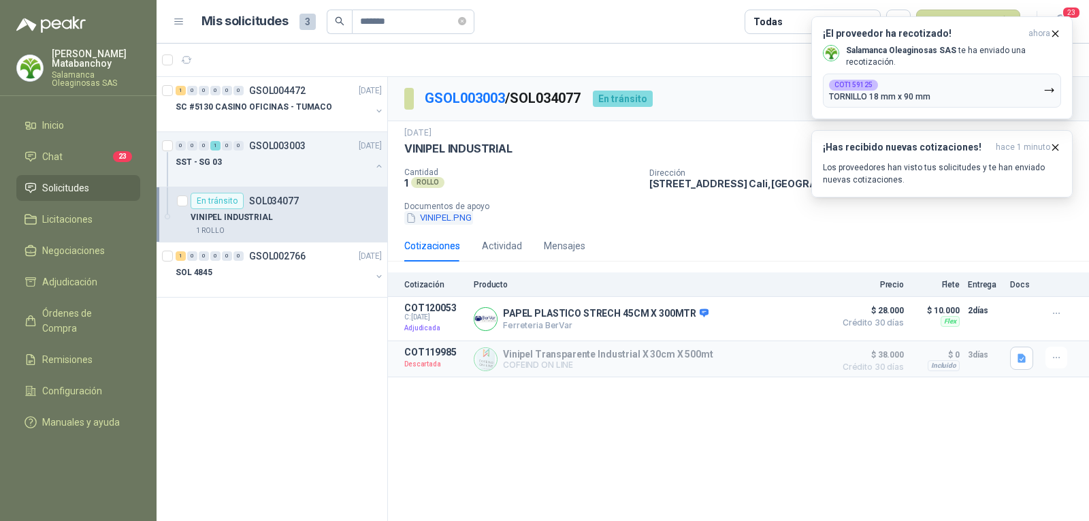
click at [429, 214] on button "VINIPEL.PNG" at bounding box center [438, 218] width 69 height 14
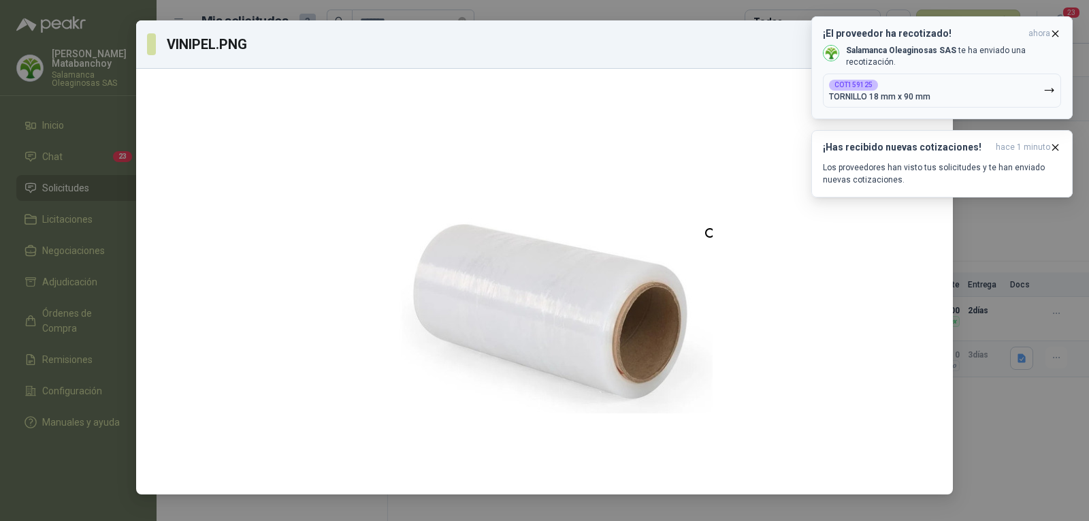
click at [1049, 31] on span "ahora" at bounding box center [1040, 34] width 22 height 12
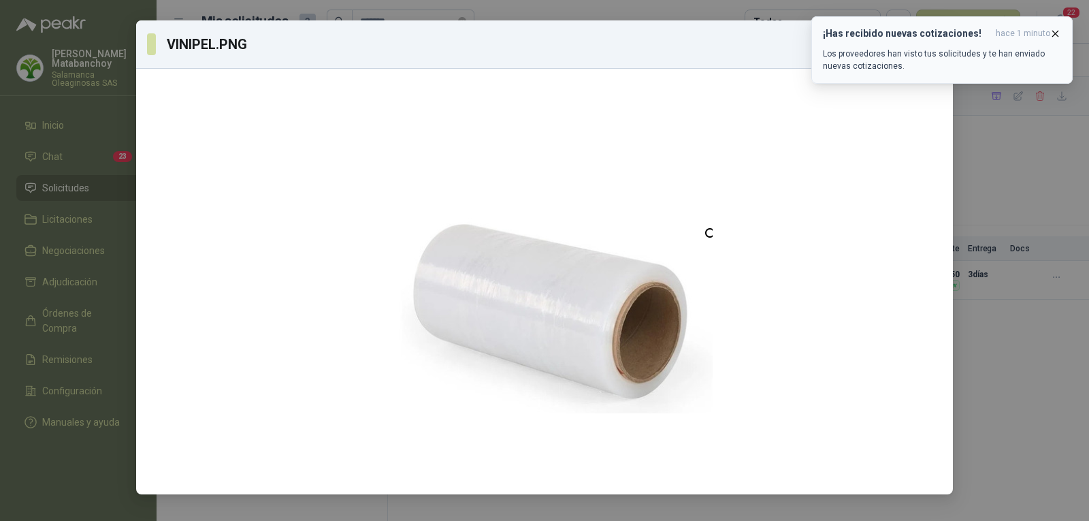
click at [1054, 28] on icon "button" at bounding box center [1056, 34] width 12 height 12
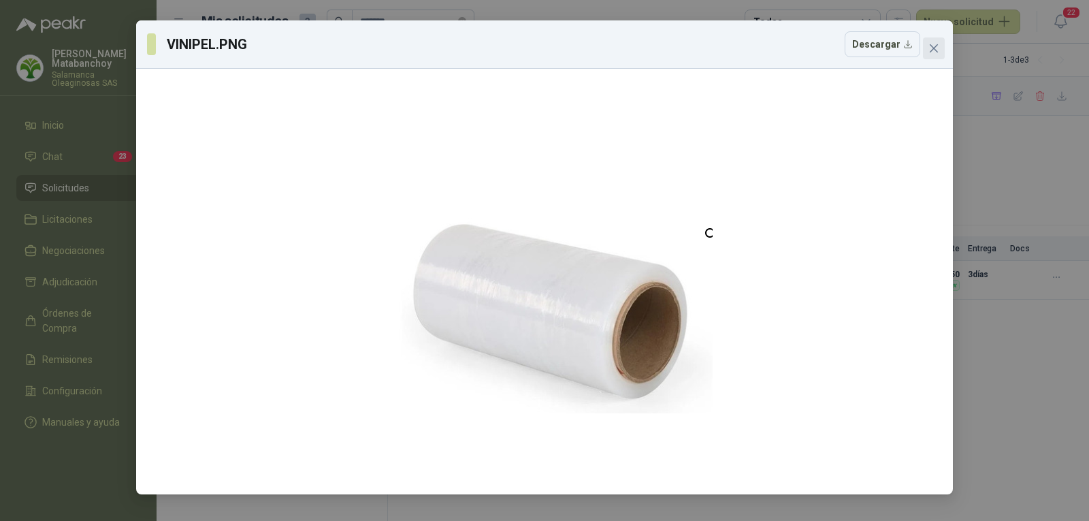
click at [933, 47] on icon "close" at bounding box center [934, 48] width 8 height 8
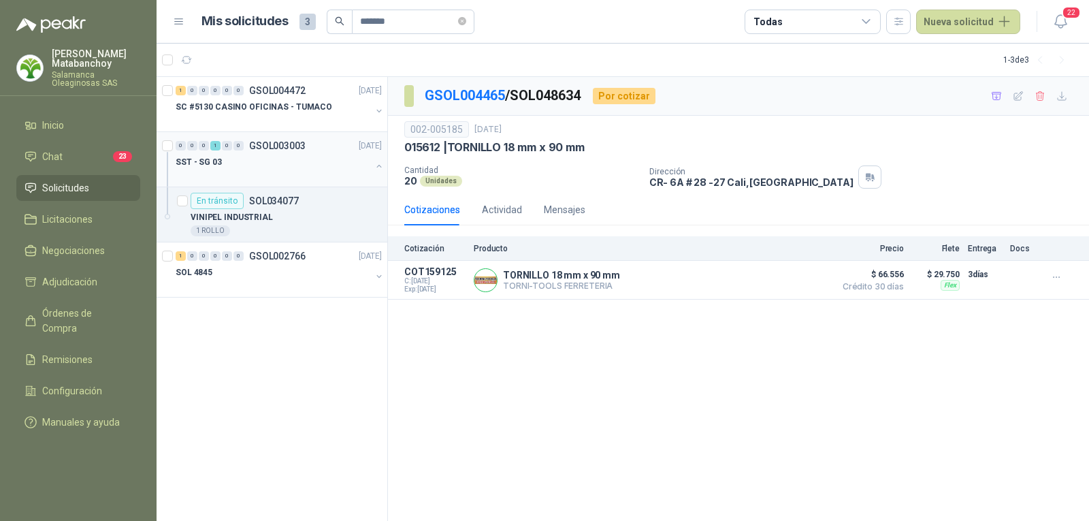
click at [278, 161] on div "SST - SG 03" at bounding box center [273, 162] width 195 height 16
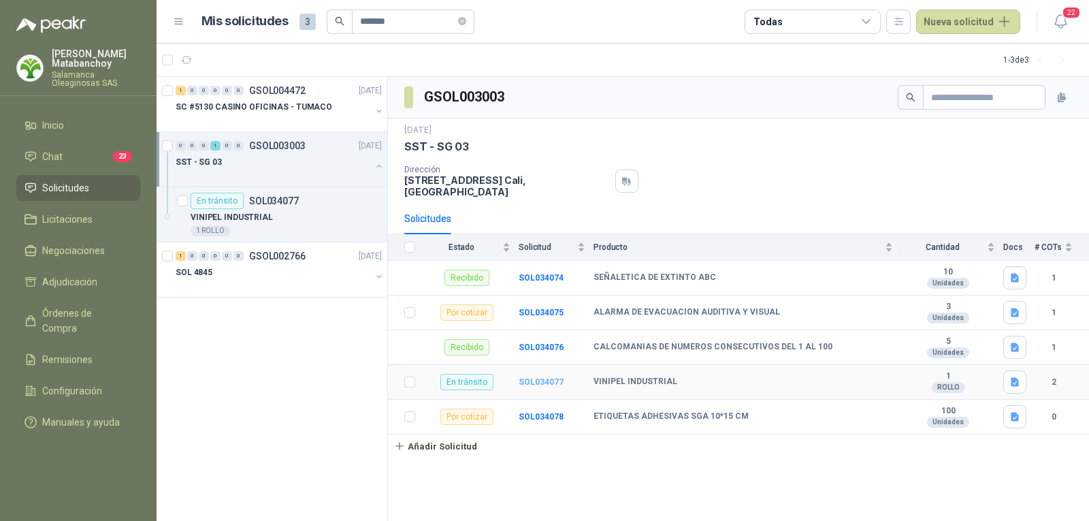
click at [525, 377] on b "SOL034077" at bounding box center [541, 382] width 45 height 10
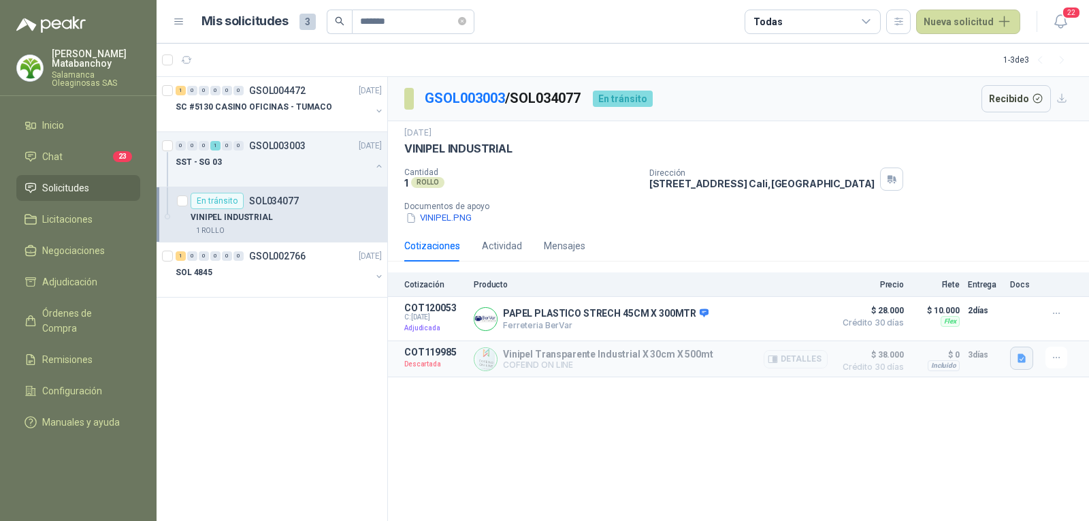
click at [1014, 361] on button "button" at bounding box center [1021, 358] width 23 height 23
click at [965, 316] on button "detall_vinipel.JPG" at bounding box center [981, 315] width 88 height 14
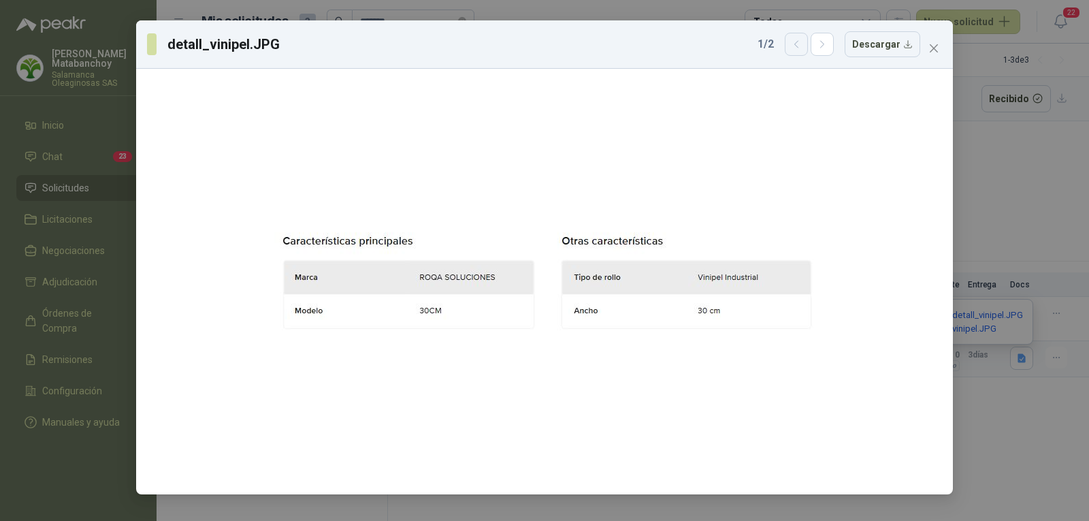
click at [807, 44] on button "button" at bounding box center [796, 44] width 23 height 23
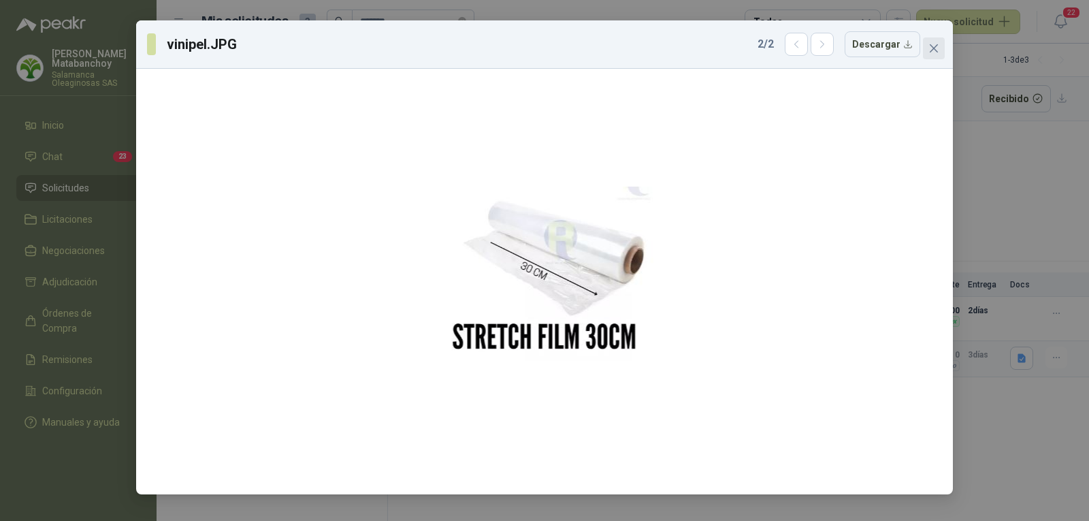
click at [932, 47] on icon "close" at bounding box center [934, 48] width 8 height 8
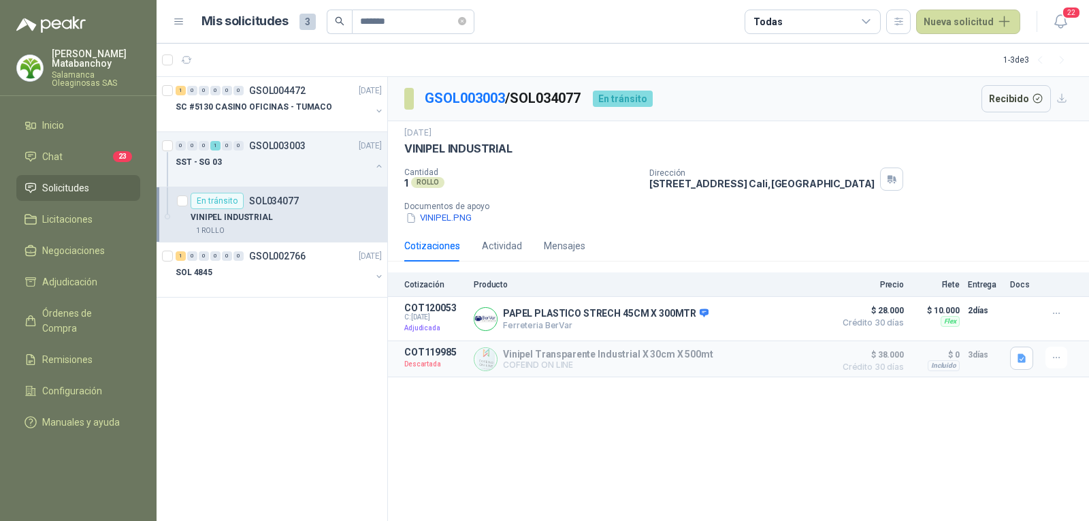
click at [101, 61] on p "Tatiana Matabanchoy" at bounding box center [96, 58] width 88 height 19
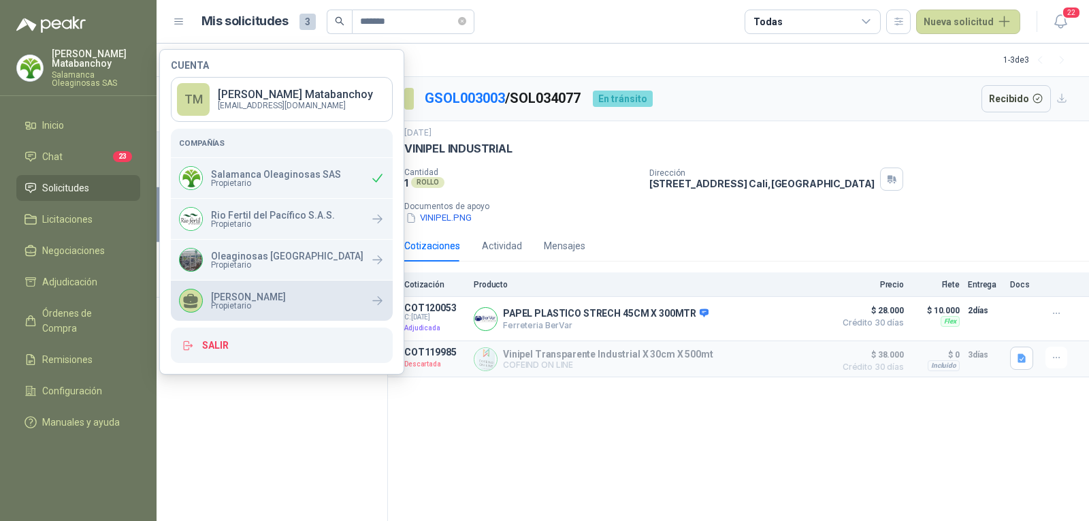
click at [251, 295] on p "[PERSON_NAME]" at bounding box center [248, 297] width 75 height 10
click at [250, 292] on p "[PERSON_NAME]" at bounding box center [248, 297] width 75 height 10
click at [227, 292] on p "[PERSON_NAME]" at bounding box center [248, 297] width 75 height 10
click at [707, 173] on p "Dirección" at bounding box center [762, 173] width 226 height 10
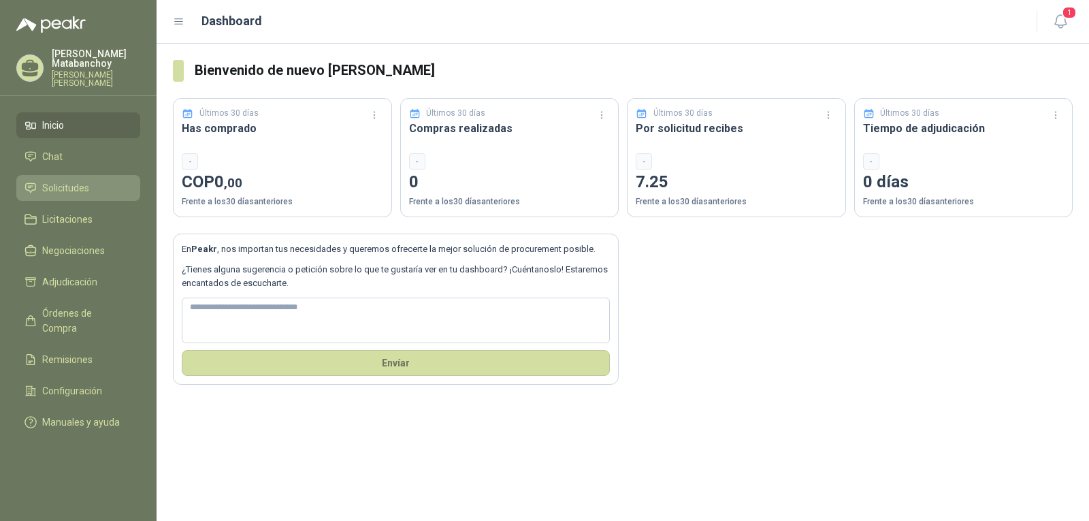
click at [57, 189] on link "Solicitudes" at bounding box center [78, 188] width 124 height 26
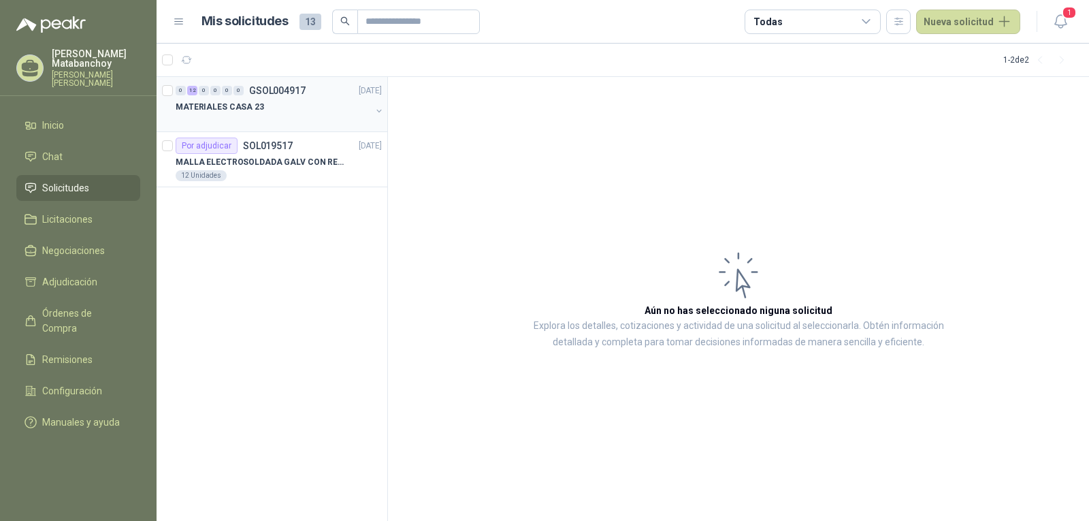
click at [283, 118] on div at bounding box center [273, 120] width 195 height 11
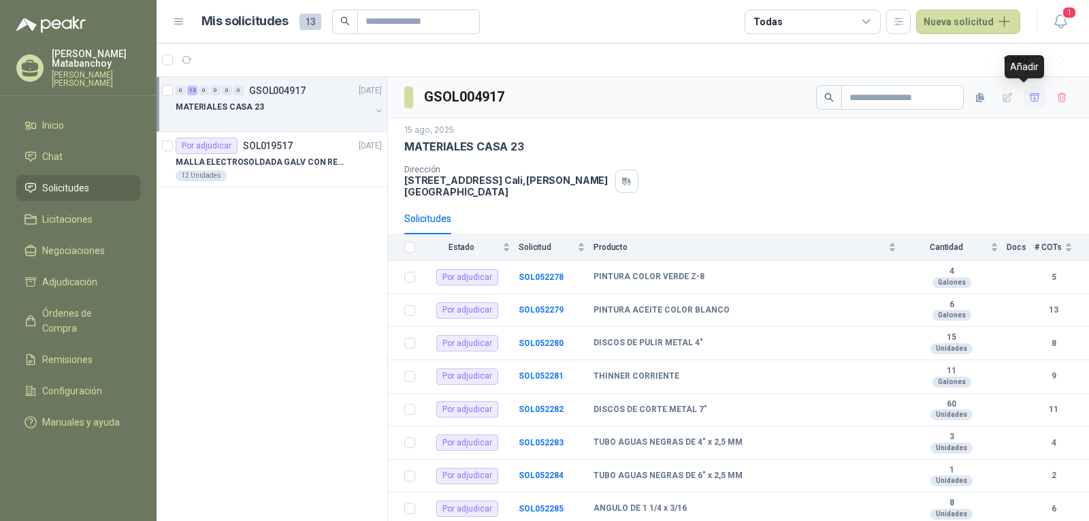
click at [1029, 93] on icon "button" at bounding box center [1035, 98] width 12 height 12
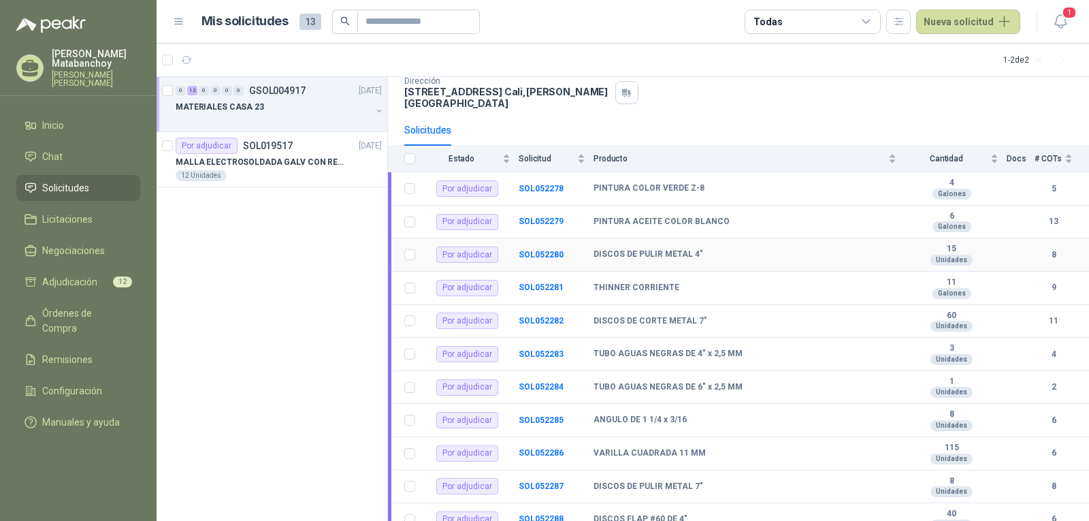
scroll to position [160, 0]
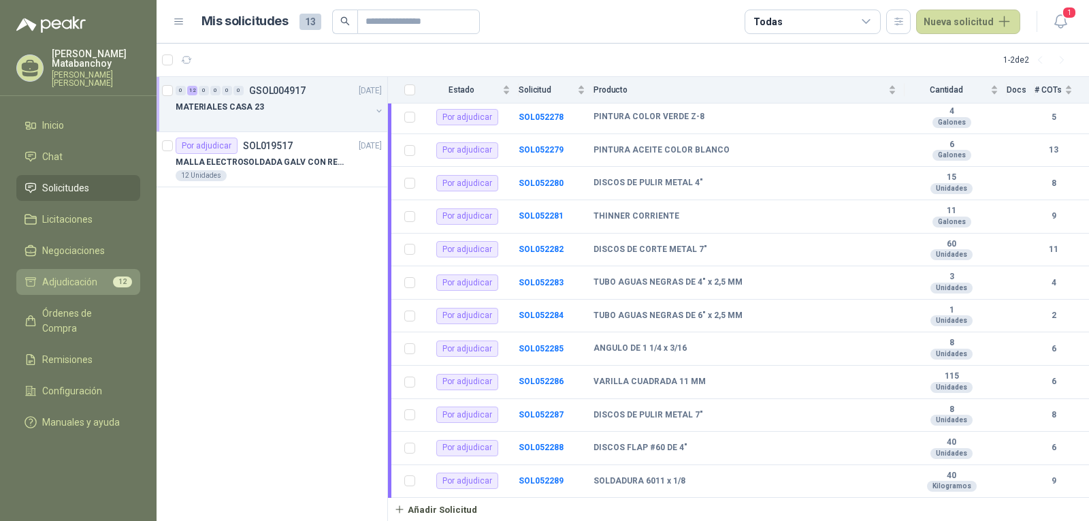
click at [104, 284] on link "Adjudicación 12" at bounding box center [78, 282] width 124 height 26
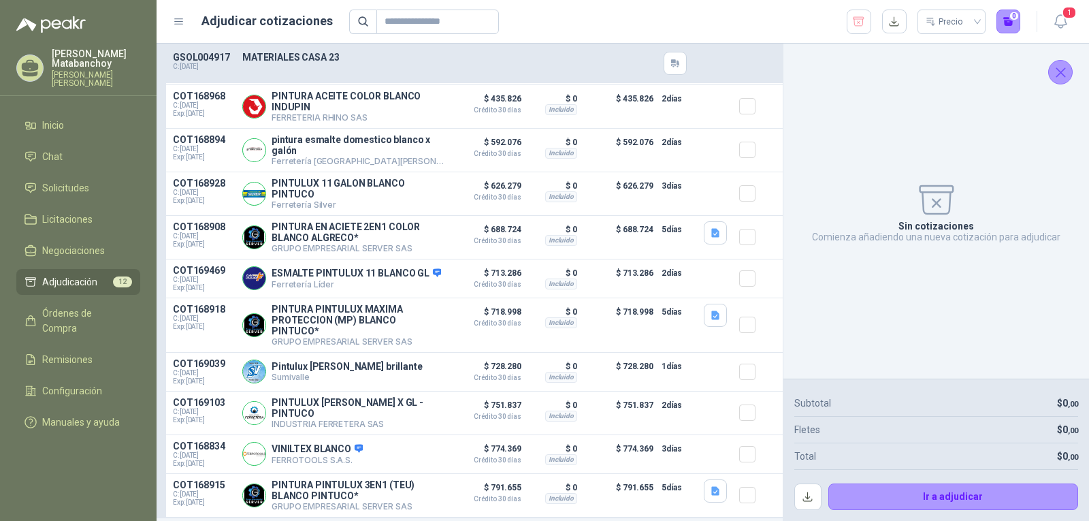
scroll to position [4070, 0]
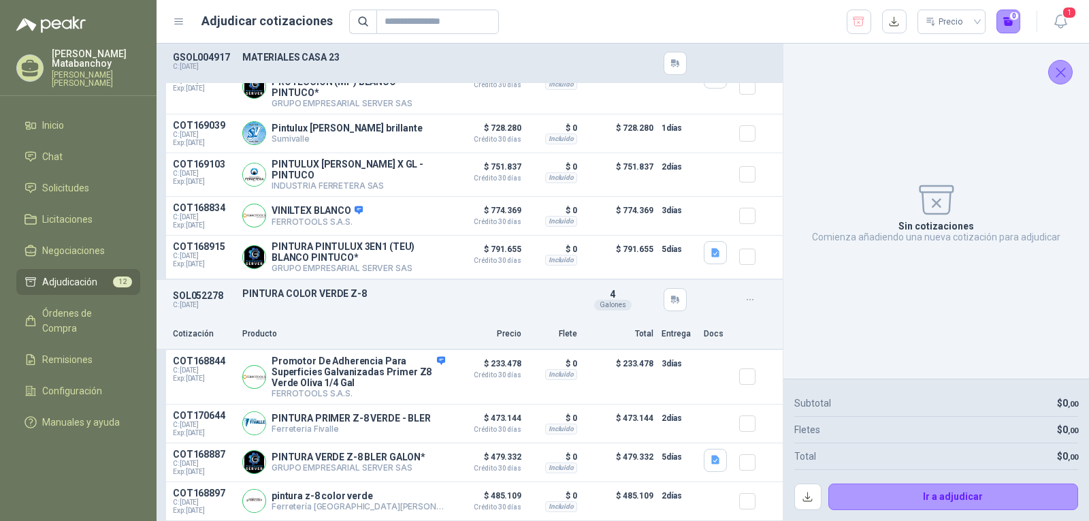
click at [1065, 71] on icon "Cerrar" at bounding box center [1060, 72] width 17 height 17
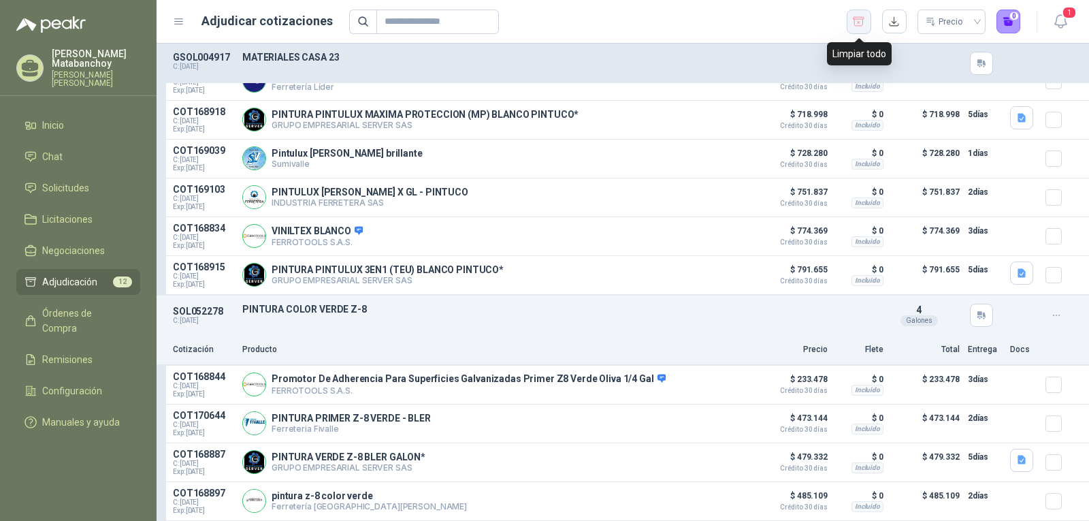
click at [852, 23] on icon "button" at bounding box center [858, 22] width 13 height 14
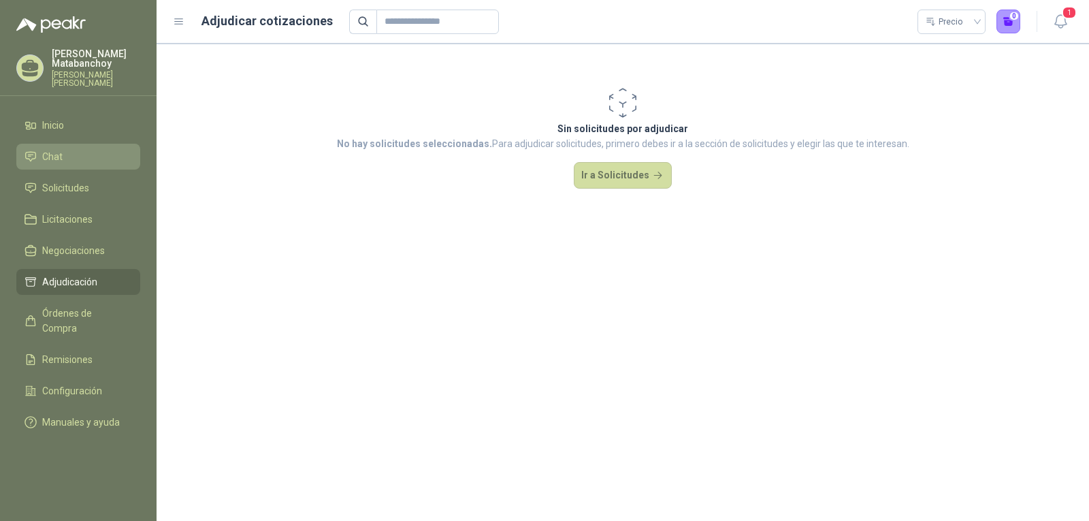
click at [31, 150] on icon at bounding box center [31, 156] width 12 height 12
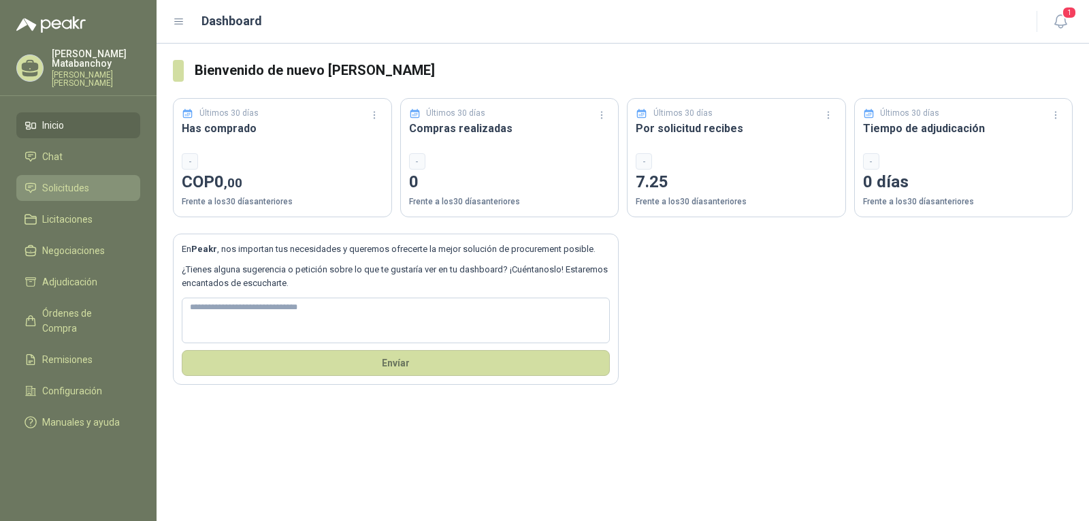
click at [34, 187] on link "Solicitudes" at bounding box center [78, 188] width 124 height 26
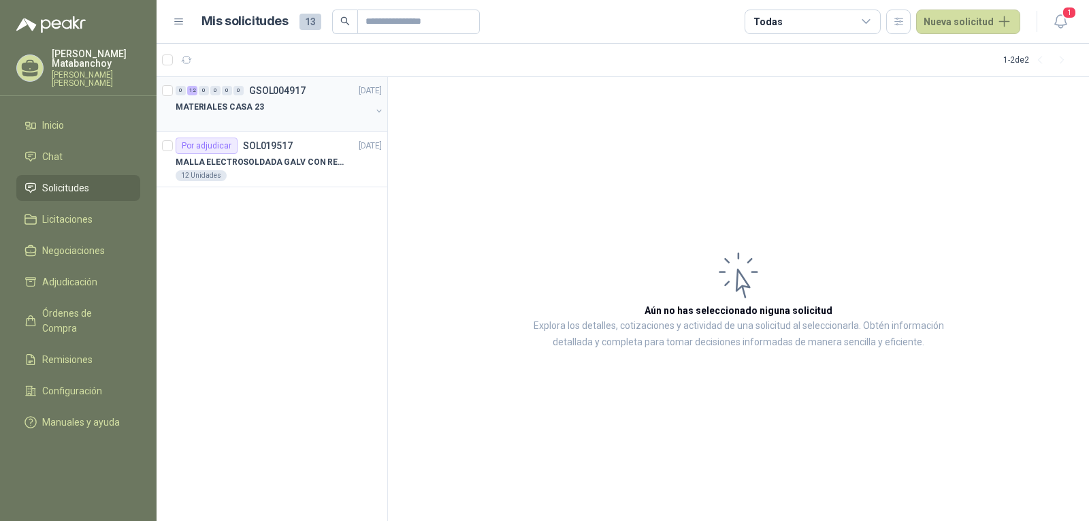
click at [225, 112] on p "MATERIALES CASA 23" at bounding box center [220, 107] width 88 height 13
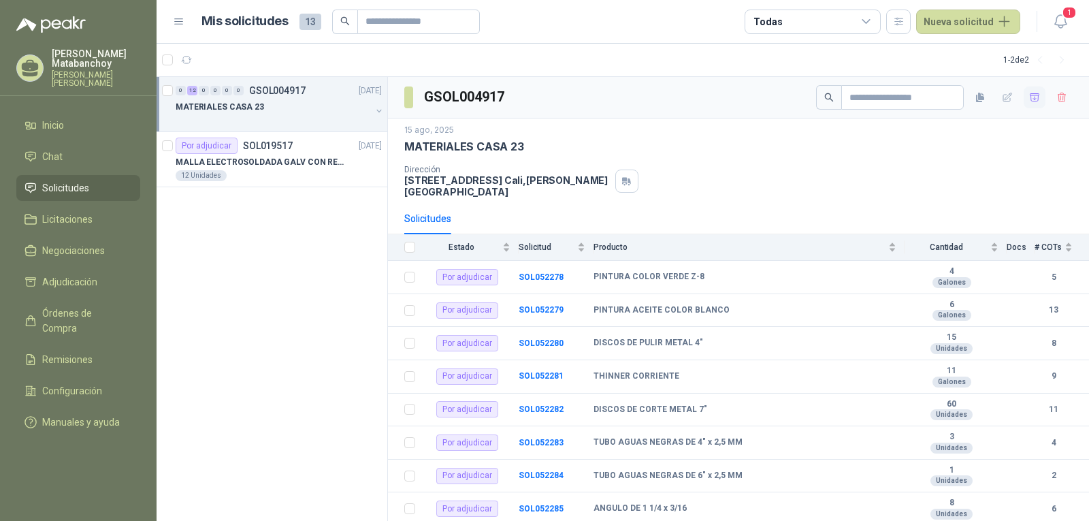
click at [1029, 95] on icon "button" at bounding box center [1035, 98] width 12 height 12
click at [85, 274] on span "Adjudicación" at bounding box center [69, 281] width 55 height 15
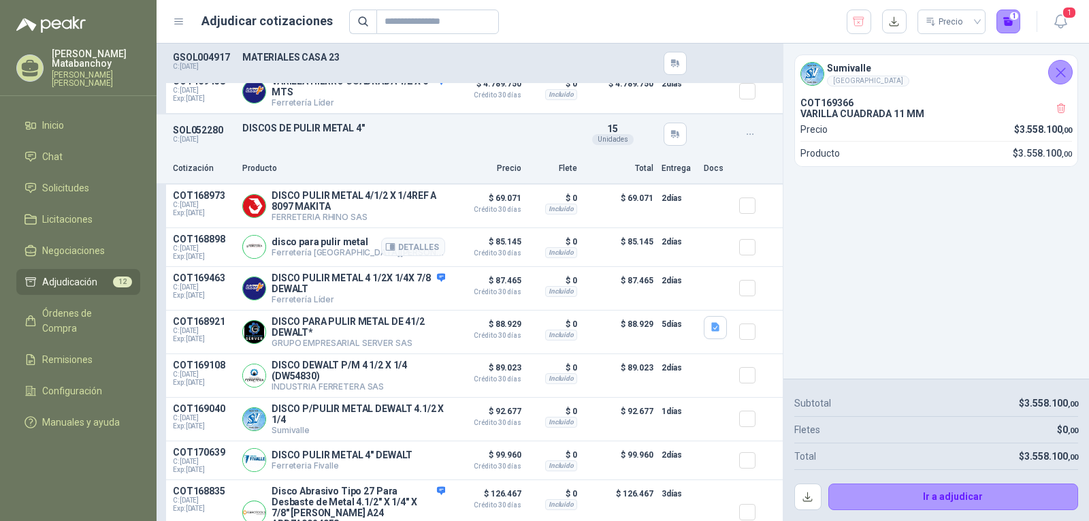
scroll to position [340, 0]
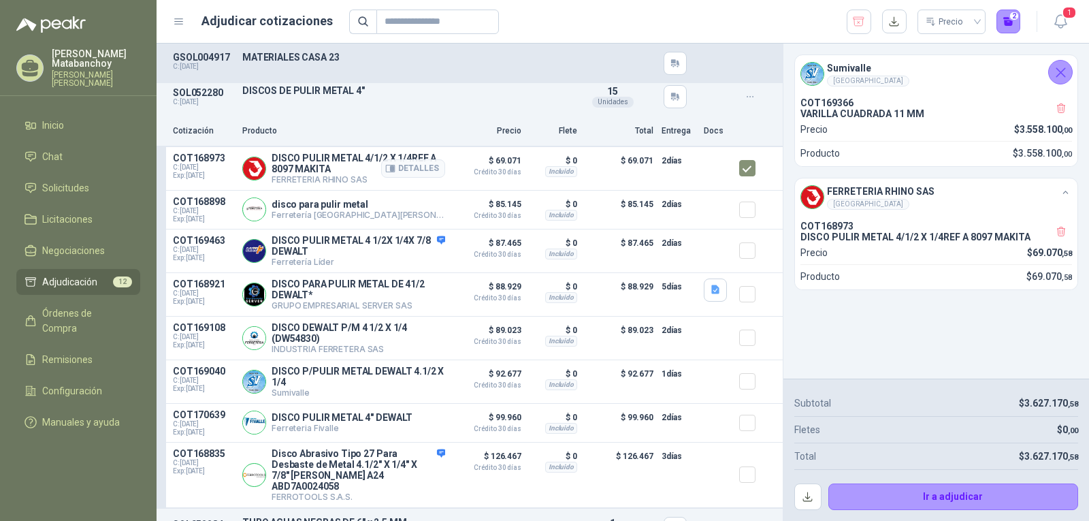
click at [288, 159] on p "DISCO PULIR METAL 4/1/2 X 1/4REF A 8097 MAKITA" at bounding box center [359, 163] width 174 height 22
copy p "DISCO PULIR METAL 4/1/2 X 1/4REF A 8097 MAKITA"
click at [404, 131] on p "Producto" at bounding box center [343, 131] width 203 height 13
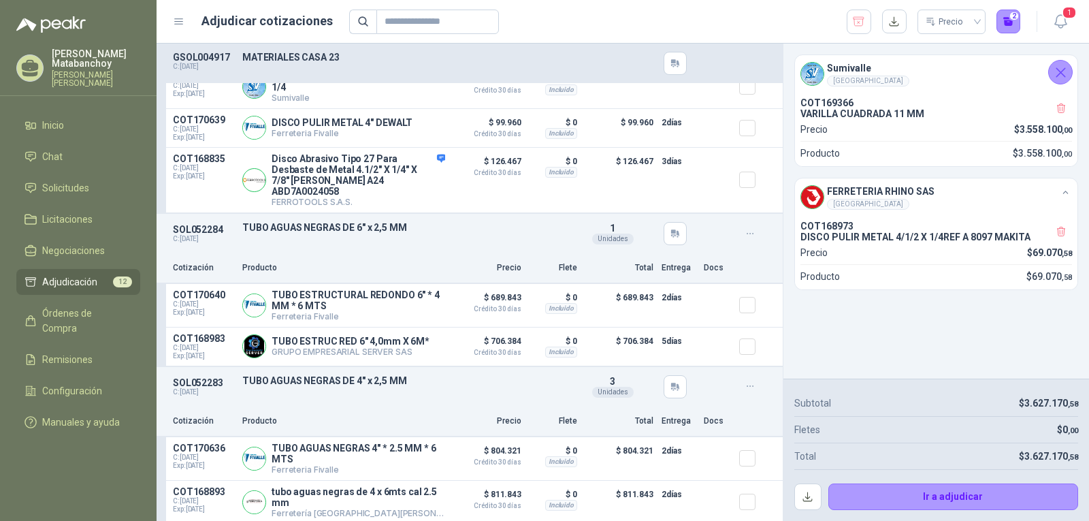
scroll to position [681, 0]
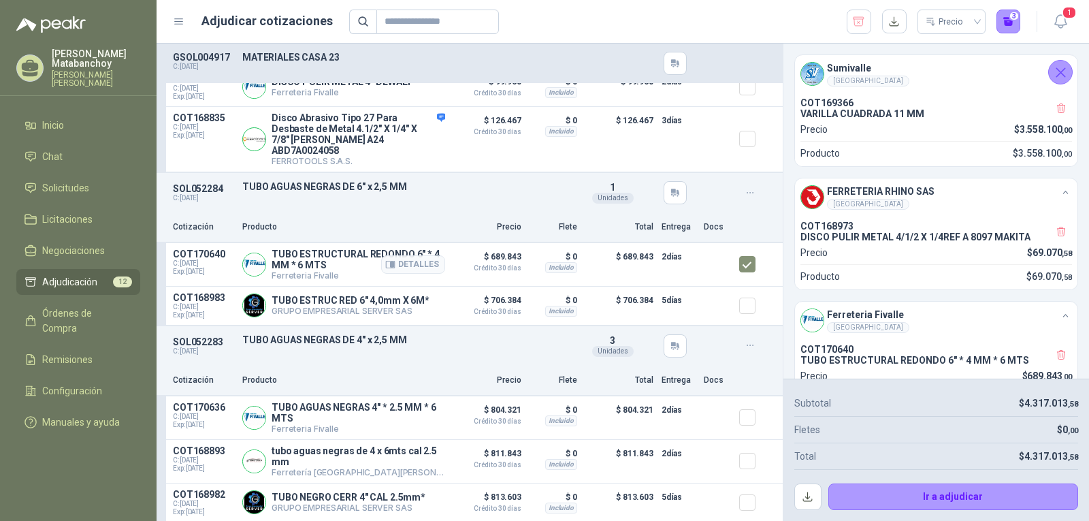
click at [323, 256] on p "TUBO ESTRUCTURAL REDONDO 6" * 4 MM * 6 MTS" at bounding box center [359, 259] width 174 height 22
copy p "TUBO ESTRUCTURAL REDONDO 6" * 4 MM * 6 MTS"
click at [445, 203] on div "SOL052284 C: 15/08/2025 TUBO AGUAS NEGRAS DE 6" x 2,5 MM Detalles 1 Unidades" at bounding box center [470, 192] width 626 height 39
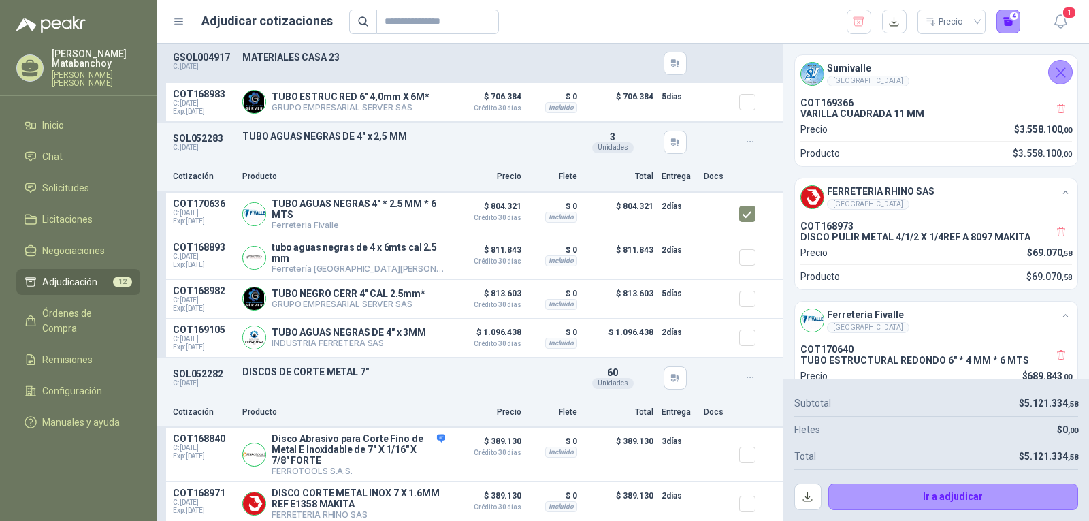
scroll to position [885, 0]
click at [315, 208] on p "TUBO AGUAS NEGRAS 4" * 2.5 MM * 6 MTS" at bounding box center [359, 208] width 174 height 22
copy p "TUBO AGUAS NEGRAS 4" * 2.5 MM * 6 MTS"
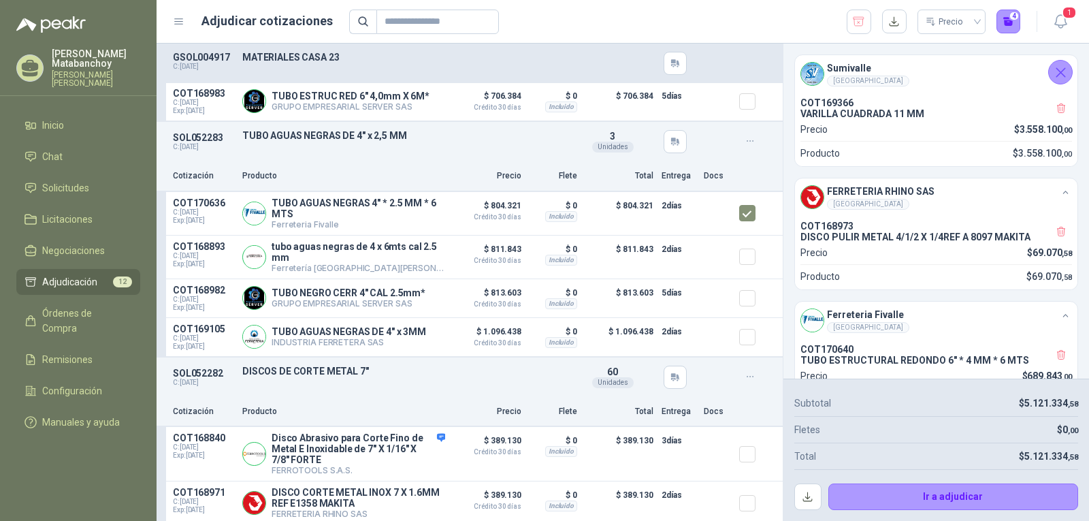
click at [415, 174] on p "Producto" at bounding box center [343, 176] width 203 height 13
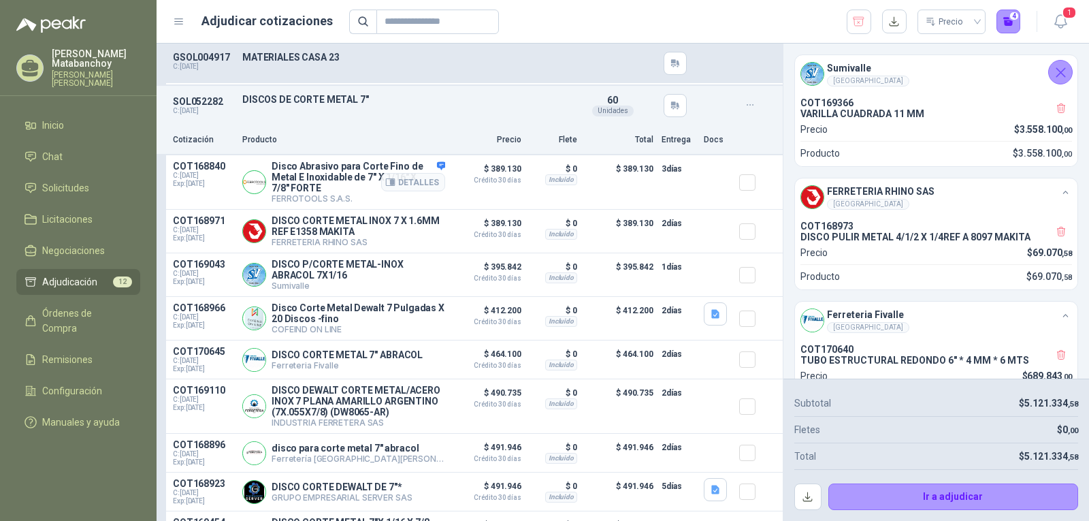
scroll to position [1157, 0]
click at [725, 242] on article "COT168971 C: 15/08/2025 Exp: 04/09/2025 DISCO CORTE METAL INOX 7 X 1.6MM REF E1…" at bounding box center [470, 231] width 626 height 44
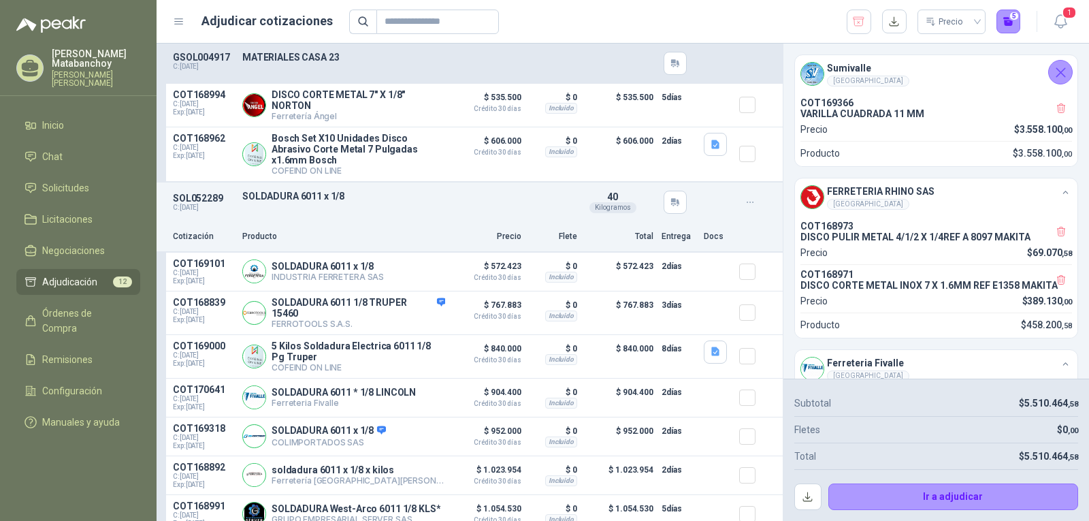
scroll to position [1702, 0]
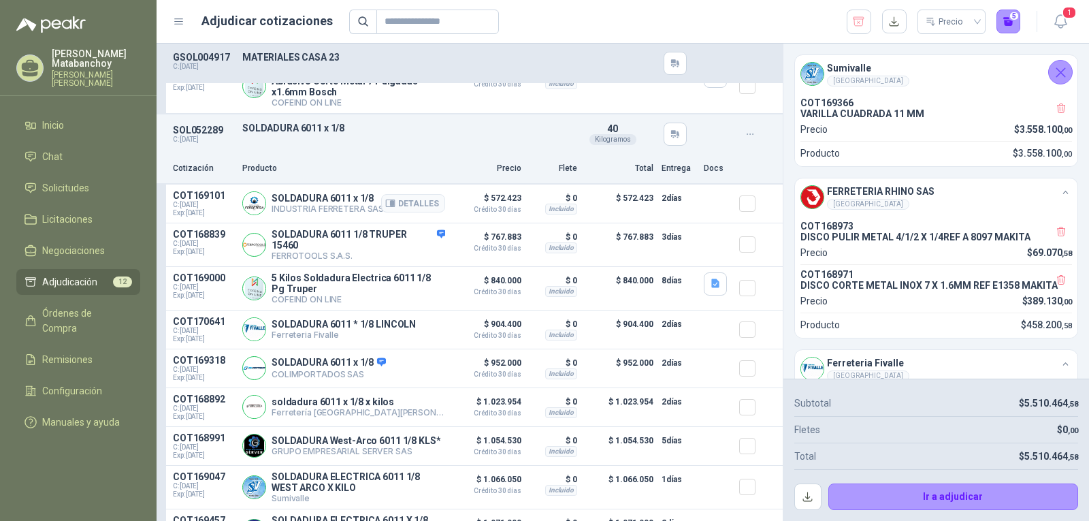
click at [318, 215] on article "COT169101 C: 15/08/2025 Exp: 30/08/2025 SOLDADURA 6011 x 1/8 INDUSTRIA FERRETER…" at bounding box center [470, 203] width 626 height 39
click at [325, 204] on p "SOLDADURA 6011 x 1/8" at bounding box center [328, 198] width 112 height 11
copy p "SOLDADURA 6011 x 1/8"
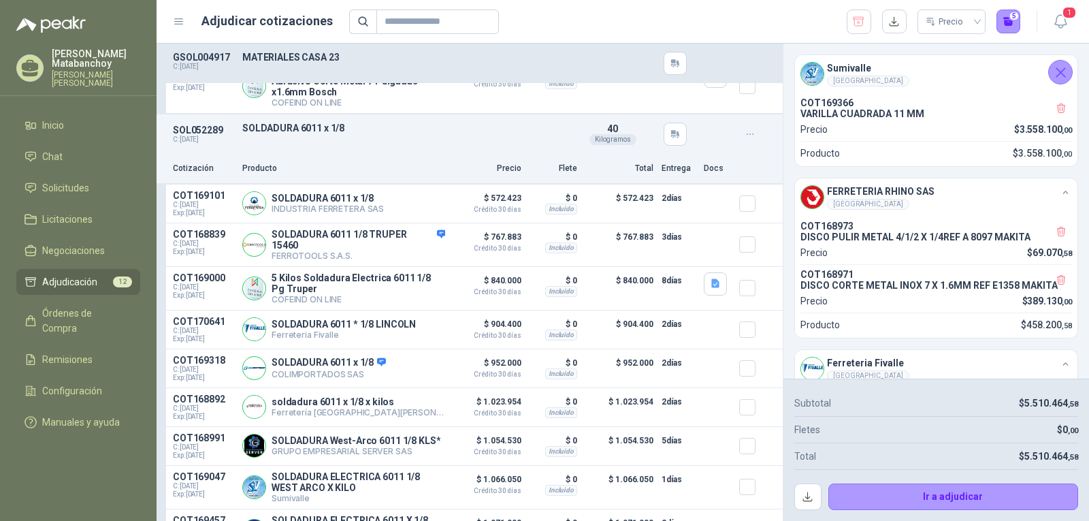
click at [499, 181] on div "Cotización Producto Precio Flete Total Entrega Docs" at bounding box center [470, 169] width 626 height 31
click at [710, 289] on icon "button" at bounding box center [716, 284] width 12 height 12
click at [666, 270] on button "soldadura_6011.JPG" at bounding box center [651, 268] width 99 height 14
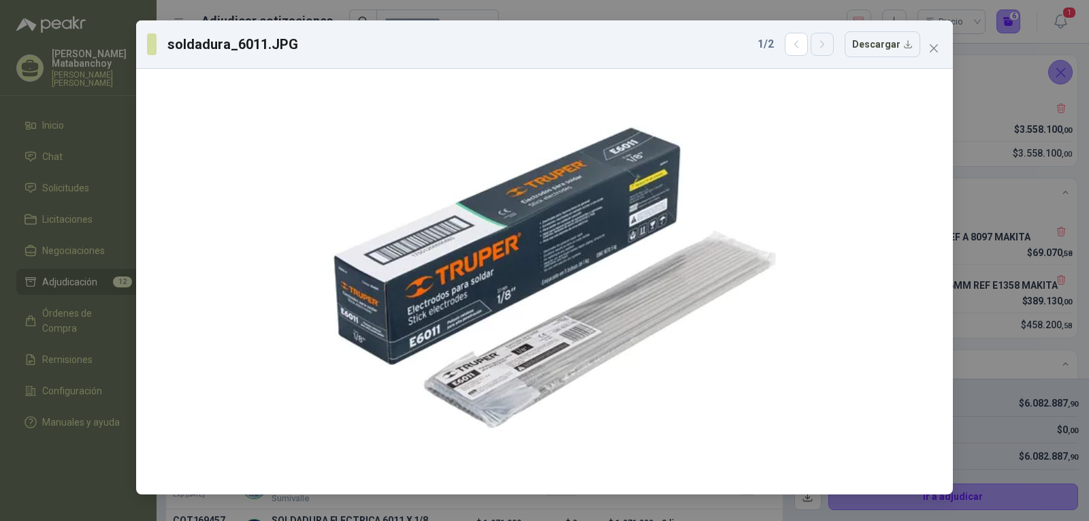
click at [824, 47] on icon "button" at bounding box center [821, 44] width 3 height 7
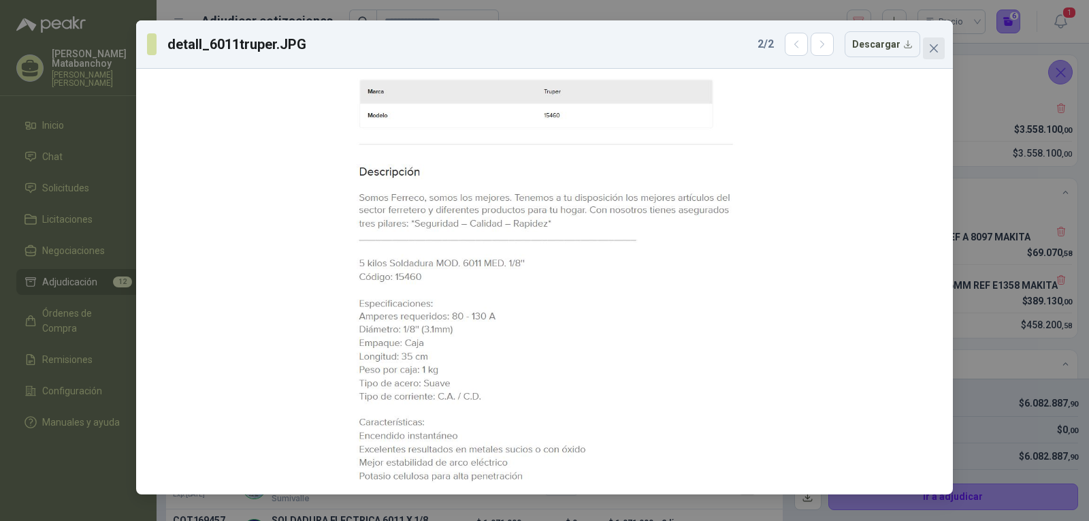
click at [928, 57] on button "Close" at bounding box center [934, 48] width 22 height 22
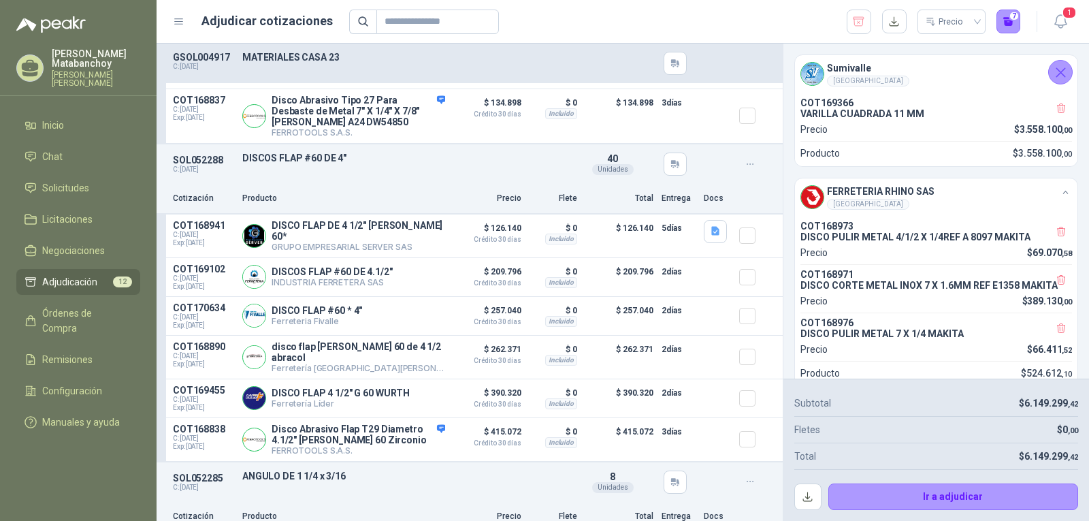
scroll to position [2587, 0]
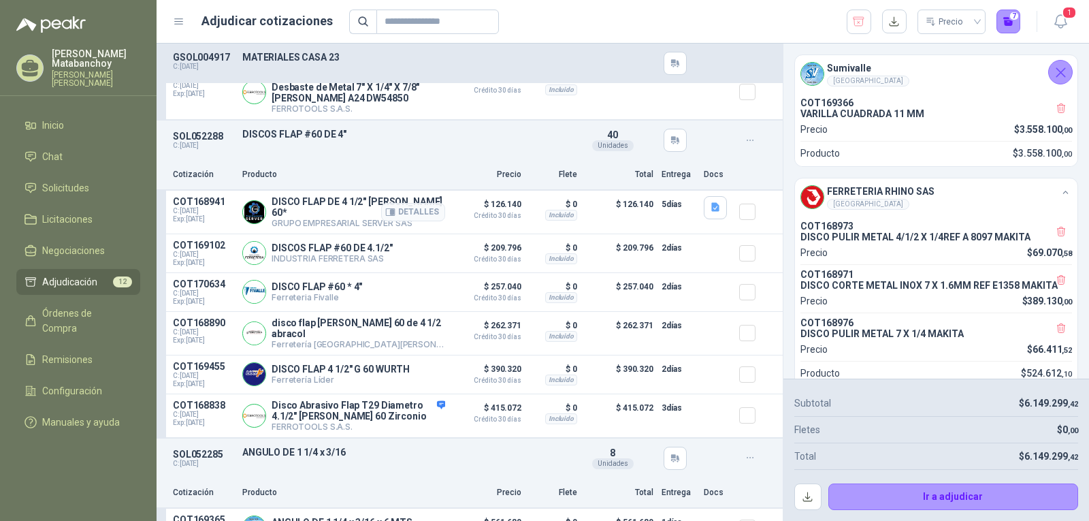
click at [716, 222] on div at bounding box center [717, 212] width 27 height 32
click at [704, 219] on button "button" at bounding box center [715, 207] width 23 height 23
click at [596, 195] on button "image - 2025-08-15T113709.798.png" at bounding box center [627, 191] width 160 height 14
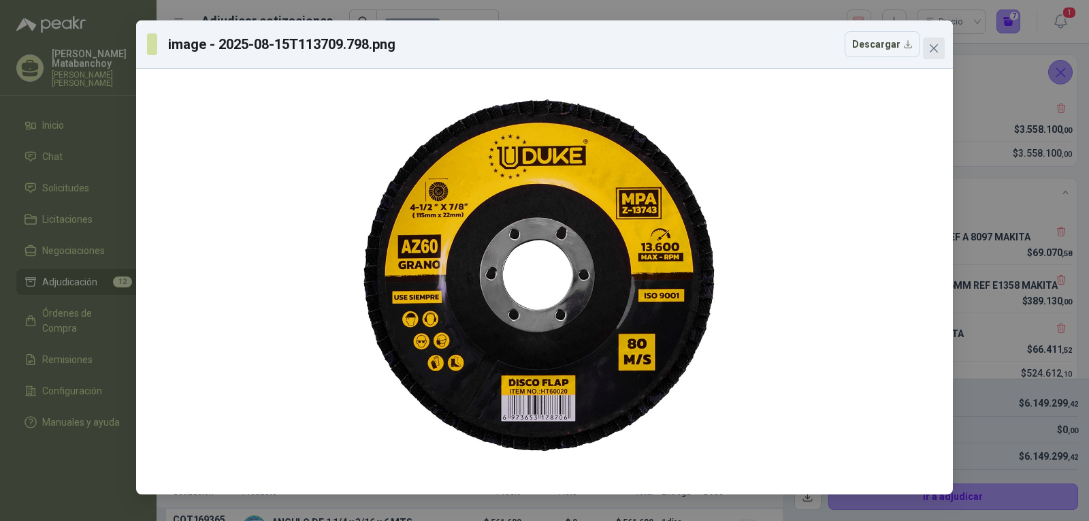
click at [937, 48] on icon "close" at bounding box center [934, 48] width 11 height 11
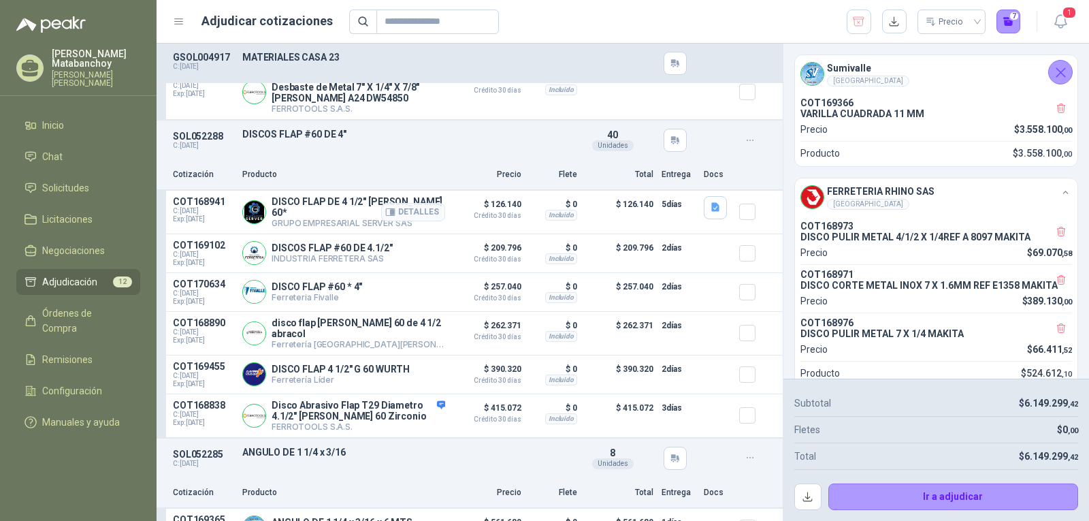
click at [745, 219] on div at bounding box center [752, 212] width 27 height 32
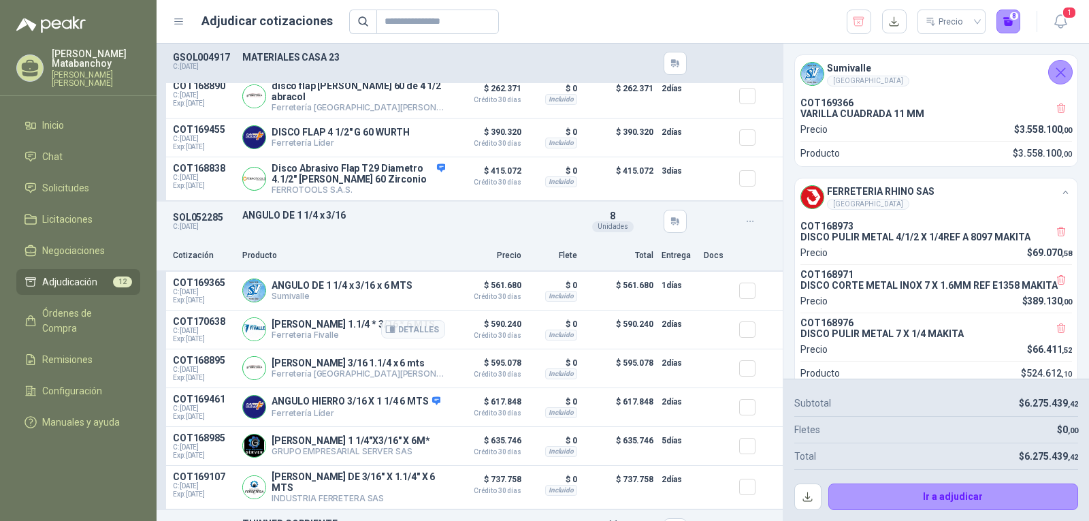
scroll to position [2859, 0]
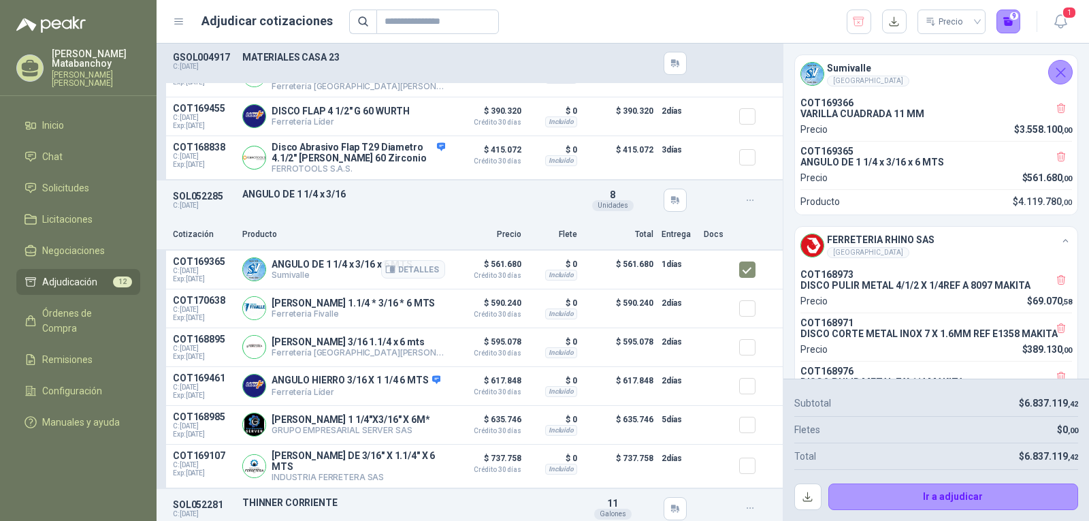
click at [384, 256] on div "Detalles" at bounding box center [413, 269] width 64 height 27
click at [339, 263] on p "ANGULO DE 1 1/4 x 3/16 x 6 MTS" at bounding box center [342, 264] width 141 height 11
copy p "ANGULO DE 1 1/4 x 3/16 x 6 MTS"
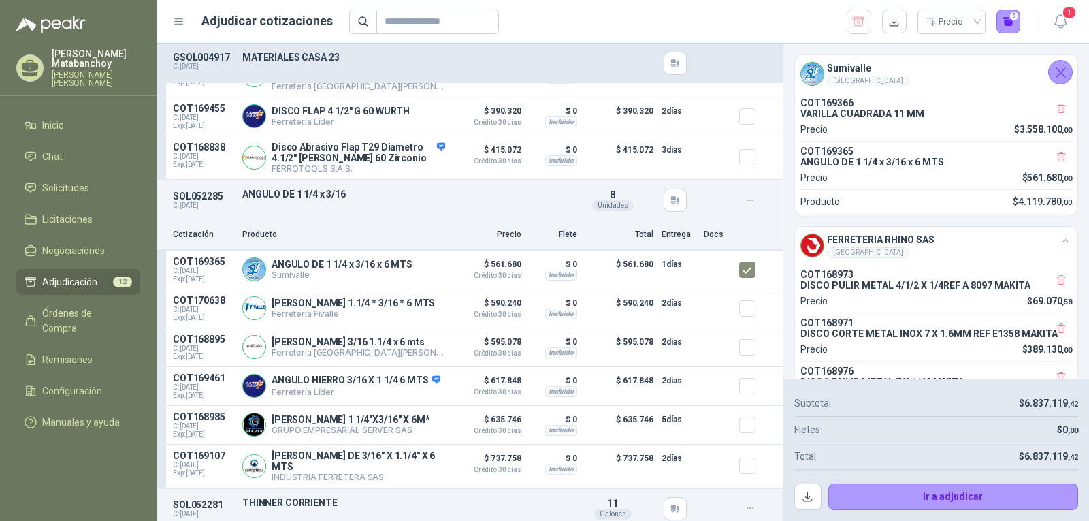
click at [375, 212] on div "SOL052285 C: 15/08/2025 ANGULO DE 1 1/4 x 3/16 Detalles 8 Unidades" at bounding box center [470, 199] width 626 height 39
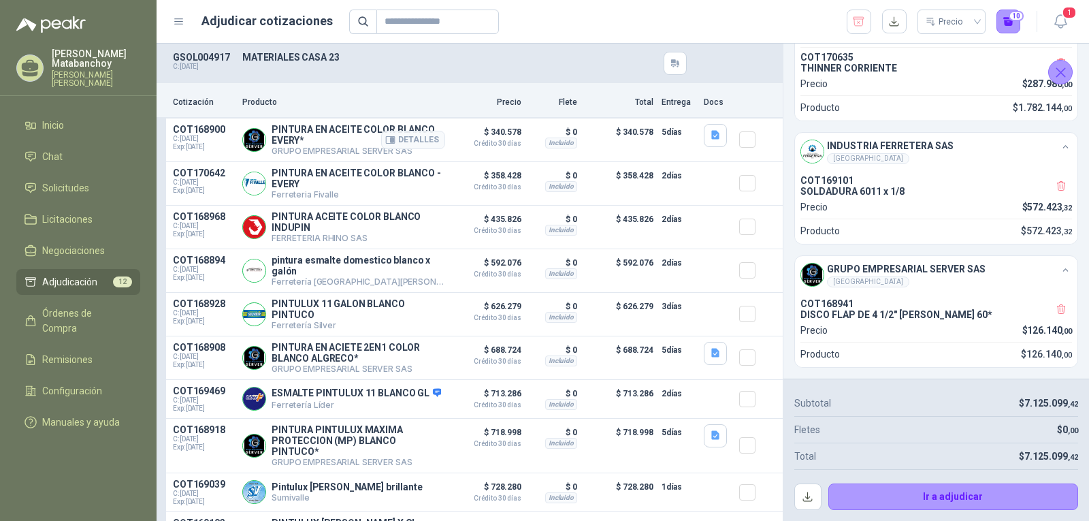
scroll to position [3608, 0]
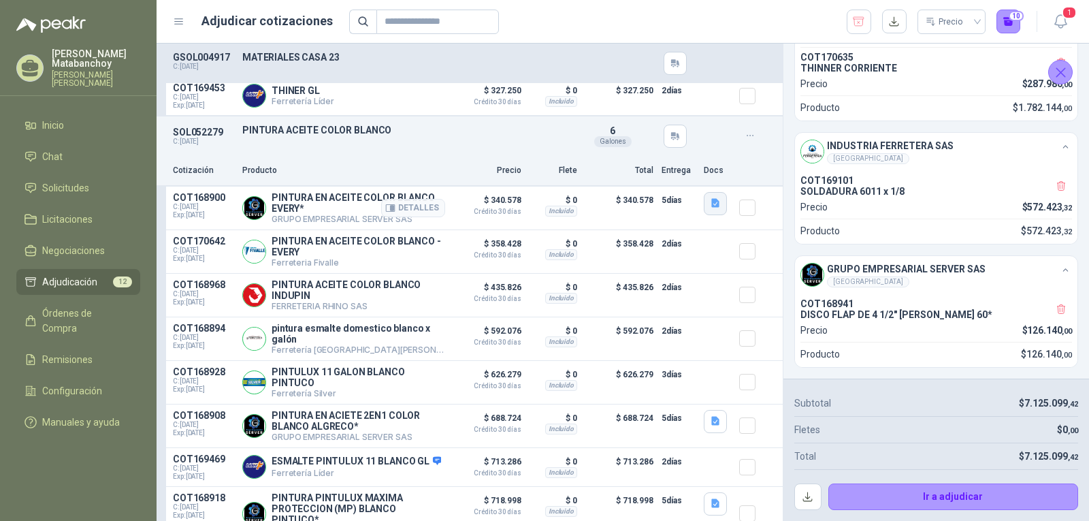
click at [704, 215] on button "button" at bounding box center [715, 203] width 23 height 23
click at [660, 192] on button "image - 2025-08-15T105718.670.png" at bounding box center [627, 189] width 160 height 14
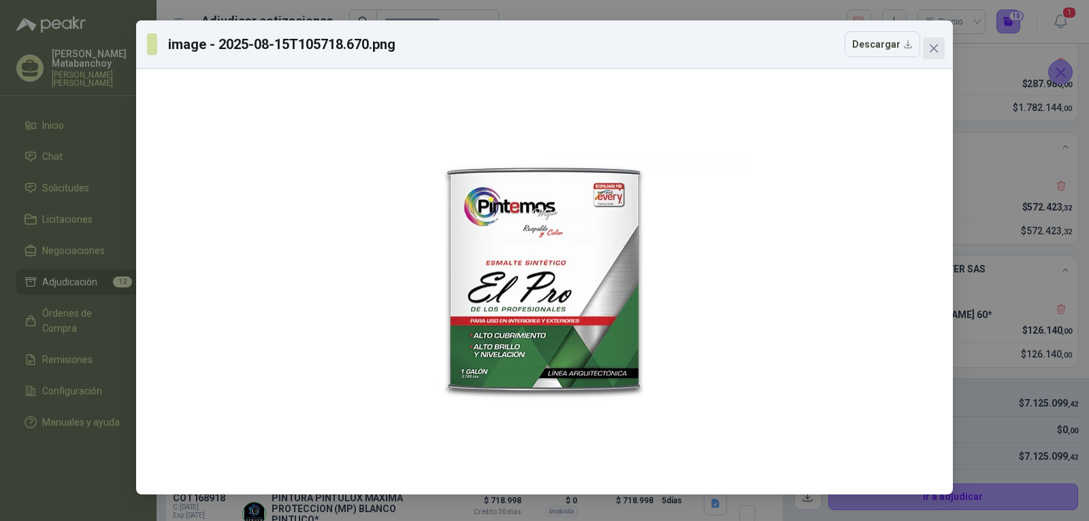
click at [933, 46] on icon "close" at bounding box center [934, 48] width 8 height 8
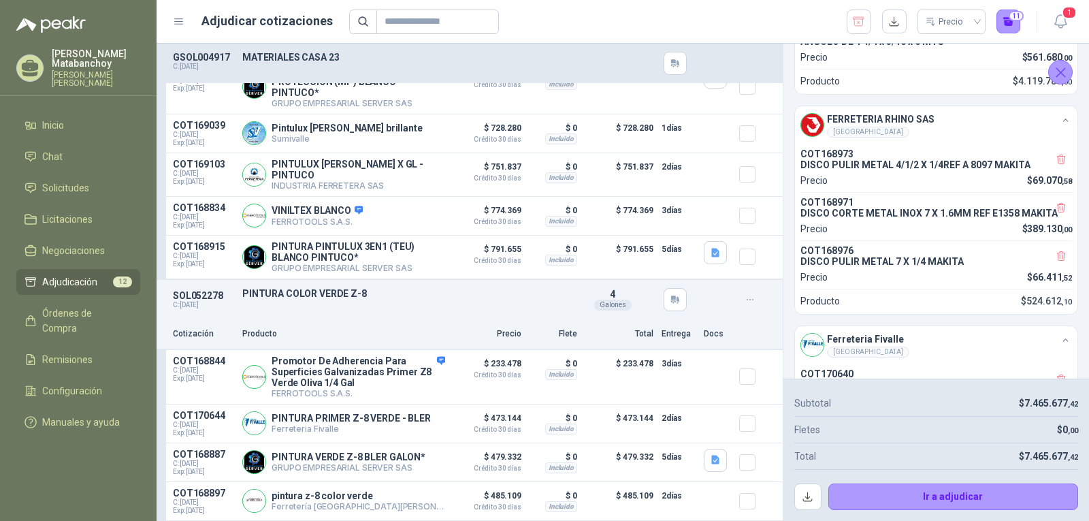
scroll to position [0, 0]
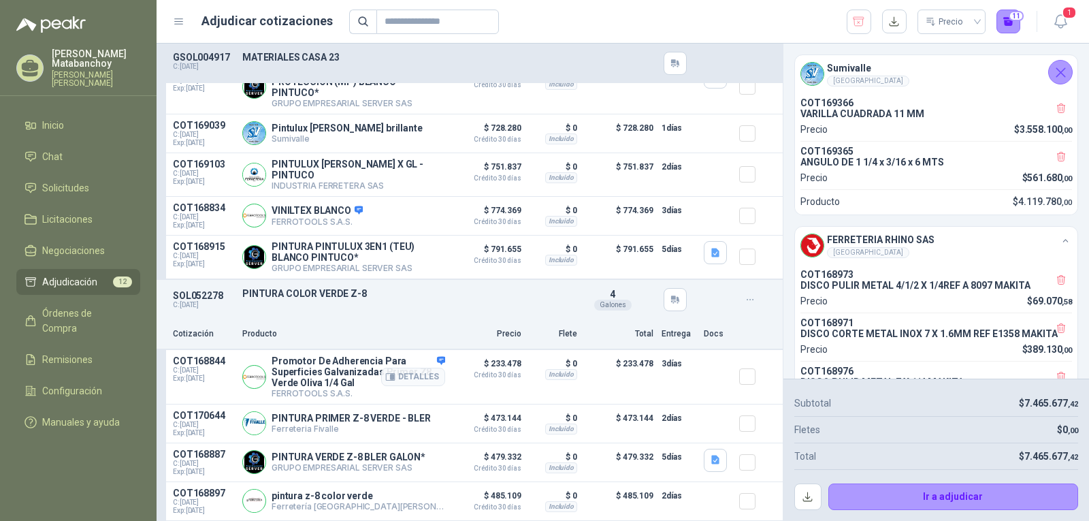
click at [430, 355] on div "Detalles" at bounding box center [413, 376] width 64 height 43
click at [400, 391] on div "Detalles" at bounding box center [413, 376] width 64 height 43
click at [396, 375] on button "Detalles" at bounding box center [413, 377] width 64 height 18
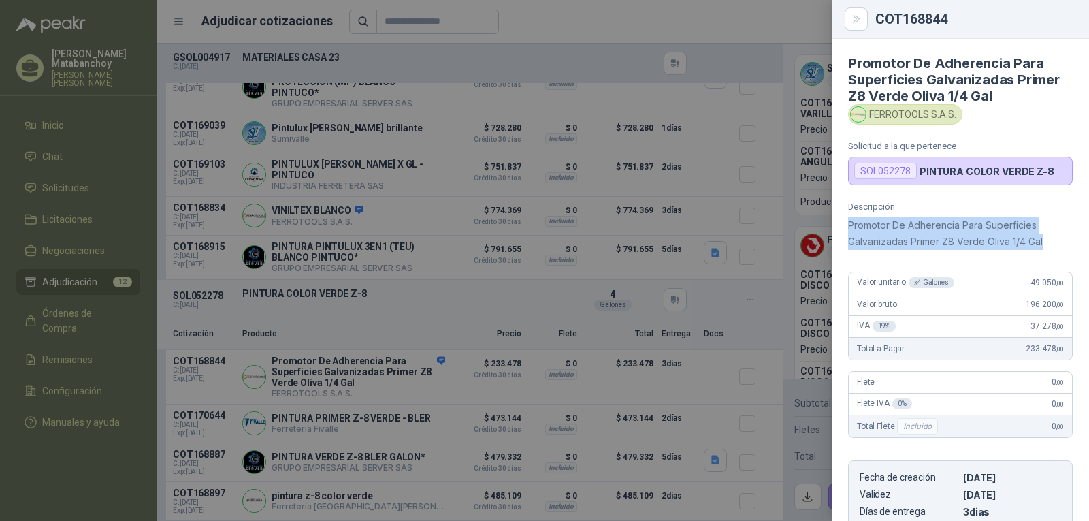
drag, startPoint x: 847, startPoint y: 225, endPoint x: 1058, endPoint y: 251, distance: 212.6
click at [1058, 251] on div "Descripción Promotor De Adherencia Para Superficies Galvanizadas Primer Z8 Verd…" at bounding box center [960, 365] width 257 height 327
copy p "Promotor De Adherencia Para Superficies Galvanizadas Primer Z8 Verde Oliva 1/4 …"
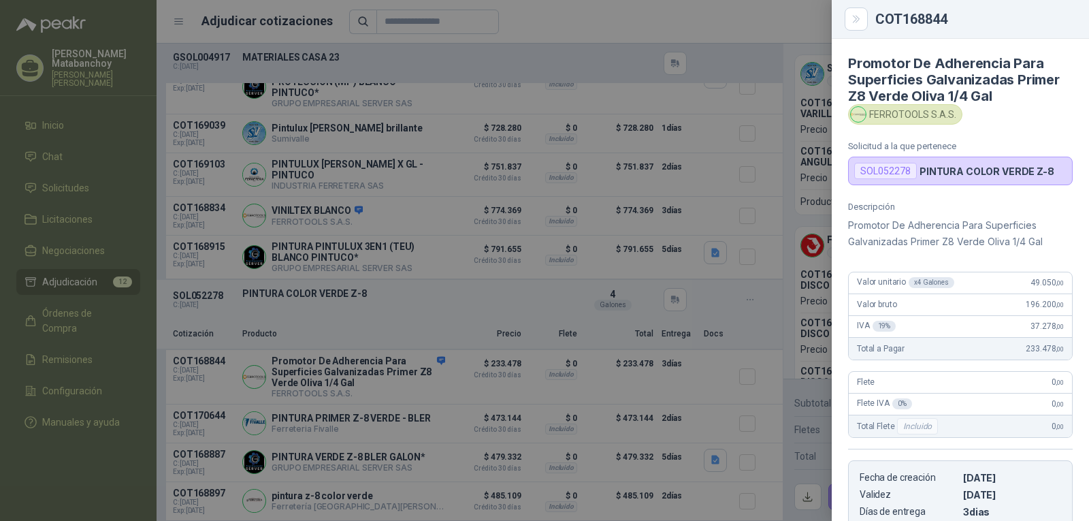
click at [453, 317] on div at bounding box center [544, 260] width 1089 height 521
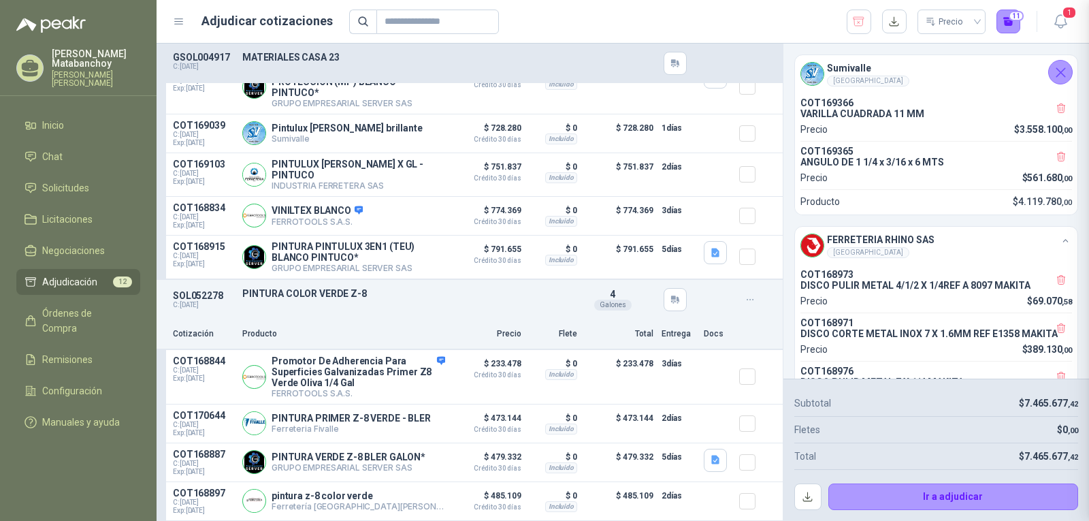
scroll to position [234, 0]
click at [429, 372] on button "Detalles" at bounding box center [413, 377] width 64 height 18
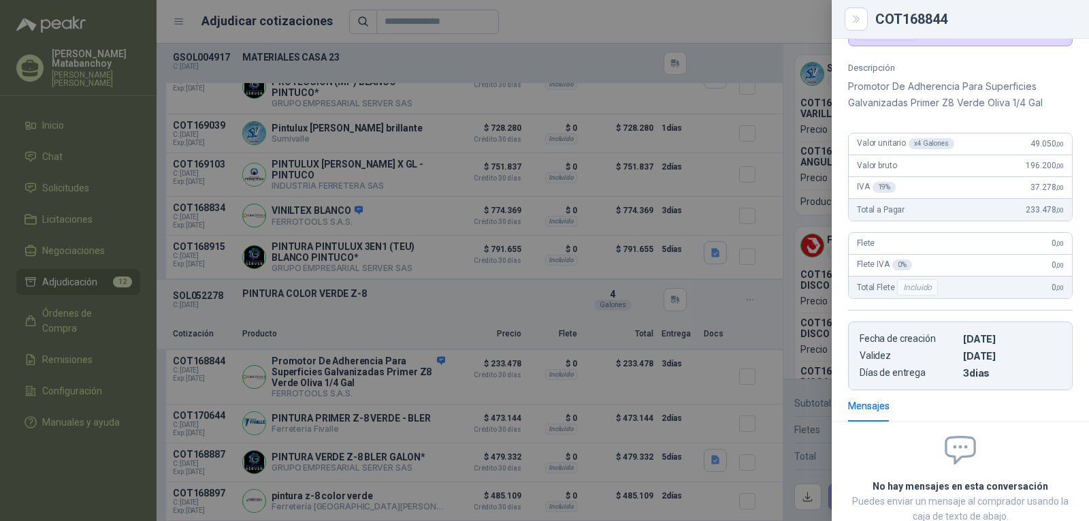
scroll to position [0, 0]
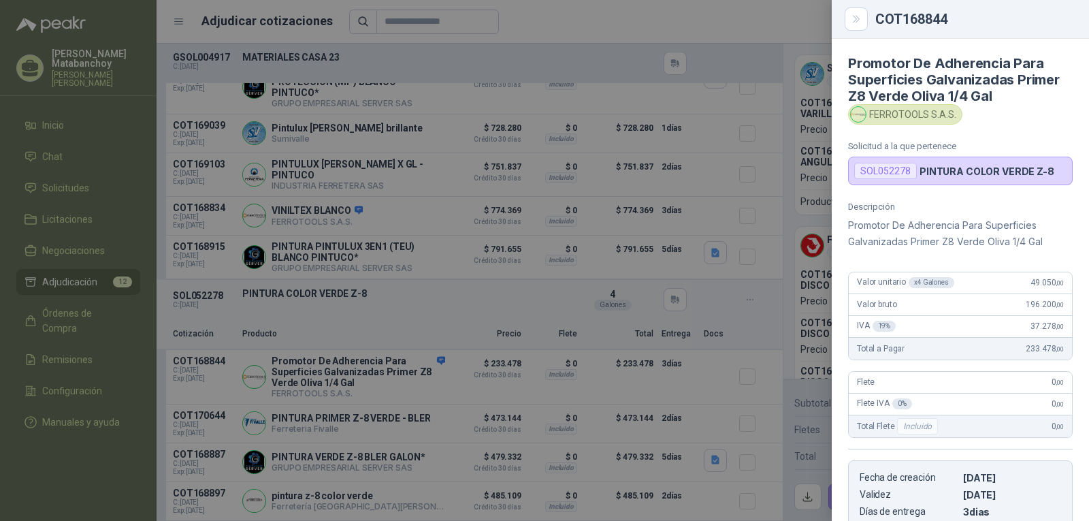
click at [396, 340] on div at bounding box center [544, 260] width 1089 height 521
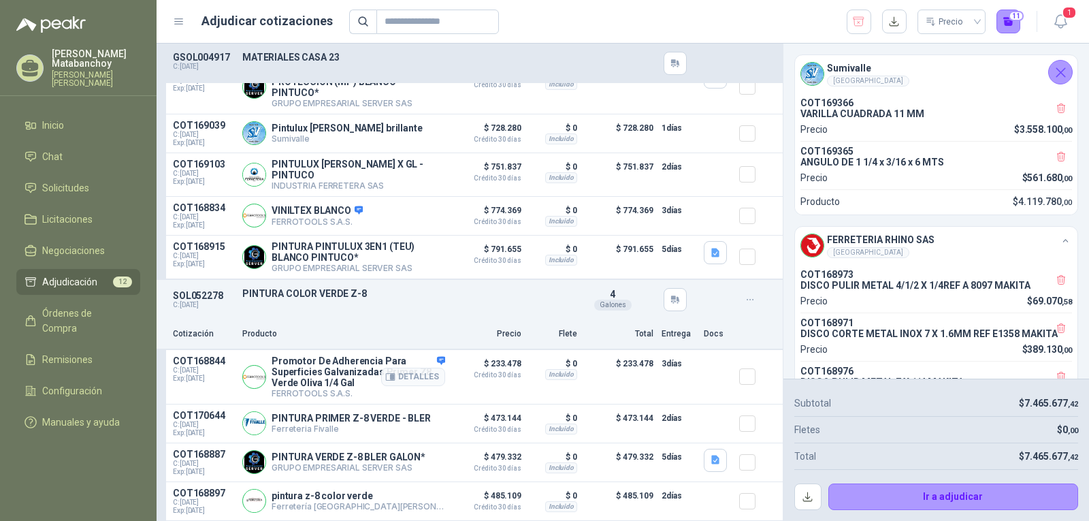
click at [283, 368] on p "Promotor De Adherencia Para Superficies Galvanizadas Primer Z8 Verde Oliva 1/4 …" at bounding box center [359, 371] width 174 height 33
drag, startPoint x: 273, startPoint y: 356, endPoint x: 320, endPoint y: 368, distance: 48.4
click at [320, 368] on p "Promotor De Adherencia Para Superficies Galvanizadas Primer Z8 Verde Oliva 1/4 …" at bounding box center [359, 371] width 174 height 33
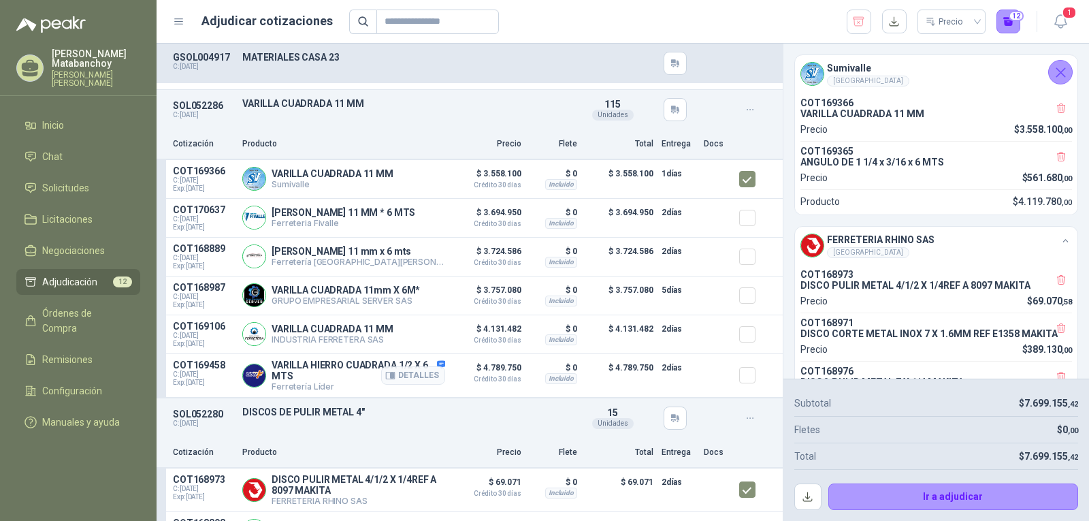
scroll to position [0, 0]
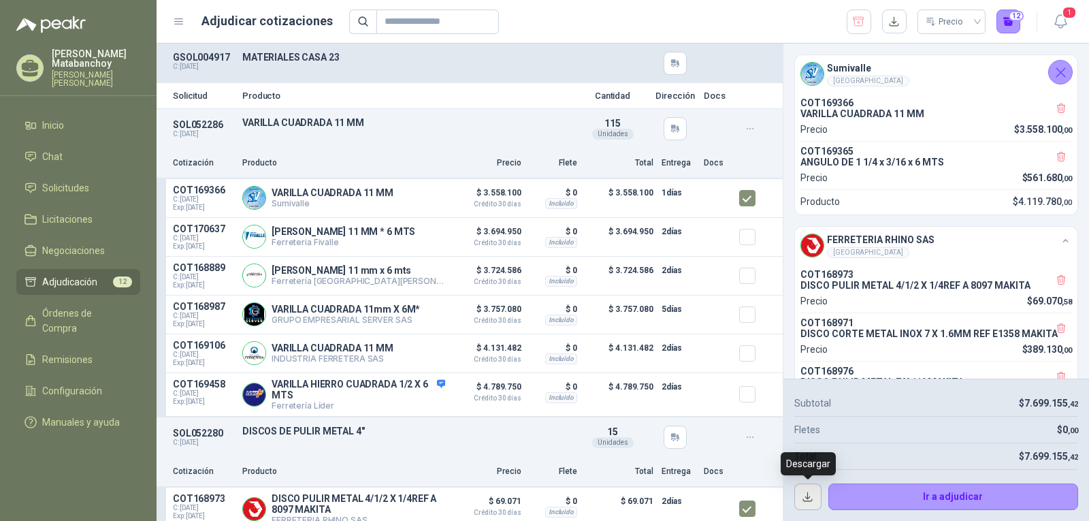
click at [804, 509] on button "button" at bounding box center [807, 496] width 27 height 27
click at [854, 24] on icon "button" at bounding box center [858, 22] width 13 height 14
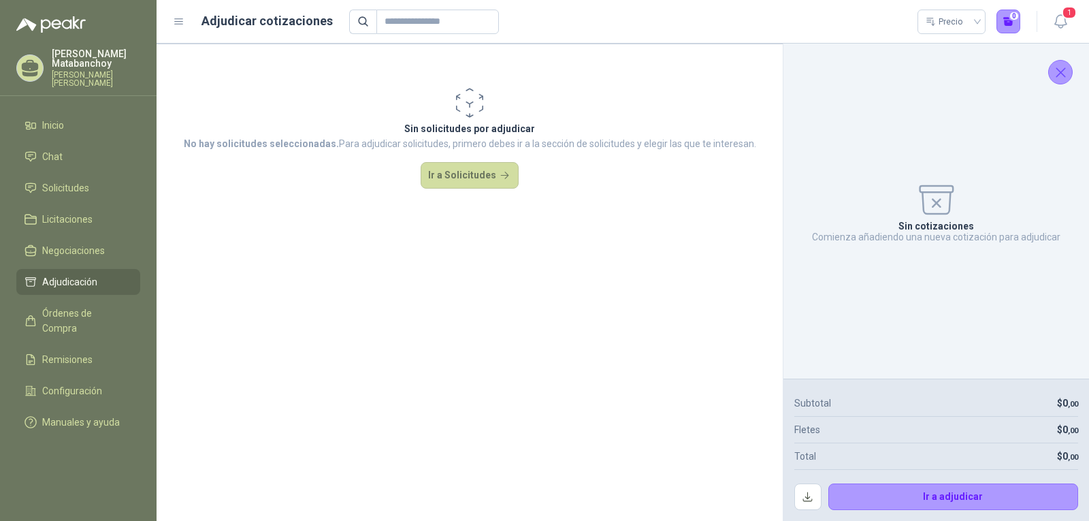
click at [1056, 65] on icon "Cerrar" at bounding box center [1060, 72] width 17 height 17
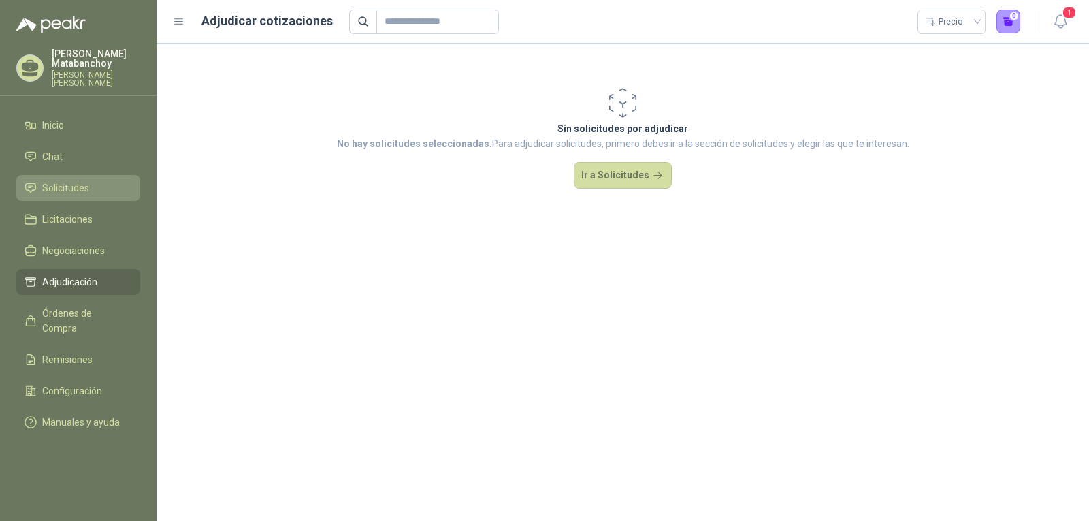
click at [86, 181] on span "Solicitudes" at bounding box center [65, 187] width 47 height 15
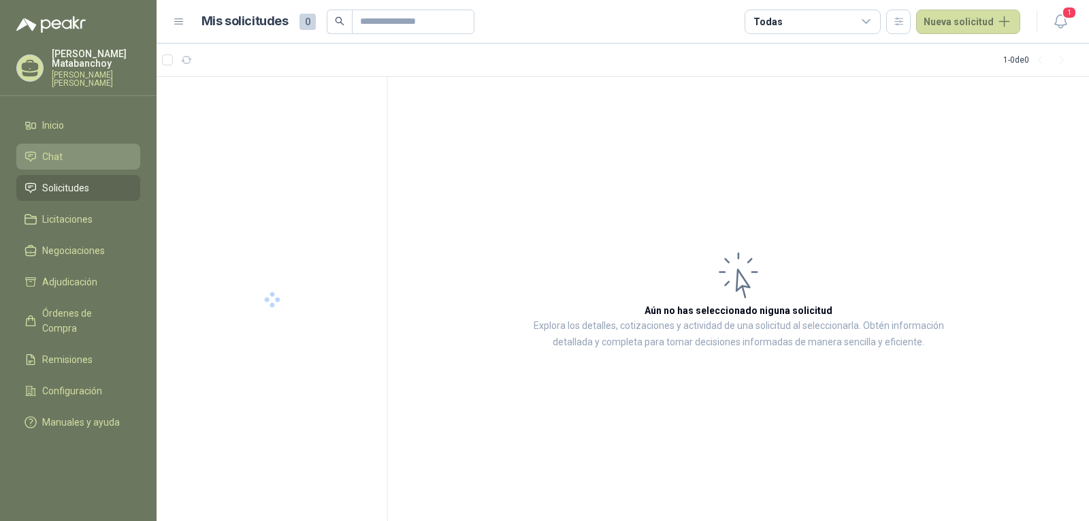
click at [74, 149] on li "Chat" at bounding box center [79, 156] width 108 height 15
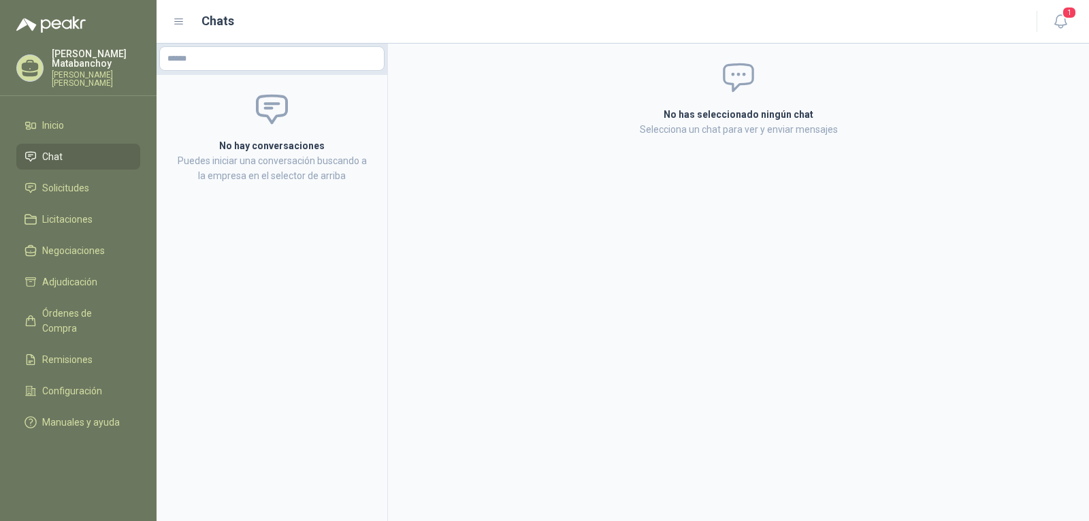
click at [82, 58] on p "Tatiana Matabanchoy" at bounding box center [96, 58] width 88 height 19
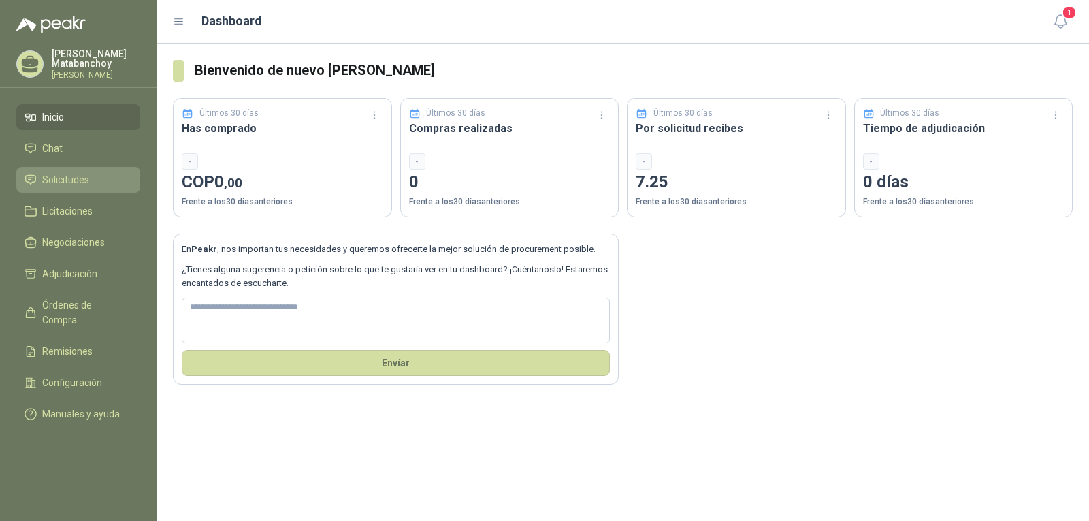
click at [76, 170] on link "Solicitudes" at bounding box center [78, 180] width 124 height 26
